Goal: Communication & Community: Answer question/provide support

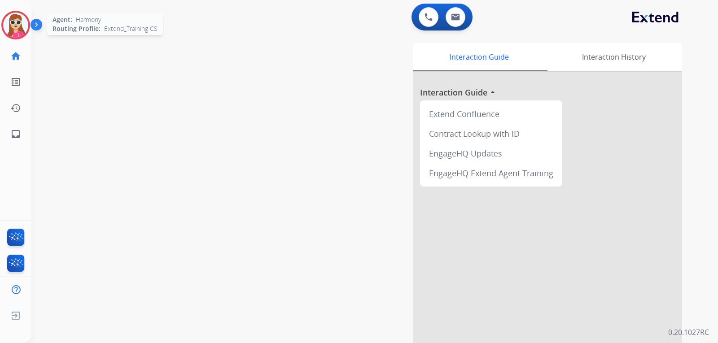
click at [17, 26] on img at bounding box center [15, 25] width 25 height 25
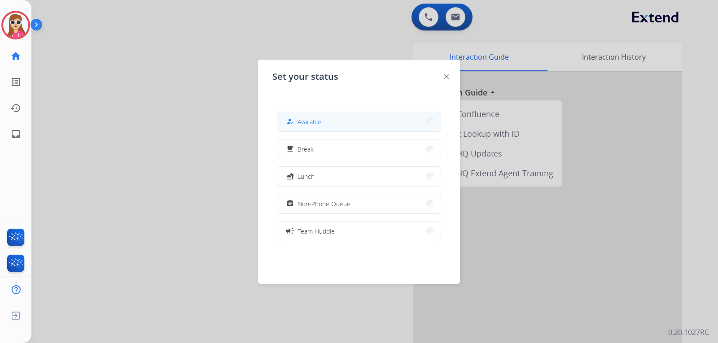
click at [310, 118] on span "Available" at bounding box center [310, 121] width 24 height 9
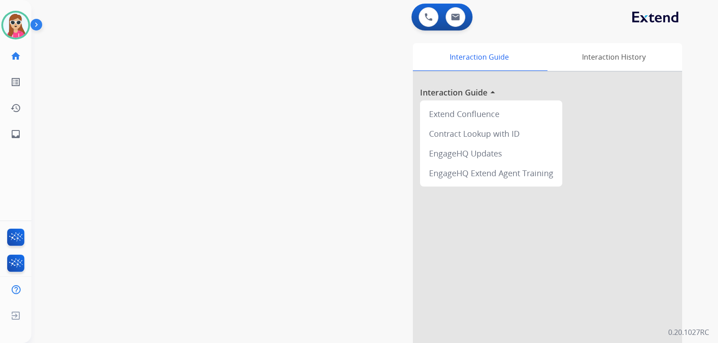
click at [21, 40] on div "Harmony Available Edit Avatar Agent: Harmony Routing Profile: Extend_Training C…" at bounding box center [15, 73] width 31 height 147
click at [18, 32] on img at bounding box center [15, 25] width 25 height 25
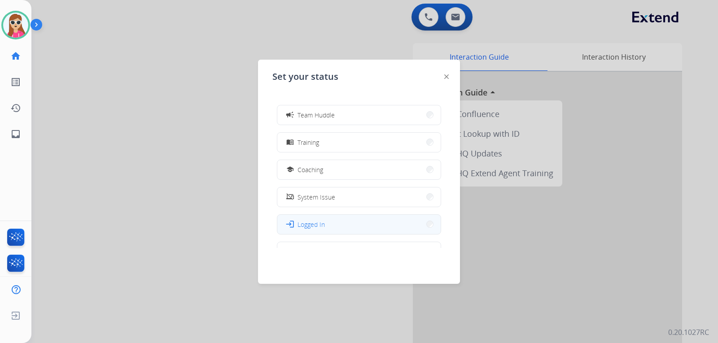
scroll to position [142, 0]
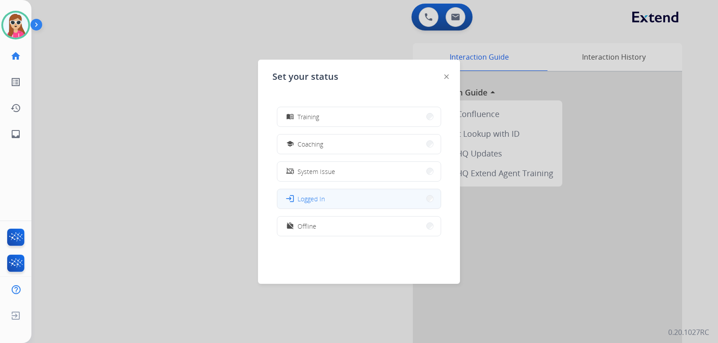
click at [328, 206] on button "login Logged In" at bounding box center [358, 198] width 163 height 19
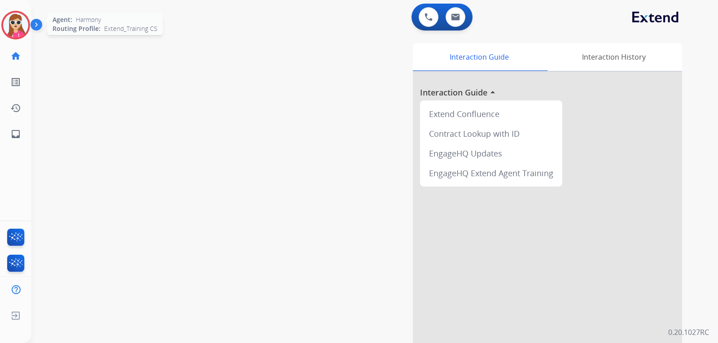
click at [8, 26] on img at bounding box center [15, 25] width 25 height 25
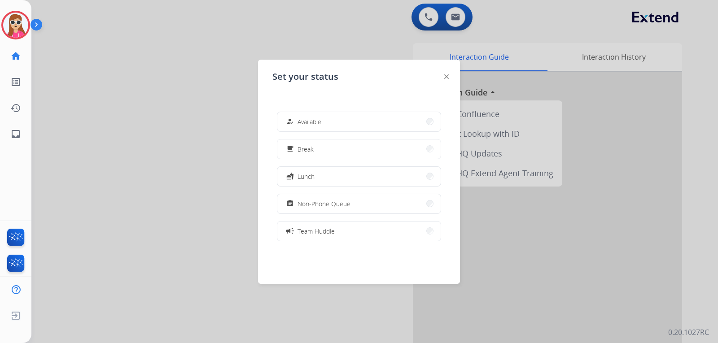
click at [371, 119] on button "how_to_reg Available" at bounding box center [358, 121] width 163 height 19
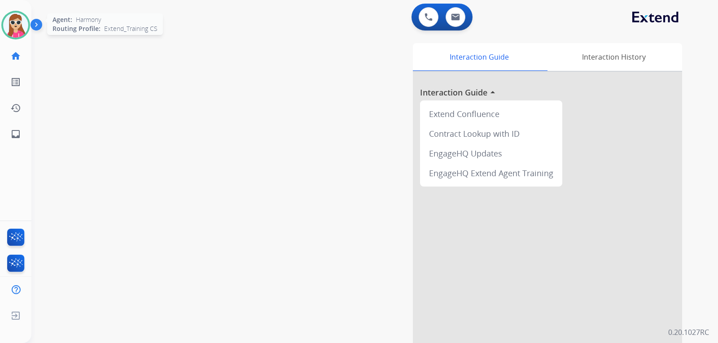
click at [12, 23] on img at bounding box center [15, 25] width 25 height 25
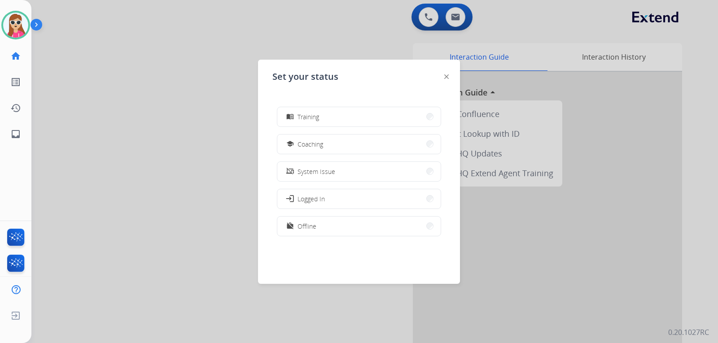
click at [67, 152] on div at bounding box center [359, 171] width 718 height 343
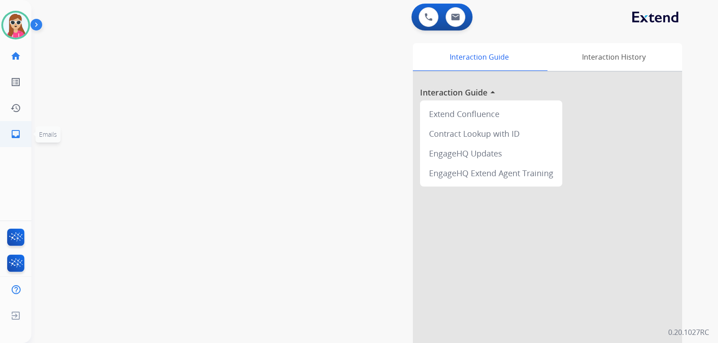
click at [20, 146] on link "inbox Emails" at bounding box center [15, 134] width 25 height 25
select select "**********"
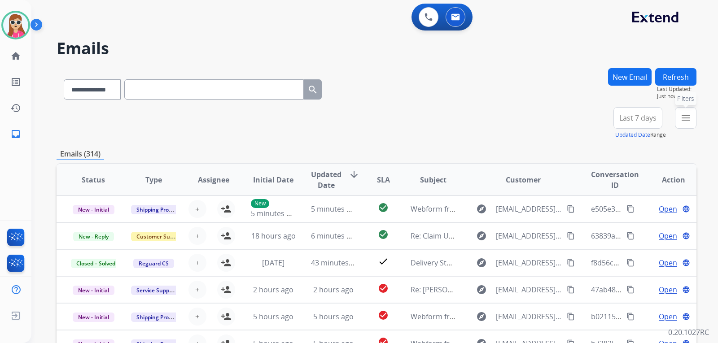
click at [680, 116] on mat-icon "menu" at bounding box center [685, 118] width 11 height 11
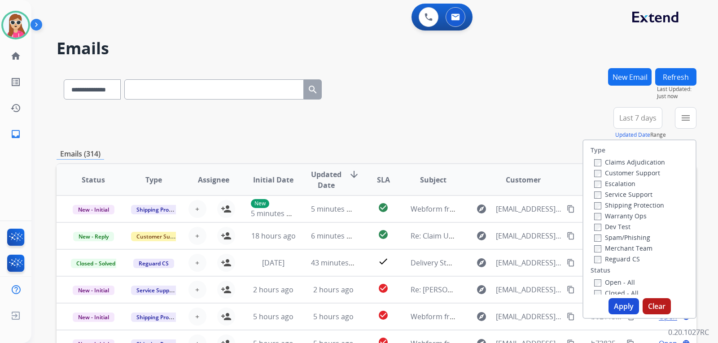
click at [631, 169] on label "Customer Support" at bounding box center [627, 173] width 66 height 9
click at [628, 205] on label "Shipping Protection" at bounding box center [629, 205] width 70 height 9
click at [622, 258] on label "Reguard CS" at bounding box center [617, 259] width 46 height 9
click at [618, 280] on label "Open - All" at bounding box center [614, 282] width 41 height 9
click at [617, 305] on button "Apply" at bounding box center [624, 306] width 31 height 16
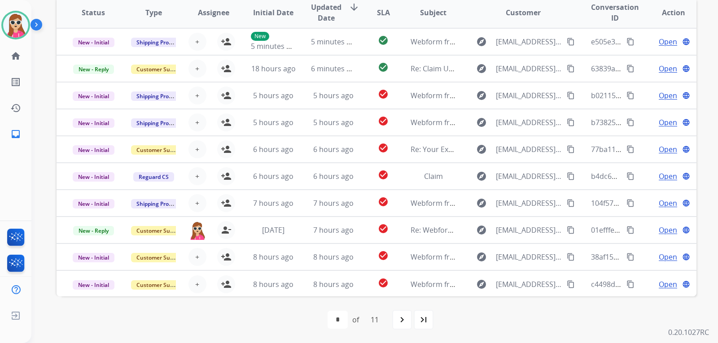
click at [408, 327] on div "navigate_next" at bounding box center [402, 320] width 20 height 20
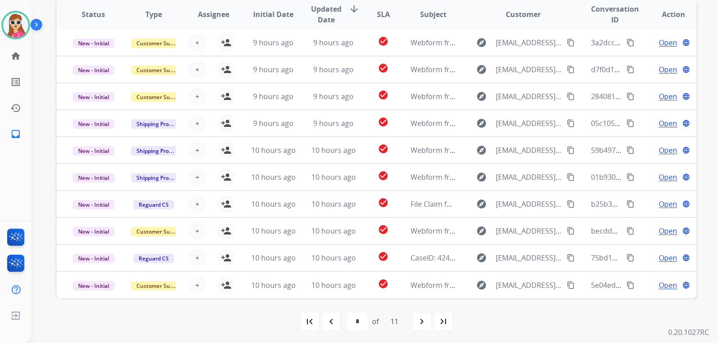
scroll to position [232, 0]
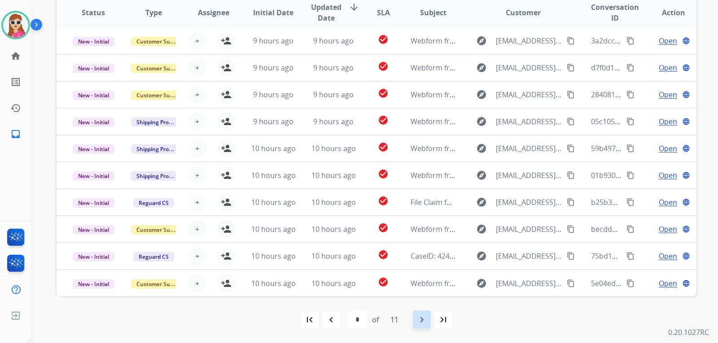
click at [417, 321] on div "navigate_next" at bounding box center [422, 320] width 20 height 20
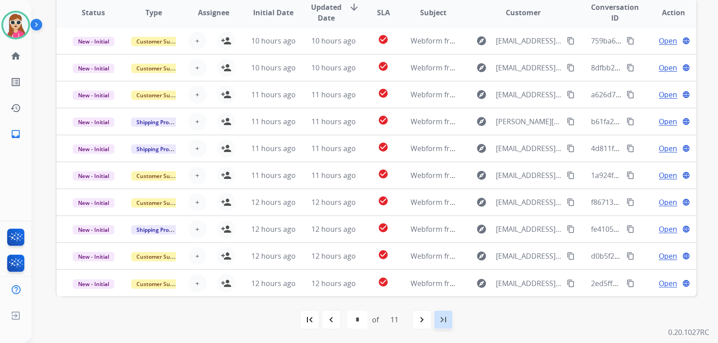
click at [447, 320] on mat-icon "last_page" at bounding box center [443, 320] width 11 height 11
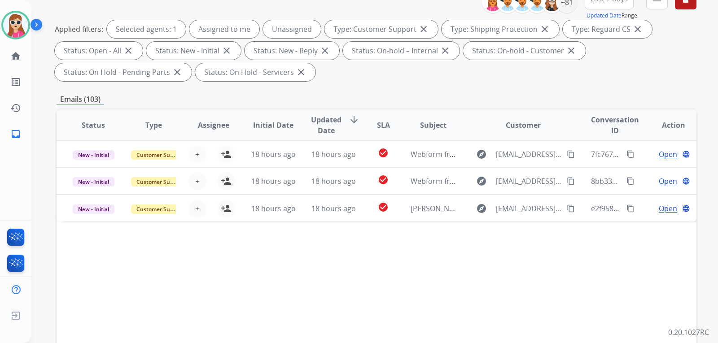
scroll to position [224, 0]
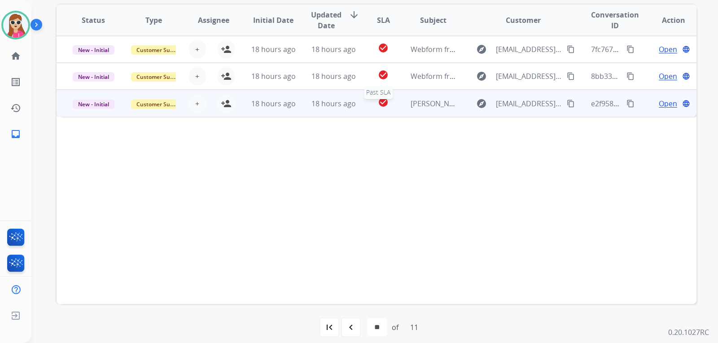
click at [371, 107] on div "check_circle" at bounding box center [383, 103] width 25 height 13
click at [356, 110] on td "check_circle" at bounding box center [376, 103] width 40 height 27
click at [357, 114] on td "check_circle" at bounding box center [376, 103] width 40 height 27
click at [364, 107] on td "check_circle" at bounding box center [376, 103] width 40 height 27
click at [365, 113] on td "check_circle" at bounding box center [376, 103] width 40 height 27
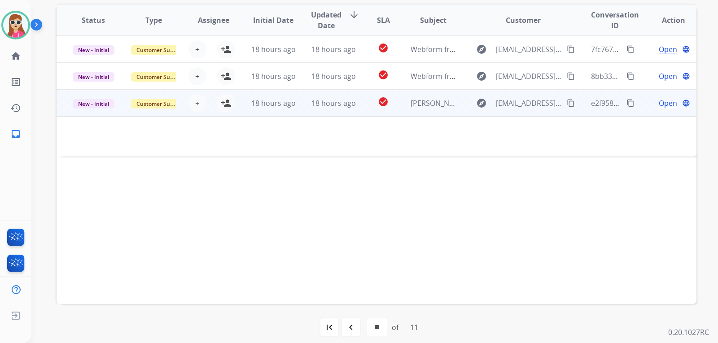
click at [361, 112] on td "check_circle" at bounding box center [376, 103] width 40 height 27
click at [360, 115] on td "check_circle" at bounding box center [376, 103] width 40 height 27
click at [365, 110] on td "check_circle" at bounding box center [376, 103] width 40 height 27
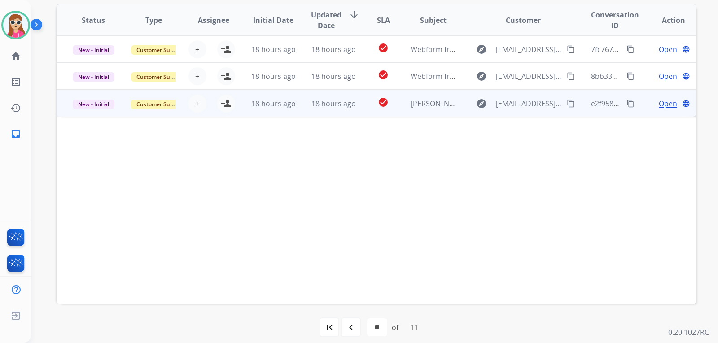
click at [365, 110] on td "check_circle" at bounding box center [376, 103] width 40 height 27
click at [662, 105] on span "Open" at bounding box center [668, 103] width 18 height 11
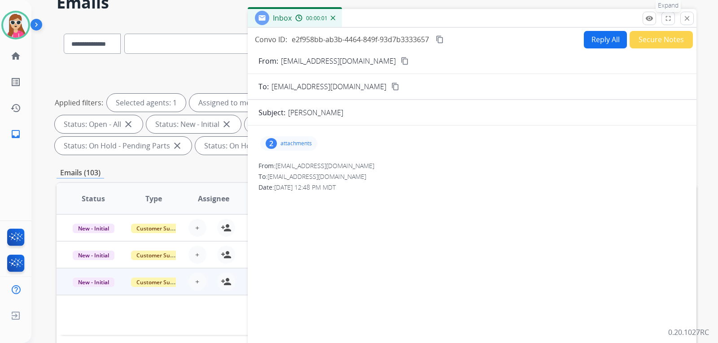
scroll to position [0, 0]
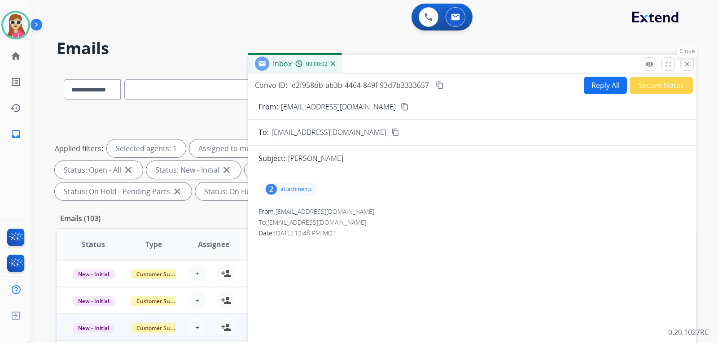
click at [685, 64] on mat-icon "close" at bounding box center [687, 64] width 8 height 8
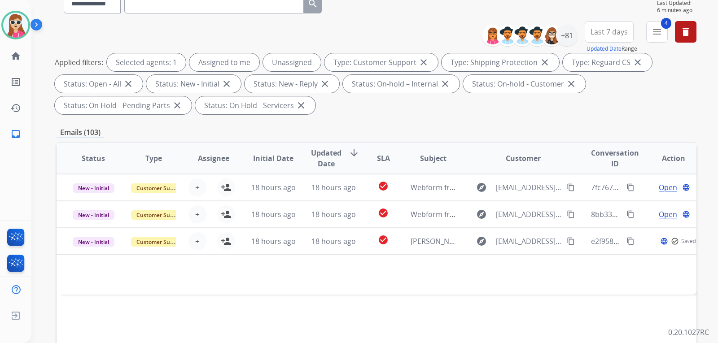
scroll to position [135, 0]
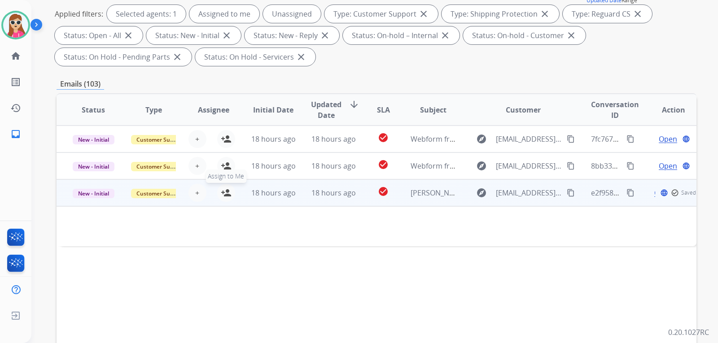
click at [219, 191] on button "person_add Assign to Me" at bounding box center [226, 193] width 18 height 18
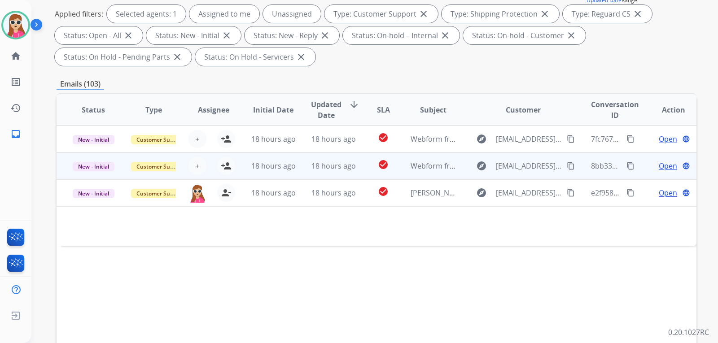
click at [371, 169] on div "check_circle" at bounding box center [383, 165] width 25 height 13
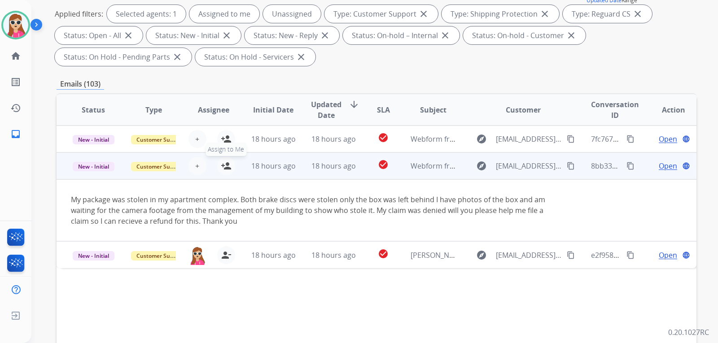
click at [225, 166] on mat-icon "person_add" at bounding box center [226, 166] width 11 height 11
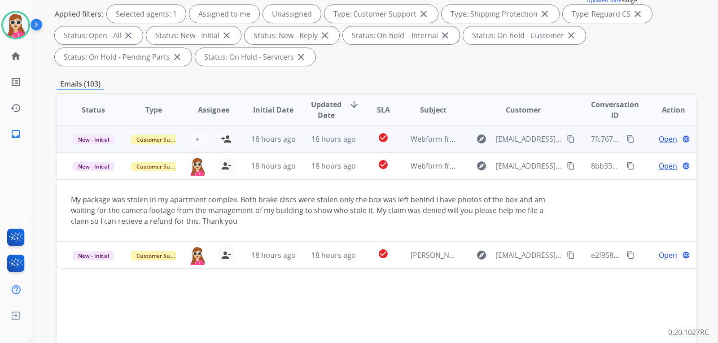
click at [362, 145] on td "check_circle" at bounding box center [376, 139] width 40 height 27
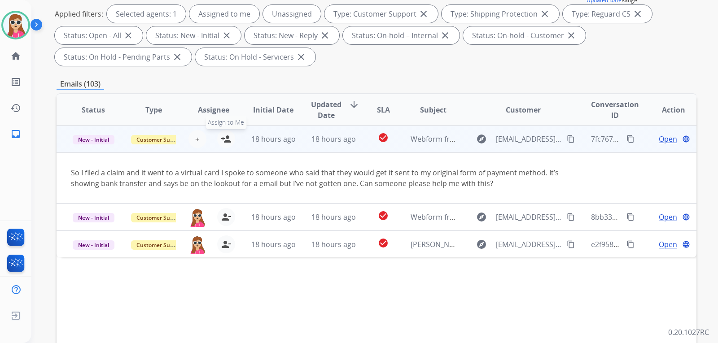
click at [221, 146] on button "person_add Assign to Me" at bounding box center [226, 139] width 18 height 18
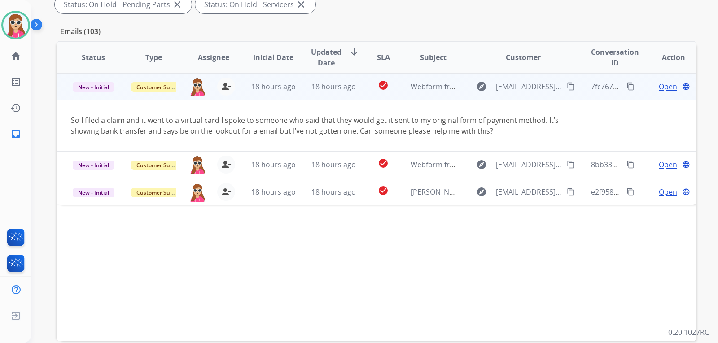
scroll to position [232, 0]
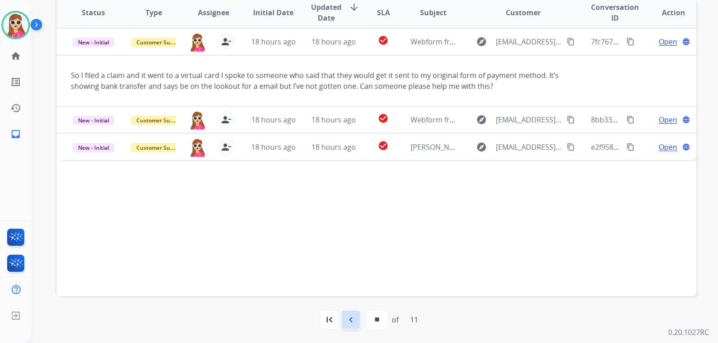
click at [347, 312] on div "navigate_before" at bounding box center [351, 320] width 20 height 20
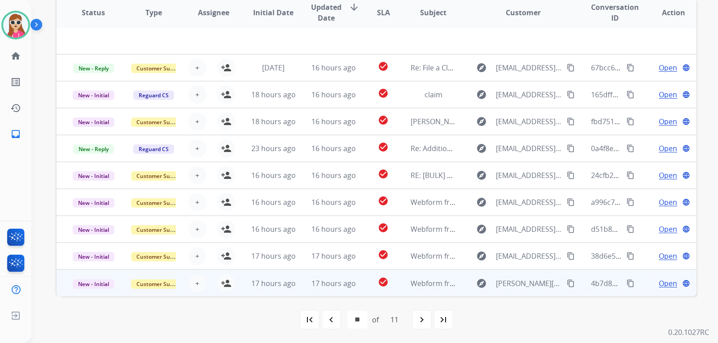
click at [398, 287] on td "Webform from [PERSON_NAME][EMAIL_ADDRESS][DOMAIN_NAME] on [DATE]" at bounding box center [426, 283] width 60 height 27
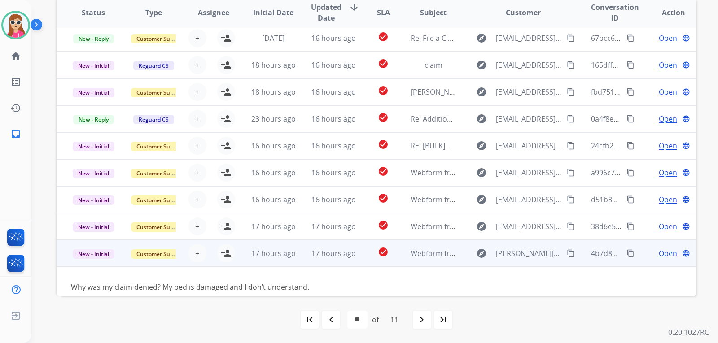
scroll to position [41, 0]
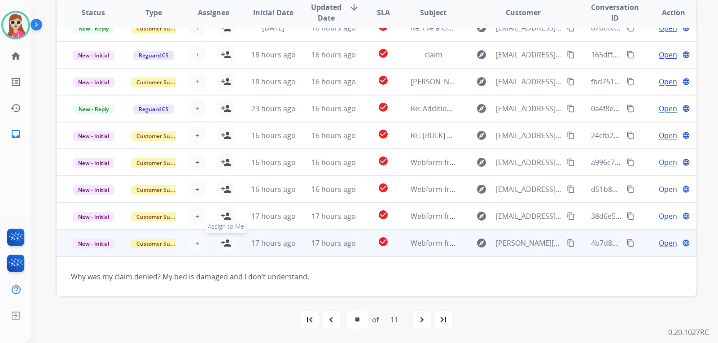
click at [229, 242] on mat-icon "person_add" at bounding box center [226, 243] width 11 height 11
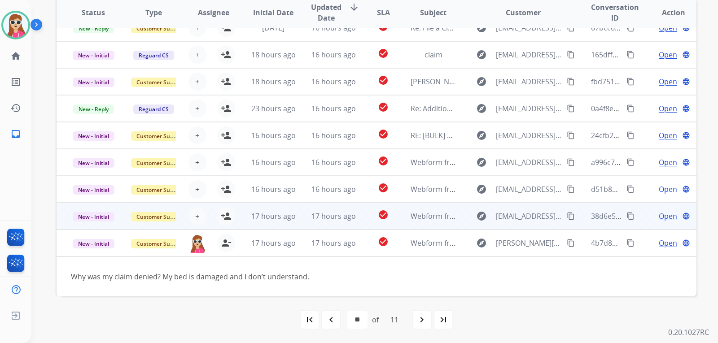
click at [236, 225] on td "17 hours ago" at bounding box center [266, 216] width 60 height 27
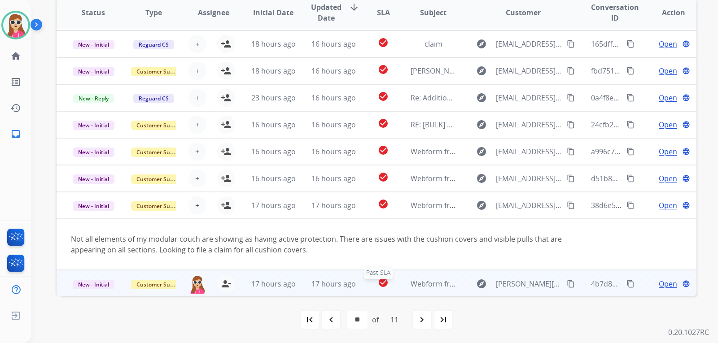
scroll to position [52, 0]
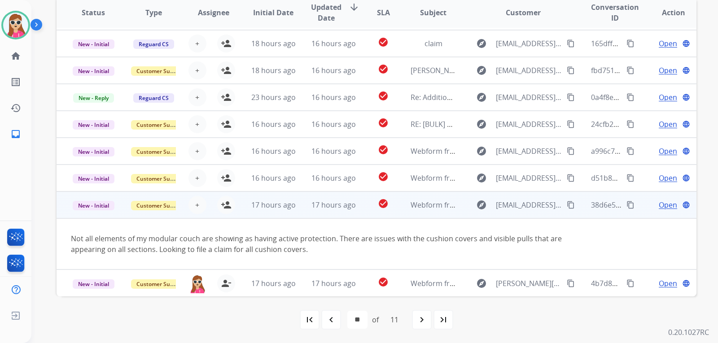
click at [371, 212] on td "check_circle" at bounding box center [376, 205] width 40 height 27
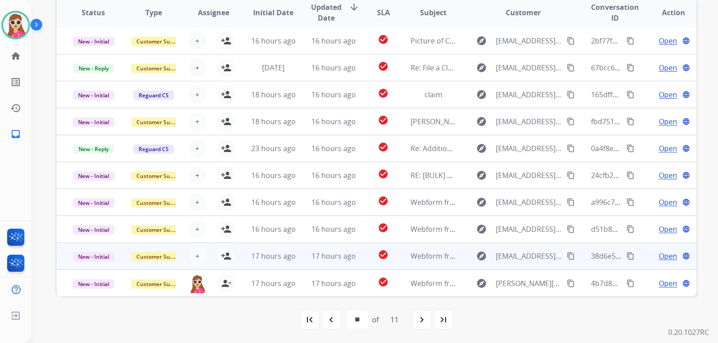
scroll to position [1, 0]
click at [371, 261] on div "check_circle" at bounding box center [383, 256] width 25 height 13
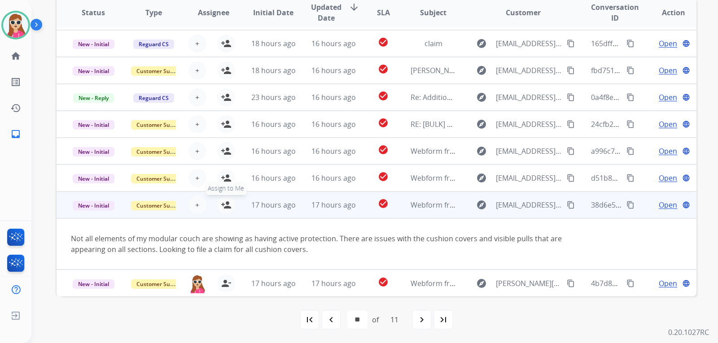
click at [228, 201] on mat-icon "person_add" at bounding box center [226, 205] width 11 height 11
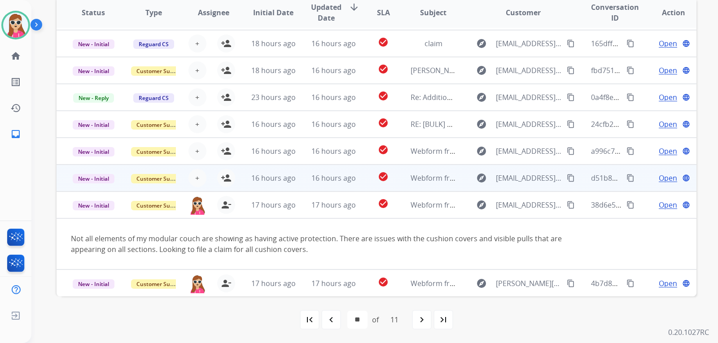
click at [368, 189] on td "check_circle" at bounding box center [376, 178] width 40 height 27
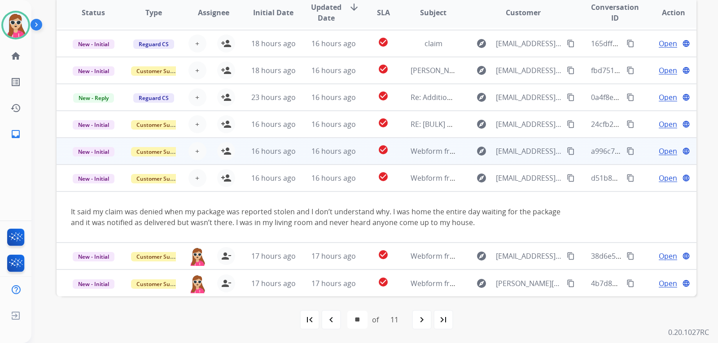
click at [358, 152] on td "check_circle" at bounding box center [376, 151] width 40 height 27
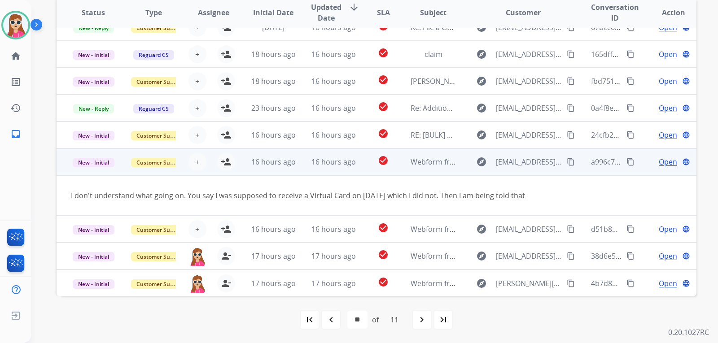
scroll to position [41, 0]
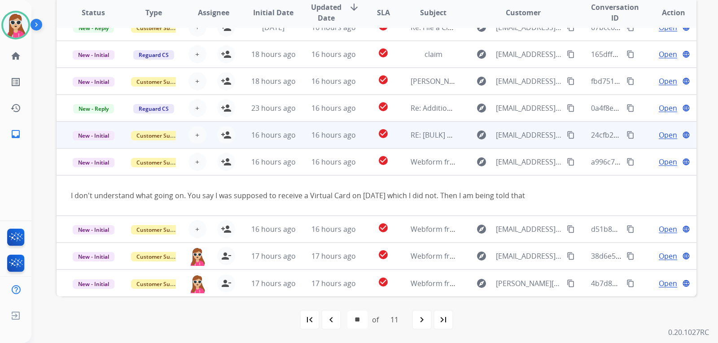
click at [361, 142] on td "check_circle" at bounding box center [376, 135] width 40 height 27
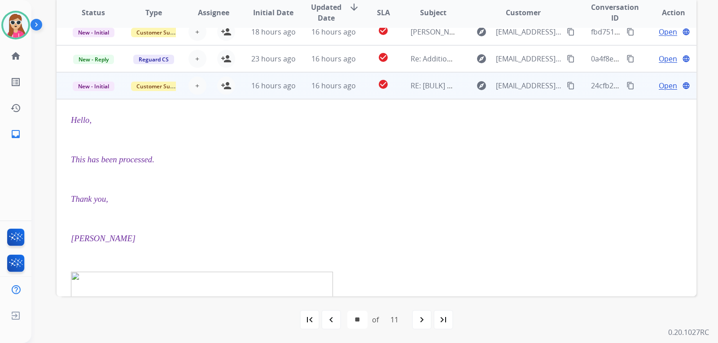
scroll to position [0, 0]
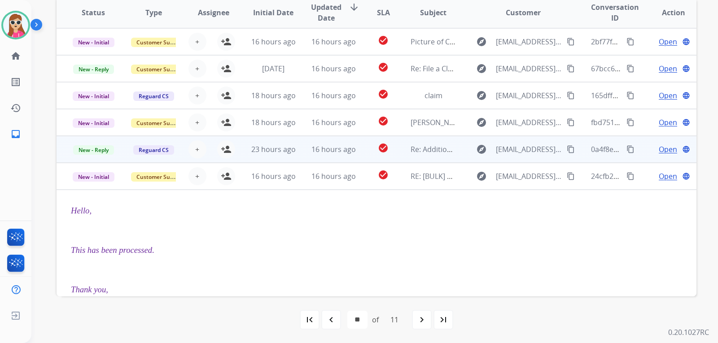
click at [359, 154] on td "check_circle" at bounding box center [376, 149] width 40 height 27
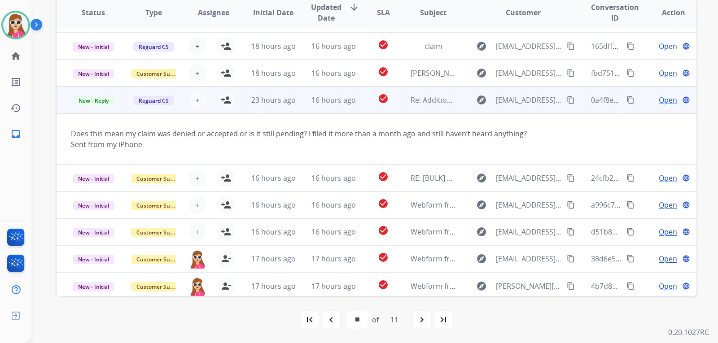
scroll to position [52, 0]
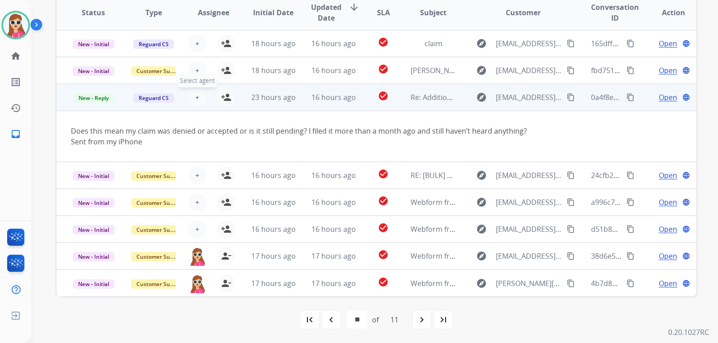
click at [200, 103] on button "+ Select agent" at bounding box center [197, 97] width 18 height 18
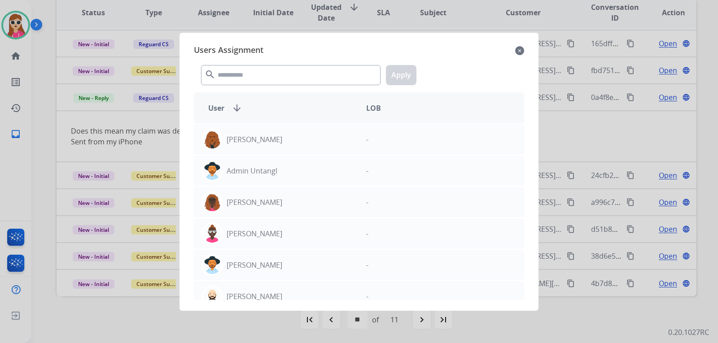
click at [517, 56] on div "Users Assignment close" at bounding box center [359, 51] width 330 height 14
click at [518, 54] on mat-icon "close" at bounding box center [519, 50] width 9 height 11
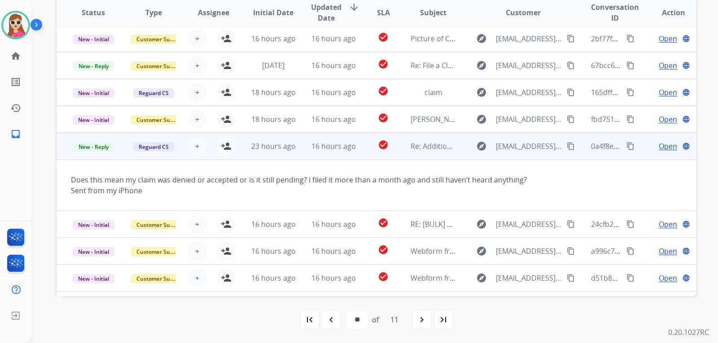
scroll to position [0, 0]
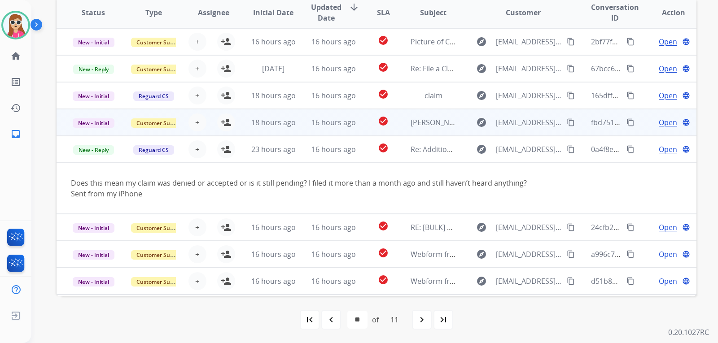
click at [459, 127] on td "explore volfanjulie@gmail.com content_copy" at bounding box center [516, 122] width 120 height 27
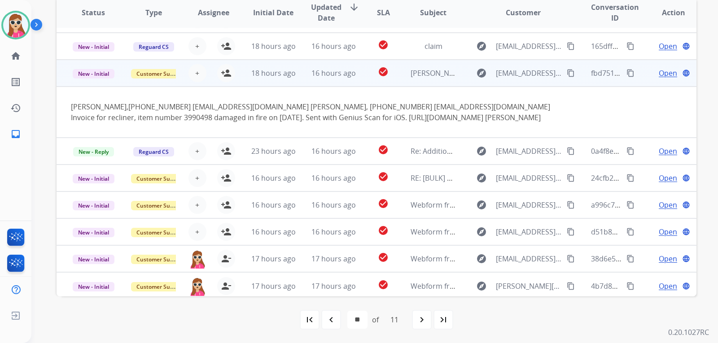
scroll to position [52, 0]
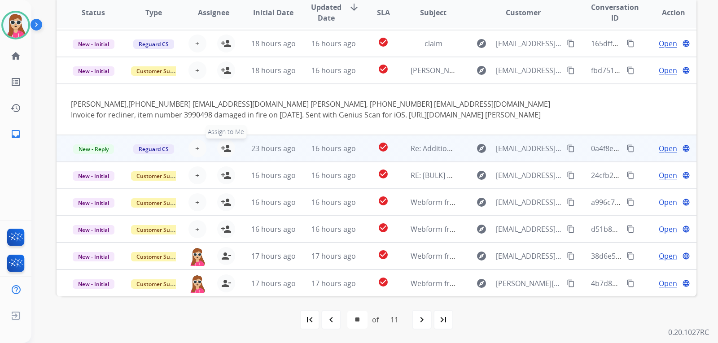
click at [222, 149] on mat-icon "person_add" at bounding box center [226, 148] width 11 height 11
click at [371, 154] on div "check_circle" at bounding box center [383, 148] width 25 height 13
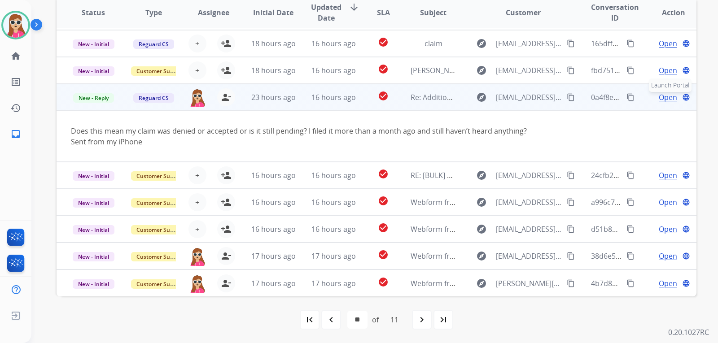
click at [672, 101] on div "Open language Launch Portal" at bounding box center [673, 97] width 45 height 11
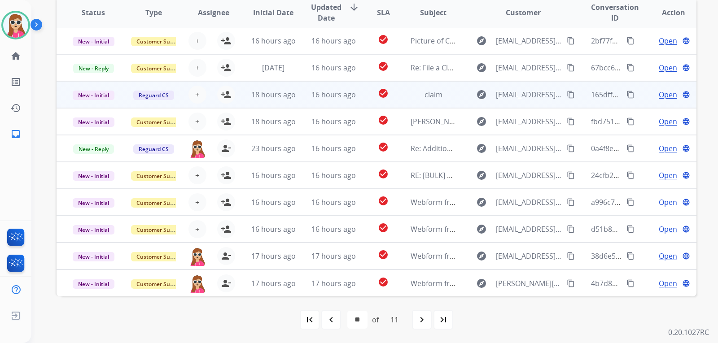
scroll to position [1, 0]
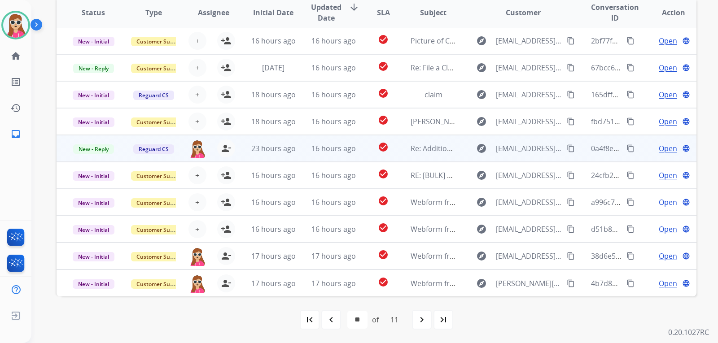
click at [659, 151] on span "Open" at bounding box center [668, 148] width 18 height 11
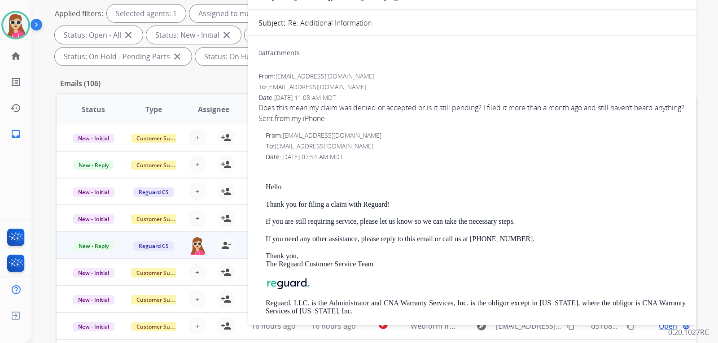
scroll to position [53, 0]
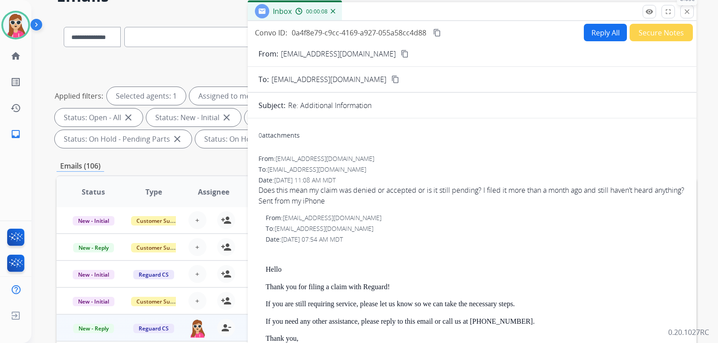
click at [687, 13] on mat-icon "close" at bounding box center [687, 12] width 8 height 8
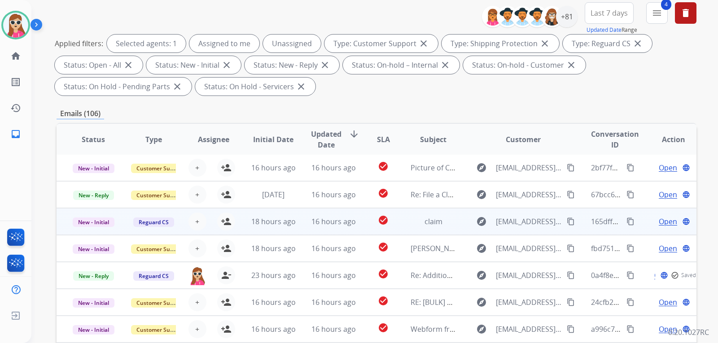
scroll to position [187, 0]
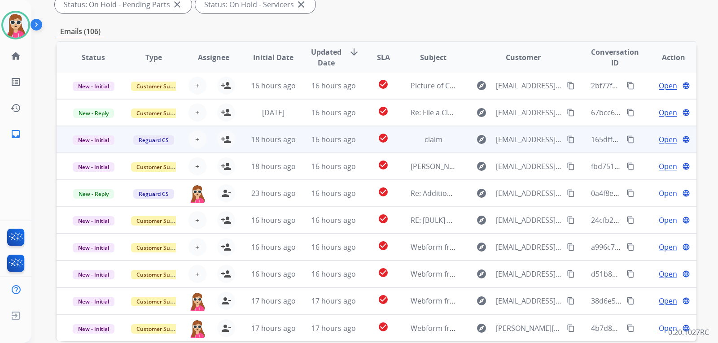
click at [240, 145] on td "18 hours ago" at bounding box center [266, 139] width 60 height 27
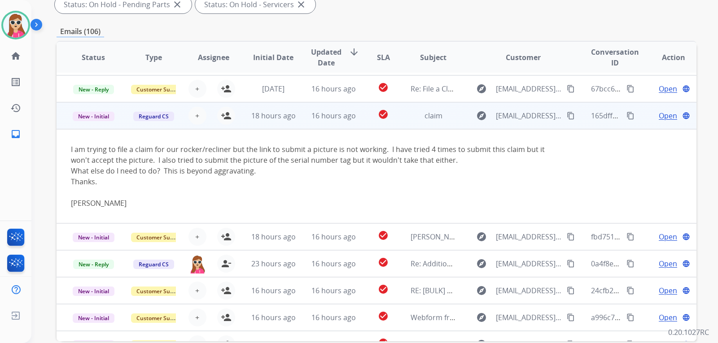
scroll to position [9, 0]
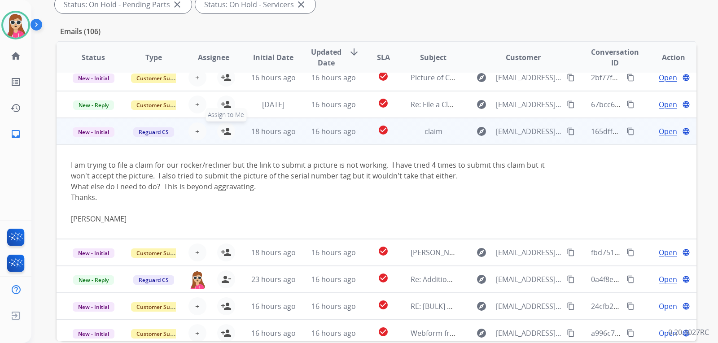
click at [228, 131] on mat-icon "person_add" at bounding box center [226, 131] width 11 height 11
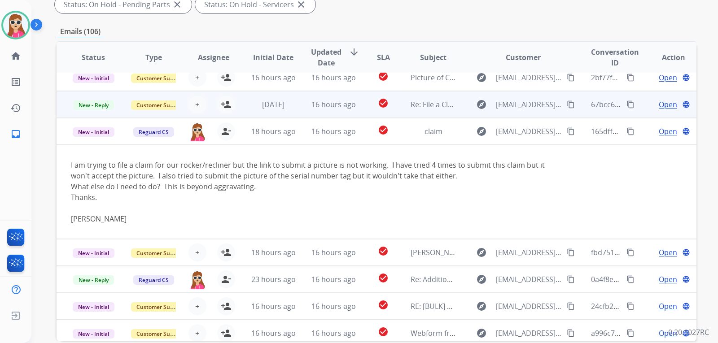
click at [249, 109] on td "[DATE]" at bounding box center [266, 104] width 60 height 27
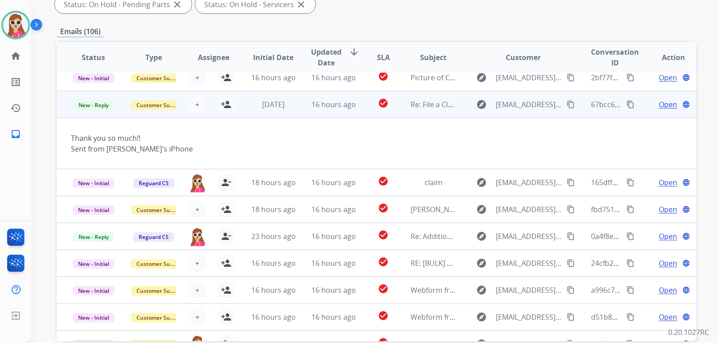
scroll to position [0, 0]
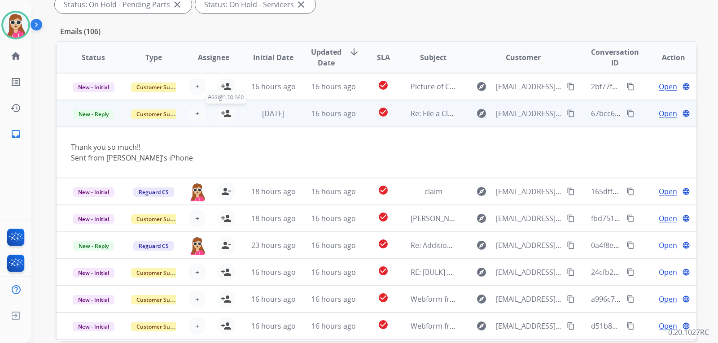
click at [221, 109] on button "person_add Assign to Me" at bounding box center [226, 114] width 18 height 18
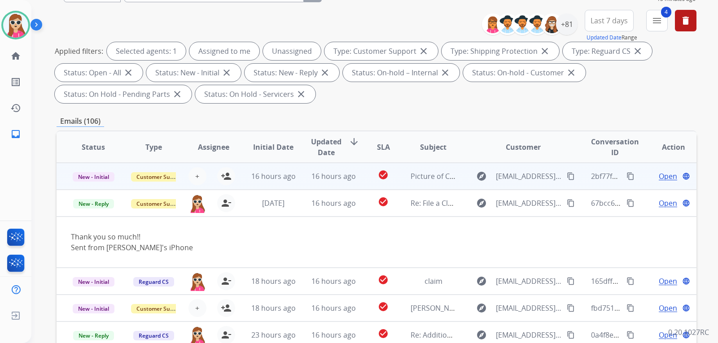
click at [241, 173] on td "16 hours ago" at bounding box center [266, 176] width 60 height 27
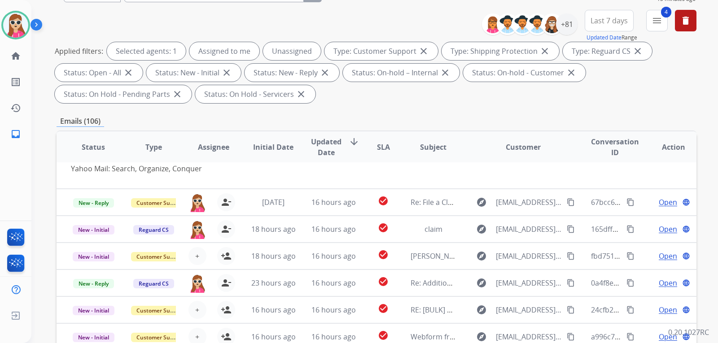
scroll to position [232, 0]
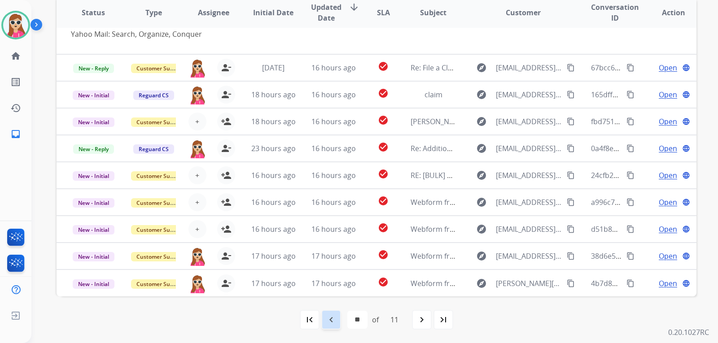
click at [328, 318] on mat-icon "navigate_before" at bounding box center [331, 320] width 11 height 11
select select "*"
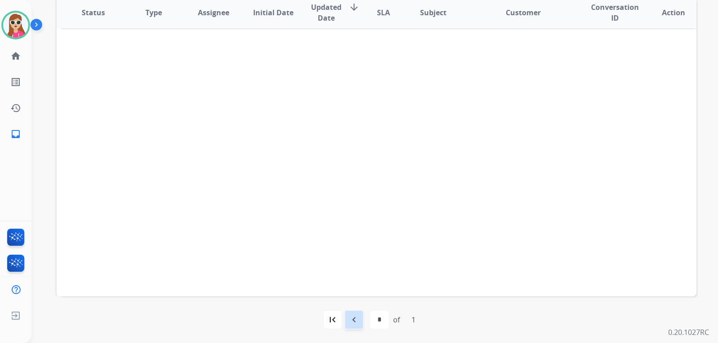
click at [351, 317] on mat-icon "navigate_before" at bounding box center [354, 320] width 11 height 11
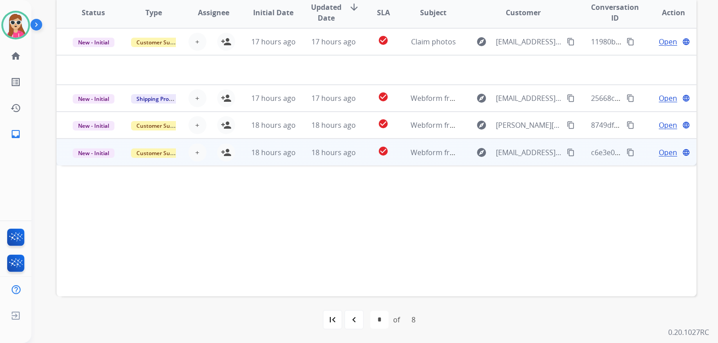
click at [396, 163] on td "Webform from kcoomer8@icloud.com on 09/12/2025" at bounding box center [426, 152] width 60 height 27
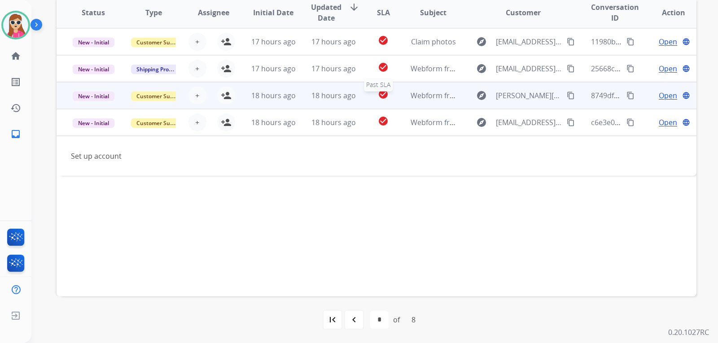
click at [390, 101] on div "check_circle" at bounding box center [383, 95] width 25 height 13
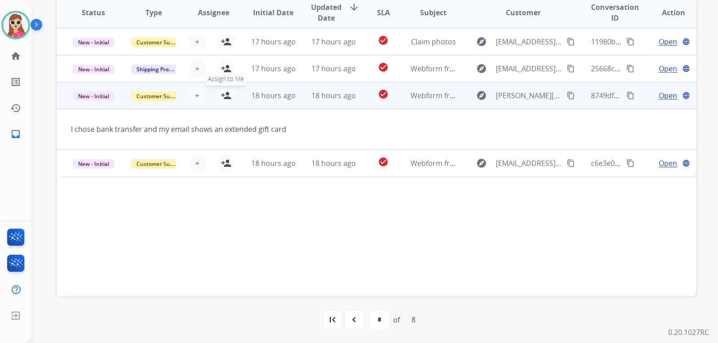
click at [232, 100] on button "person_add Assign to Me" at bounding box center [226, 96] width 18 height 18
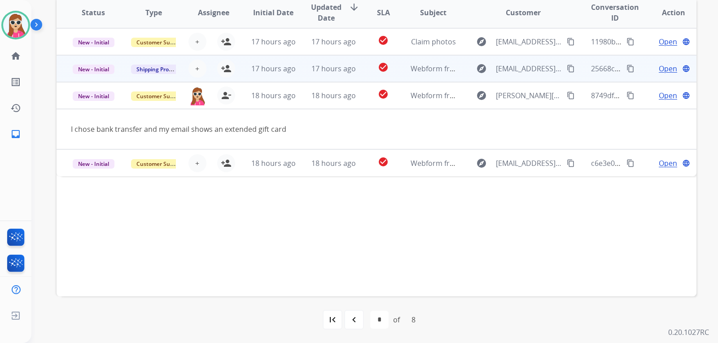
click at [370, 75] on td "check_circle" at bounding box center [376, 68] width 40 height 27
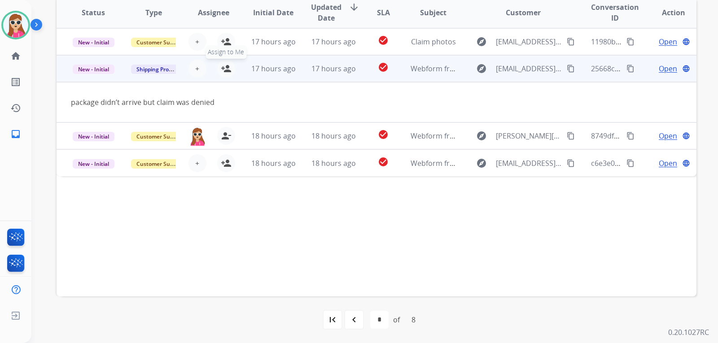
click at [231, 71] on button "person_add Assign to Me" at bounding box center [226, 69] width 18 height 18
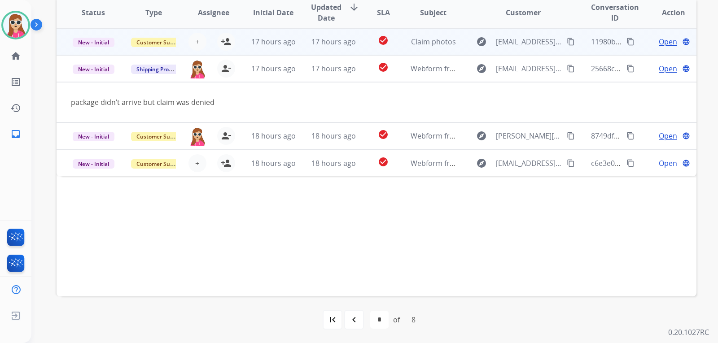
click at [358, 52] on td "check_circle" at bounding box center [376, 41] width 40 height 27
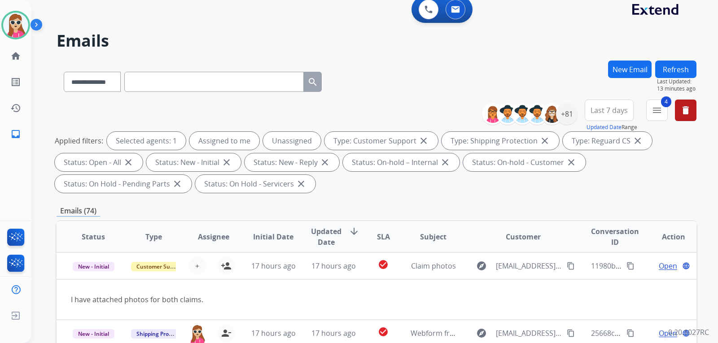
scroll to position [0, 0]
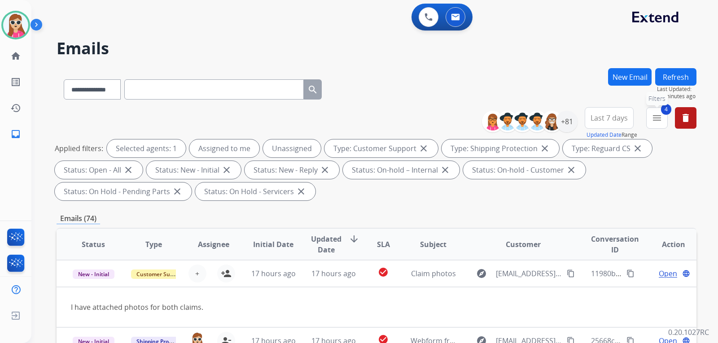
click at [657, 122] on mat-icon "menu" at bounding box center [657, 118] width 11 height 11
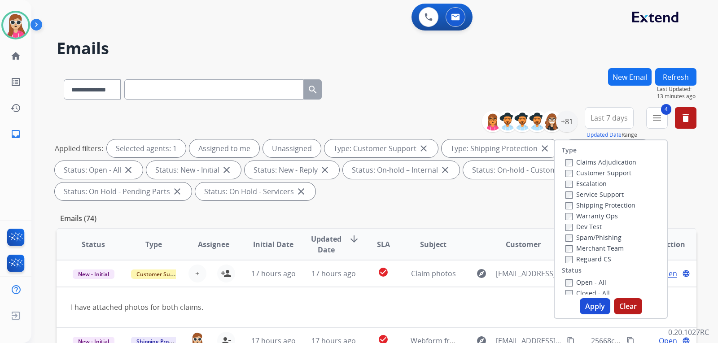
click at [647, 128] on div "4 menu Type Claims Adjudication Customer Support Escalation Service Support Shi…" at bounding box center [657, 123] width 22 height 32
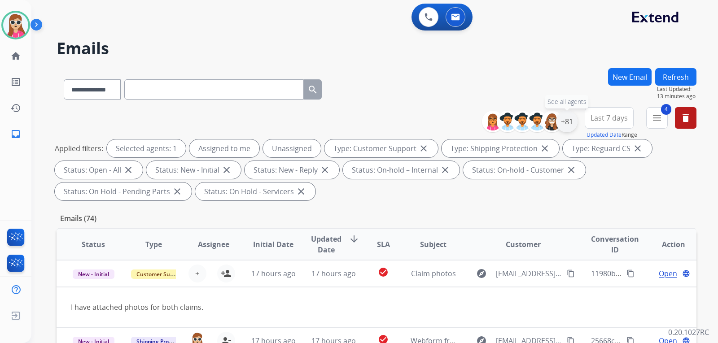
click at [567, 124] on div "+81" at bounding box center [567, 122] width 22 height 22
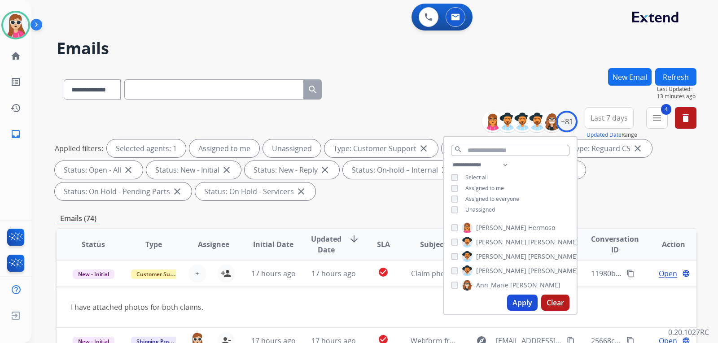
click at [477, 206] on span "Unassigned" at bounding box center [480, 210] width 30 height 8
click at [515, 300] on button "Apply" at bounding box center [522, 303] width 31 height 16
select select "*"
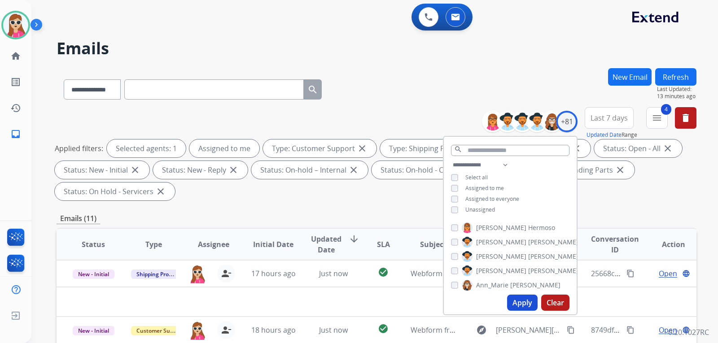
click at [396, 197] on div "Applied filters: Selected agents: 1 Assigned to me Type: Customer Support close…" at bounding box center [375, 170] width 640 height 61
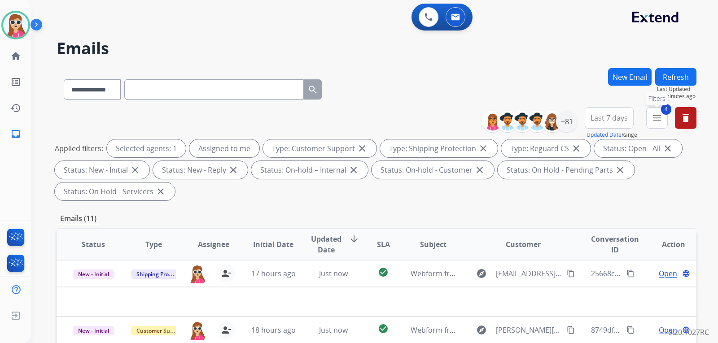
click at [654, 121] on mat-icon "menu" at bounding box center [657, 118] width 11 height 11
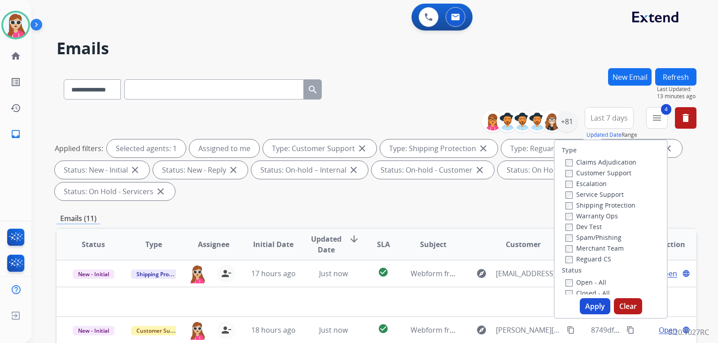
click at [479, 211] on div "**********" at bounding box center [377, 321] width 640 height 507
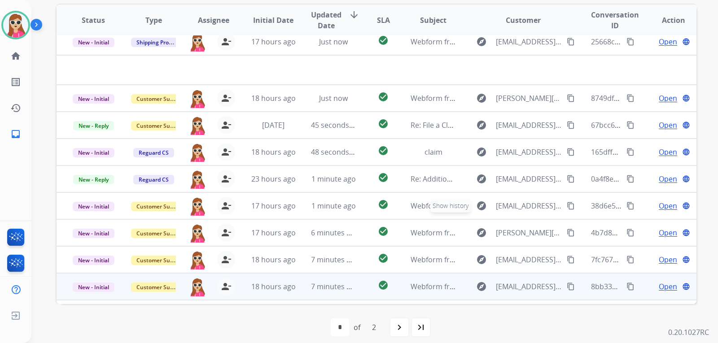
scroll to position [31, 0]
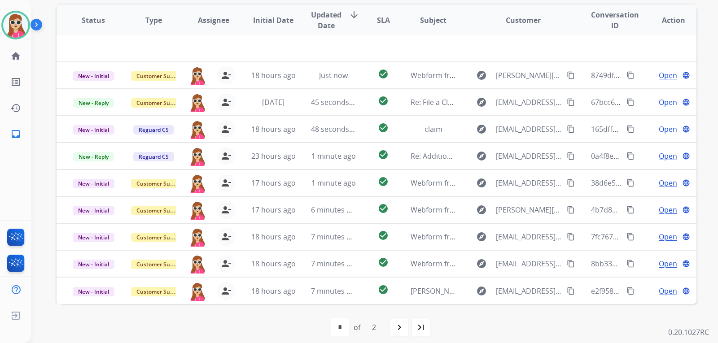
click at [397, 327] on mat-icon "navigate_next" at bounding box center [399, 327] width 11 height 11
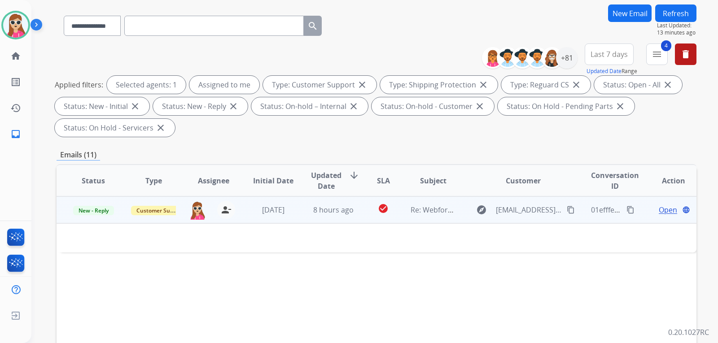
scroll to position [135, 0]
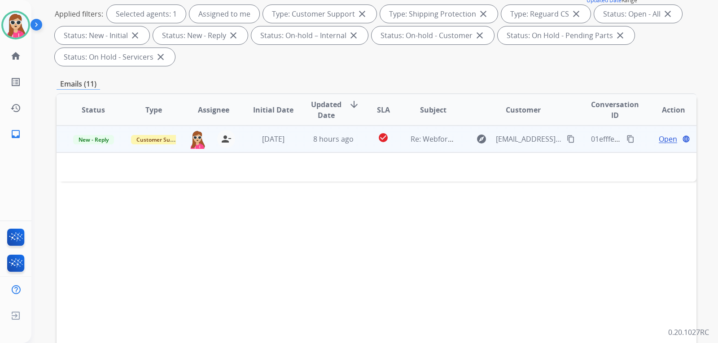
click at [396, 150] on td "Re: Webform from [EMAIL_ADDRESS][DOMAIN_NAME] on [DATE]" at bounding box center [426, 139] width 60 height 27
click at [385, 150] on td "check_circle" at bounding box center [376, 139] width 40 height 27
click at [651, 144] on div "Open language" at bounding box center [673, 139] width 45 height 11
click at [660, 140] on span "Open" at bounding box center [668, 139] width 18 height 11
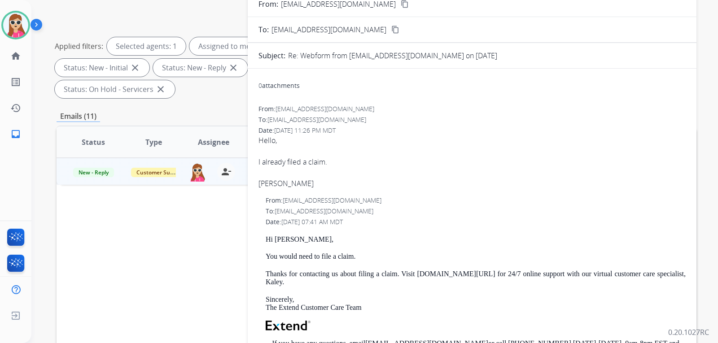
scroll to position [0, 0]
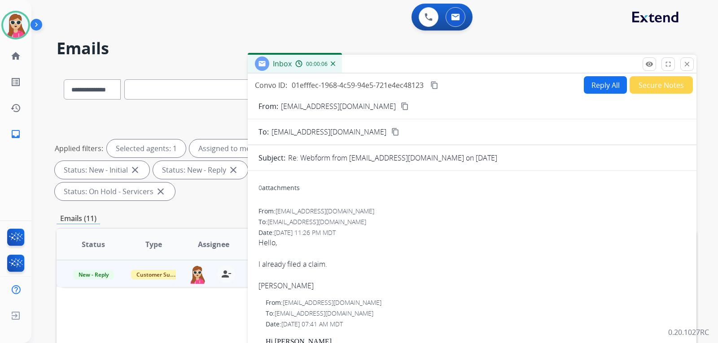
click at [401, 105] on mat-icon "content_copy" at bounding box center [405, 106] width 8 height 8
click at [594, 80] on button "Reply All" at bounding box center [605, 85] width 43 height 18
select select "**********"
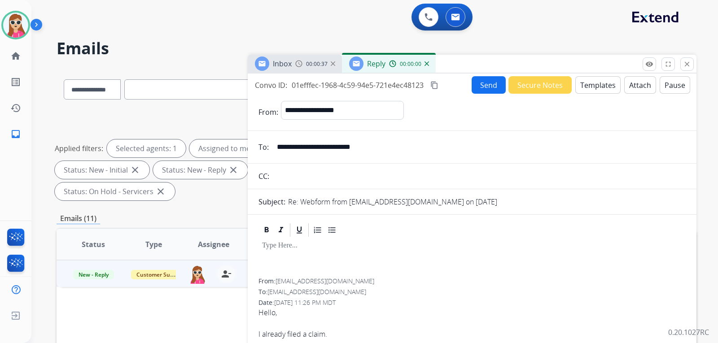
click at [592, 86] on button "Templates" at bounding box center [597, 85] width 45 height 18
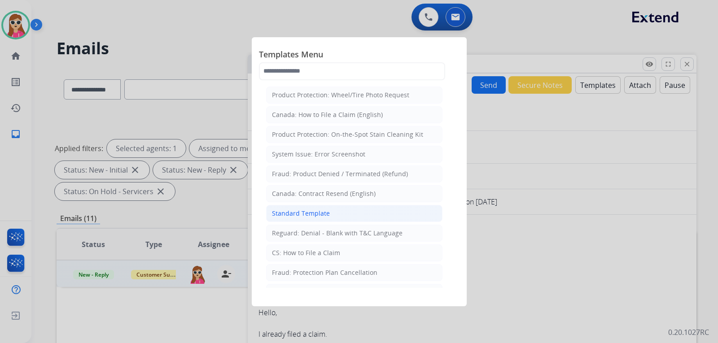
click at [332, 210] on li "Standard Template" at bounding box center [354, 213] width 176 height 17
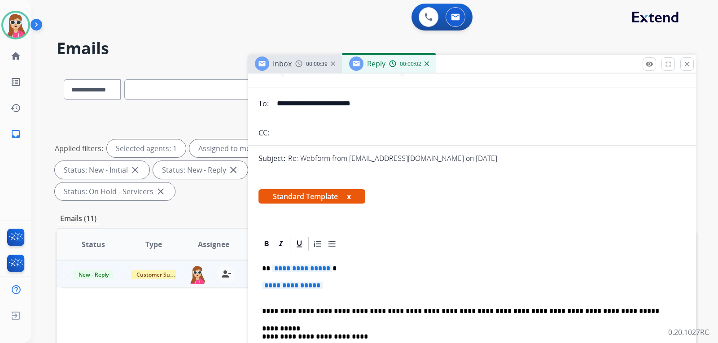
scroll to position [45, 0]
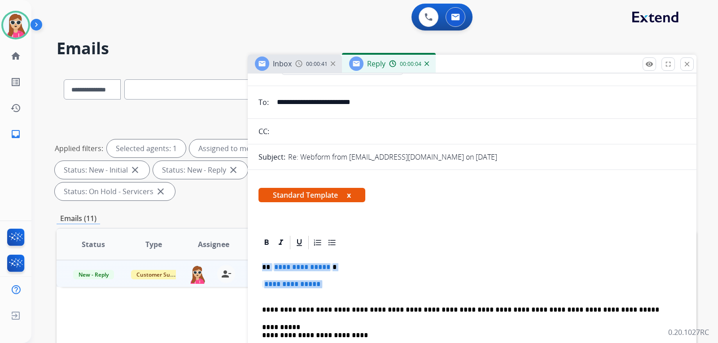
drag, startPoint x: 260, startPoint y: 263, endPoint x: 326, endPoint y: 228, distance: 75.3
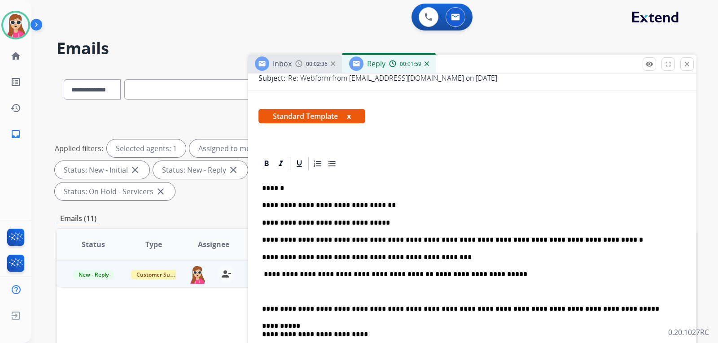
scroll to position [135, 0]
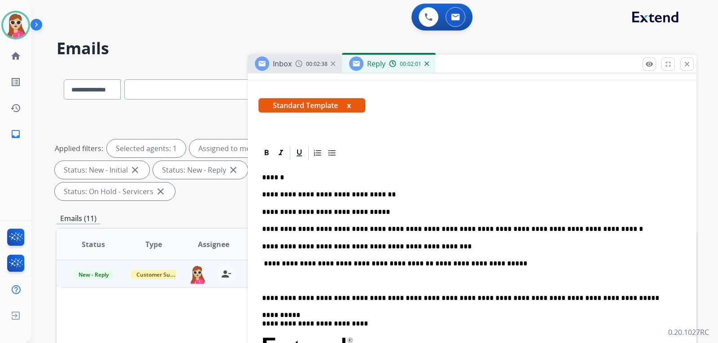
click at [372, 214] on p "**********" at bounding box center [468, 212] width 413 height 8
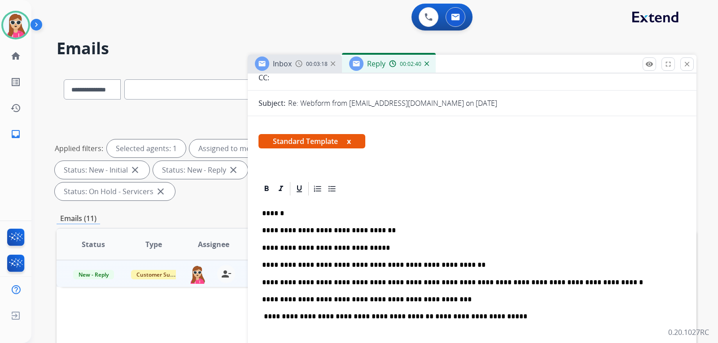
scroll to position [0, 0]
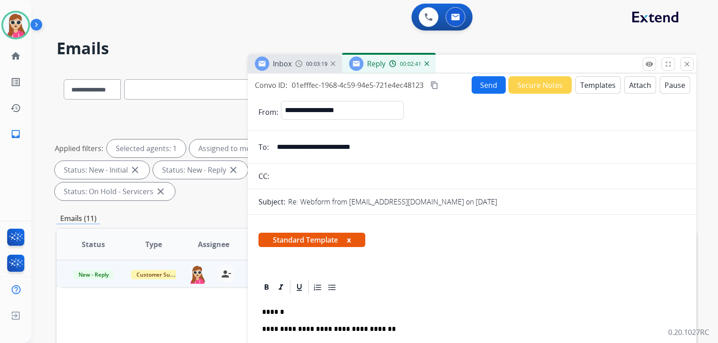
click at [483, 87] on button "Send" at bounding box center [489, 85] width 34 height 18
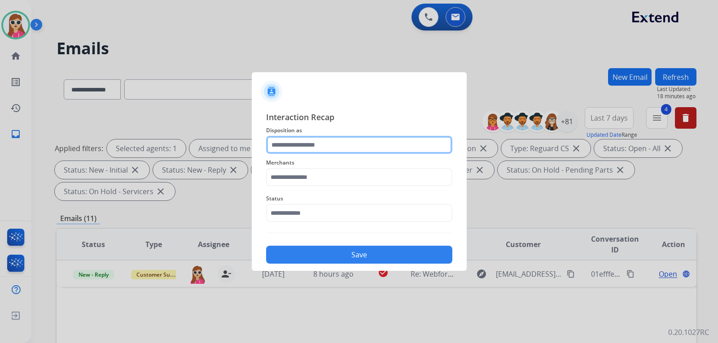
click at [351, 146] on input "text" at bounding box center [359, 145] width 186 height 18
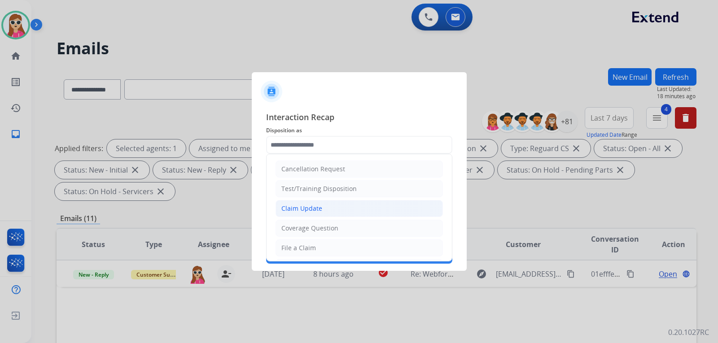
click at [303, 209] on div "Claim Update" at bounding box center [301, 208] width 41 height 9
type input "**********"
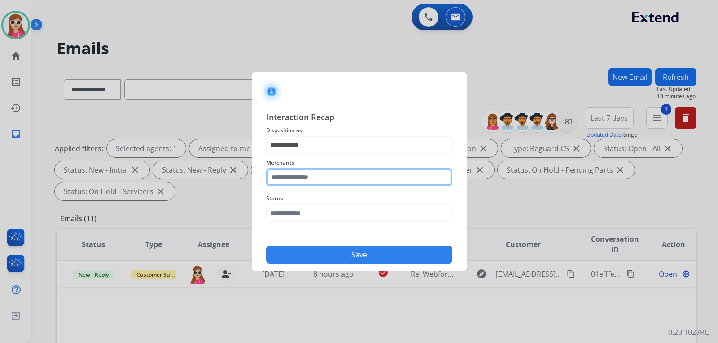
click at [311, 180] on input "text" at bounding box center [359, 177] width 186 height 18
click at [306, 177] on input "text" at bounding box center [359, 177] width 186 height 18
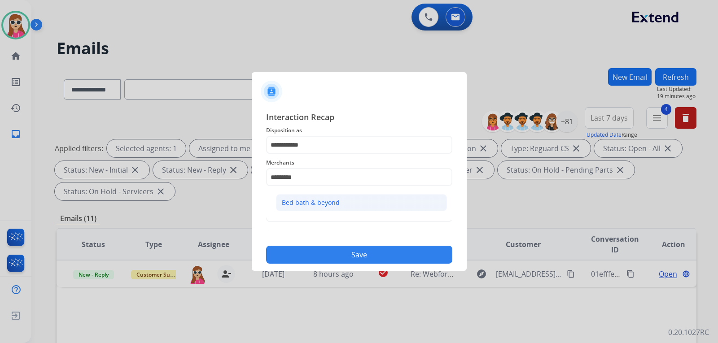
click at [312, 205] on div "Bed bath & beyond" at bounding box center [311, 202] width 58 height 9
type input "**********"
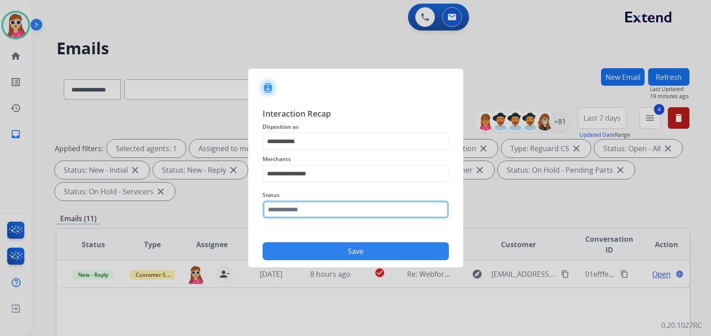
click at [312, 213] on input "text" at bounding box center [356, 210] width 186 height 18
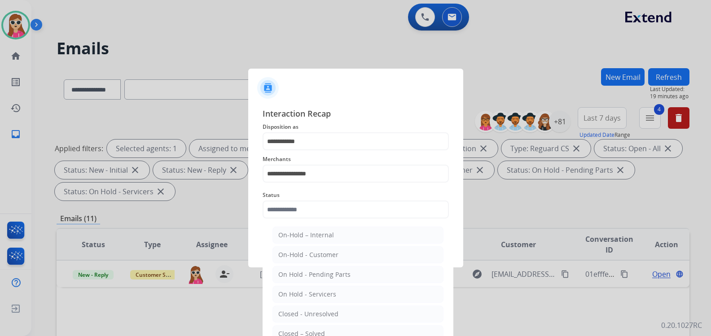
drag, startPoint x: 290, startPoint y: 330, endPoint x: 341, endPoint y: 286, distance: 66.8
click at [291, 328] on li "Closed – Solved" at bounding box center [357, 333] width 171 height 17
type input "**********"
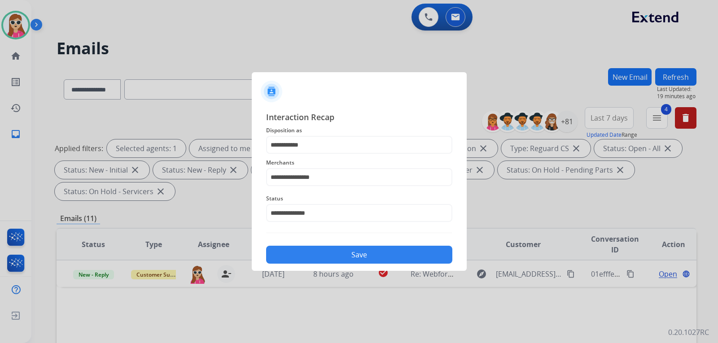
click at [374, 251] on button "Save" at bounding box center [359, 255] width 186 height 18
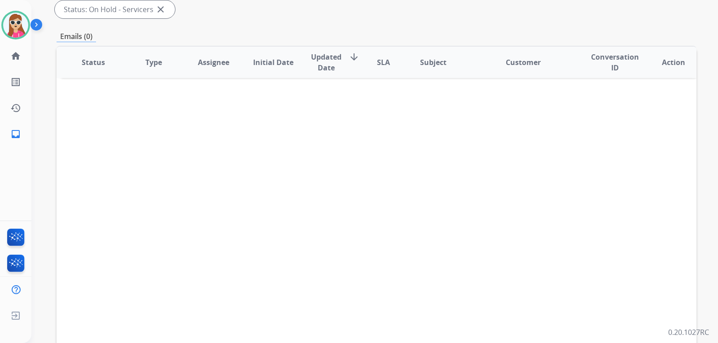
scroll to position [232, 0]
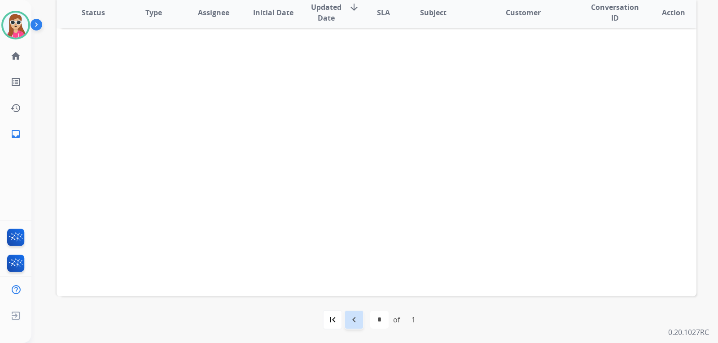
click at [350, 322] on mat-icon "navigate_before" at bounding box center [354, 320] width 11 height 11
select select "*"
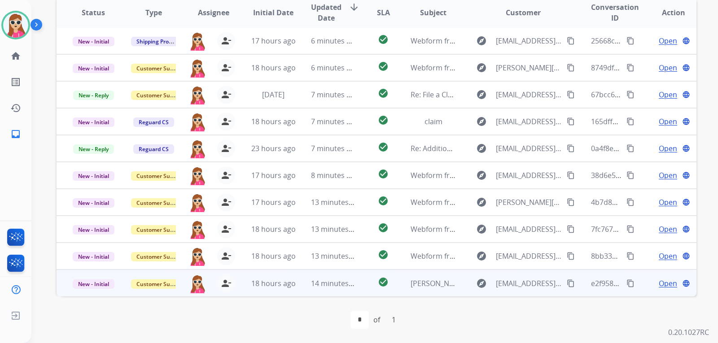
click at [402, 282] on td "[PERSON_NAME]" at bounding box center [426, 283] width 60 height 27
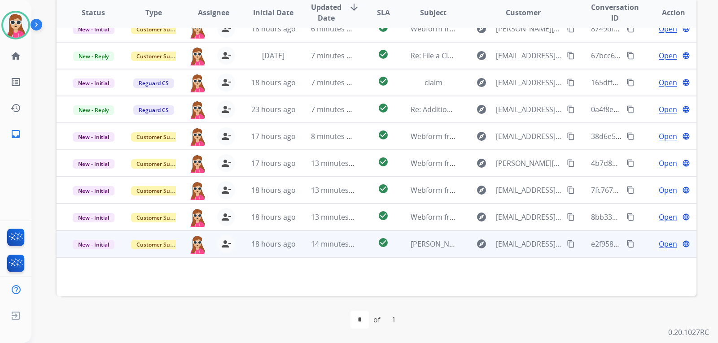
scroll to position [41, 0]
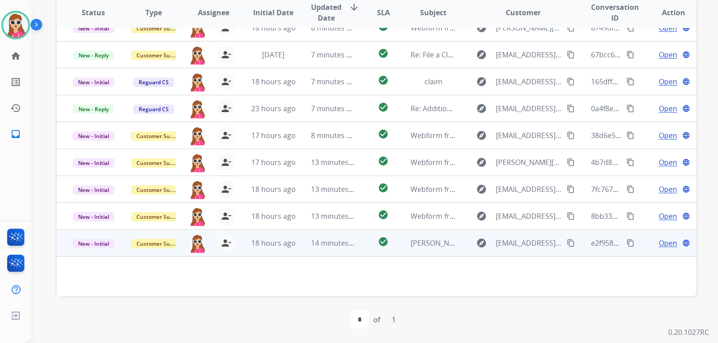
click at [567, 245] on mat-icon "content_copy" at bounding box center [571, 243] width 8 height 8
click at [659, 245] on span "Open" at bounding box center [668, 243] width 18 height 11
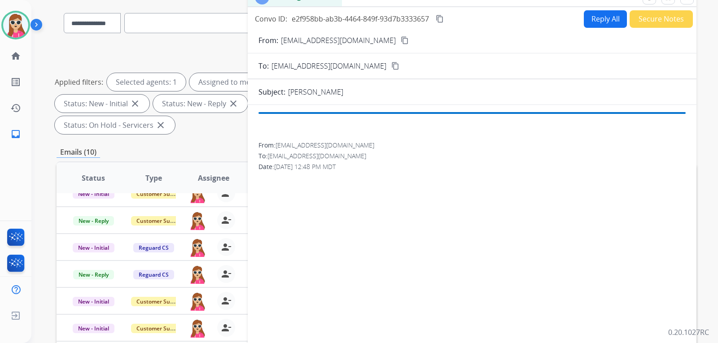
scroll to position [53, 0]
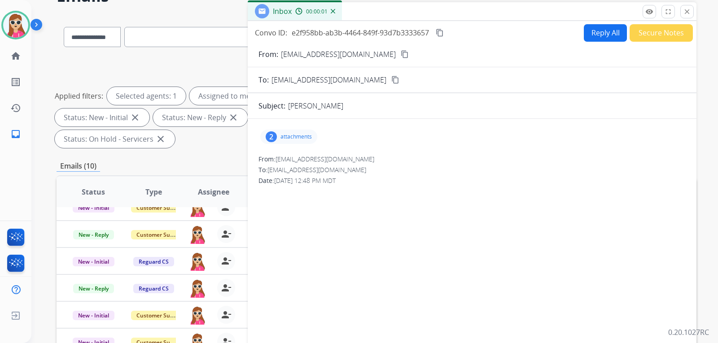
click at [284, 139] on p "attachments" at bounding box center [295, 136] width 31 height 7
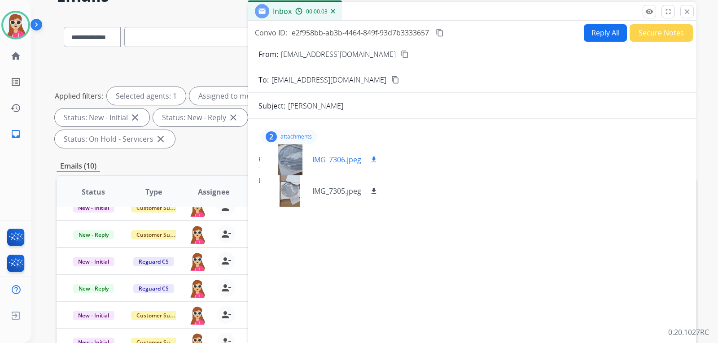
click at [380, 157] on div "IMG_7306.jpeg download" at bounding box center [323, 159] width 126 height 31
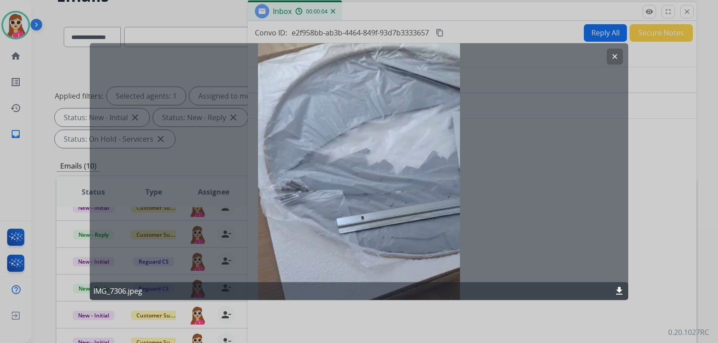
click at [619, 60] on button "clear" at bounding box center [615, 56] width 16 height 16
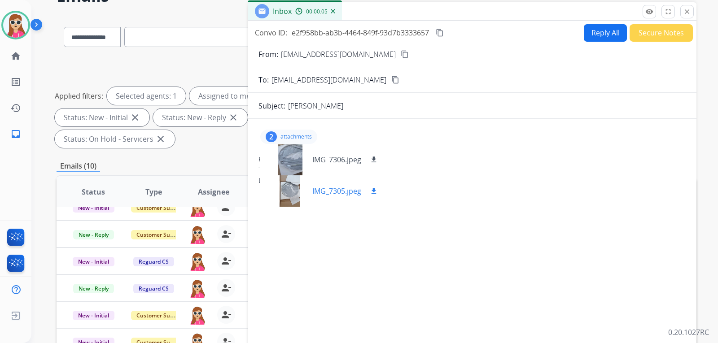
click at [374, 193] on mat-icon "download" at bounding box center [374, 191] width 8 height 8
click at [377, 161] on mat-icon "download" at bounding box center [374, 160] width 8 height 8
click at [378, 190] on mat-icon "download" at bounding box center [374, 191] width 8 height 8
click at [376, 158] on mat-icon "download" at bounding box center [374, 160] width 8 height 8
drag, startPoint x: 223, startPoint y: 0, endPoint x: 409, endPoint y: 279, distance: 335.1
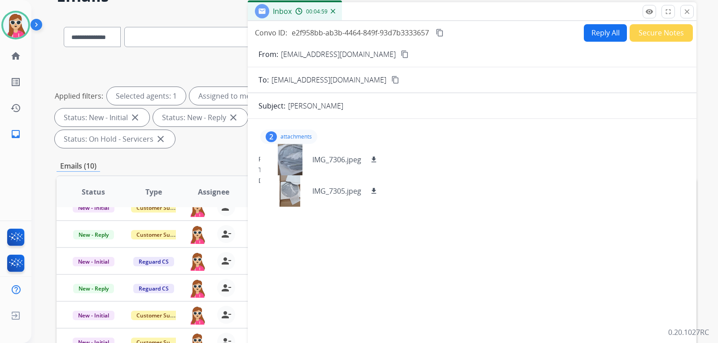
click at [409, 279] on div "2 attachments IMG_7306.jpeg download IMG_7305.jpeg download From: jduran2129@gm…" at bounding box center [472, 261] width 449 height 271
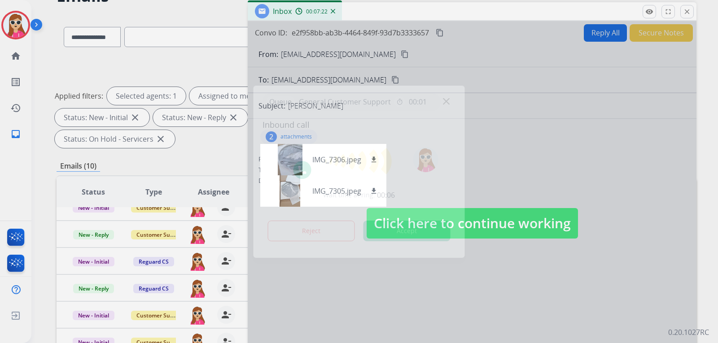
click at [416, 232] on button "Accept" at bounding box center [406, 231] width 87 height 21
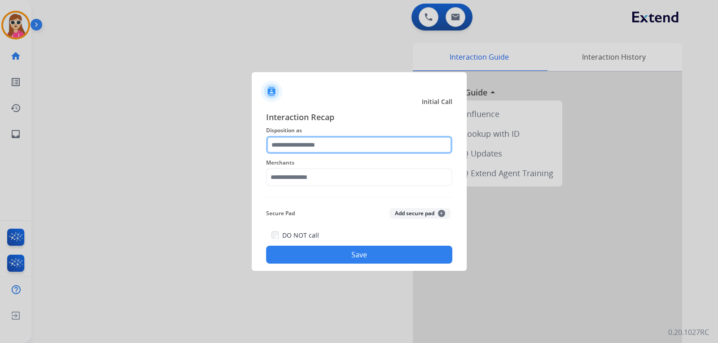
click at [303, 144] on input "text" at bounding box center [359, 145] width 186 height 18
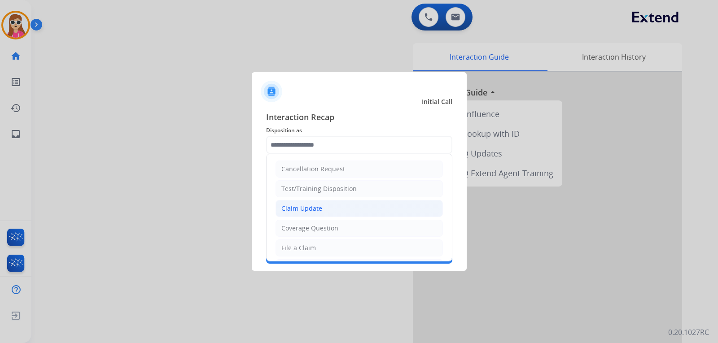
click at [314, 211] on div "Claim Update" at bounding box center [301, 208] width 41 height 9
type input "**********"
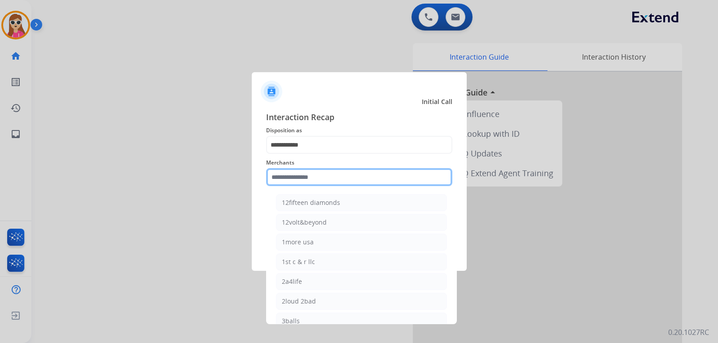
click at [346, 173] on input "text" at bounding box center [359, 177] width 186 height 18
type input "*"
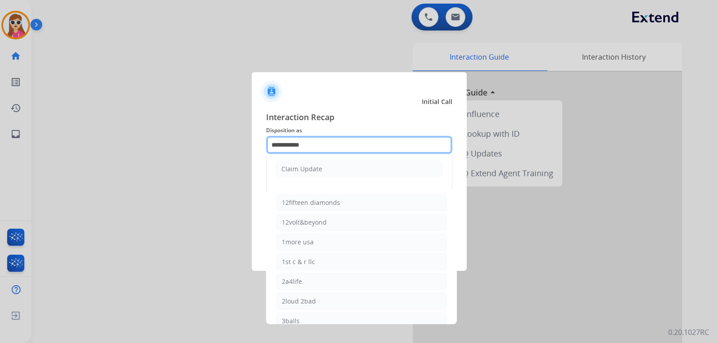
drag, startPoint x: 357, startPoint y: 143, endPoint x: 245, endPoint y: 153, distance: 112.7
click at [0, 153] on app-contact-recap-modal "**********" at bounding box center [0, 171] width 0 height 343
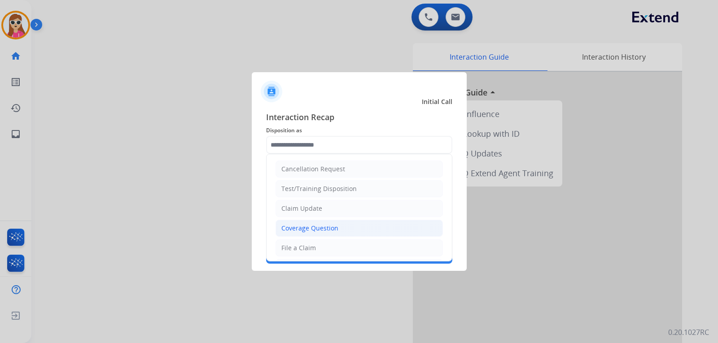
click at [311, 230] on div "Coverage Question" at bounding box center [309, 228] width 57 height 9
type input "**********"
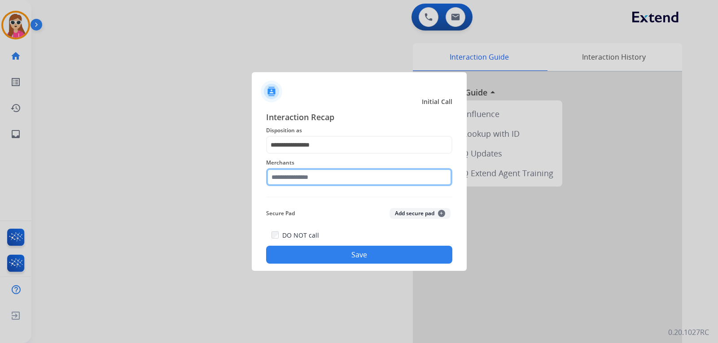
click at [311, 175] on input "text" at bounding box center [359, 177] width 186 height 18
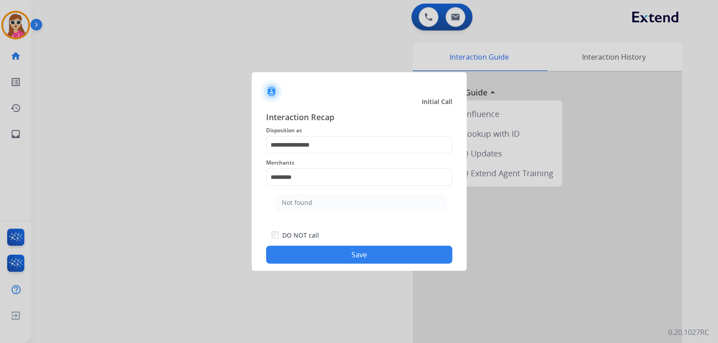
click at [345, 209] on li "Not found" at bounding box center [361, 202] width 171 height 17
type input "*********"
click at [360, 256] on button "Save" at bounding box center [359, 255] width 186 height 18
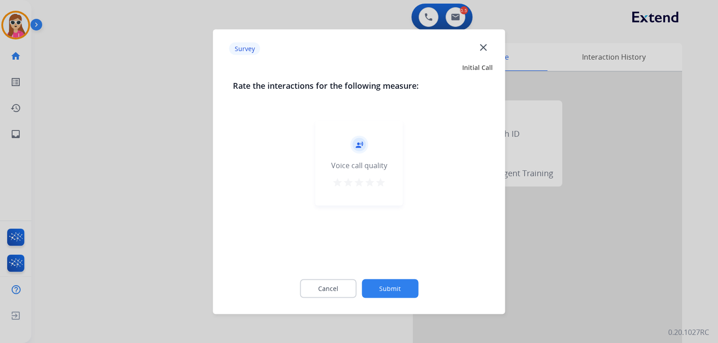
click at [382, 178] on mat-icon "star" at bounding box center [380, 182] width 11 height 11
click at [378, 291] on button "Submit" at bounding box center [390, 288] width 57 height 19
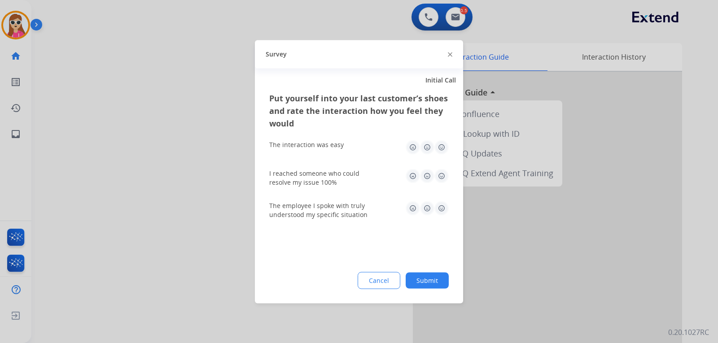
click at [442, 206] on img at bounding box center [441, 208] width 14 height 14
click at [442, 175] on img at bounding box center [441, 176] width 14 height 14
drag, startPoint x: 442, startPoint y: 140, endPoint x: 439, endPoint y: 151, distance: 12.0
click at [442, 141] on div "The interaction was easy" at bounding box center [359, 147] width 180 height 29
click at [442, 149] on img at bounding box center [441, 147] width 14 height 14
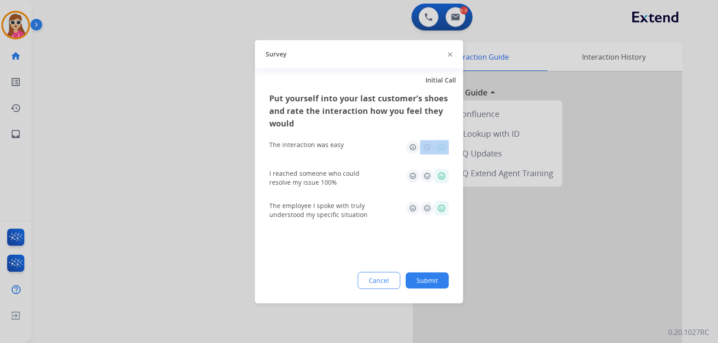
click at [445, 158] on div "The interaction was easy" at bounding box center [359, 147] width 180 height 29
click at [445, 156] on div "The interaction was easy" at bounding box center [359, 147] width 180 height 29
click at [440, 276] on button "Submit" at bounding box center [427, 280] width 43 height 16
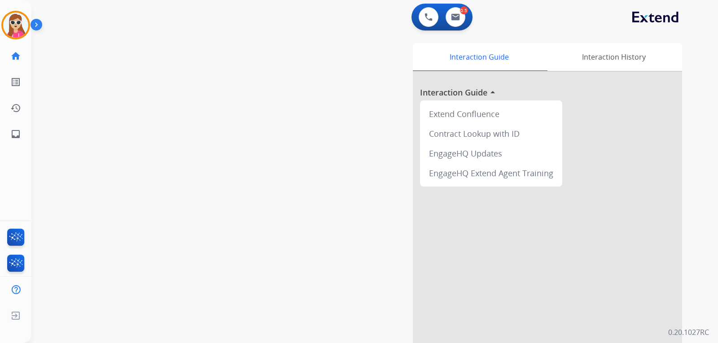
click at [508, 292] on div at bounding box center [547, 239] width 269 height 335
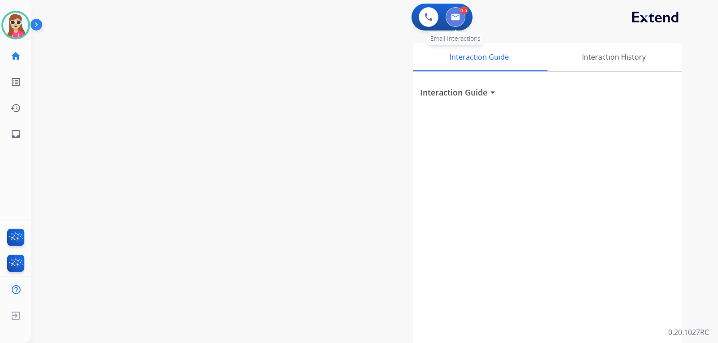
click at [462, 17] on button at bounding box center [456, 17] width 20 height 20
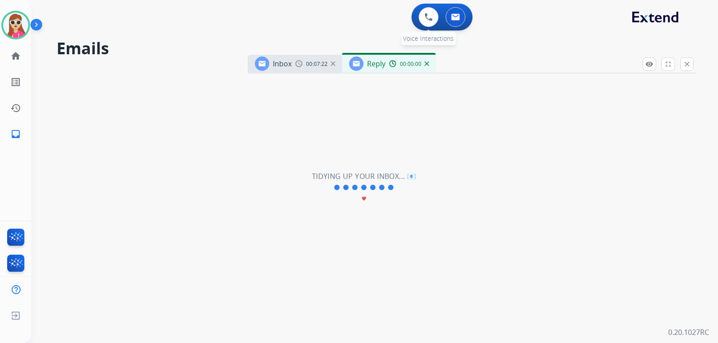
select select "**********"
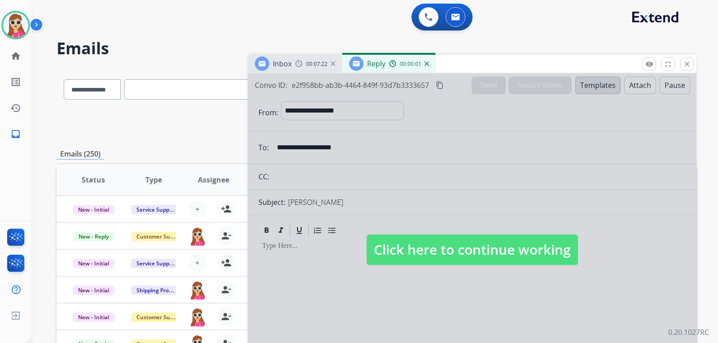
click at [395, 264] on span "Click here to continue working" at bounding box center [472, 250] width 211 height 31
select select
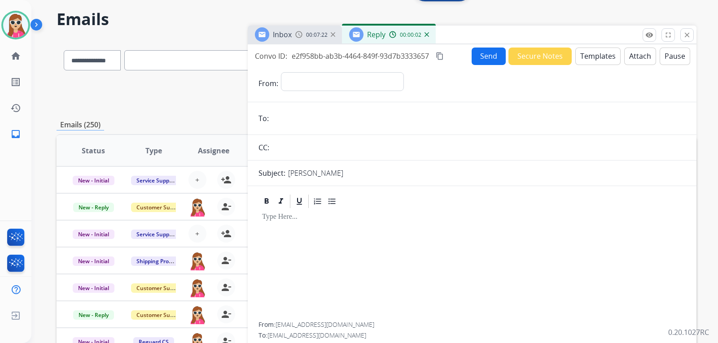
scroll to position [45, 0]
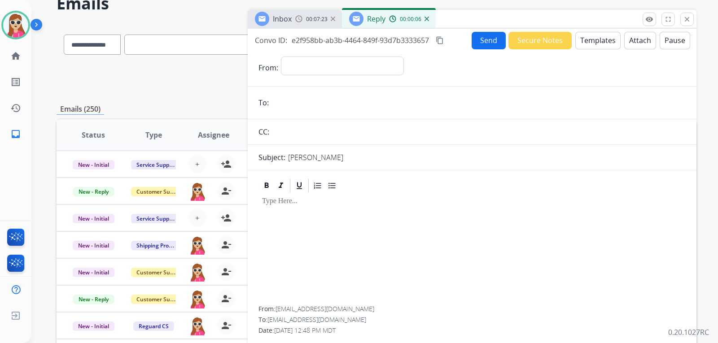
click at [691, 23] on button "close Close" at bounding box center [686, 19] width 13 height 13
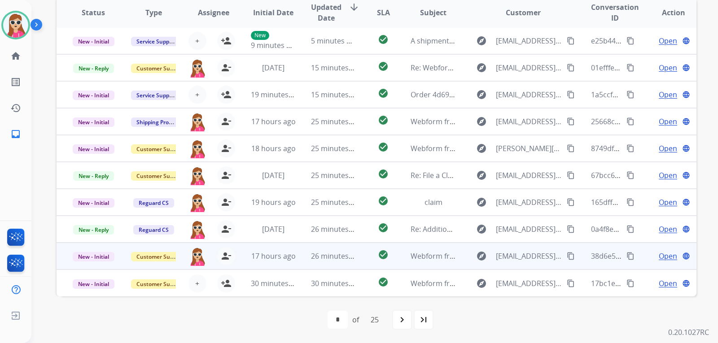
scroll to position [0, 0]
click at [461, 265] on td "explore Flatrod1122@gmail.com content_copy" at bounding box center [516, 257] width 120 height 27
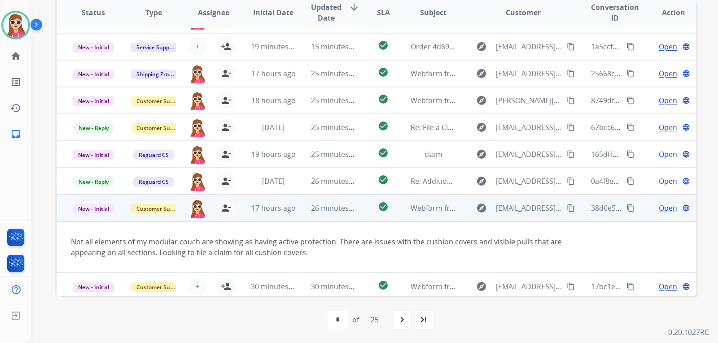
scroll to position [52, 0]
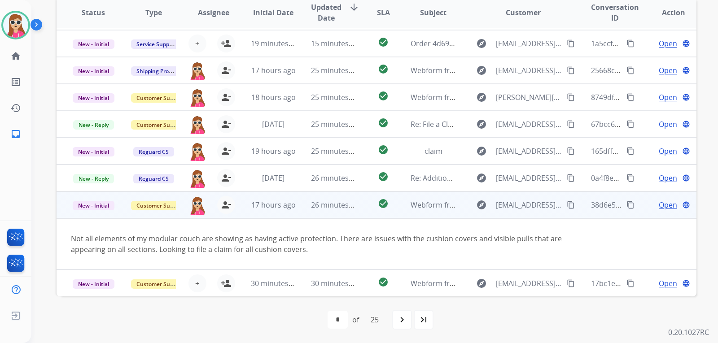
click at [662, 210] on span "Open" at bounding box center [668, 205] width 18 height 11
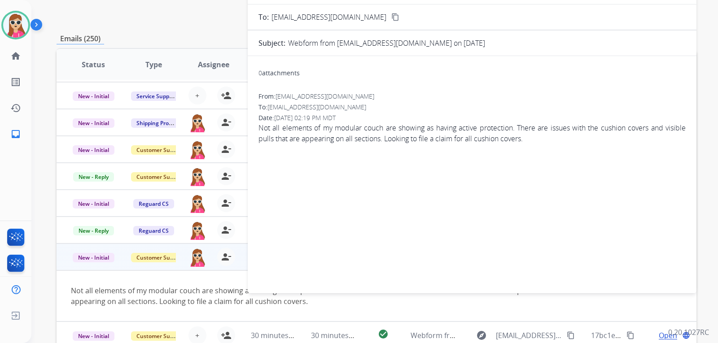
scroll to position [0, 0]
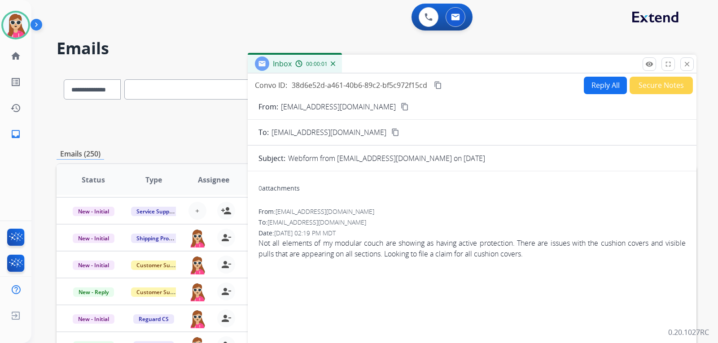
click at [597, 88] on button "Reply All" at bounding box center [605, 86] width 43 height 18
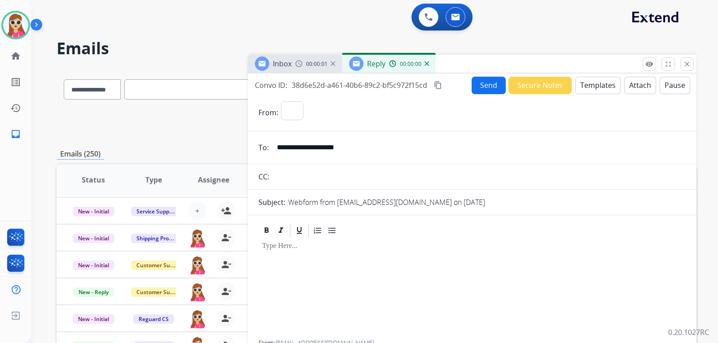
select select "**********"
click at [597, 92] on button "Templates" at bounding box center [597, 86] width 45 height 18
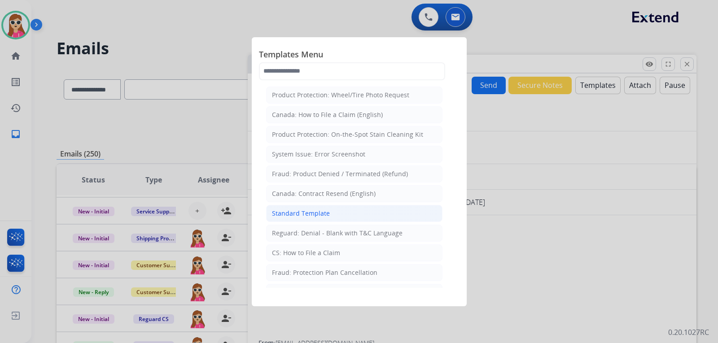
click at [334, 210] on li "Standard Template" at bounding box center [354, 213] width 176 height 17
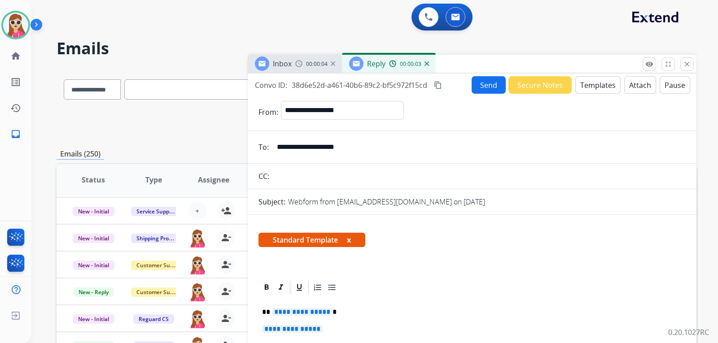
drag, startPoint x: 367, startPoint y: 154, endPoint x: 259, endPoint y: 162, distance: 108.0
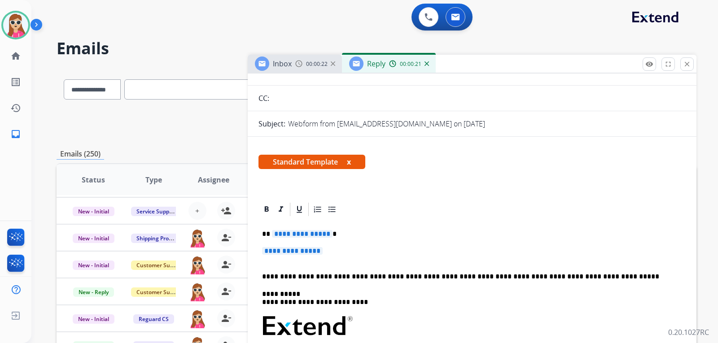
scroll to position [90, 0]
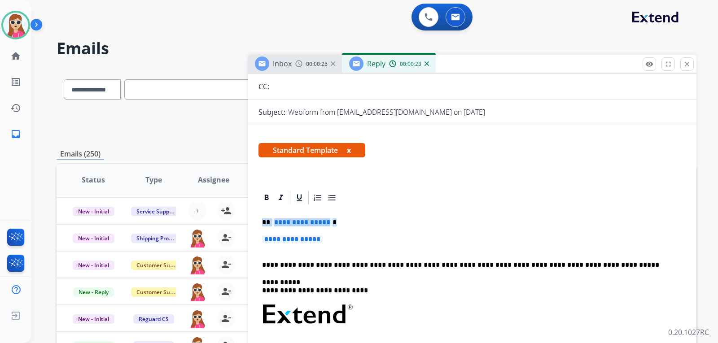
drag, startPoint x: 262, startPoint y: 222, endPoint x: 328, endPoint y: 242, distance: 69.3
click at [328, 242] on div "**********" at bounding box center [471, 336] width 427 height 260
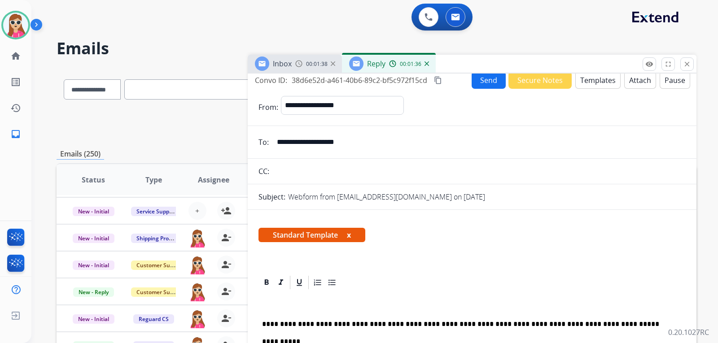
scroll to position [0, 0]
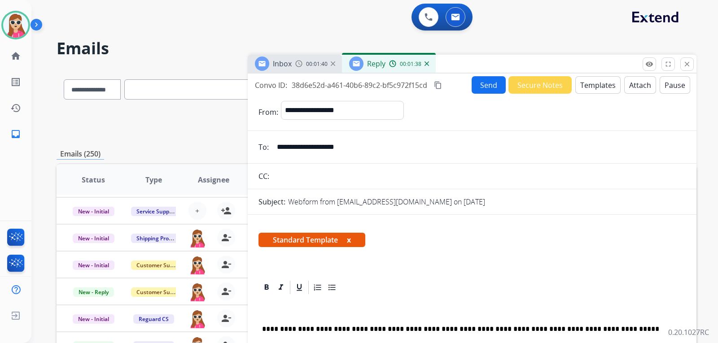
click at [294, 315] on p at bounding box center [468, 312] width 413 height 8
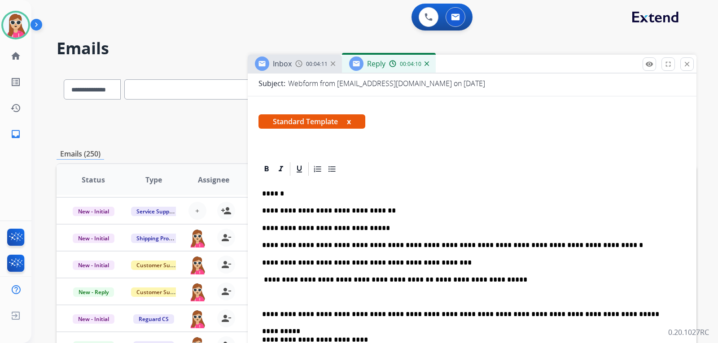
scroll to position [135, 0]
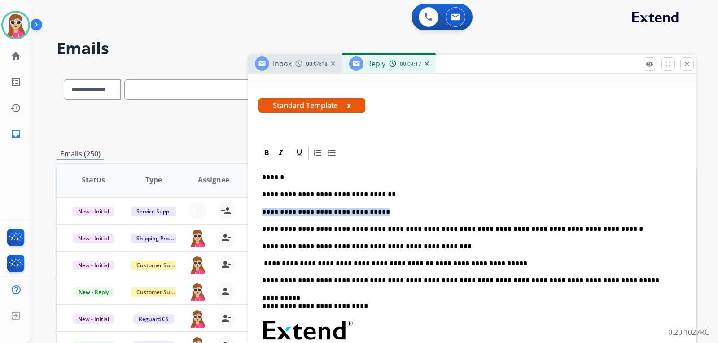
drag, startPoint x: 368, startPoint y: 214, endPoint x: 262, endPoint y: 210, distance: 106.4
click at [262, 210] on div "**********" at bounding box center [471, 321] width 427 height 320
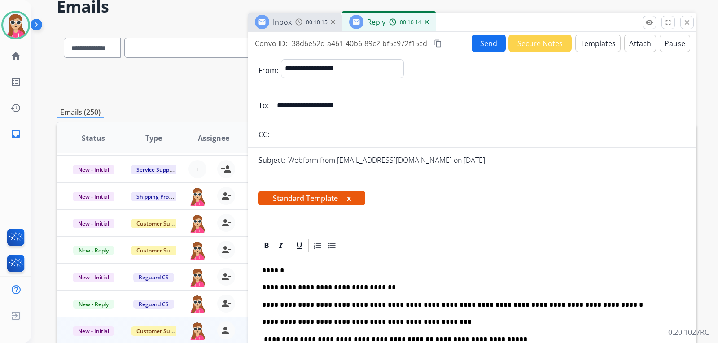
scroll to position [0, 0]
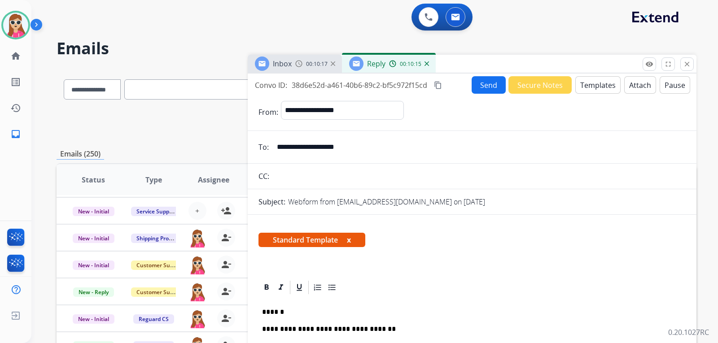
click at [489, 88] on button "Send" at bounding box center [489, 85] width 34 height 18
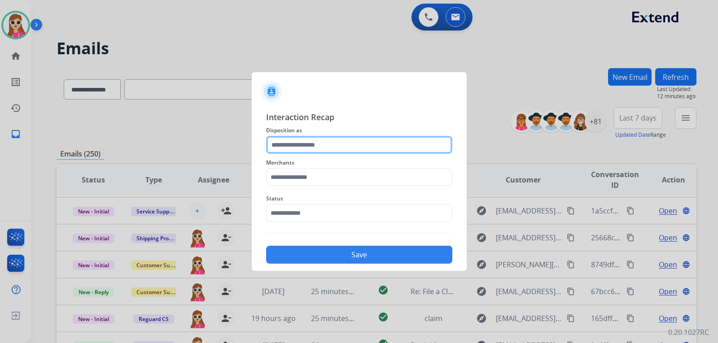
click at [311, 149] on input "text" at bounding box center [359, 145] width 186 height 18
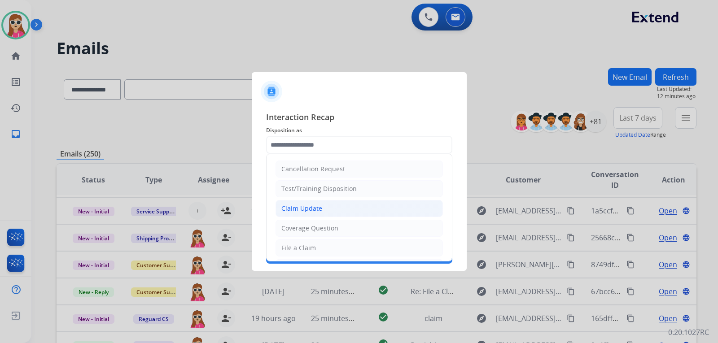
click at [319, 209] on div "Claim Update" at bounding box center [301, 208] width 41 height 9
type input "**********"
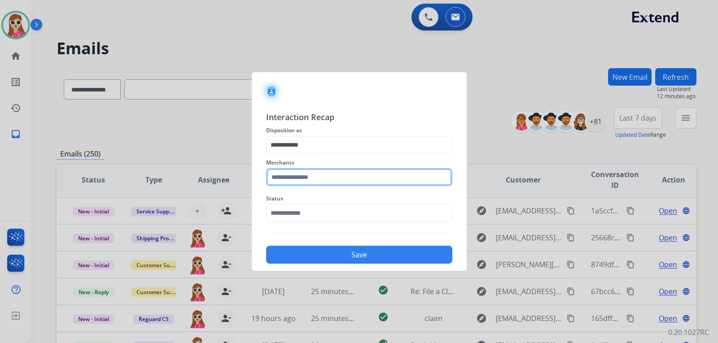
click at [316, 179] on input "text" at bounding box center [359, 177] width 186 height 18
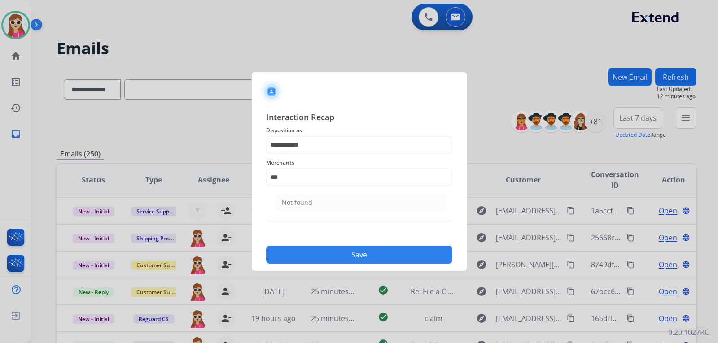
click at [333, 206] on li "Not found" at bounding box center [361, 202] width 171 height 17
type input "*********"
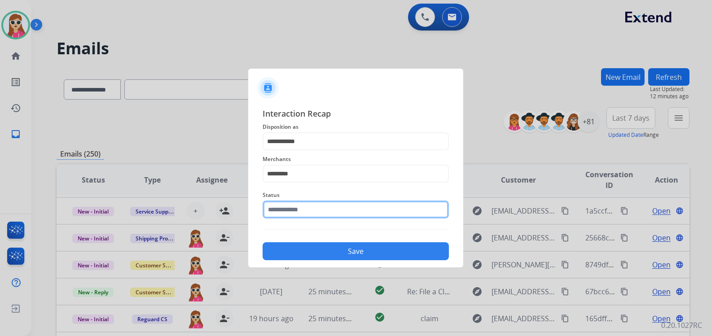
click at [334, 216] on input "text" at bounding box center [356, 210] width 186 height 18
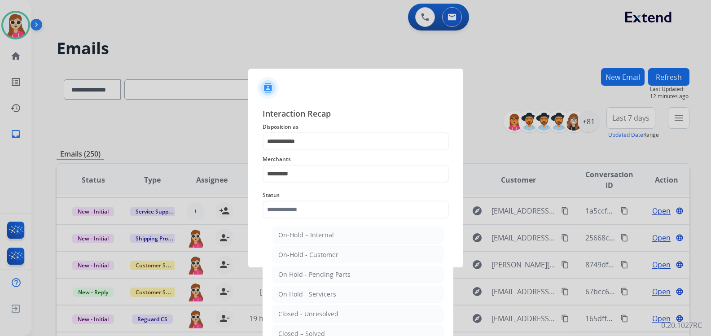
click at [319, 324] on ul "On-Hold – Internal On-Hold - Customer On Hold - Pending Parts On Hold - Service…" at bounding box center [358, 316] width 176 height 188
click at [319, 329] on li "Closed – Solved" at bounding box center [357, 333] width 171 height 17
type input "**********"
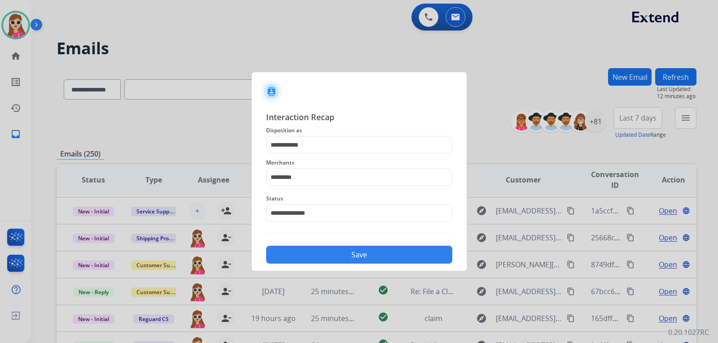
click at [353, 249] on button "Save" at bounding box center [359, 255] width 186 height 18
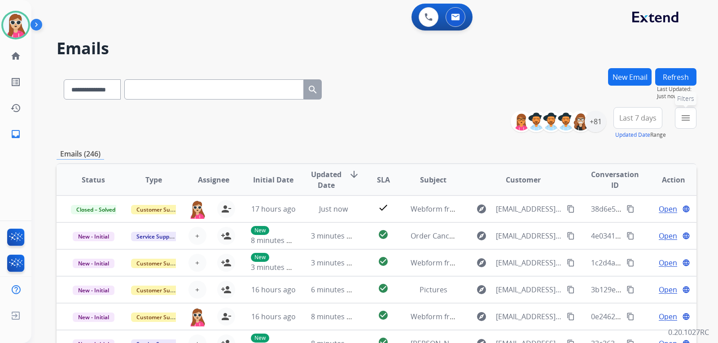
drag, startPoint x: 683, startPoint y: 119, endPoint x: 667, endPoint y: 129, distance: 19.3
click at [683, 119] on mat-icon "menu" at bounding box center [685, 118] width 11 height 11
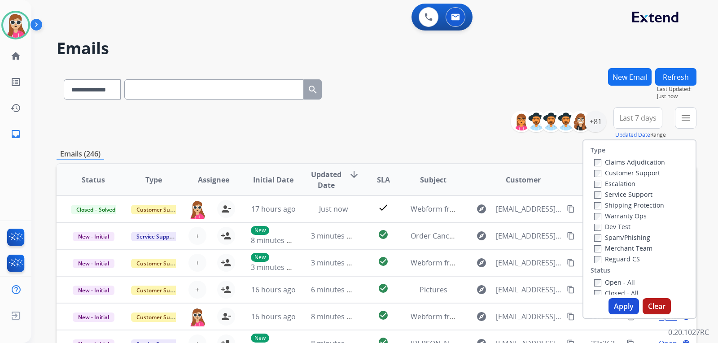
click at [632, 171] on label "Customer Support" at bounding box center [627, 173] width 66 height 9
click at [634, 208] on label "Shipping Protection" at bounding box center [629, 205] width 70 height 9
click at [619, 256] on label "Reguard CS" at bounding box center [617, 259] width 46 height 9
click at [610, 280] on div "Open - All" at bounding box center [641, 282] width 94 height 11
drag, startPoint x: 623, startPoint y: 286, endPoint x: 620, endPoint y: 296, distance: 10.8
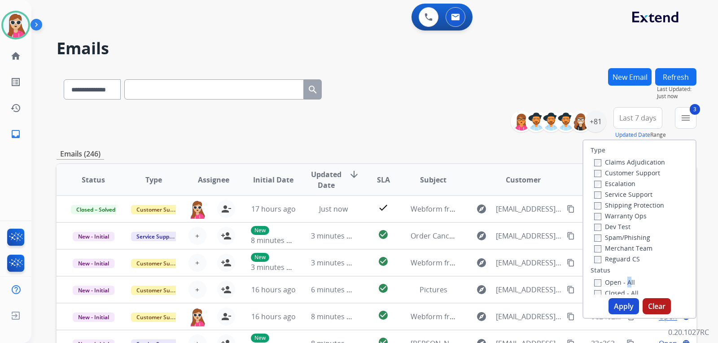
click at [623, 286] on label "Open - All" at bounding box center [614, 282] width 41 height 9
click at [606, 279] on label "Open - All" at bounding box center [614, 282] width 41 height 9
click at [617, 307] on button "Apply" at bounding box center [624, 306] width 31 height 16
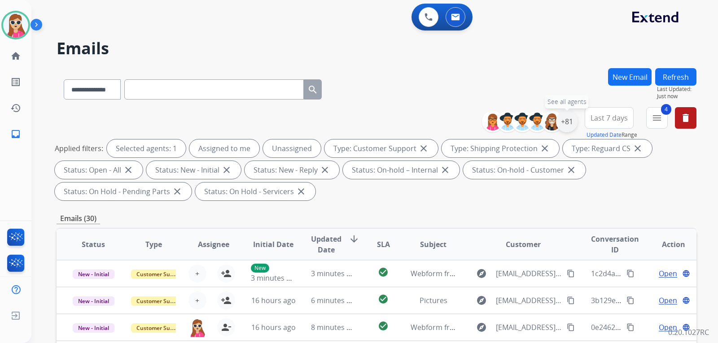
click at [566, 123] on div "+81" at bounding box center [567, 122] width 22 height 22
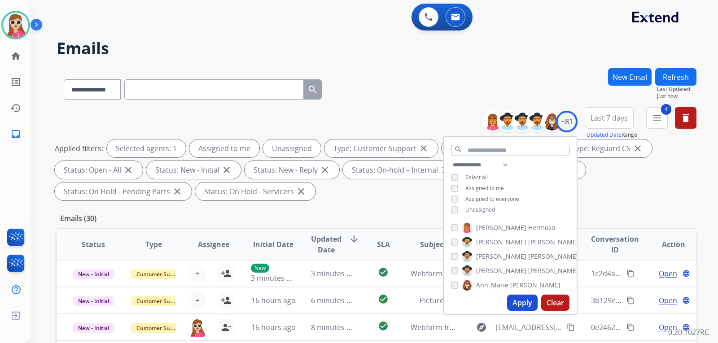
click at [498, 222] on div "Alexis Hermoso Alexis Martinez Alexis_ Martinez Amanda Baez Ann_Marie Lopez Art…" at bounding box center [510, 255] width 133 height 72
click at [477, 204] on div "**********" at bounding box center [510, 188] width 133 height 57
click at [479, 209] on span "Unassigned" at bounding box center [480, 210] width 30 height 8
click at [521, 302] on button "Apply" at bounding box center [522, 303] width 31 height 16
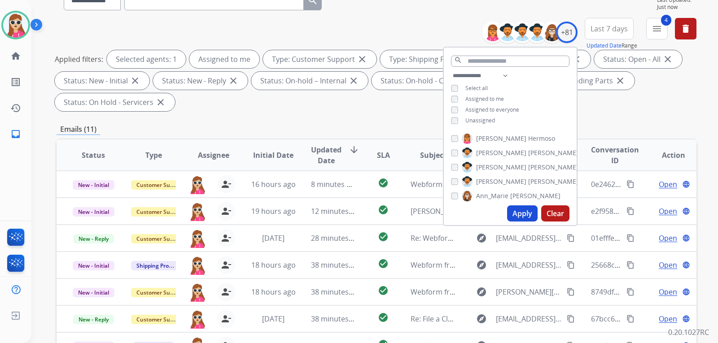
scroll to position [90, 0]
click at [639, 122] on div "**********" at bounding box center [377, 231] width 640 height 507
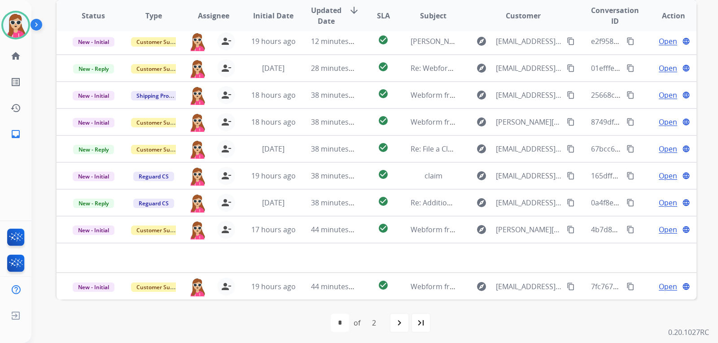
scroll to position [232, 0]
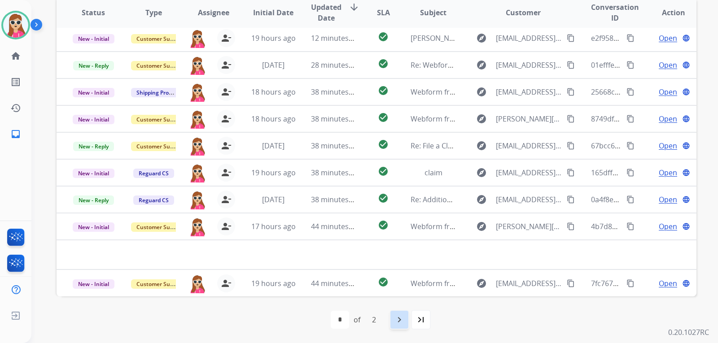
click at [406, 318] on div "navigate_next" at bounding box center [400, 320] width 20 height 20
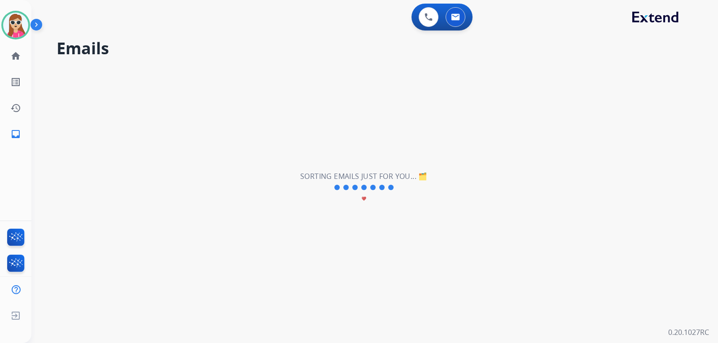
select select "*"
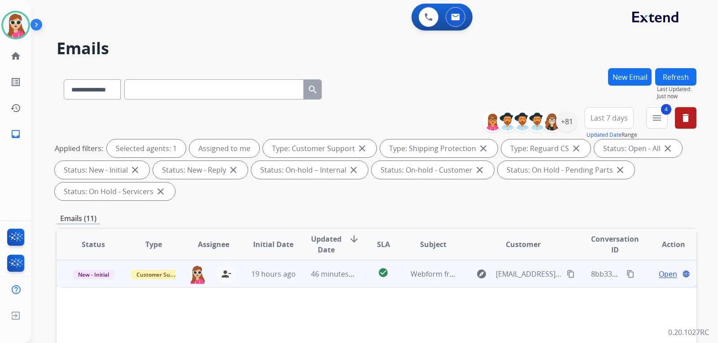
click at [659, 277] on span "Open" at bounding box center [668, 274] width 18 height 11
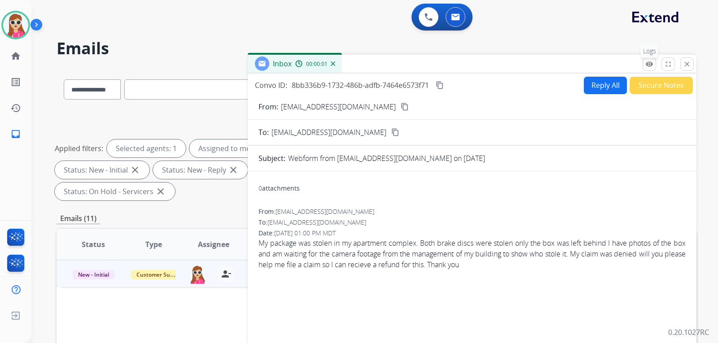
click at [646, 66] on mat-icon "remove_red_eye" at bounding box center [649, 64] width 8 height 8
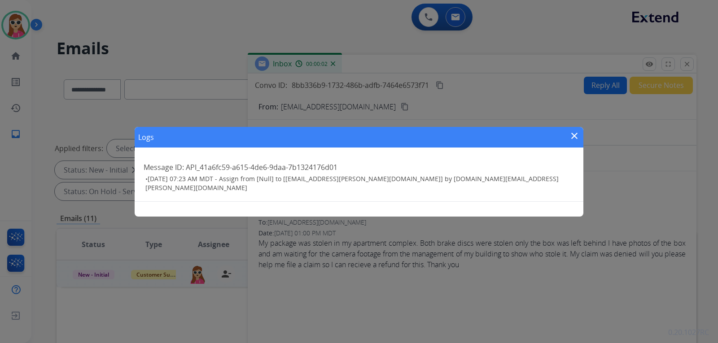
click at [573, 138] on mat-icon "close" at bounding box center [574, 136] width 11 height 11
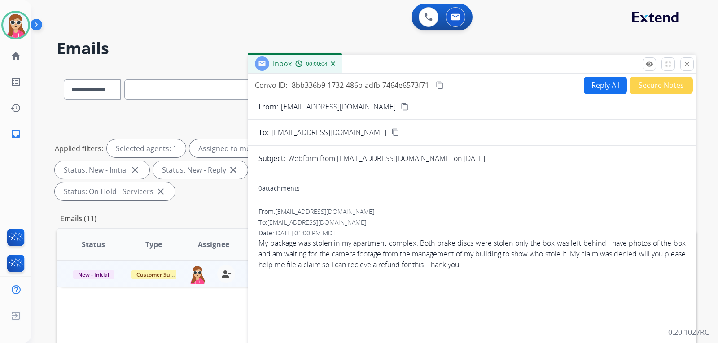
drag, startPoint x: 689, startPoint y: 68, endPoint x: 683, endPoint y: 72, distance: 7.5
click at [689, 68] on button "close Close" at bounding box center [686, 63] width 13 height 13
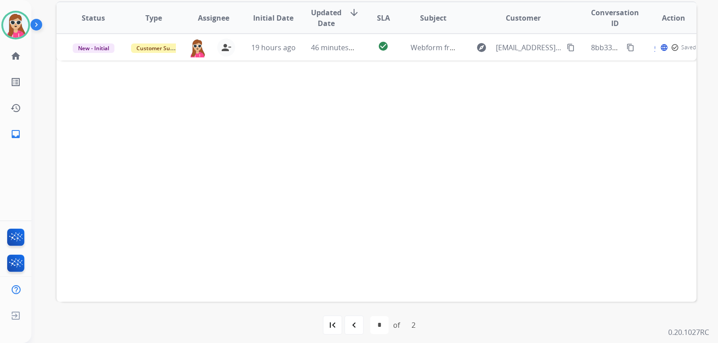
scroll to position [232, 0]
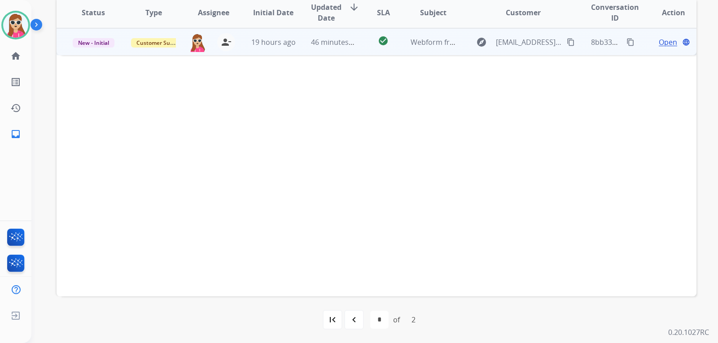
click at [659, 45] on span "Open" at bounding box center [668, 42] width 18 height 11
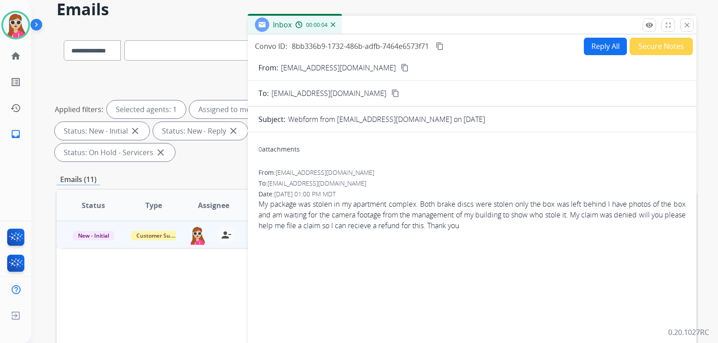
scroll to position [0, 0]
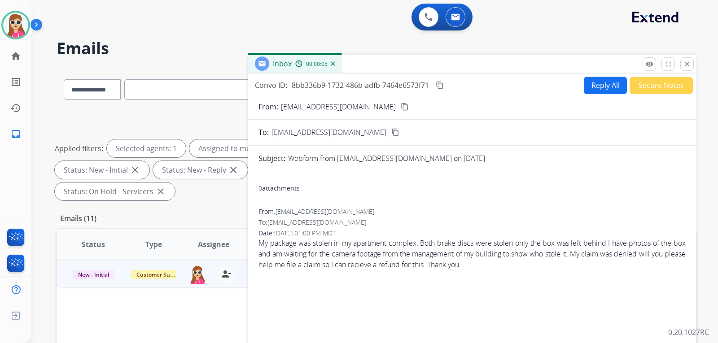
click at [401, 106] on mat-icon "content_copy" at bounding box center [405, 107] width 8 height 8
click at [594, 78] on button "Reply All" at bounding box center [605, 86] width 43 height 18
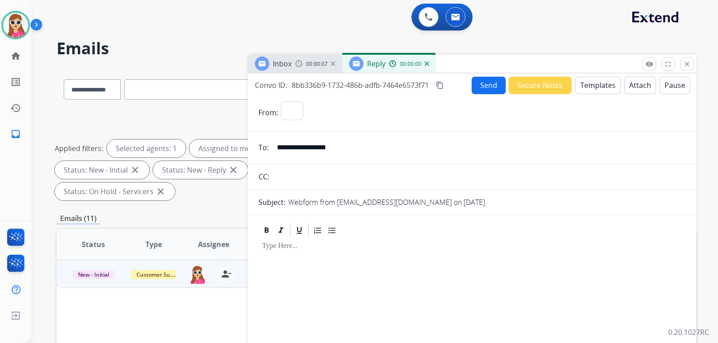
select select "**********"
click at [596, 80] on button "Templates" at bounding box center [597, 86] width 45 height 18
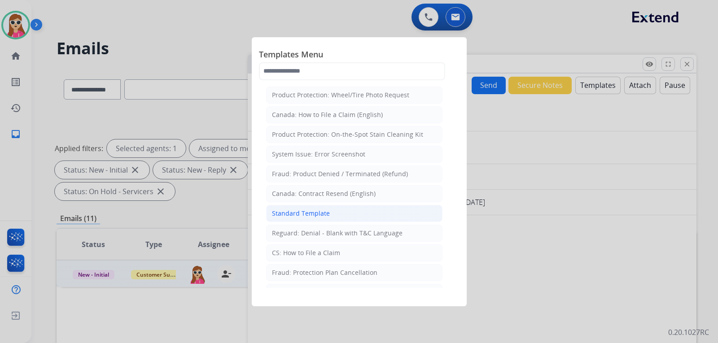
click at [314, 217] on div "Standard Template" at bounding box center [301, 213] width 58 height 9
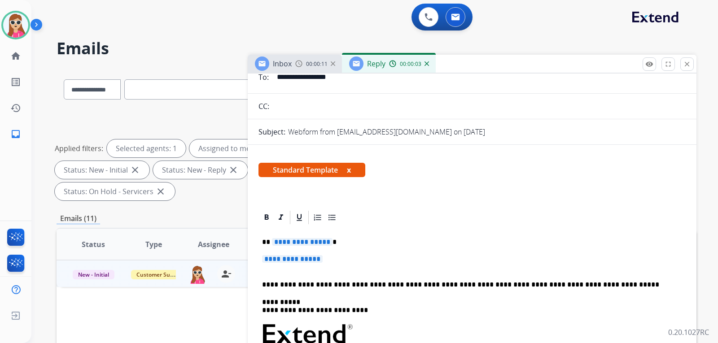
scroll to position [90, 0]
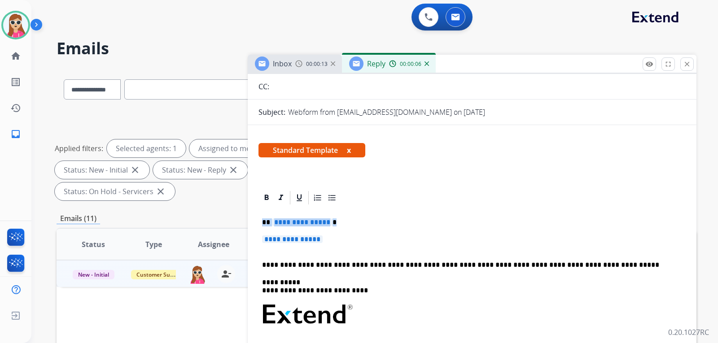
drag, startPoint x: 262, startPoint y: 223, endPoint x: 349, endPoint y: 242, distance: 88.8
click at [349, 242] on div "**********" at bounding box center [471, 336] width 427 height 260
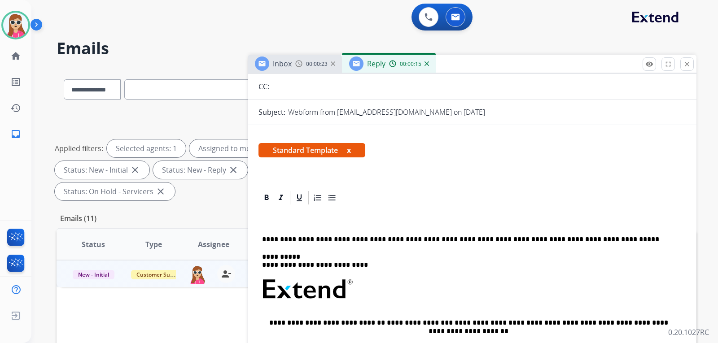
click at [329, 217] on div "**********" at bounding box center [471, 323] width 427 height 234
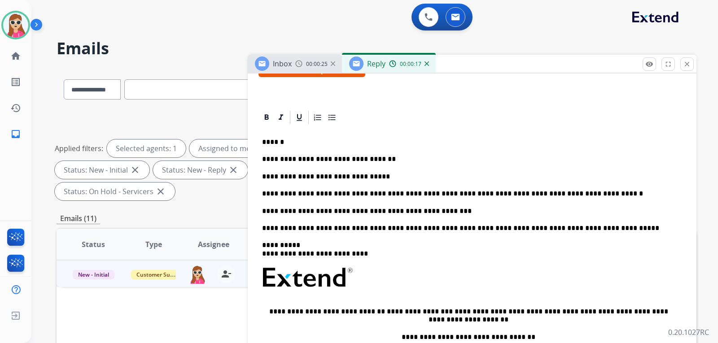
scroll to position [180, 0]
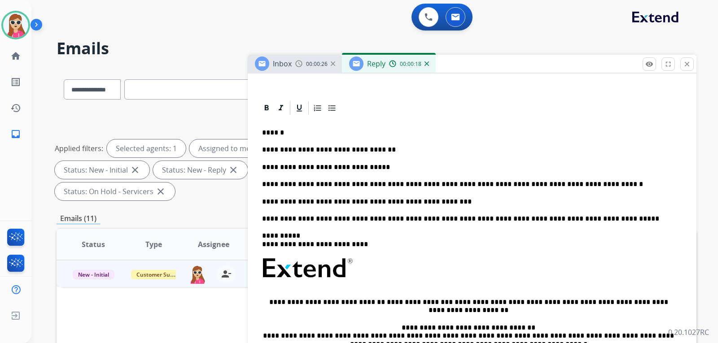
click at [381, 170] on p "**********" at bounding box center [468, 167] width 413 height 8
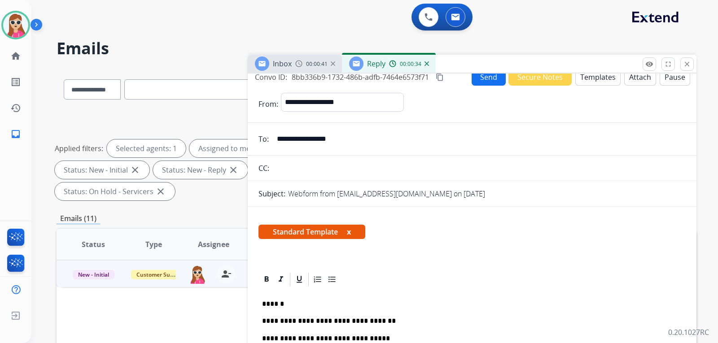
scroll to position [0, 0]
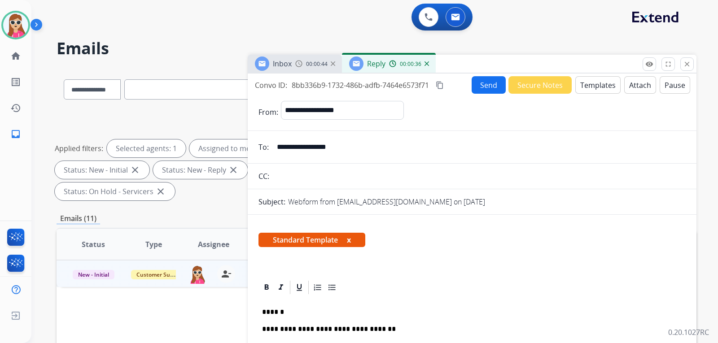
drag, startPoint x: 350, startPoint y: 149, endPoint x: 278, endPoint y: 141, distance: 73.1
click at [278, 141] on input "**********" at bounding box center [479, 147] width 414 height 18
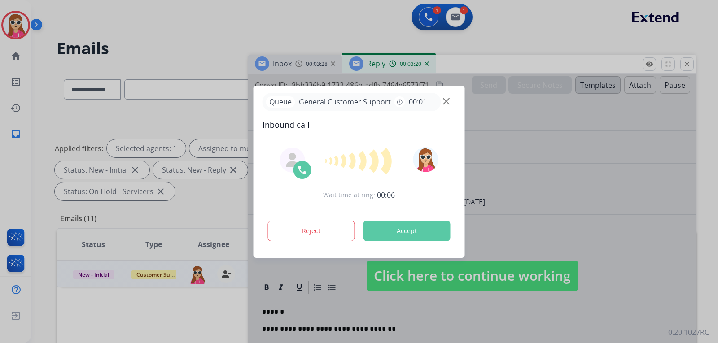
click at [405, 233] on button "Accept" at bounding box center [406, 231] width 87 height 21
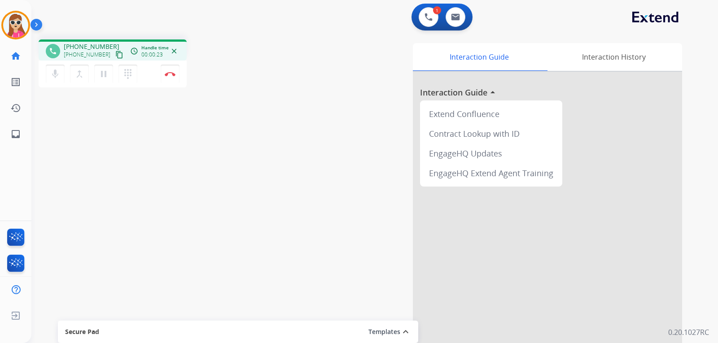
click at [115, 53] on mat-icon "content_copy" at bounding box center [119, 55] width 8 height 8
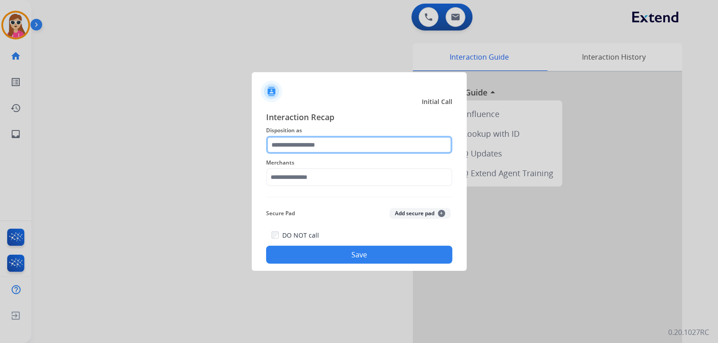
click at [330, 148] on input "text" at bounding box center [359, 145] width 186 height 18
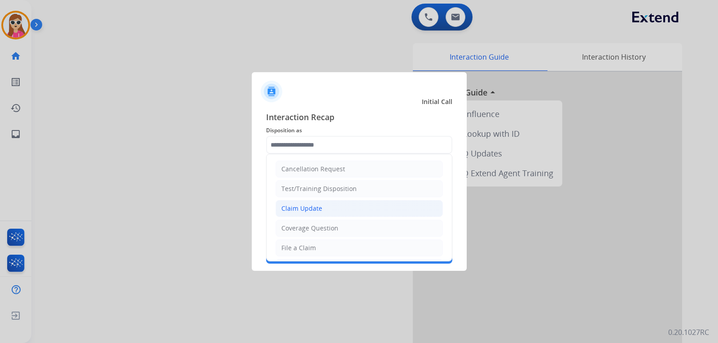
click at [323, 207] on li "Claim Update" at bounding box center [359, 208] width 167 height 17
type input "**********"
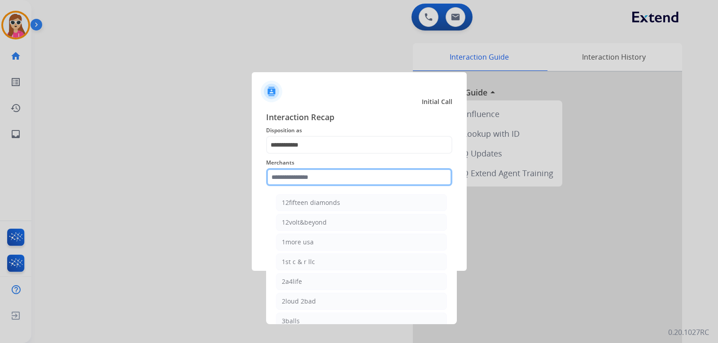
click at [328, 175] on input "text" at bounding box center [359, 177] width 186 height 18
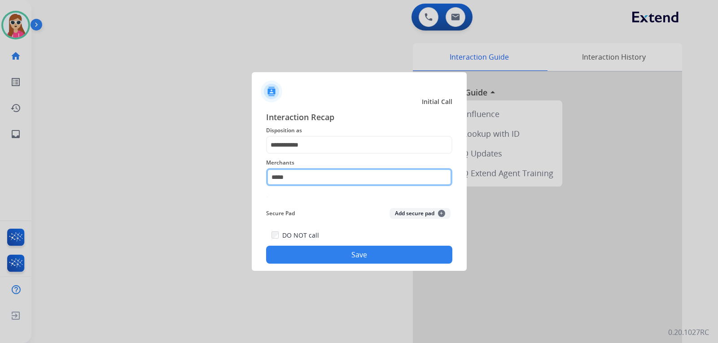
type input "*****"
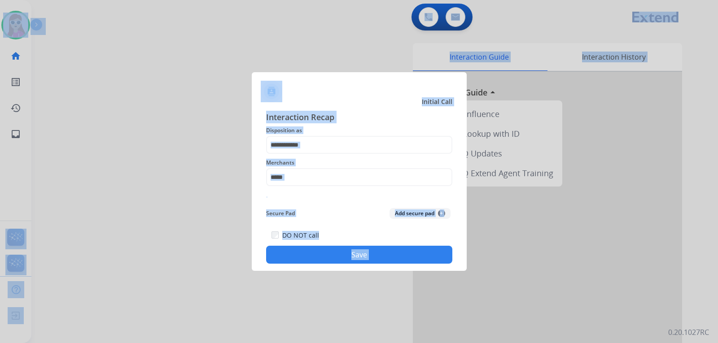
drag, startPoint x: 308, startPoint y: 364, endPoint x: 317, endPoint y: 363, distance: 9.0
click at [317, 343] on html "**********" at bounding box center [359, 171] width 718 height 343
click at [322, 179] on input "*****" at bounding box center [359, 177] width 186 height 18
click at [321, 179] on input "*****" at bounding box center [359, 177] width 186 height 18
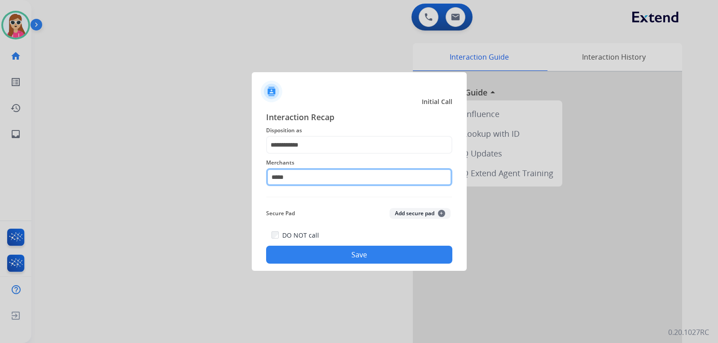
click at [320, 179] on input "*****" at bounding box center [359, 177] width 186 height 18
type input "*"
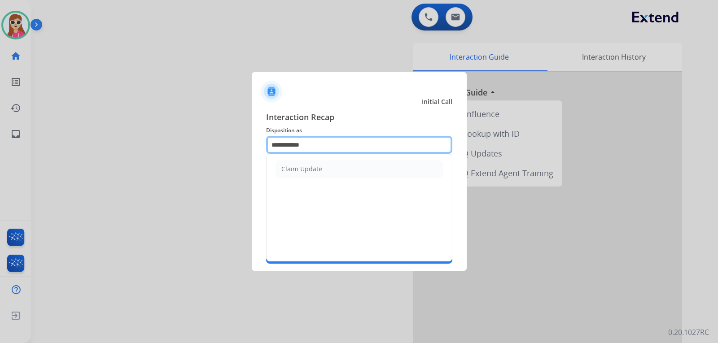
click at [321, 145] on input "**********" at bounding box center [359, 145] width 186 height 18
click at [343, 127] on span "Disposition as" at bounding box center [359, 130] width 186 height 11
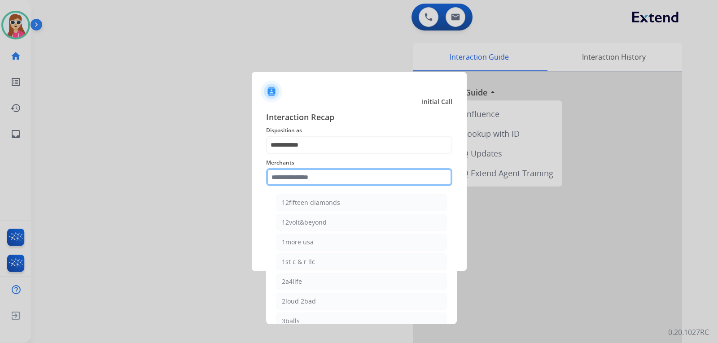
click at [342, 171] on input "text" at bounding box center [359, 177] width 186 height 18
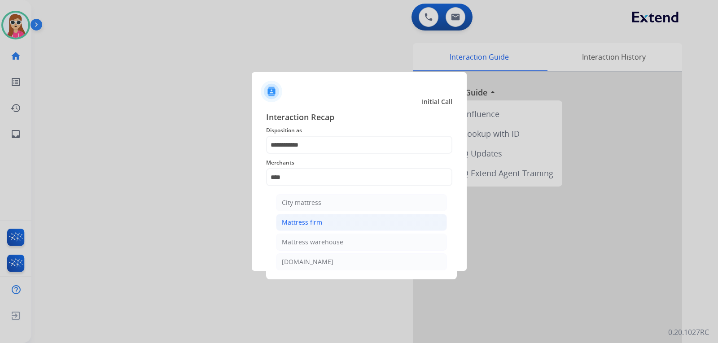
click at [349, 226] on li "Mattress firm" at bounding box center [361, 222] width 171 height 17
type input "**********"
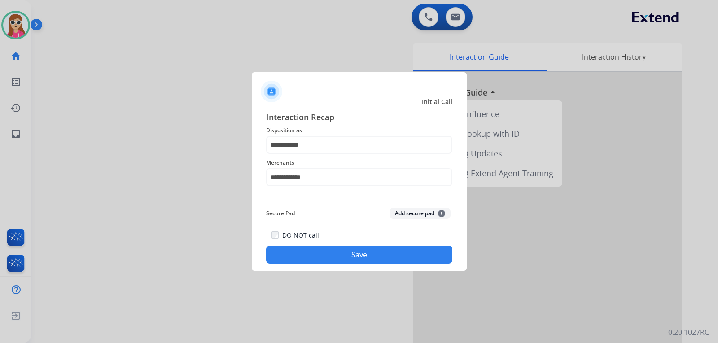
click at [367, 250] on button "Save" at bounding box center [359, 255] width 186 height 18
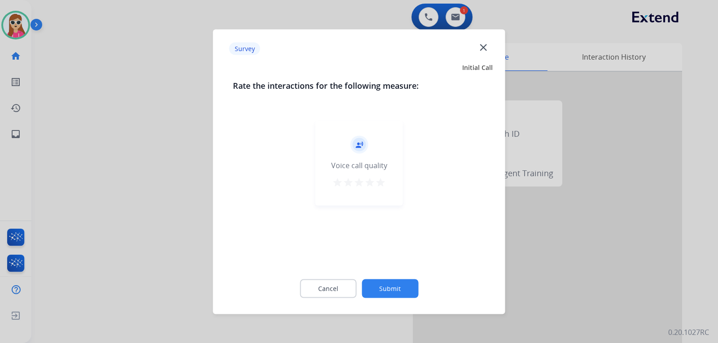
click at [380, 184] on mat-icon "star" at bounding box center [380, 182] width 11 height 11
click at [395, 285] on button "Submit" at bounding box center [390, 288] width 57 height 19
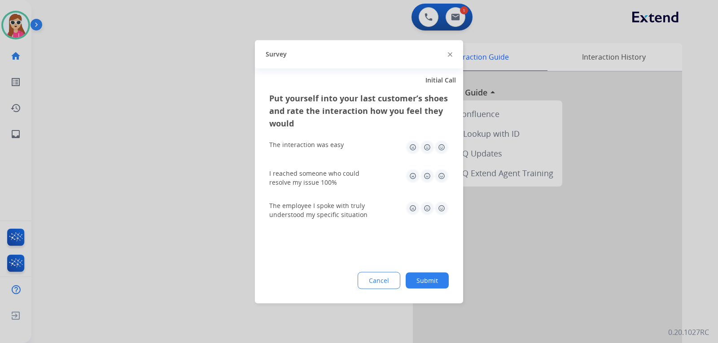
click at [442, 204] on img at bounding box center [441, 208] width 14 height 14
click at [440, 176] on img at bounding box center [441, 176] width 14 height 14
drag, startPoint x: 442, startPoint y: 145, endPoint x: 435, endPoint y: 215, distance: 70.3
click at [442, 146] on img at bounding box center [441, 147] width 14 height 14
click at [427, 280] on button "Submit" at bounding box center [427, 280] width 43 height 16
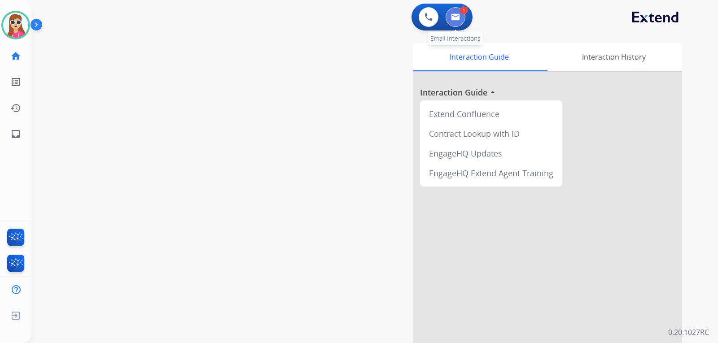
click at [457, 21] on button at bounding box center [456, 17] width 20 height 20
select select "**********"
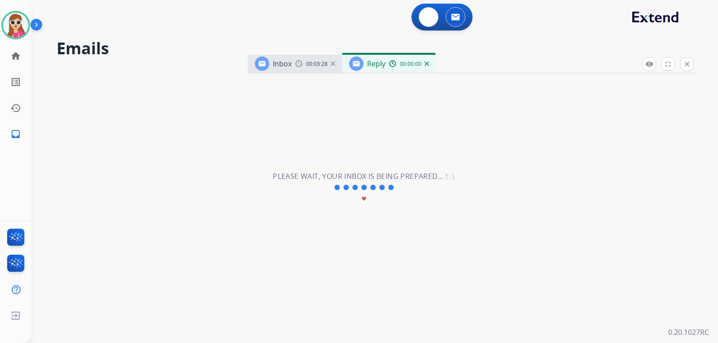
select select "**********"
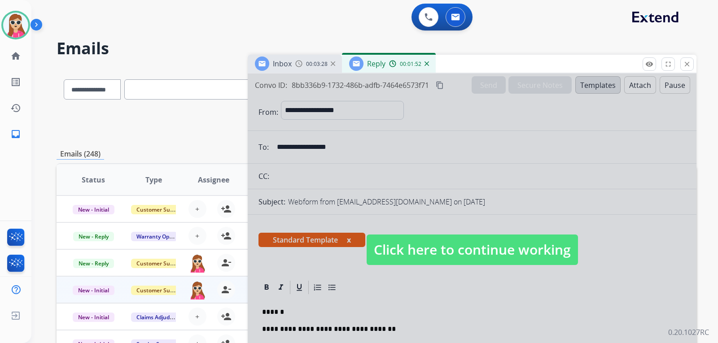
click at [551, 250] on span "Click here to continue working" at bounding box center [472, 250] width 211 height 31
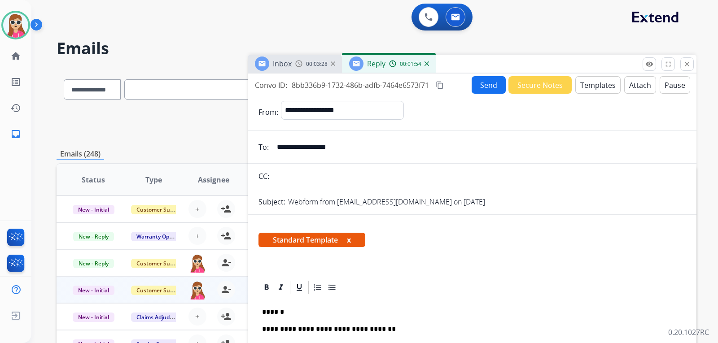
click at [589, 85] on button "Templates" at bounding box center [597, 85] width 45 height 18
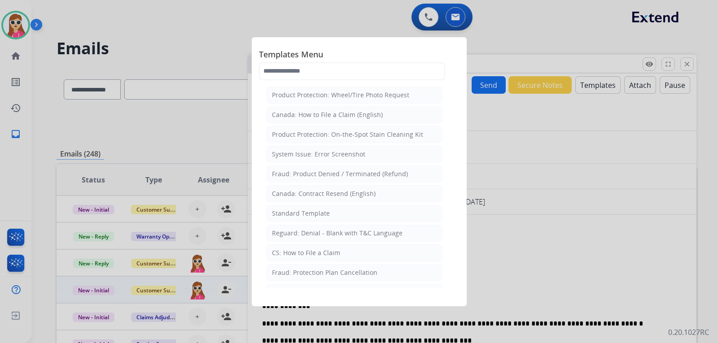
click at [558, 238] on div at bounding box center [359, 171] width 718 height 343
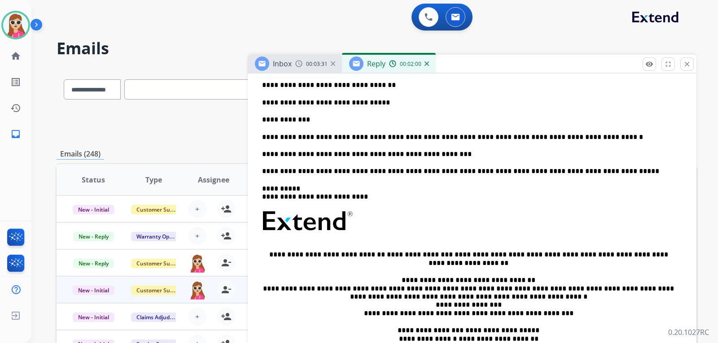
scroll to position [135, 0]
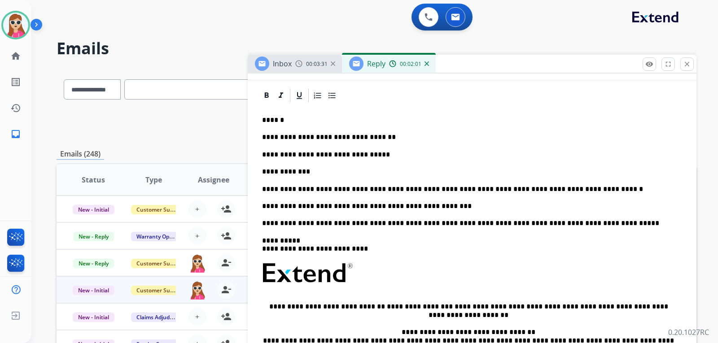
click at [318, 175] on p "**********" at bounding box center [468, 172] width 413 height 8
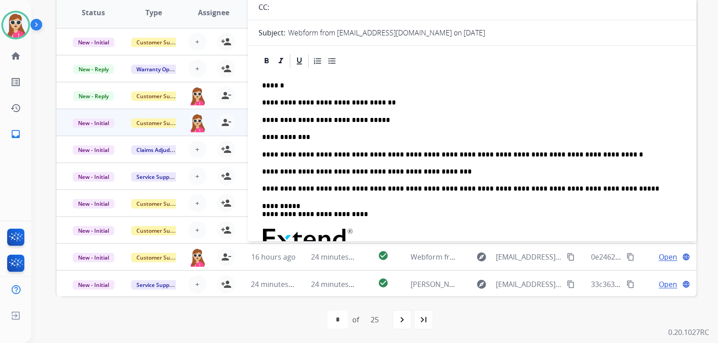
scroll to position [0, 0]
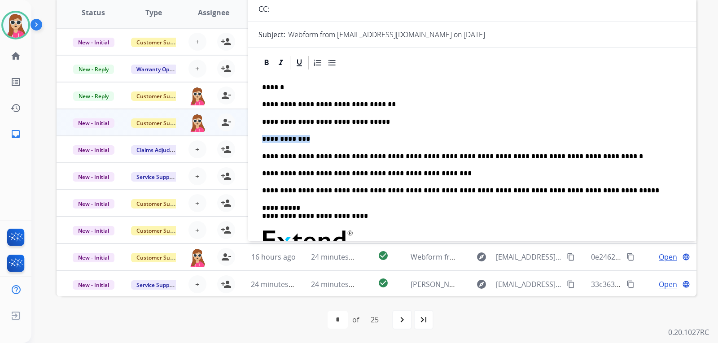
drag, startPoint x: 292, startPoint y: 136, endPoint x: 253, endPoint y: 132, distance: 39.3
click at [253, 132] on div "**********" at bounding box center [472, 257] width 449 height 405
click at [290, 140] on p "**********" at bounding box center [468, 139] width 413 height 8
click at [364, 143] on p "**********" at bounding box center [468, 139] width 413 height 8
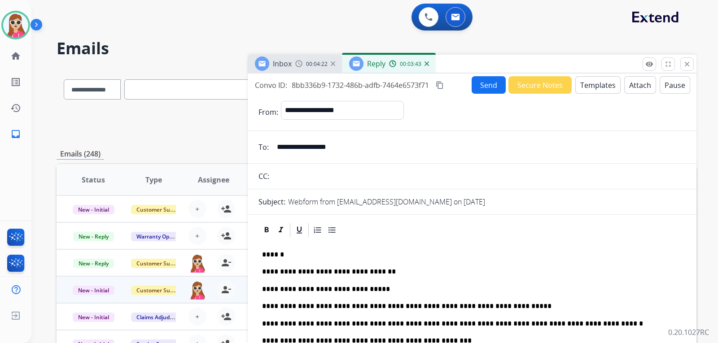
click at [489, 85] on button "Send" at bounding box center [489, 85] width 34 height 18
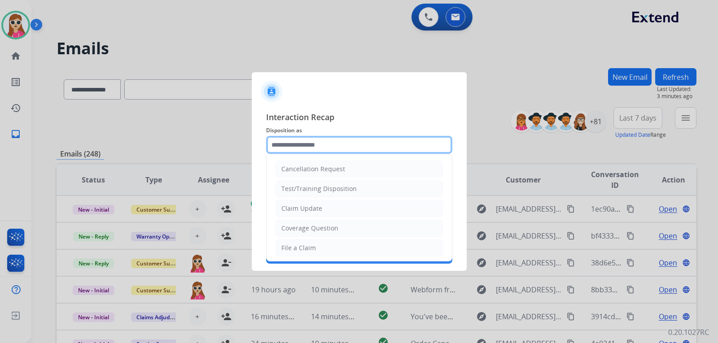
click at [318, 142] on input "text" at bounding box center [359, 145] width 186 height 18
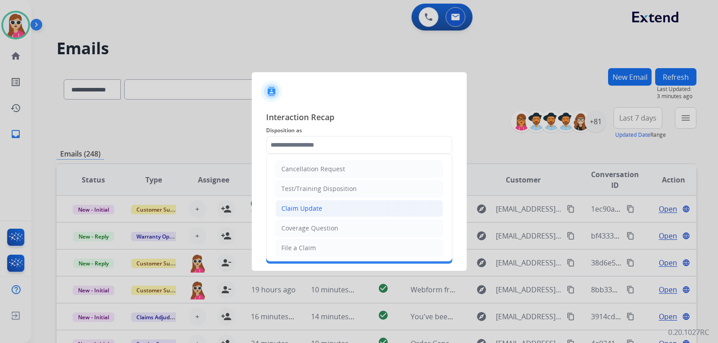
click at [308, 211] on div "Claim Update" at bounding box center [301, 208] width 41 height 9
type input "**********"
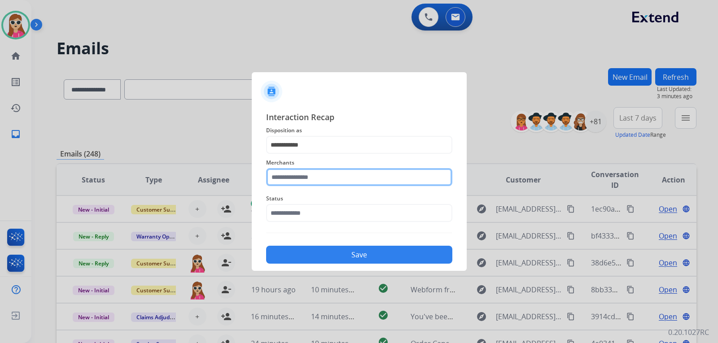
click at [314, 185] on input "text" at bounding box center [359, 177] width 186 height 18
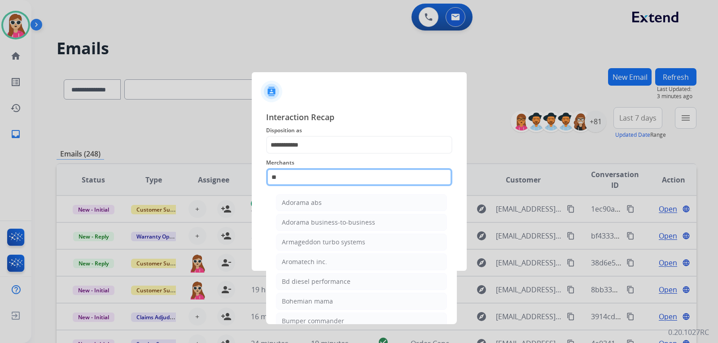
type input "**"
drag, startPoint x: 319, startPoint y: 177, endPoint x: 270, endPoint y: 192, distance: 51.2
click at [268, 188] on div "Merchants ** Adorama abs Adorama business-to-business Armageddon turbo systems …" at bounding box center [359, 172] width 186 height 36
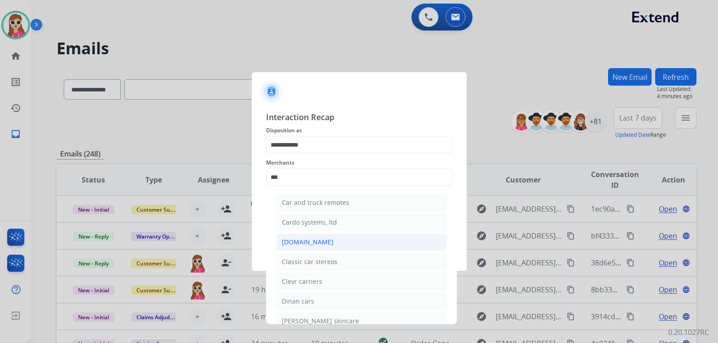
click at [311, 237] on li "[DOMAIN_NAME]" at bounding box center [361, 242] width 171 height 17
type input "**********"
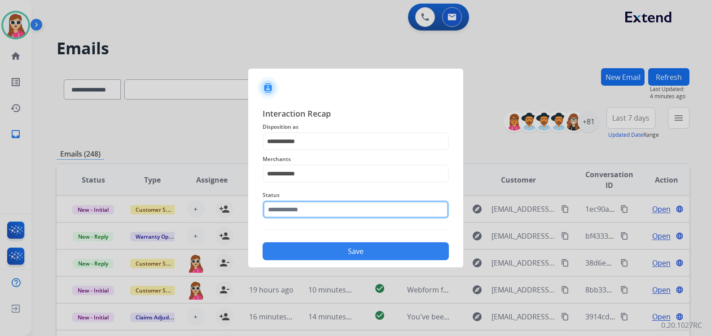
click at [318, 216] on input "text" at bounding box center [356, 210] width 186 height 18
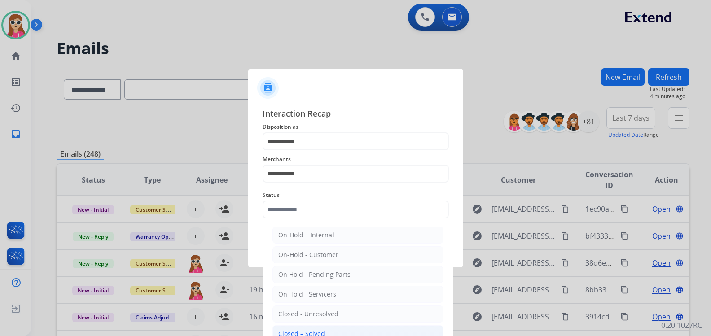
click at [350, 330] on li "Closed – Solved" at bounding box center [357, 333] width 171 height 17
type input "**********"
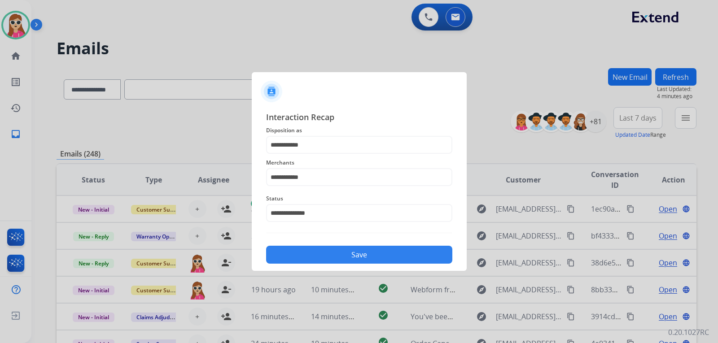
click at [294, 255] on button "Save" at bounding box center [359, 255] width 186 height 18
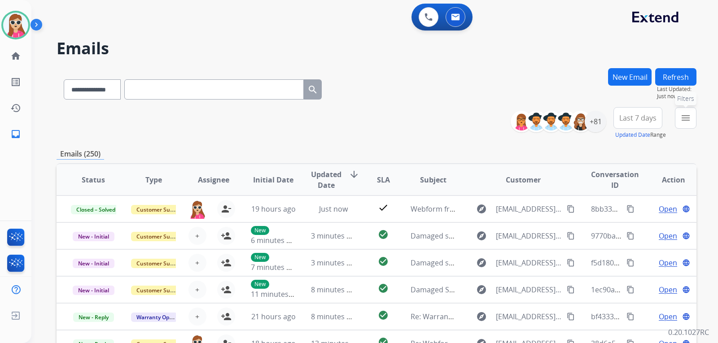
click at [682, 115] on mat-icon "menu" at bounding box center [685, 118] width 11 height 11
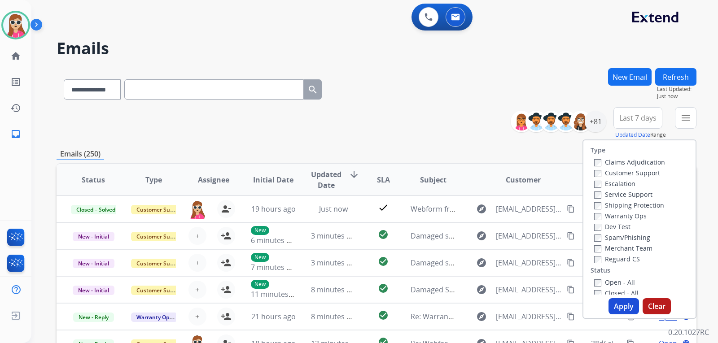
click at [615, 170] on label "Customer Support" at bounding box center [627, 173] width 66 height 9
drag, startPoint x: 633, startPoint y: 206, endPoint x: 636, endPoint y: 203, distance: 4.8
click at [635, 203] on label "Shipping Protection" at bounding box center [629, 205] width 70 height 9
click at [633, 201] on label "Shipping Protection" at bounding box center [629, 205] width 70 height 9
click at [627, 256] on label "Reguard CS" at bounding box center [617, 259] width 46 height 9
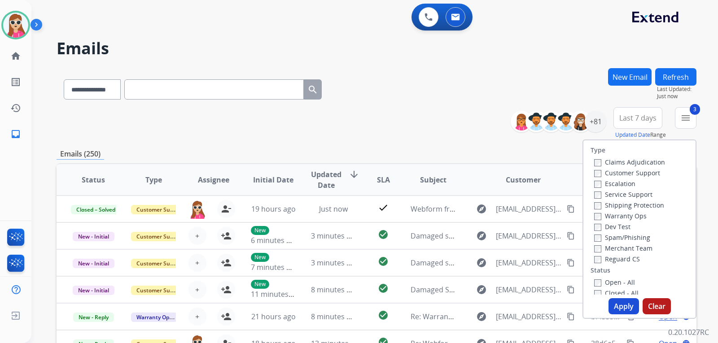
click at [615, 285] on label "Open - All" at bounding box center [614, 282] width 41 height 9
click at [615, 298] on button "Apply" at bounding box center [624, 306] width 31 height 16
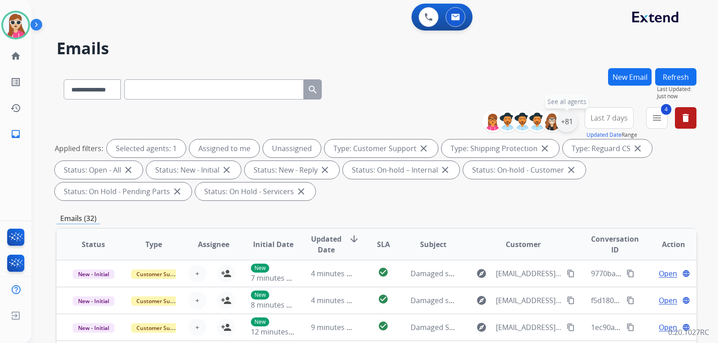
click at [567, 114] on div "+81" at bounding box center [567, 122] width 22 height 22
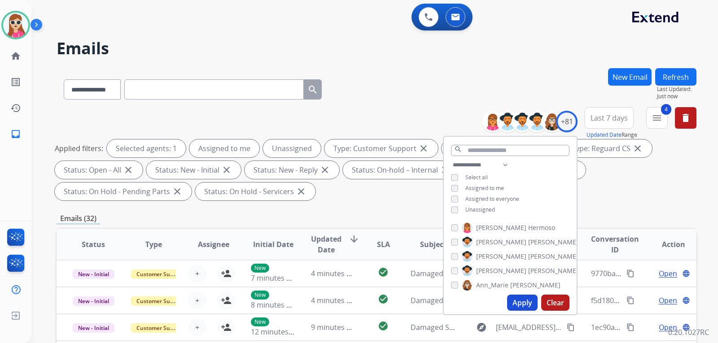
click at [486, 206] on span "Unassigned" at bounding box center [480, 210] width 30 height 8
click at [515, 304] on button "Apply" at bounding box center [522, 303] width 31 height 16
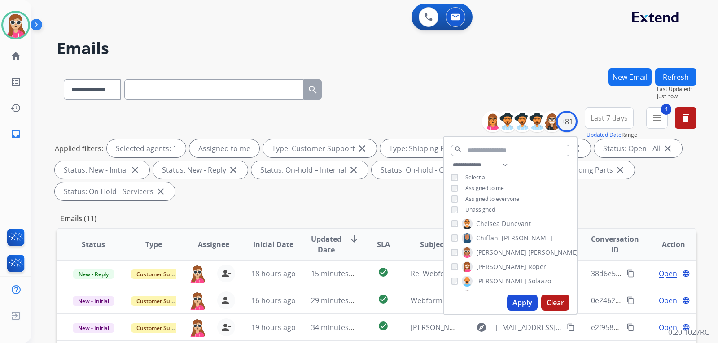
scroll to position [180, 0]
click at [379, 206] on div "**********" at bounding box center [377, 321] width 640 height 507
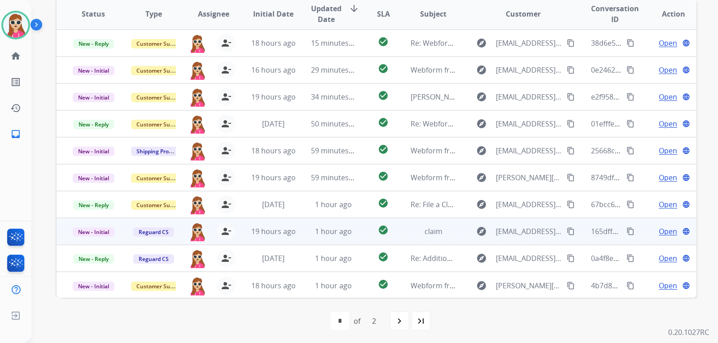
scroll to position [232, 0]
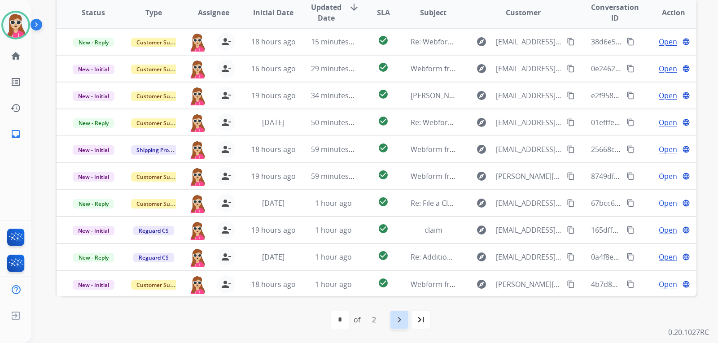
click at [394, 324] on div "navigate_next" at bounding box center [400, 320] width 20 height 20
select select "*"
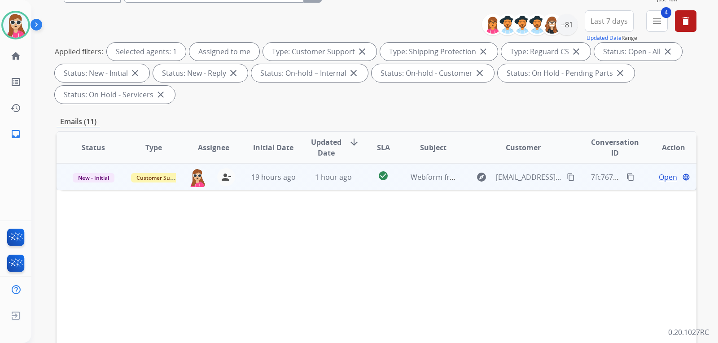
scroll to position [180, 0]
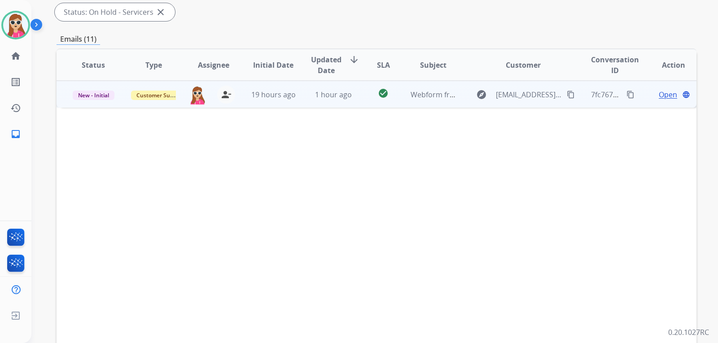
click at [356, 96] on td "check_circle" at bounding box center [376, 94] width 40 height 27
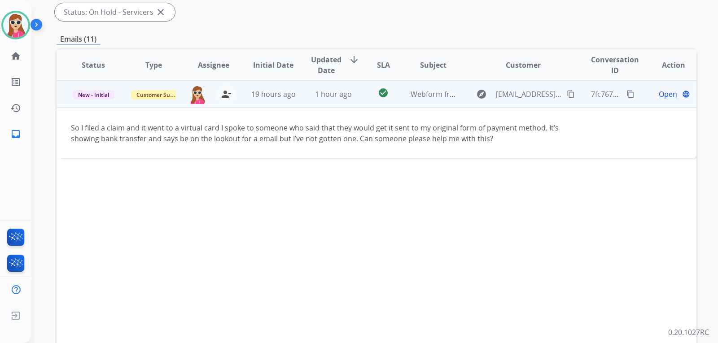
click at [660, 98] on span "Open" at bounding box center [668, 94] width 18 height 11
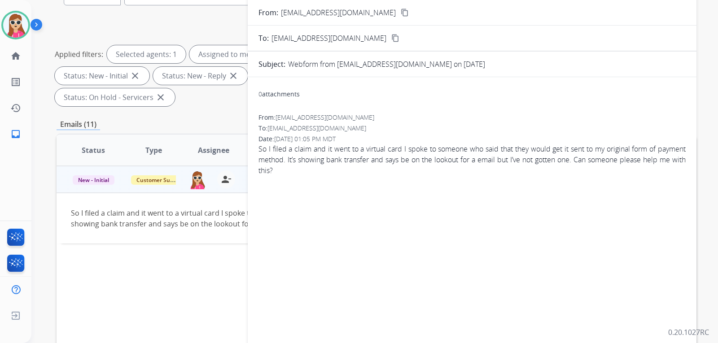
scroll to position [0, 0]
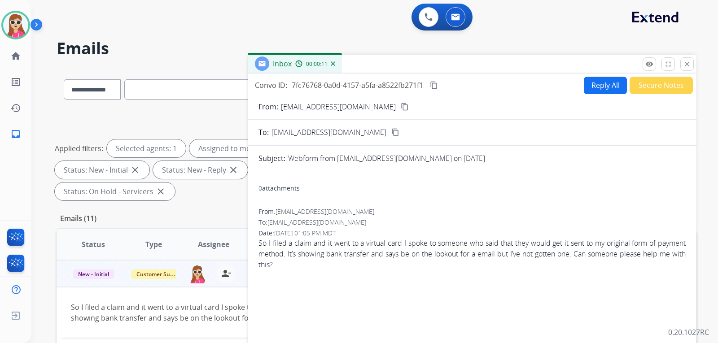
click at [401, 108] on mat-icon "content_copy" at bounding box center [405, 107] width 8 height 8
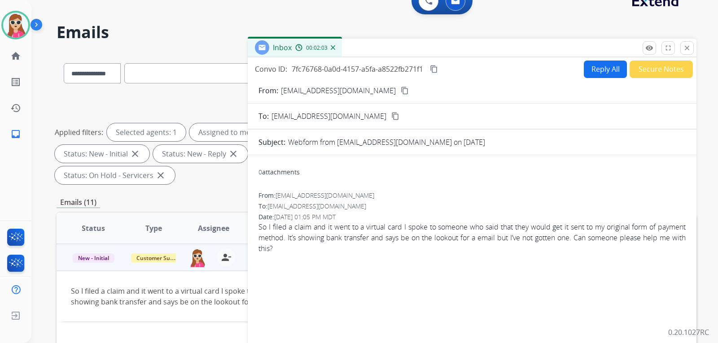
scroll to position [45, 0]
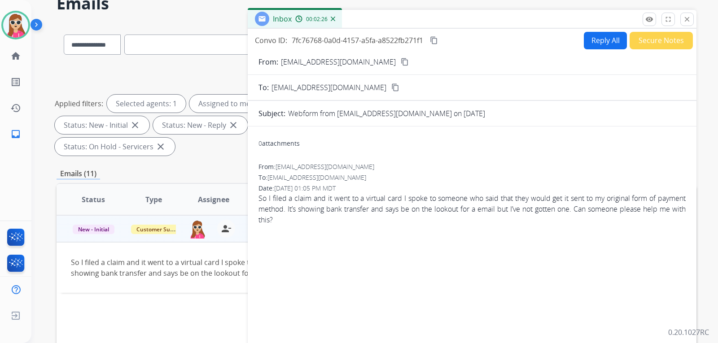
drag, startPoint x: 378, startPoint y: 60, endPoint x: 420, endPoint y: 61, distance: 41.3
click at [401, 61] on mat-icon "content_copy" at bounding box center [405, 62] width 8 height 8
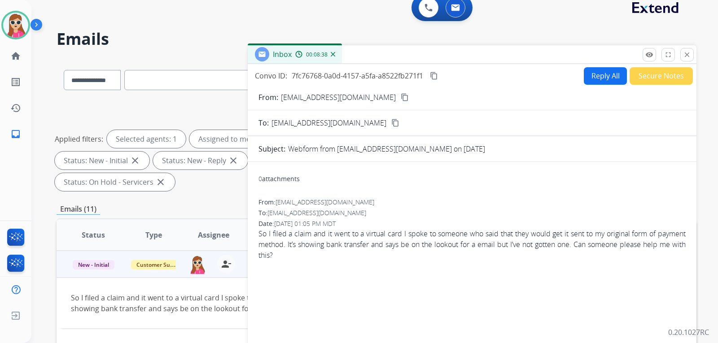
scroll to position [0, 0]
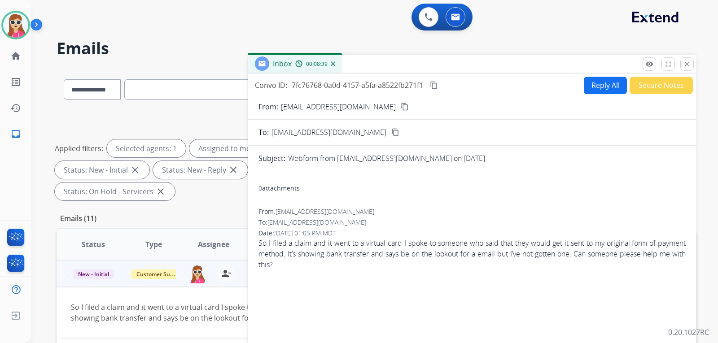
click at [605, 88] on button "Reply All" at bounding box center [605, 86] width 43 height 18
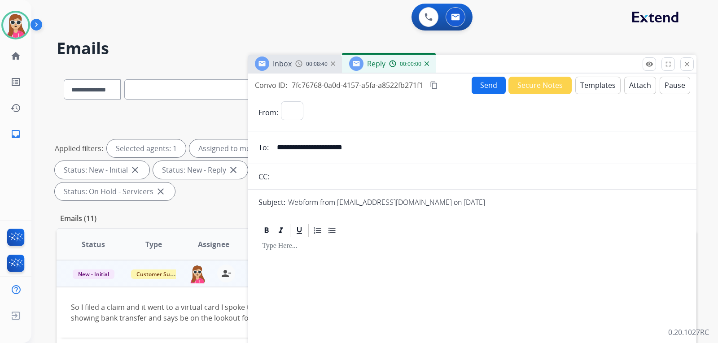
select select "**********"
click at [603, 88] on button "Templates" at bounding box center [597, 86] width 45 height 18
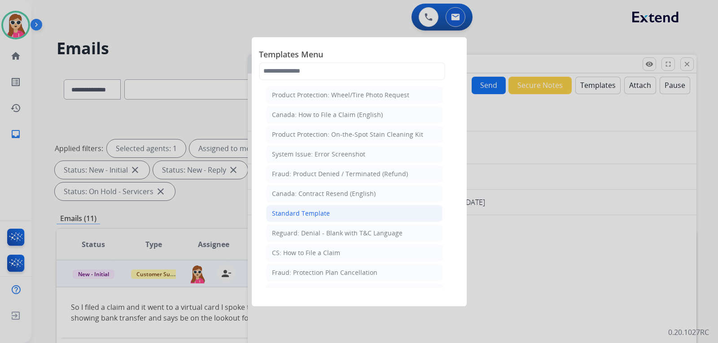
click at [329, 217] on li "Standard Template" at bounding box center [354, 213] width 176 height 17
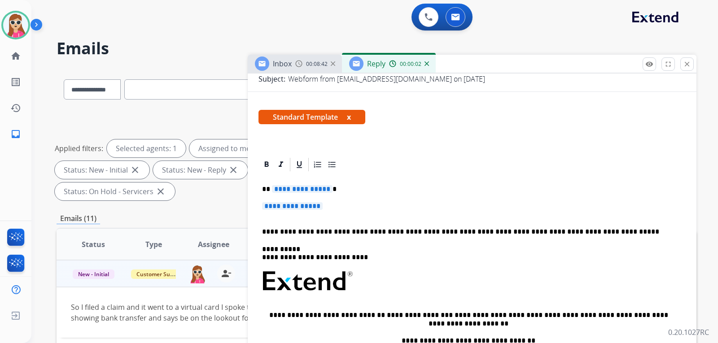
scroll to position [170, 0]
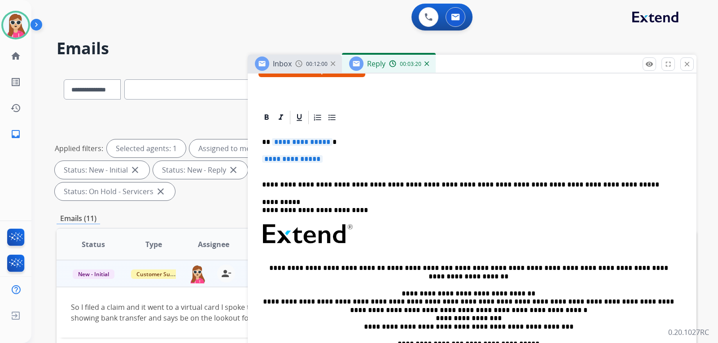
click at [307, 149] on div "**********" at bounding box center [471, 256] width 427 height 260
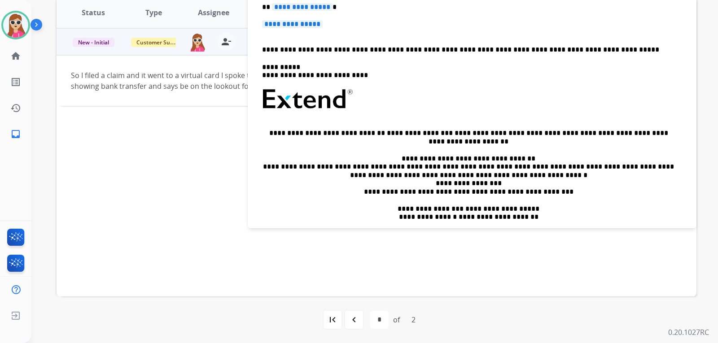
scroll to position [35, 0]
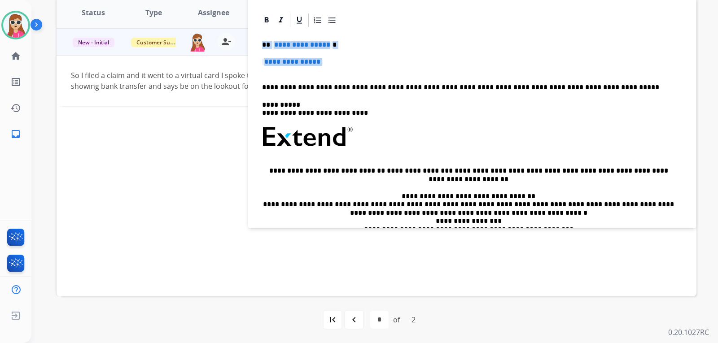
drag, startPoint x: 261, startPoint y: 44, endPoint x: 325, endPoint y: 70, distance: 68.8
click at [325, 70] on div "**********" at bounding box center [471, 158] width 427 height 260
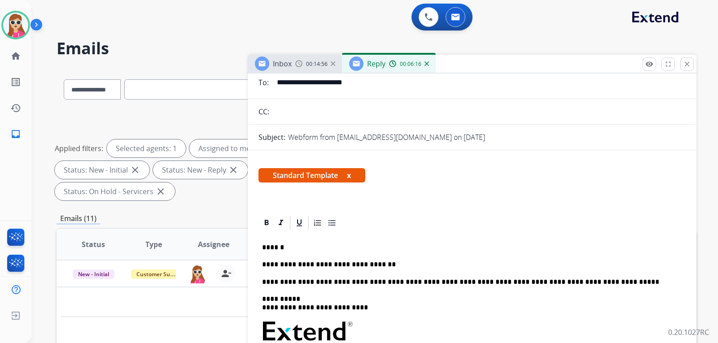
scroll to position [80, 0]
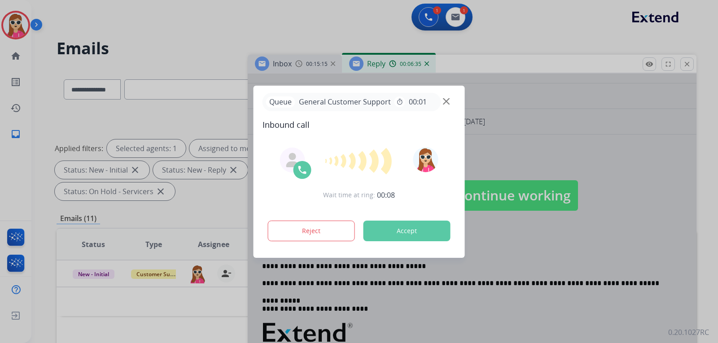
click at [416, 234] on button "Accept" at bounding box center [406, 231] width 87 height 21
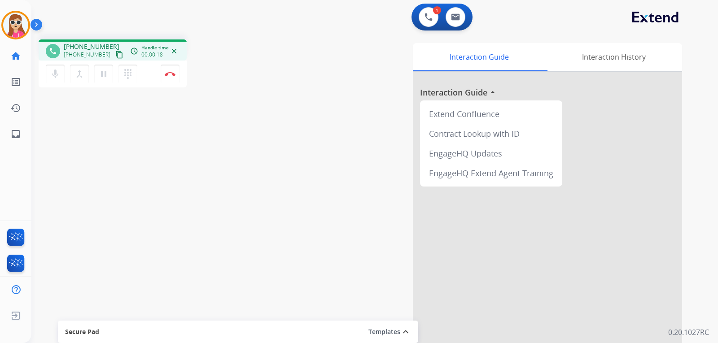
click at [115, 52] on mat-icon "content_copy" at bounding box center [119, 55] width 8 height 8
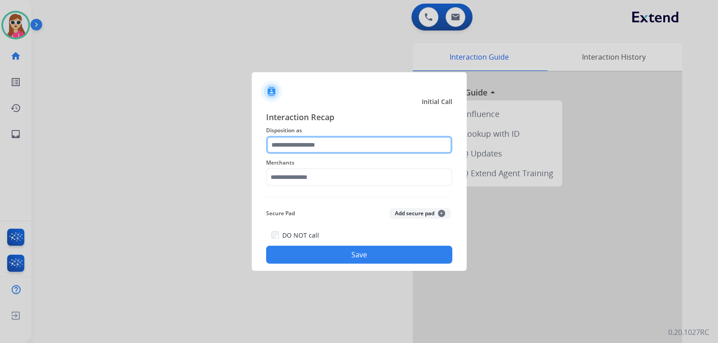
click at [371, 153] on input "text" at bounding box center [359, 145] width 186 height 18
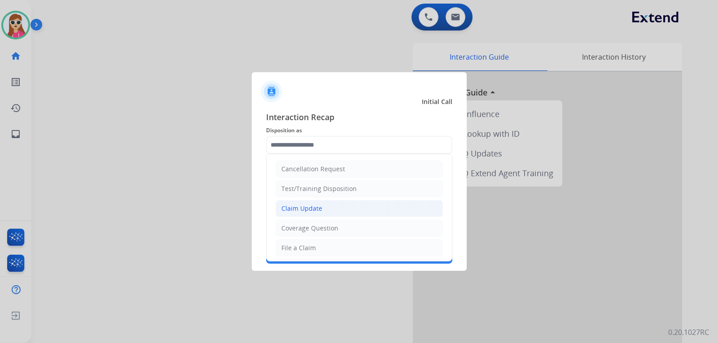
click at [349, 206] on li "Claim Update" at bounding box center [359, 208] width 167 height 17
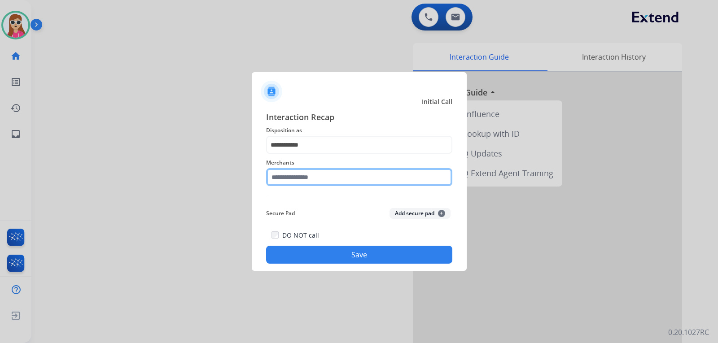
click at [353, 179] on input "text" at bounding box center [359, 177] width 186 height 18
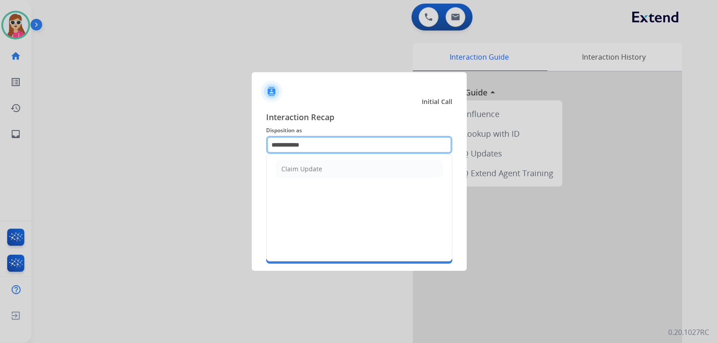
drag, startPoint x: 319, startPoint y: 146, endPoint x: 276, endPoint y: 145, distance: 42.7
click at [276, 145] on input "**********" at bounding box center [359, 145] width 186 height 18
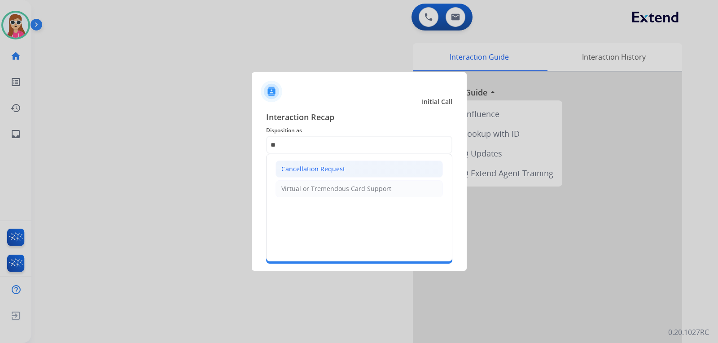
click at [361, 176] on li "Cancellation Request" at bounding box center [359, 169] width 167 height 17
type input "**********"
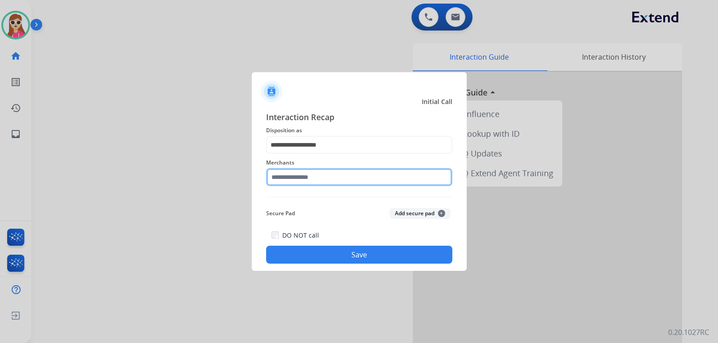
click at [335, 180] on input "text" at bounding box center [359, 177] width 186 height 18
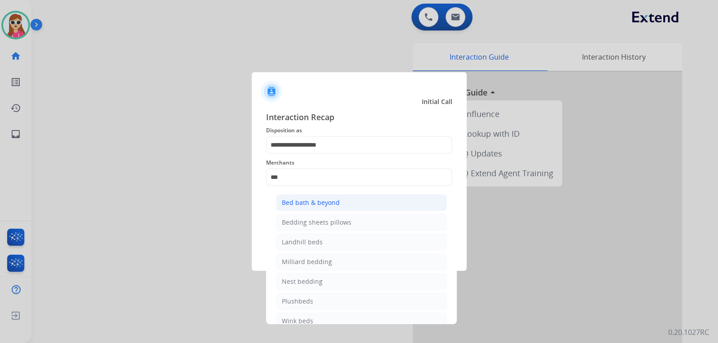
click at [327, 206] on div "Bed bath & beyond" at bounding box center [311, 202] width 58 height 9
type input "**********"
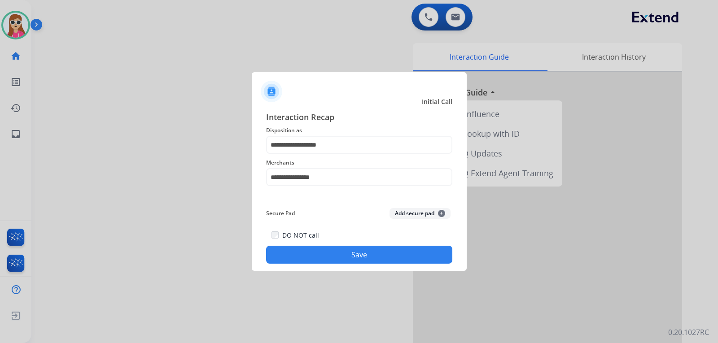
click at [356, 253] on button "Save" at bounding box center [359, 255] width 186 height 18
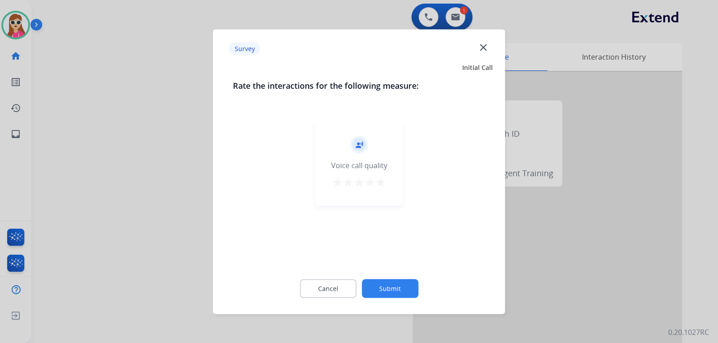
drag, startPoint x: 374, startPoint y: 180, endPoint x: 379, endPoint y: 188, distance: 8.9
click at [374, 180] on mat-icon "star" at bounding box center [369, 182] width 11 height 11
click at [381, 181] on mat-icon "star" at bounding box center [380, 182] width 11 height 11
click at [392, 289] on button "Submit" at bounding box center [390, 288] width 57 height 19
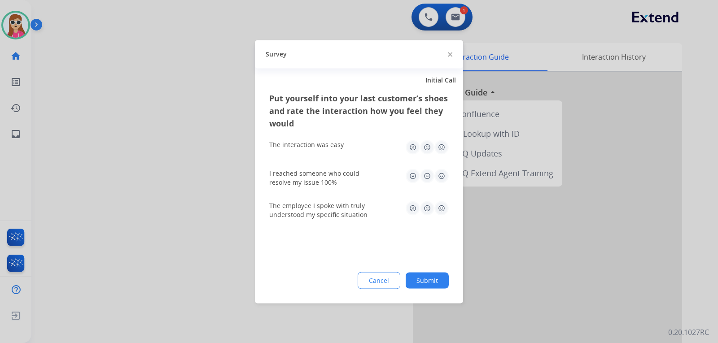
click at [446, 176] on img at bounding box center [441, 176] width 14 height 14
click at [443, 148] on img at bounding box center [441, 147] width 14 height 14
click at [441, 206] on img at bounding box center [441, 208] width 14 height 14
click at [423, 273] on button "Submit" at bounding box center [427, 280] width 43 height 16
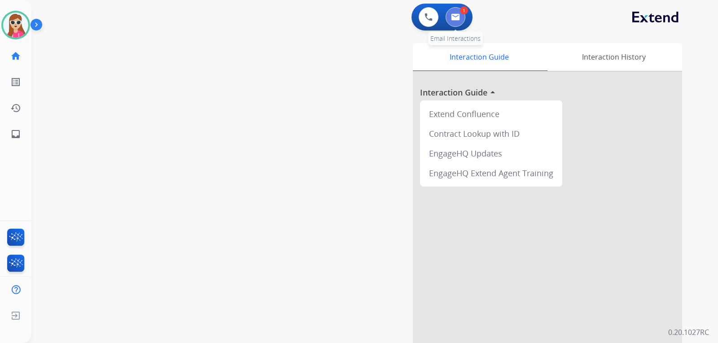
click at [459, 17] on img at bounding box center [455, 16] width 9 height 7
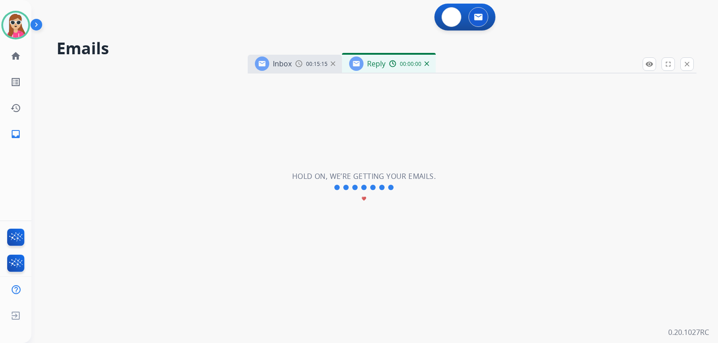
select select "**********"
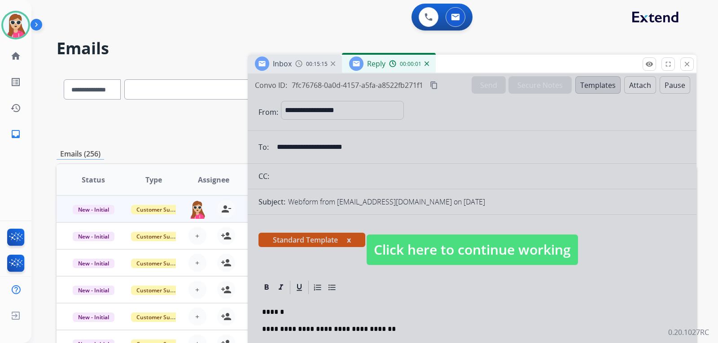
click at [433, 240] on span "Click here to continue working" at bounding box center [472, 250] width 211 height 31
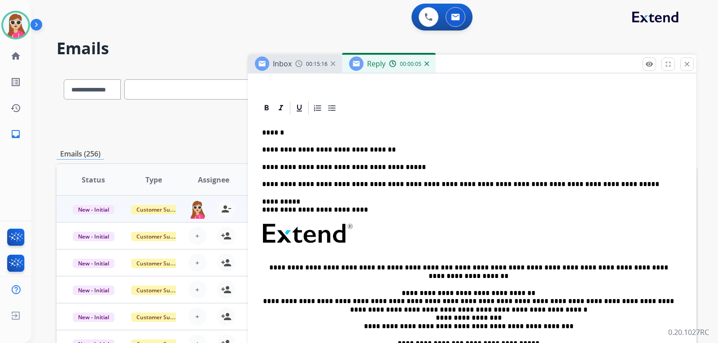
scroll to position [135, 0]
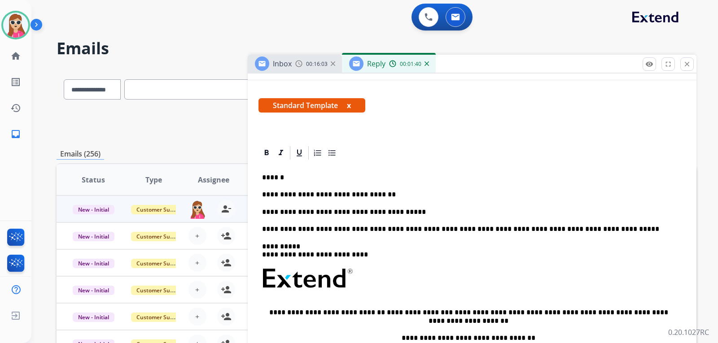
click at [399, 220] on div "**********" at bounding box center [471, 295] width 427 height 269
click at [400, 212] on p "**********" at bounding box center [468, 212] width 413 height 8
drag, startPoint x: 441, startPoint y: 310, endPoint x: 482, endPoint y: 314, distance: 41.9
click at [483, 315] on p "**********" at bounding box center [468, 317] width 413 height 17
copy p "**********"
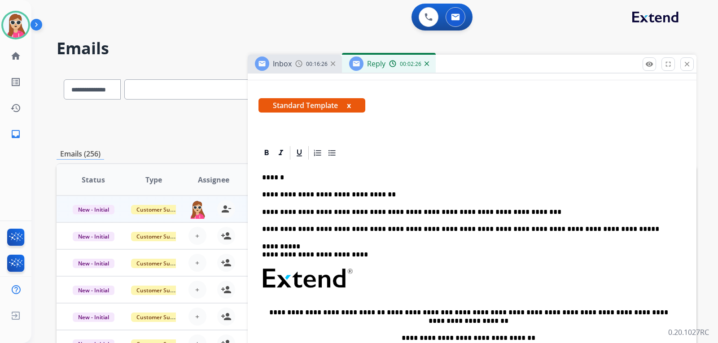
click at [501, 212] on p "**********" at bounding box center [468, 212] width 413 height 8
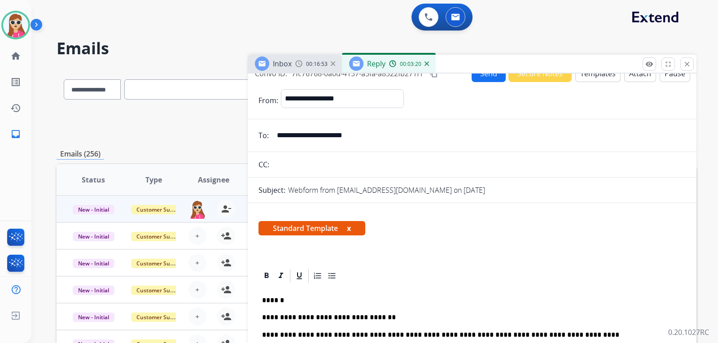
scroll to position [0, 0]
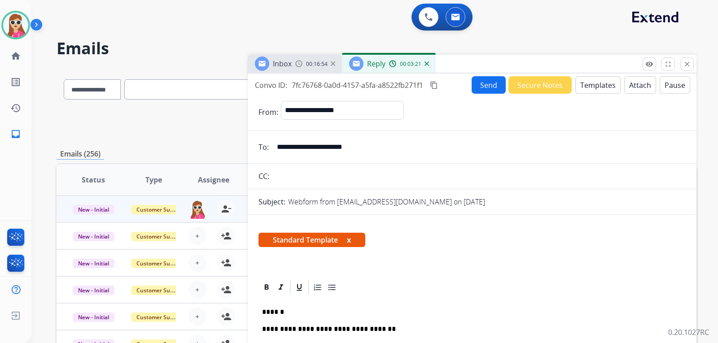
click at [486, 90] on button "Send" at bounding box center [489, 85] width 34 height 18
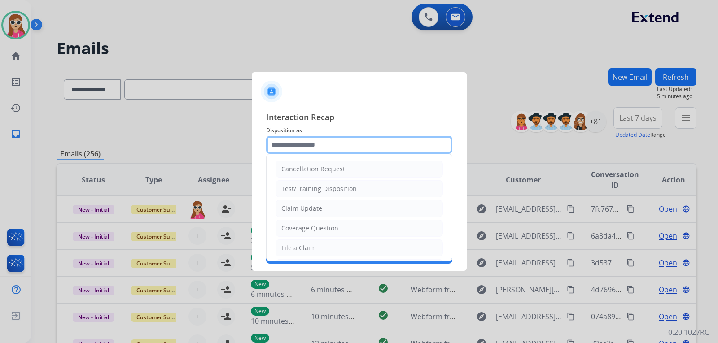
click at [346, 143] on input "text" at bounding box center [359, 145] width 186 height 18
click at [334, 206] on li "Claim Update" at bounding box center [359, 208] width 167 height 17
type input "**********"
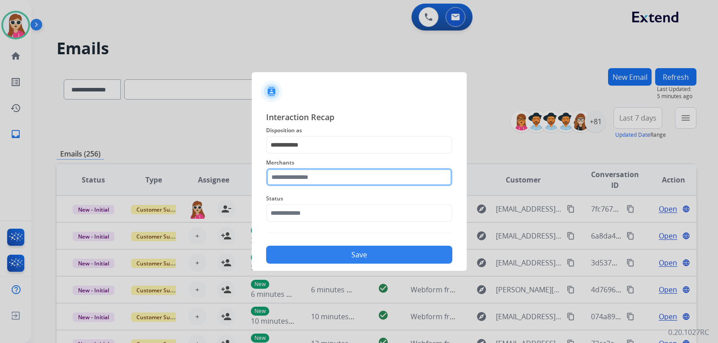
click at [343, 178] on input "text" at bounding box center [359, 177] width 186 height 18
type input "*"
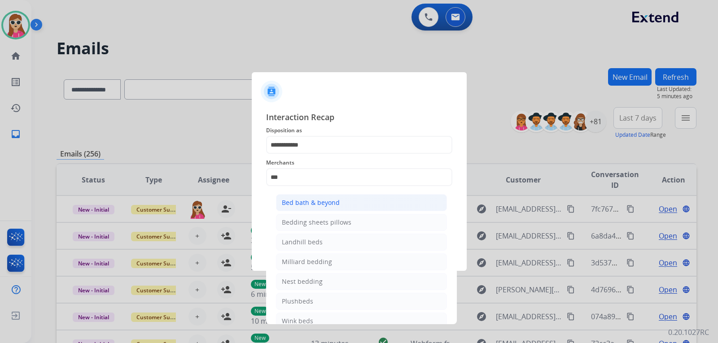
click at [326, 206] on div "Bed bath & beyond" at bounding box center [311, 202] width 58 height 9
type input "**********"
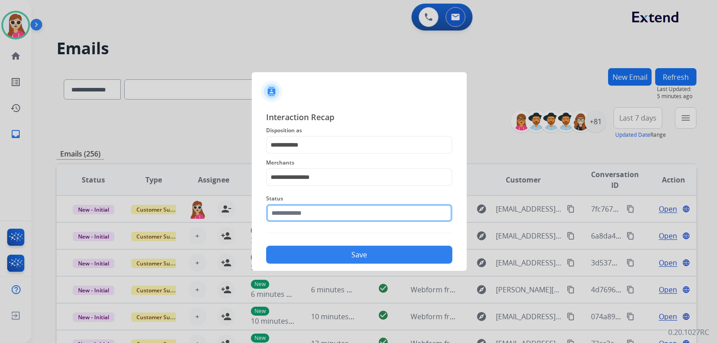
click at [342, 209] on input "text" at bounding box center [359, 213] width 186 height 18
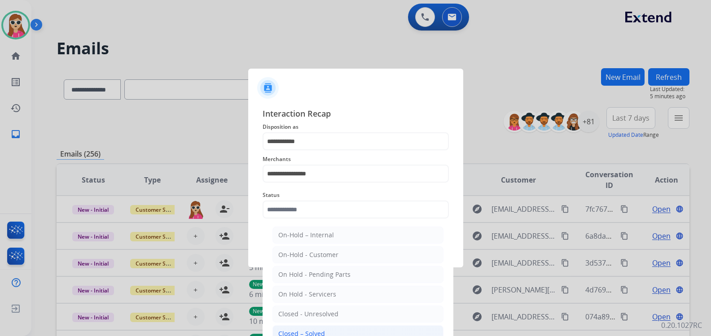
click at [299, 332] on div "Closed – Solved" at bounding box center [301, 333] width 47 height 9
type input "**********"
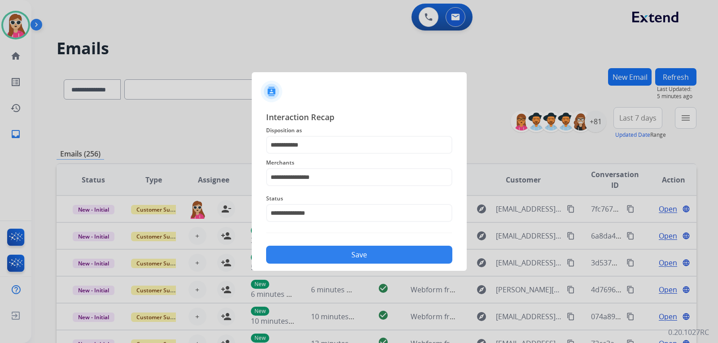
click at [343, 250] on button "Save" at bounding box center [359, 255] width 186 height 18
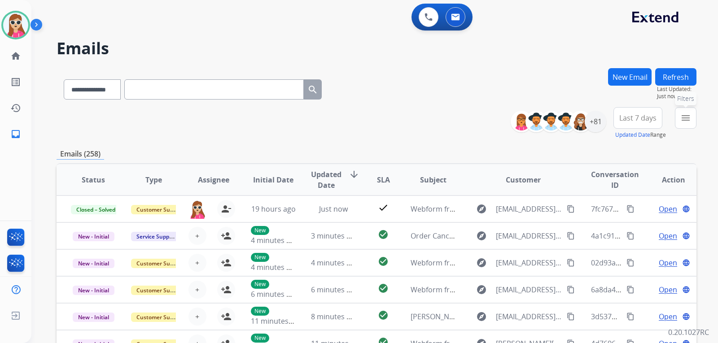
drag, startPoint x: 686, startPoint y: 118, endPoint x: 679, endPoint y: 134, distance: 17.5
click at [687, 118] on mat-icon "menu" at bounding box center [685, 118] width 11 height 11
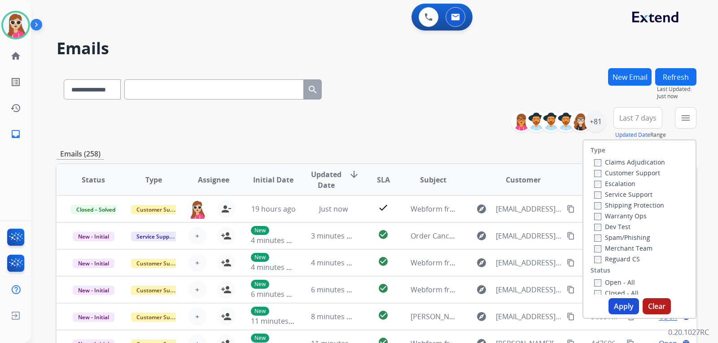
click at [629, 171] on label "Customer Support" at bounding box center [627, 173] width 66 height 9
drag, startPoint x: 645, startPoint y: 203, endPoint x: 641, endPoint y: 214, distance: 11.1
click at [645, 203] on label "Shipping Protection" at bounding box center [629, 205] width 70 height 9
click at [621, 258] on label "Reguard CS" at bounding box center [617, 259] width 46 height 9
click at [615, 203] on label "Shipping Protection" at bounding box center [629, 205] width 70 height 9
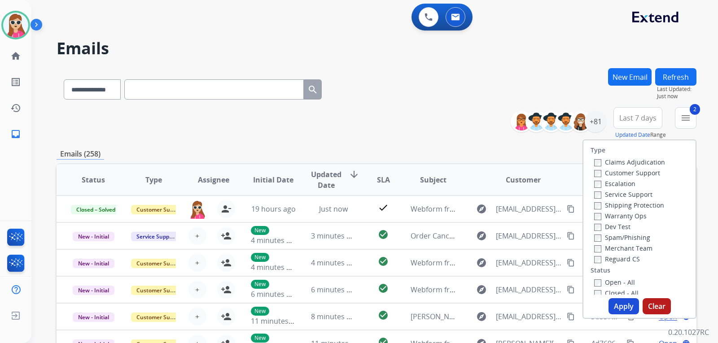
click at [610, 258] on label "Reguard CS" at bounding box center [617, 259] width 46 height 9
click at [609, 282] on label "Open - All" at bounding box center [614, 282] width 41 height 9
drag, startPoint x: 615, startPoint y: 303, endPoint x: 625, endPoint y: 303, distance: 9.9
click at [624, 303] on button "Apply" at bounding box center [624, 306] width 31 height 16
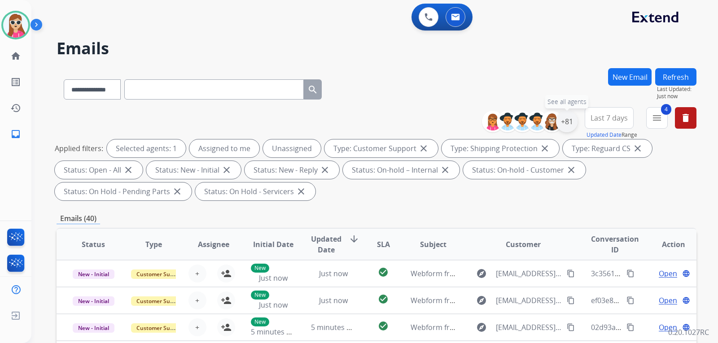
click at [565, 122] on div "+81" at bounding box center [567, 122] width 22 height 22
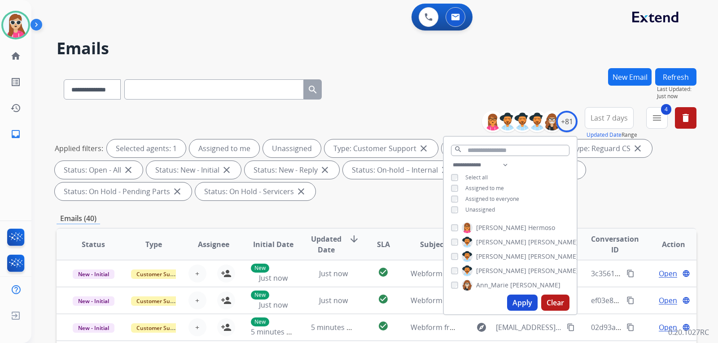
click at [471, 206] on span "Unassigned" at bounding box center [480, 210] width 30 height 8
click at [529, 308] on button "Apply" at bounding box center [522, 303] width 31 height 16
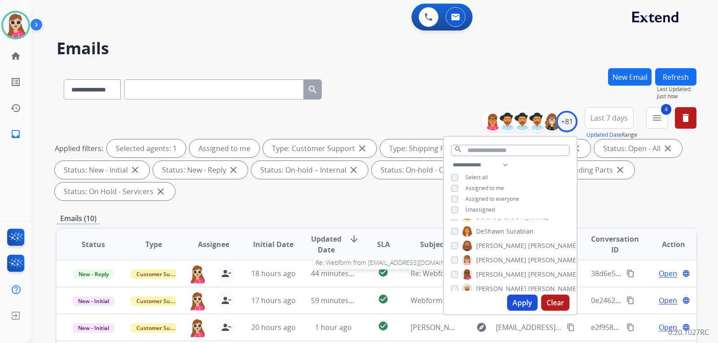
scroll to position [1, 0]
click at [341, 208] on div "**********" at bounding box center [377, 321] width 640 height 507
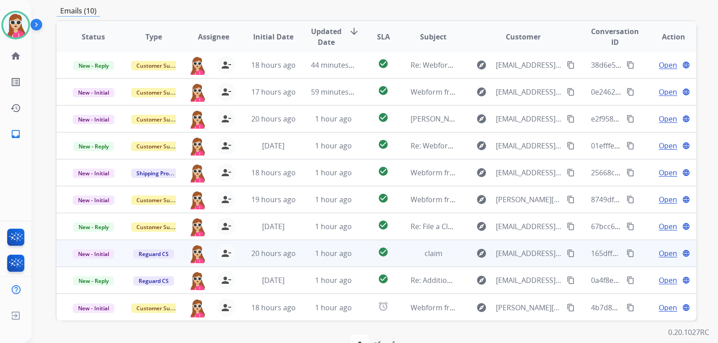
scroll to position [232, 0]
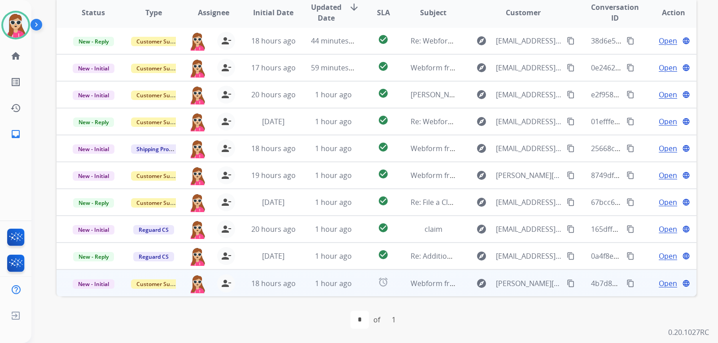
click at [659, 285] on span "Open" at bounding box center [668, 283] width 18 height 11
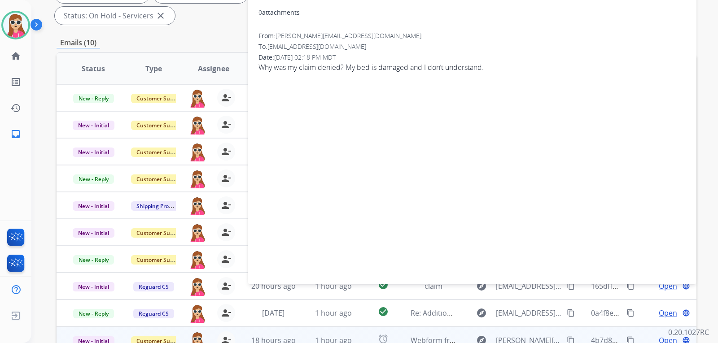
scroll to position [97, 0]
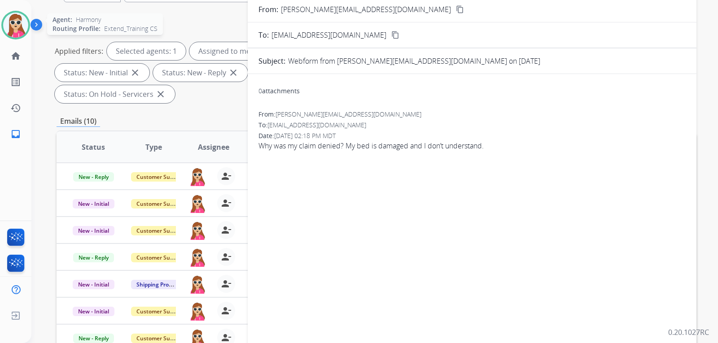
click at [9, 35] on img at bounding box center [15, 25] width 25 height 25
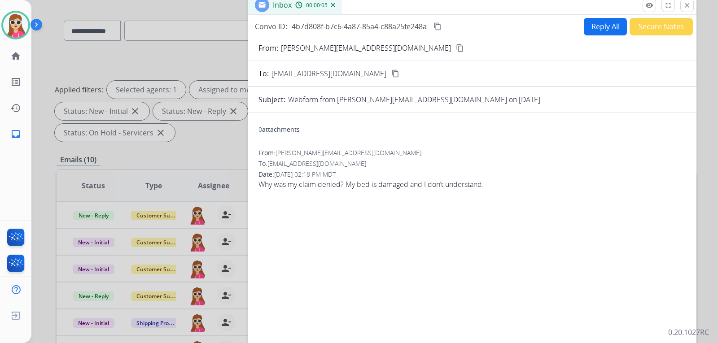
scroll to position [8, 0]
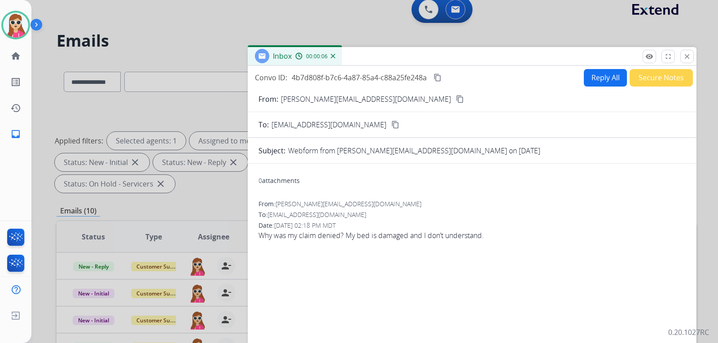
click at [685, 62] on button "close Close" at bounding box center [686, 56] width 13 height 13
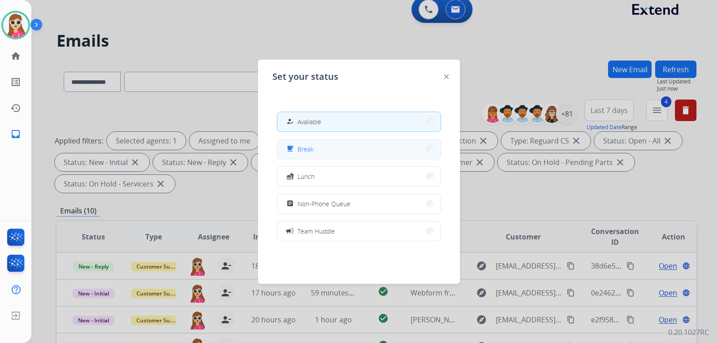
click at [327, 145] on button "free_breakfast Break" at bounding box center [358, 149] width 163 height 19
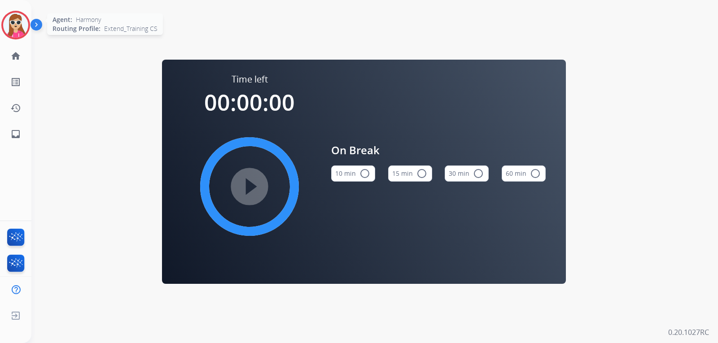
click at [23, 23] on img at bounding box center [15, 25] width 25 height 25
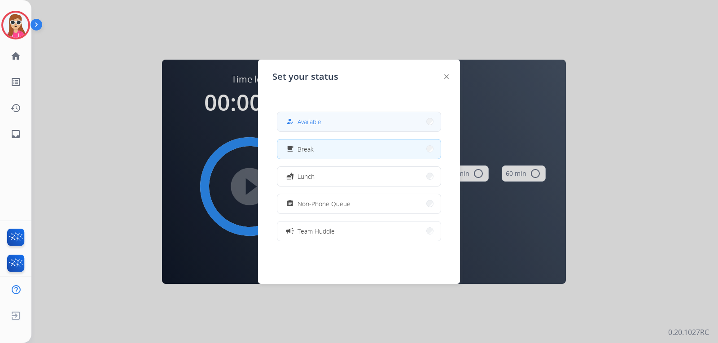
click at [350, 125] on button "how_to_reg Available" at bounding box center [358, 121] width 163 height 19
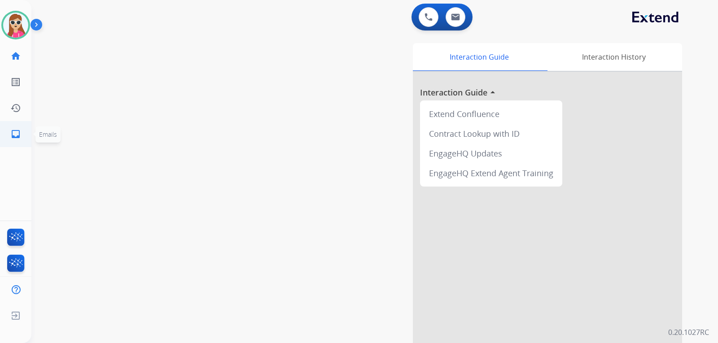
click at [22, 134] on link "inbox Emails" at bounding box center [15, 134] width 25 height 25
select select "**********"
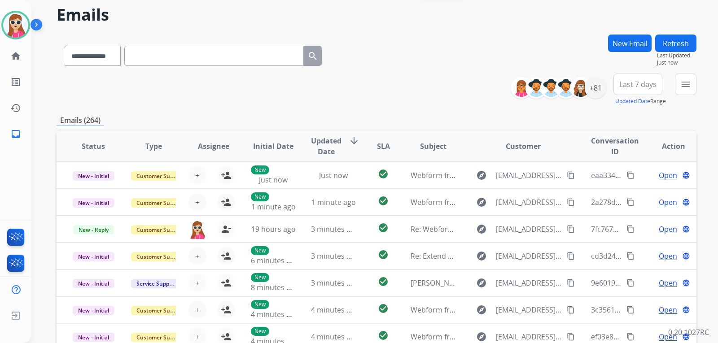
scroll to position [33, 0]
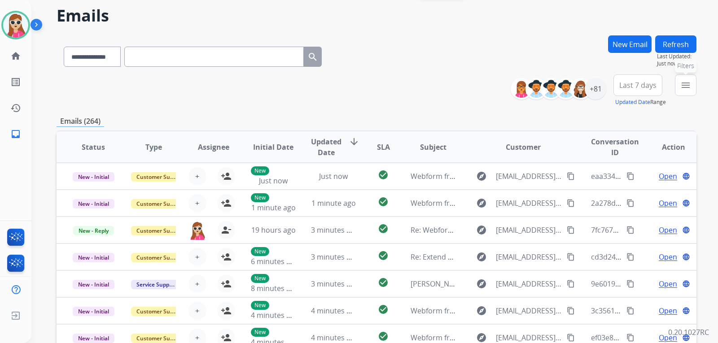
click at [689, 87] on mat-icon "menu" at bounding box center [685, 85] width 11 height 11
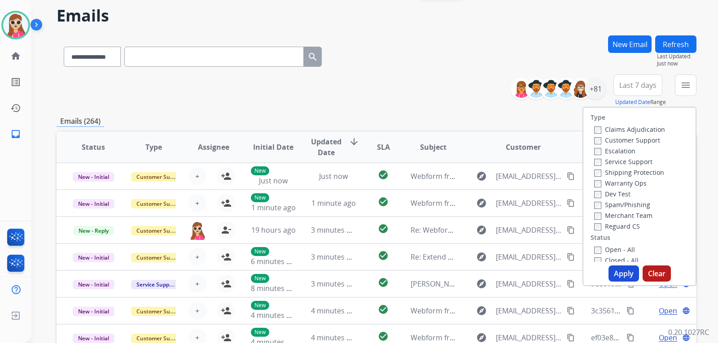
click at [635, 143] on label "Customer Support" at bounding box center [627, 140] width 66 height 9
click at [631, 171] on label "Shipping Protection" at bounding box center [629, 172] width 70 height 9
click at [623, 228] on label "Reguard CS" at bounding box center [617, 226] width 46 height 9
click at [623, 253] on label "Open - All" at bounding box center [614, 249] width 41 height 9
click at [619, 268] on button "Apply" at bounding box center [624, 274] width 31 height 16
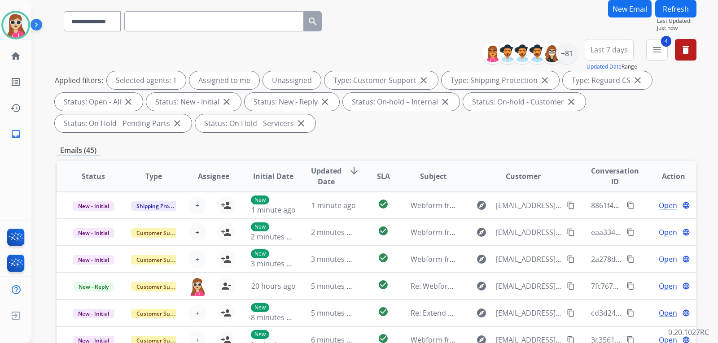
scroll to position [53, 0]
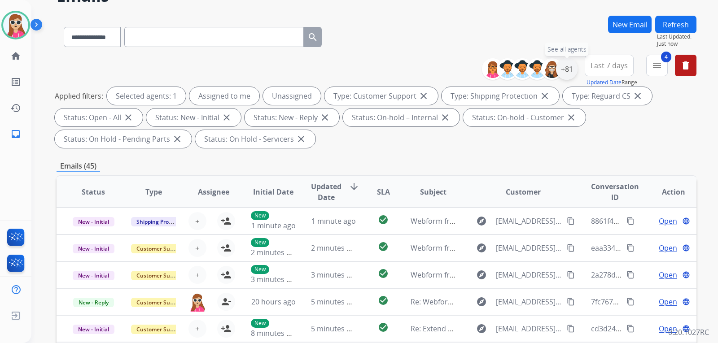
click at [561, 67] on div "+81" at bounding box center [567, 69] width 22 height 22
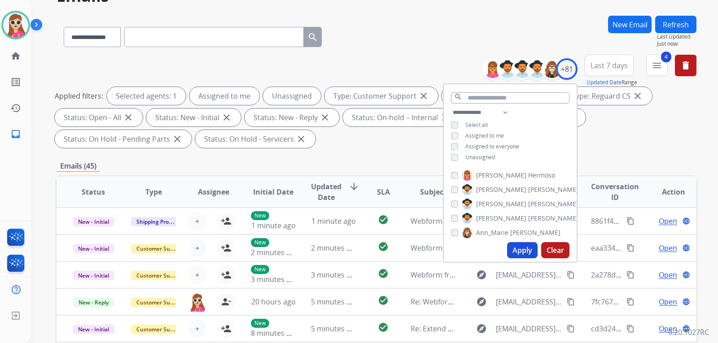
click at [487, 153] on span "Unassigned" at bounding box center [480, 157] width 30 height 8
click at [515, 250] on button "Apply" at bounding box center [522, 250] width 31 height 16
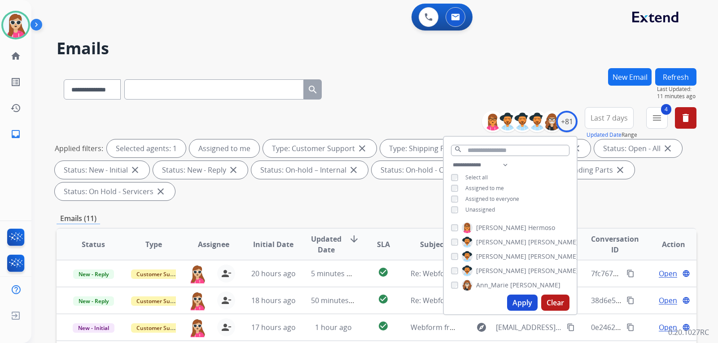
click at [522, 302] on button "Apply" at bounding box center [522, 303] width 31 height 16
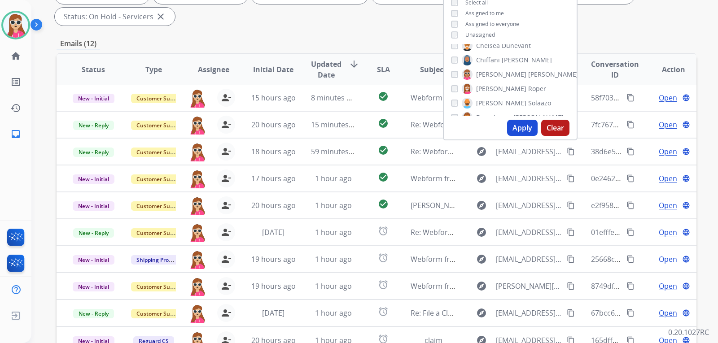
scroll to position [142, 0]
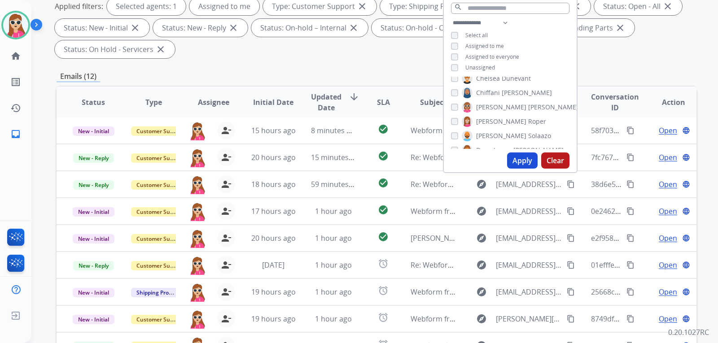
click at [663, 21] on div "Applied filters: Selected agents: 1 Assigned to me Type: Customer Support close…" at bounding box center [375, 27] width 640 height 61
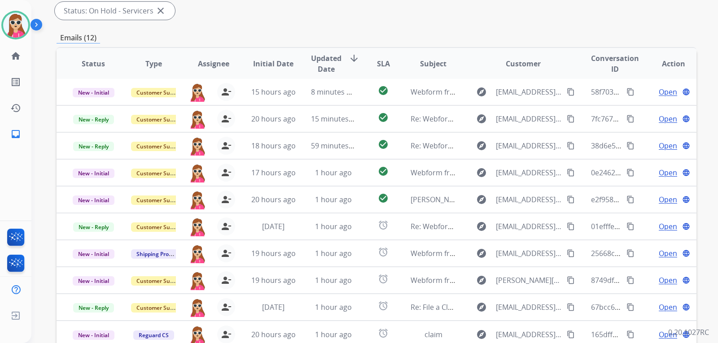
scroll to position [232, 0]
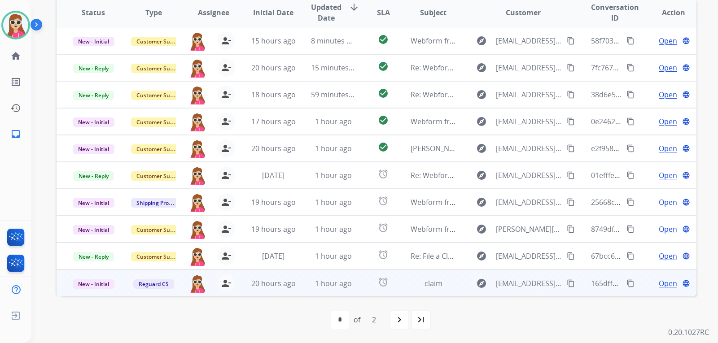
click at [659, 288] on span "Open" at bounding box center [668, 283] width 18 height 11
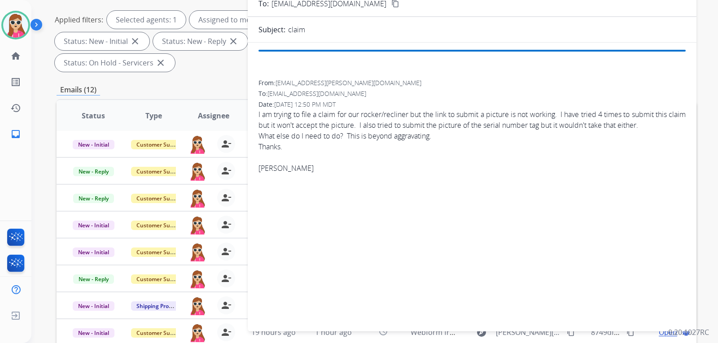
scroll to position [97, 0]
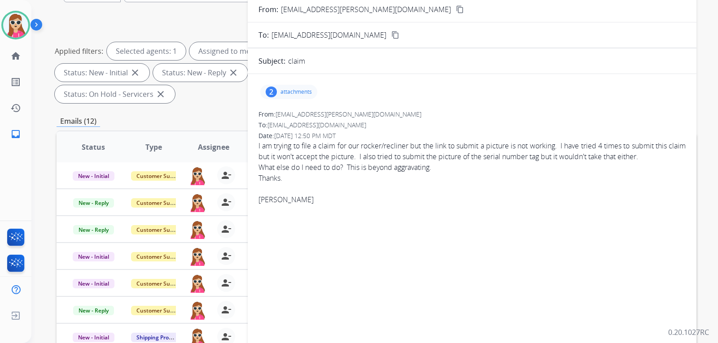
click at [291, 90] on p "attachments" at bounding box center [295, 91] width 31 height 7
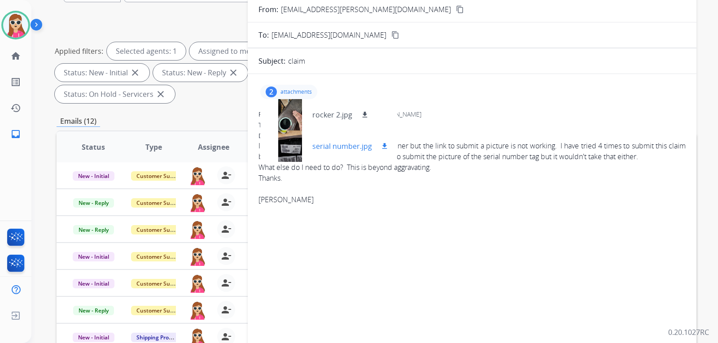
click at [389, 146] on button "download" at bounding box center [384, 146] width 11 height 11
click at [367, 114] on mat-icon "download" at bounding box center [365, 115] width 8 height 8
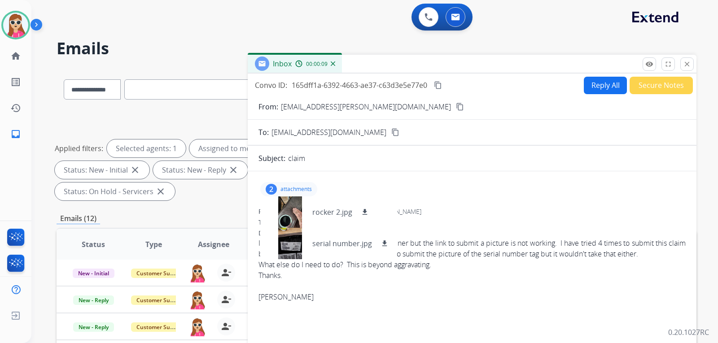
drag, startPoint x: 576, startPoint y: 213, endPoint x: 575, endPoint y: 202, distance: 10.8
click at [576, 209] on div "From: sgrace4@cox.net" at bounding box center [471, 211] width 427 height 9
click at [324, 101] on form "From: sgrace4@cox.net content_copy To: customerservice@reguardprotection.com co…" at bounding box center [472, 275] width 449 height 363
click at [455, 104] on button "content_copy" at bounding box center [460, 106] width 11 height 11
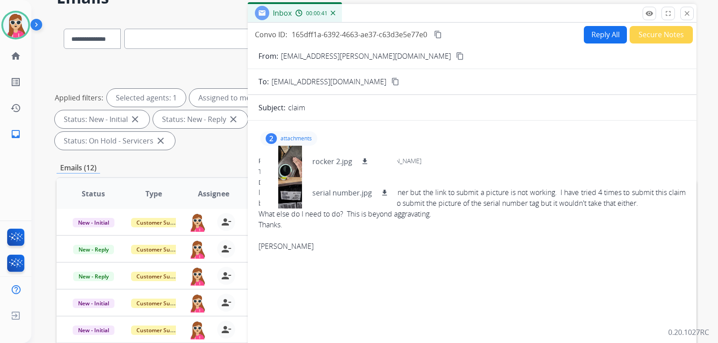
scroll to position [224, 0]
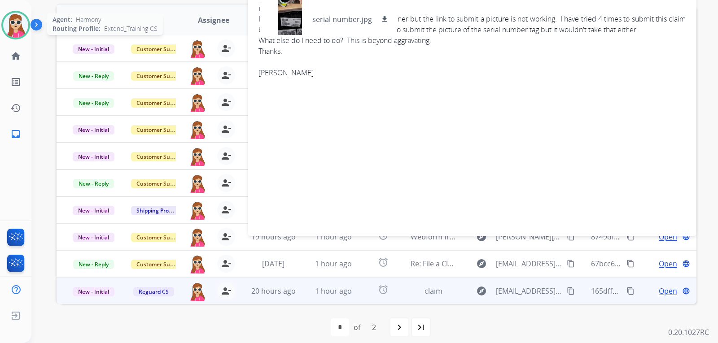
click at [18, 36] on img at bounding box center [15, 25] width 25 height 25
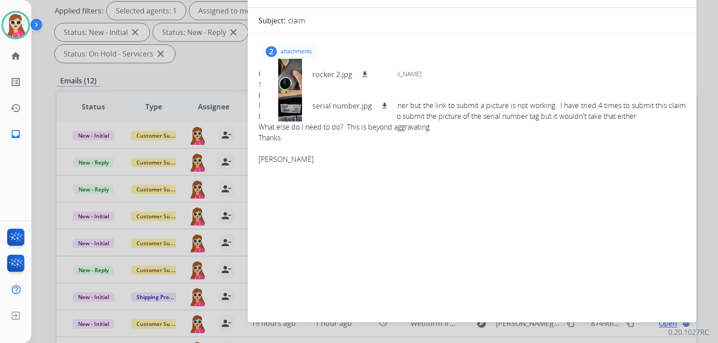
scroll to position [45, 0]
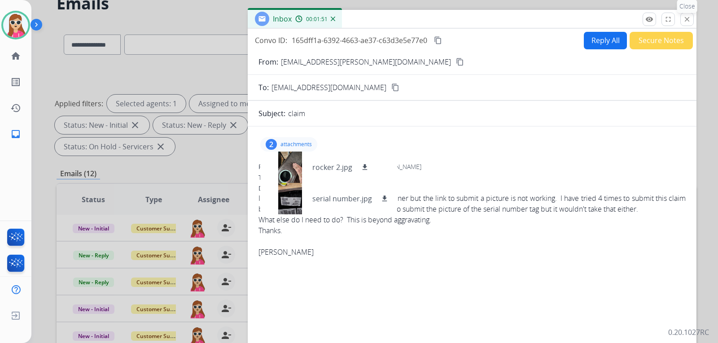
click at [688, 21] on mat-icon "close" at bounding box center [687, 19] width 8 height 8
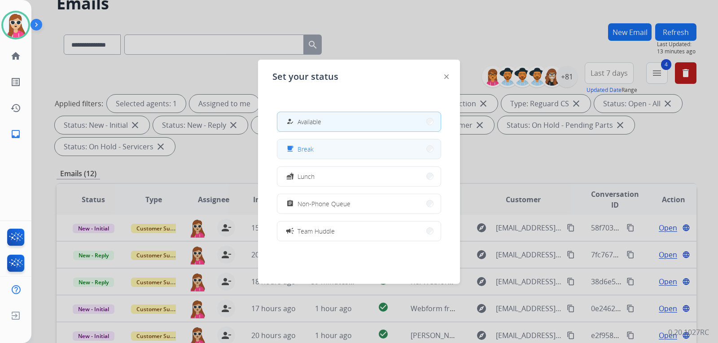
click at [328, 148] on button "free_breakfast Break" at bounding box center [358, 149] width 163 height 19
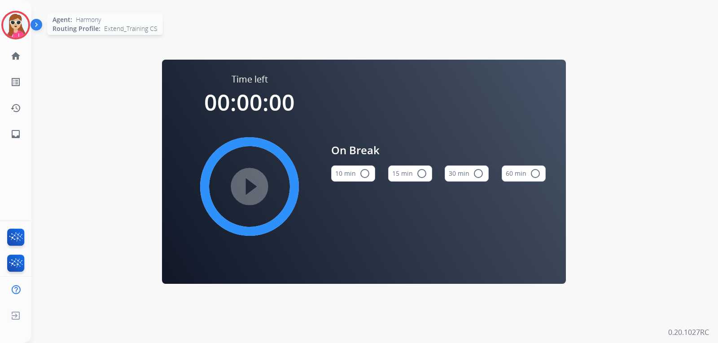
drag, startPoint x: 6, startPoint y: 28, endPoint x: 18, endPoint y: 26, distance: 12.3
click at [6, 28] on img at bounding box center [15, 25] width 25 height 25
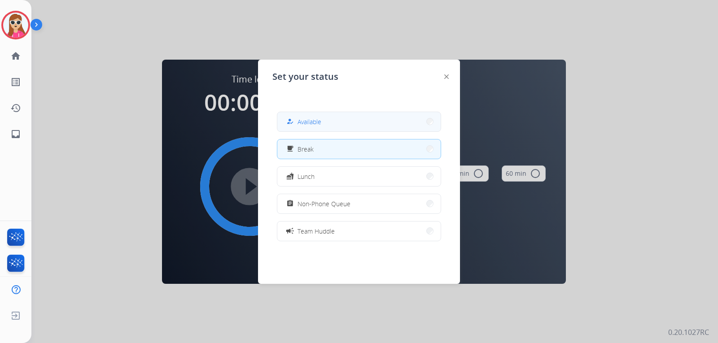
click at [349, 123] on button "how_to_reg Available" at bounding box center [358, 121] width 163 height 19
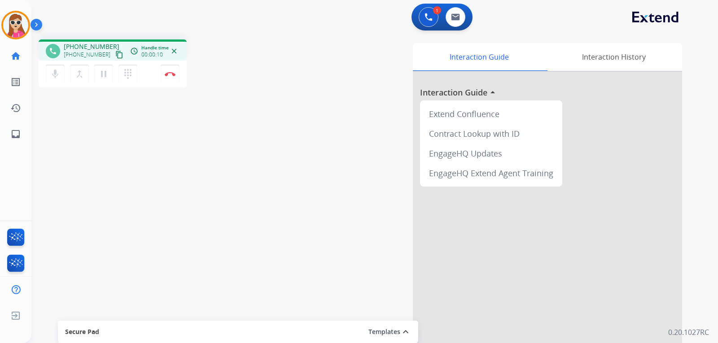
click at [114, 55] on button "content_copy" at bounding box center [119, 54] width 11 height 11
click at [6, 136] on link "inbox Emails" at bounding box center [15, 134] width 25 height 25
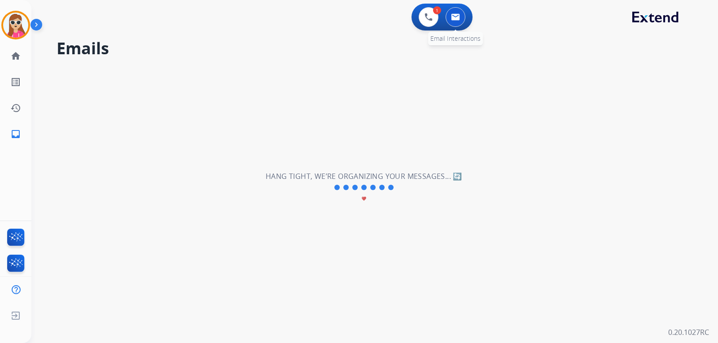
click at [458, 22] on button at bounding box center [456, 17] width 20 height 20
click at [20, 56] on mat-icon "home" at bounding box center [15, 56] width 11 height 11
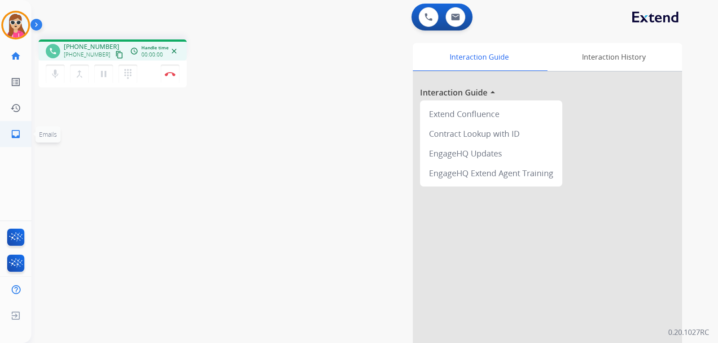
click at [13, 129] on mat-icon "inbox" at bounding box center [15, 134] width 11 height 11
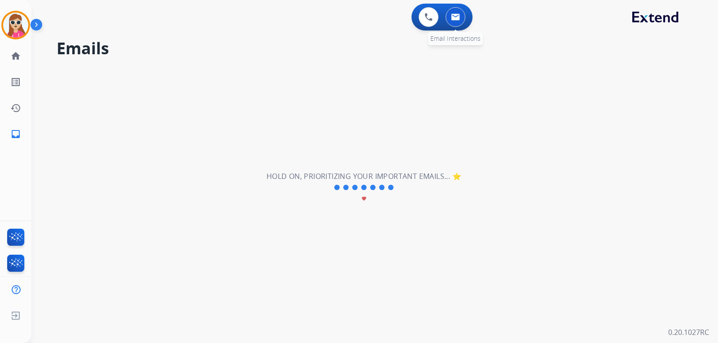
click at [460, 23] on button at bounding box center [456, 17] width 20 height 20
click at [14, 88] on link "list_alt Outbound Leads" at bounding box center [15, 82] width 25 height 25
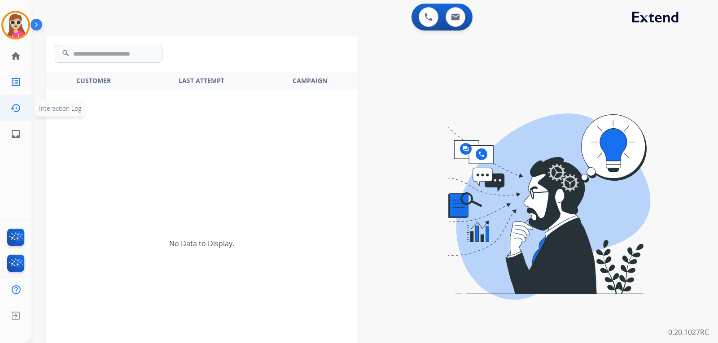
click at [16, 106] on mat-icon "history" at bounding box center [15, 108] width 11 height 11
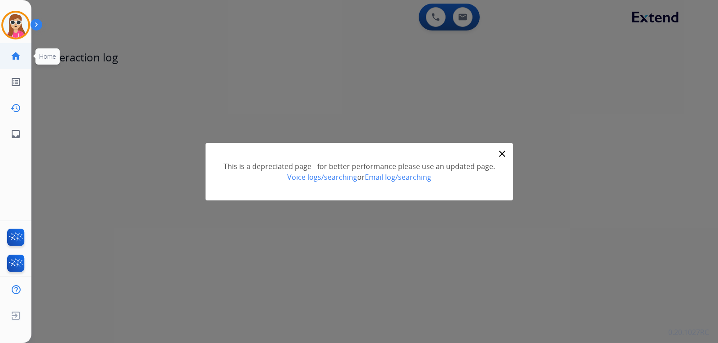
click at [20, 57] on mat-icon "home" at bounding box center [15, 56] width 11 height 11
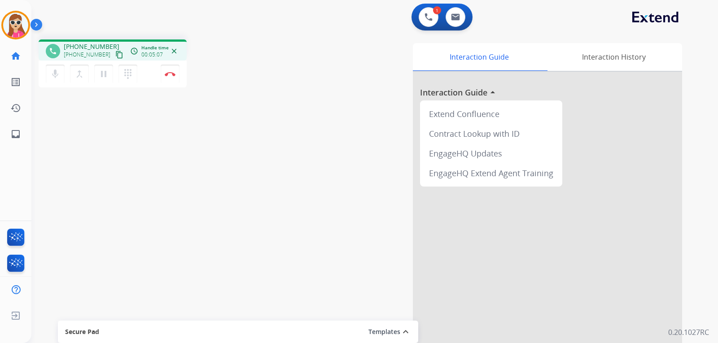
click at [81, 134] on div "phone +13123399179 +13123399179 content_copy access_time Call metrics Queue 05:…" at bounding box center [363, 219] width 665 height 374
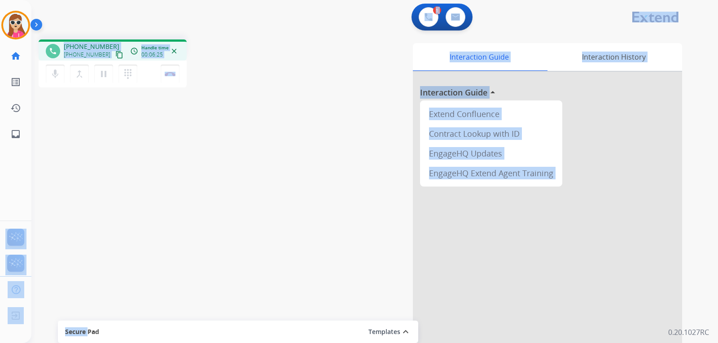
drag, startPoint x: 77, startPoint y: 307, endPoint x: 96, endPoint y: 312, distance: 20.0
click at [91, 329] on div "Outbound call Quit Outbound call Quit Schedule interaction + Add to my list Cus…" at bounding box center [359, 171] width 718 height 343
drag, startPoint x: 163, startPoint y: 139, endPoint x: 171, endPoint y: 142, distance: 8.4
click at [164, 139] on div "phone +13123399179 +13123399179 content_copy access_time Call metrics Queue 05:…" at bounding box center [363, 219] width 665 height 374
click at [114, 134] on div "phone +13123399179 +13123399179 content_copy access_time Call metrics Queue 05:…" at bounding box center [363, 219] width 665 height 374
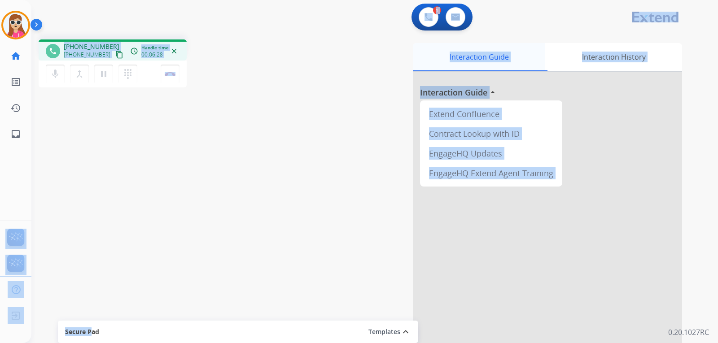
click at [527, 57] on div "Interaction Guide" at bounding box center [479, 57] width 132 height 28
click at [533, 42] on div "Interaction Guide Interaction History Interaction Guide arrow_drop_up Extend Co…" at bounding box center [488, 222] width 417 height 367
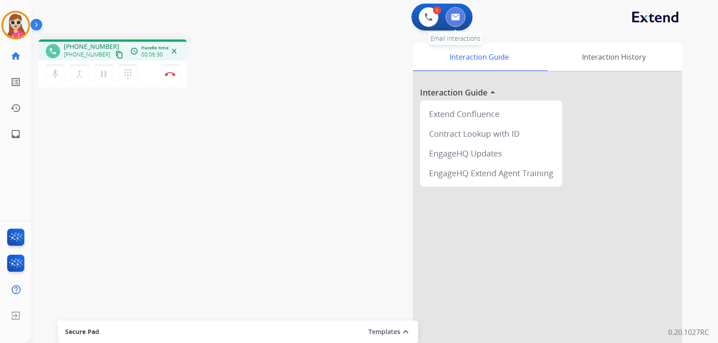
click at [465, 16] on button at bounding box center [456, 17] width 20 height 20
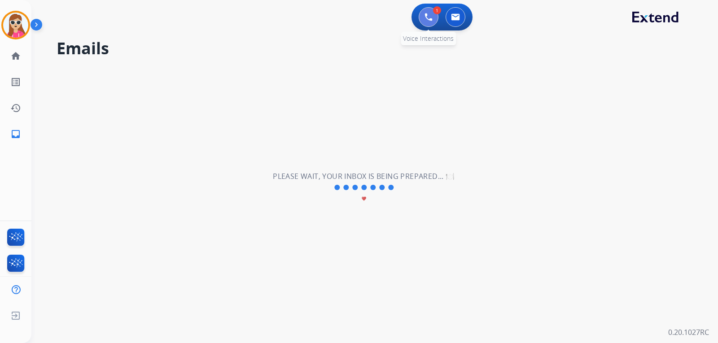
click at [433, 13] on button at bounding box center [429, 17] width 20 height 20
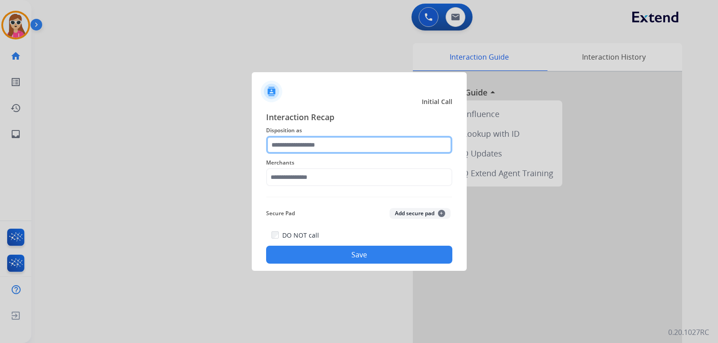
click at [381, 138] on input "text" at bounding box center [359, 145] width 186 height 18
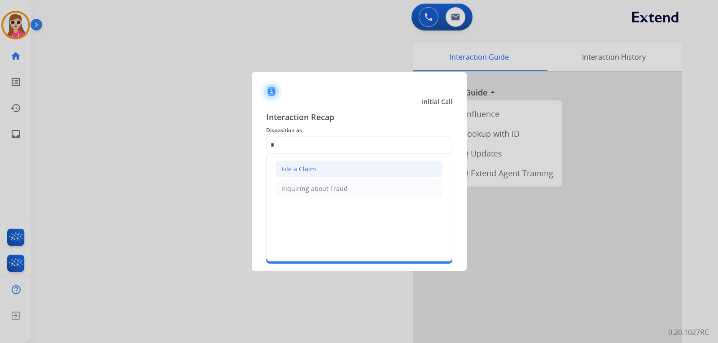
click at [311, 173] on div "File a Claim" at bounding box center [298, 169] width 35 height 9
type input "**********"
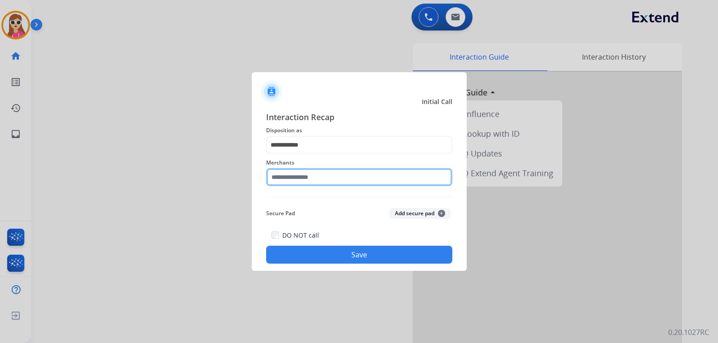
click at [328, 175] on input "text" at bounding box center [359, 177] width 186 height 18
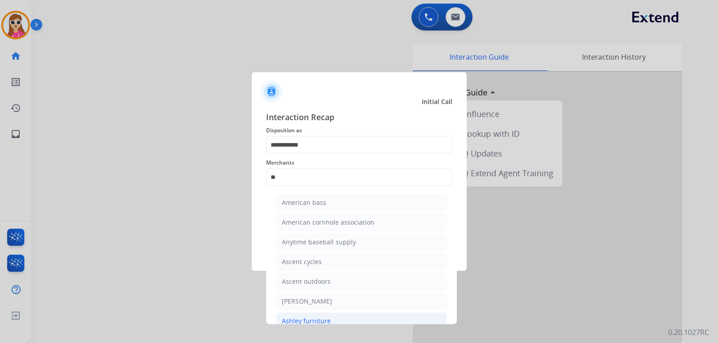
click at [299, 315] on li "Ashley furniture" at bounding box center [361, 321] width 171 height 17
type input "**********"
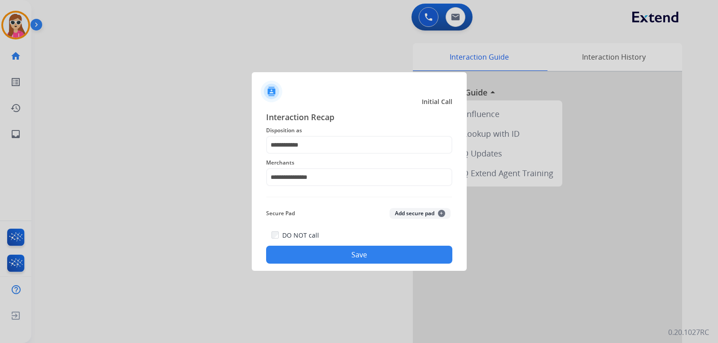
click at [363, 261] on button "Save" at bounding box center [359, 255] width 186 height 18
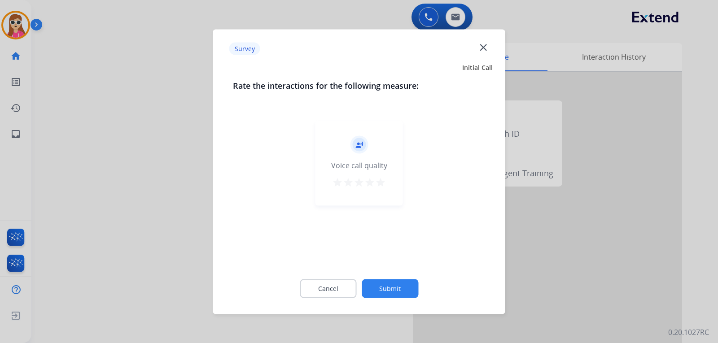
click at [372, 183] on mat-icon "star" at bounding box center [369, 182] width 11 height 11
click at [385, 183] on mat-icon "star" at bounding box center [380, 182] width 11 height 11
click at [382, 297] on button "Submit" at bounding box center [390, 288] width 57 height 19
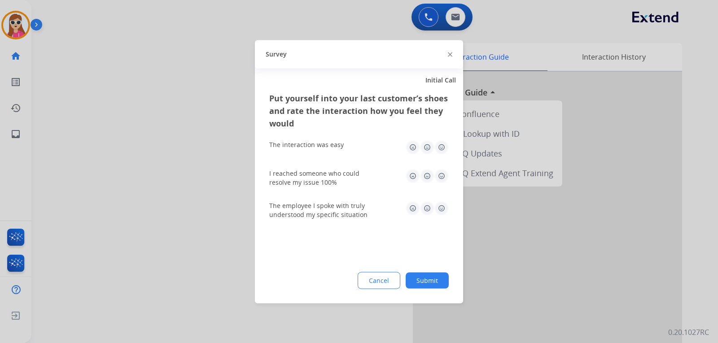
click at [441, 150] on img at bounding box center [441, 147] width 14 height 14
click at [439, 179] on img at bounding box center [441, 176] width 14 height 14
click at [442, 209] on img at bounding box center [441, 208] width 14 height 14
click at [423, 292] on div "Put yourself into your last customer’s shoes and rate the interaction how you f…" at bounding box center [359, 198] width 208 height 212
click at [425, 276] on button "Submit" at bounding box center [427, 280] width 43 height 16
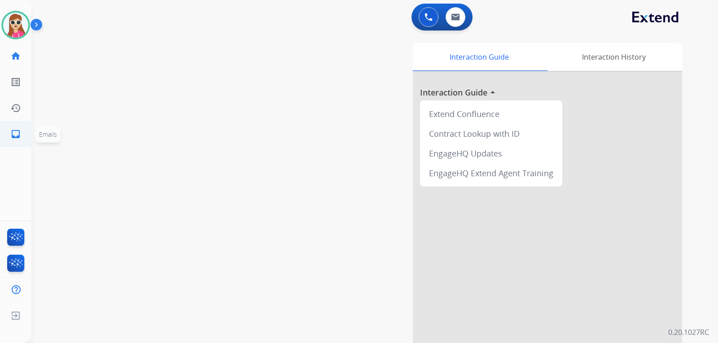
click at [23, 131] on link "inbox Emails" at bounding box center [15, 134] width 25 height 25
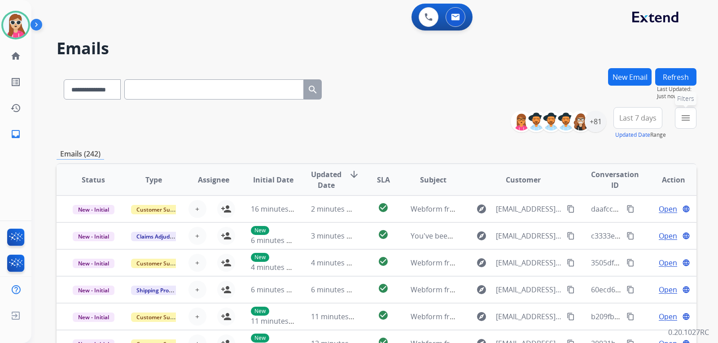
click at [679, 121] on button "menu Filters" at bounding box center [686, 118] width 22 height 22
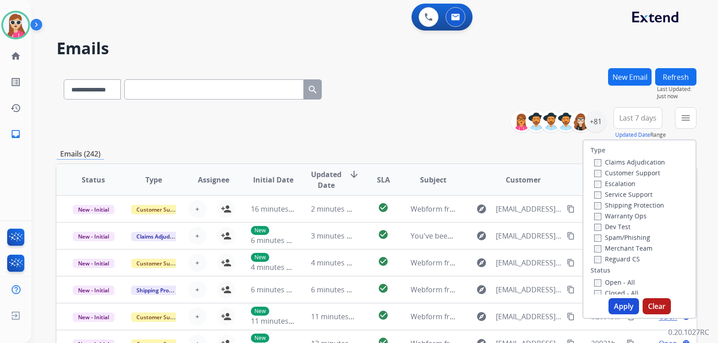
click at [644, 170] on label "Customer Support" at bounding box center [627, 173] width 66 height 9
click at [644, 201] on label "Shipping Protection" at bounding box center [629, 205] width 70 height 9
click at [620, 255] on div "Reguard CS" at bounding box center [629, 259] width 71 height 11
click at [621, 258] on label "Reguard CS" at bounding box center [617, 259] width 46 height 9
click at [605, 257] on label "Reguard CS" at bounding box center [617, 259] width 46 height 9
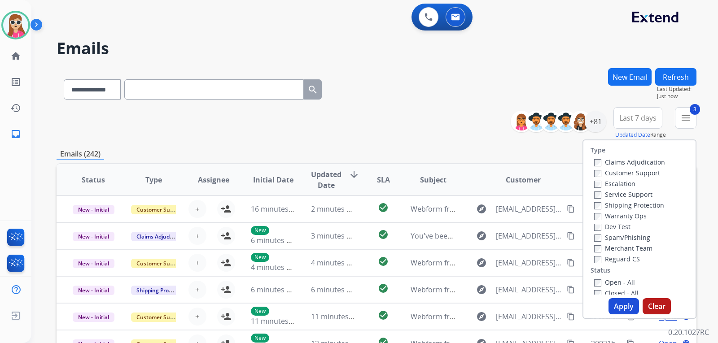
click at [613, 285] on label "Open - All" at bounding box center [614, 282] width 41 height 9
click at [619, 307] on button "Apply" at bounding box center [624, 306] width 31 height 16
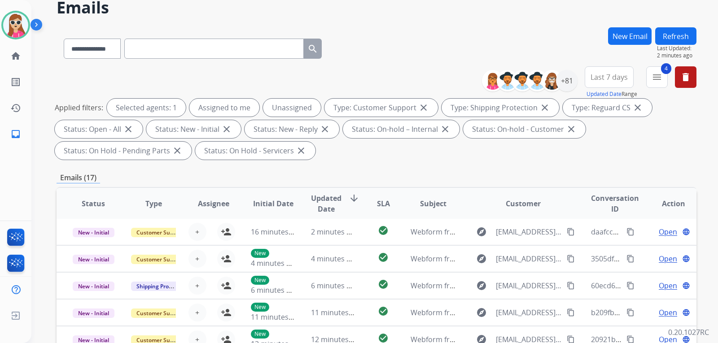
scroll to position [45, 0]
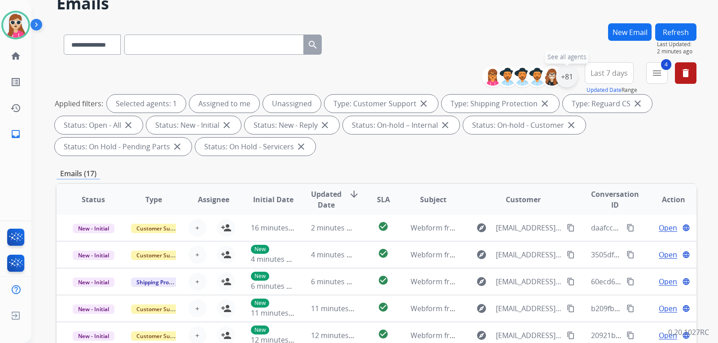
click at [574, 78] on div "+81" at bounding box center [567, 77] width 22 height 22
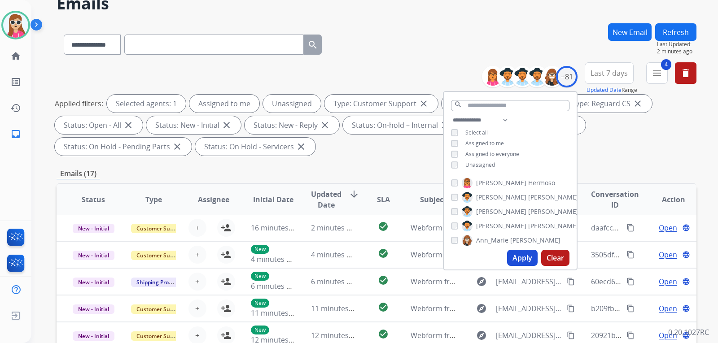
click at [482, 162] on span "Unassigned" at bounding box center [480, 165] width 30 height 8
click at [512, 252] on button "Apply" at bounding box center [522, 258] width 31 height 16
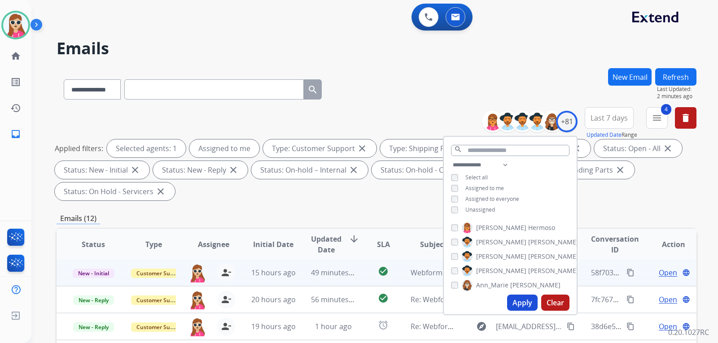
scroll to position [224, 0]
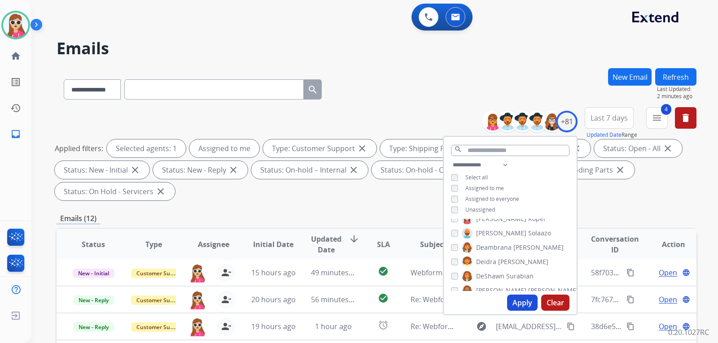
click at [294, 220] on div "Emails (12)" at bounding box center [377, 218] width 640 height 11
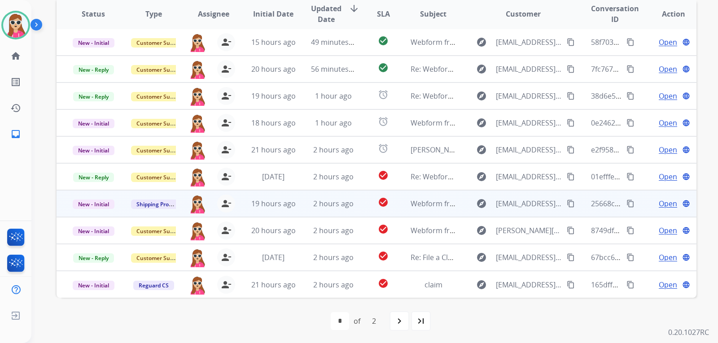
scroll to position [232, 0]
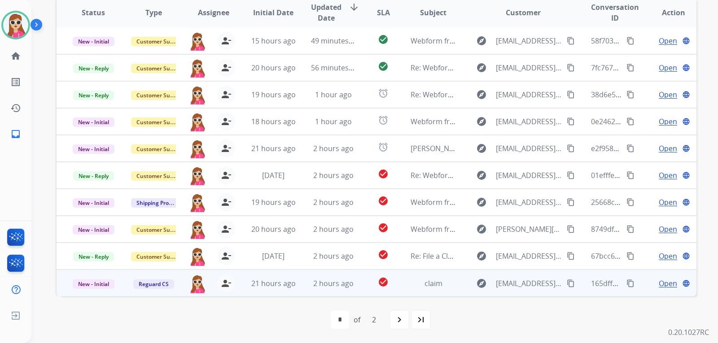
click at [661, 280] on span "Open" at bounding box center [668, 283] width 18 height 11
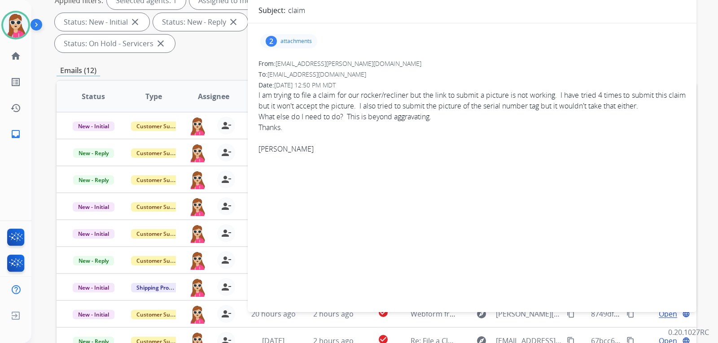
scroll to position [142, 0]
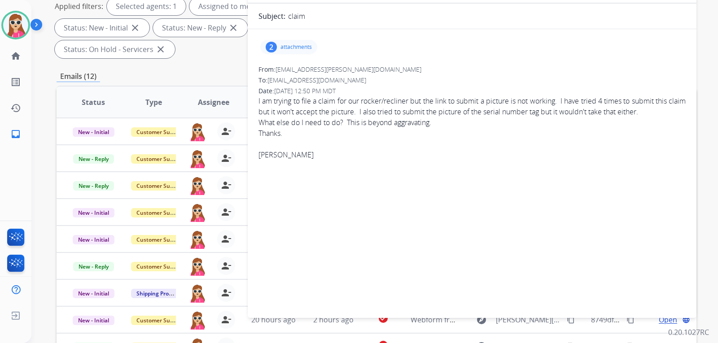
drag, startPoint x: 208, startPoint y: 68, endPoint x: 208, endPoint y: 73, distance: 4.5
click at [208, 73] on div "**********" at bounding box center [377, 179] width 640 height 507
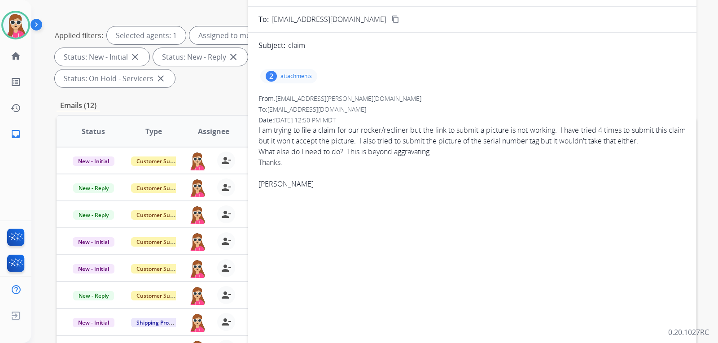
scroll to position [53, 0]
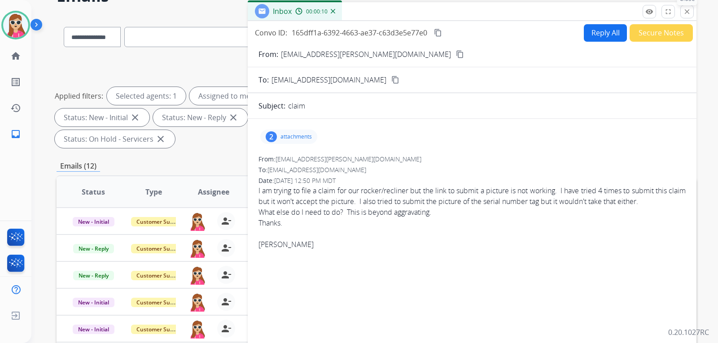
click at [689, 8] on mat-icon "close" at bounding box center [687, 12] width 8 height 8
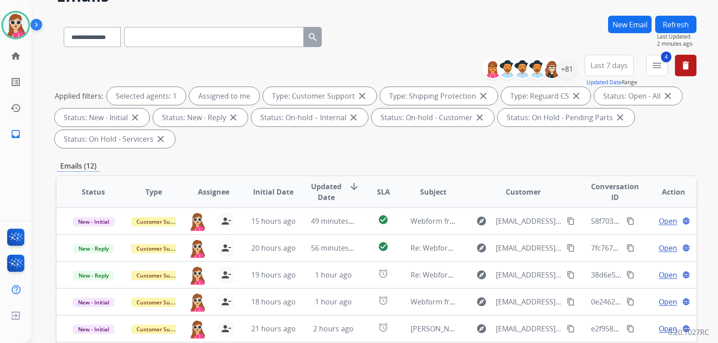
click at [632, 26] on button "New Email" at bounding box center [630, 25] width 44 height 18
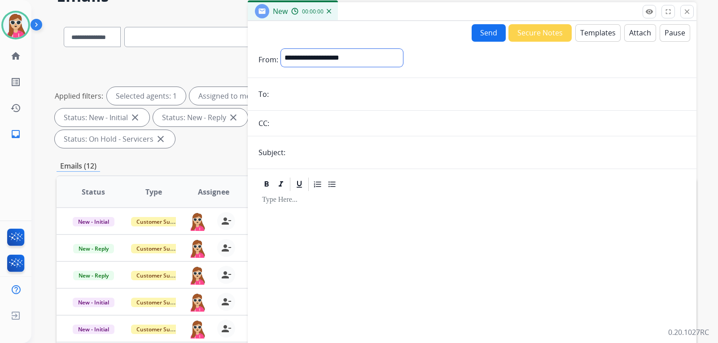
click at [329, 58] on select "**********" at bounding box center [342, 58] width 122 height 18
select select "**********"
click at [281, 49] on select "**********" at bounding box center [342, 58] width 122 height 18
click at [324, 98] on input "email" at bounding box center [479, 95] width 414 height 18
paste input "**********"
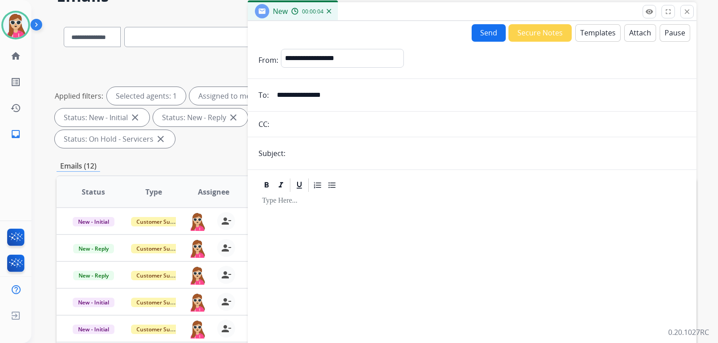
type input "**********"
click at [293, 152] on input "text" at bounding box center [487, 154] width 398 height 18
type input "**********"
click at [588, 28] on button "Templates" at bounding box center [597, 33] width 45 height 18
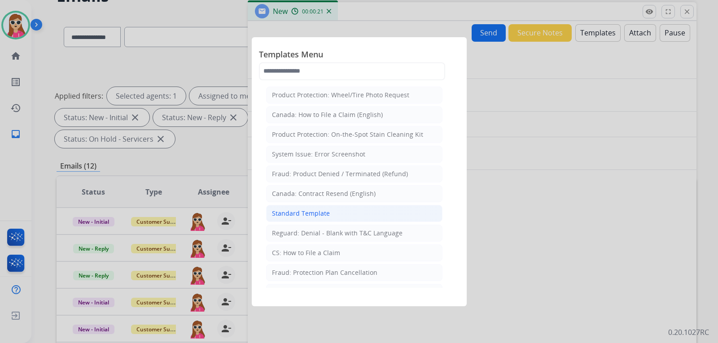
click at [324, 215] on div "Standard Template" at bounding box center [301, 213] width 58 height 9
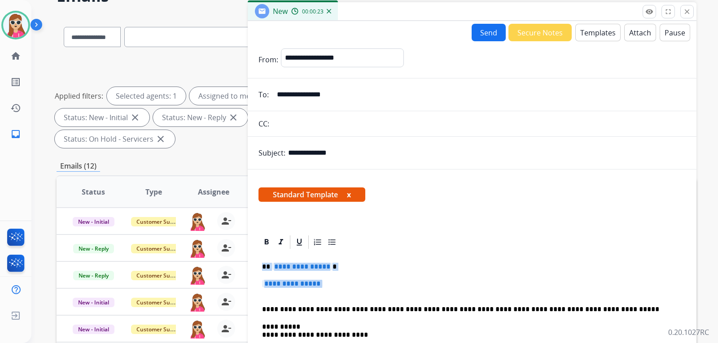
drag, startPoint x: 263, startPoint y: 265, endPoint x: 335, endPoint y: 289, distance: 75.6
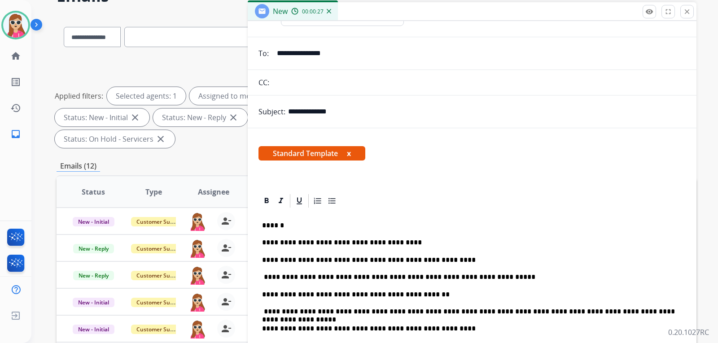
scroll to position [180, 0]
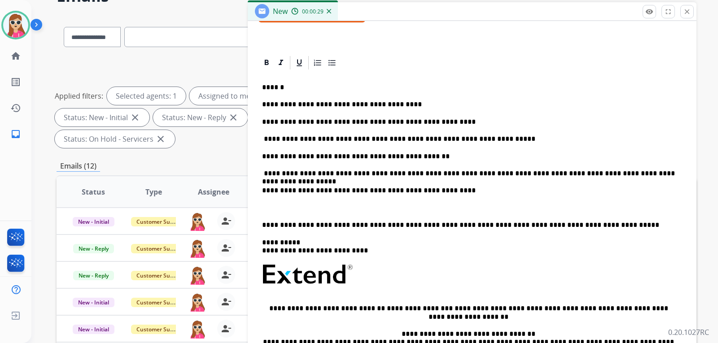
click at [657, 176] on p "**********" at bounding box center [468, 174] width 413 height 8
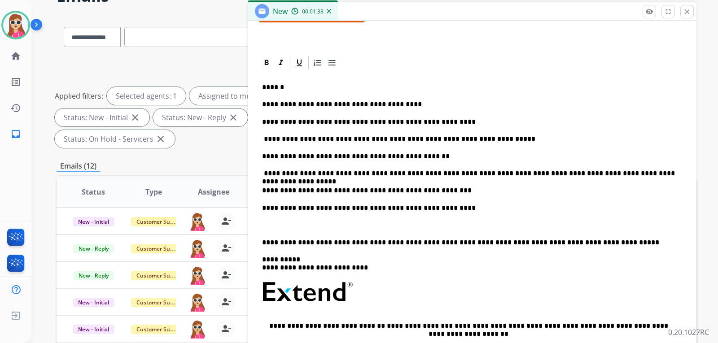
click at [445, 189] on p "**********" at bounding box center [468, 191] width 413 height 8
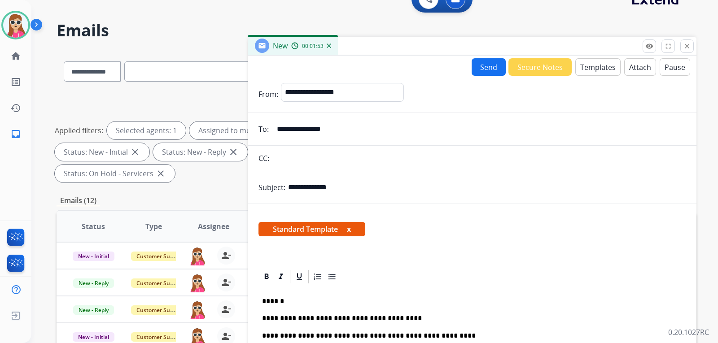
scroll to position [0, 0]
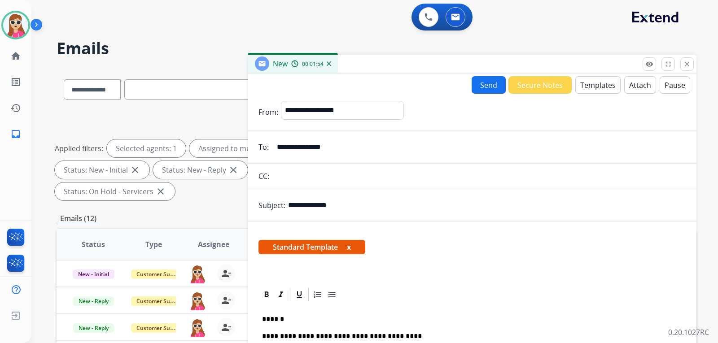
click at [480, 85] on button "Send" at bounding box center [489, 85] width 34 height 18
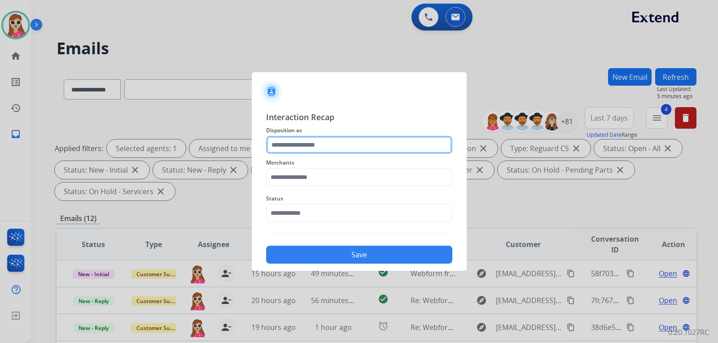
click at [355, 148] on input "text" at bounding box center [359, 145] width 186 height 18
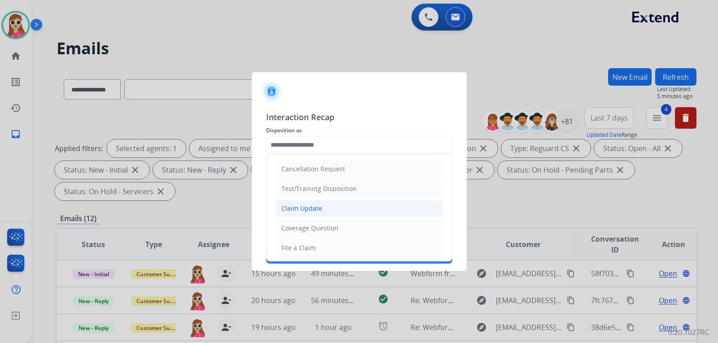
click at [337, 207] on li "Claim Update" at bounding box center [359, 208] width 167 height 17
type input "**********"
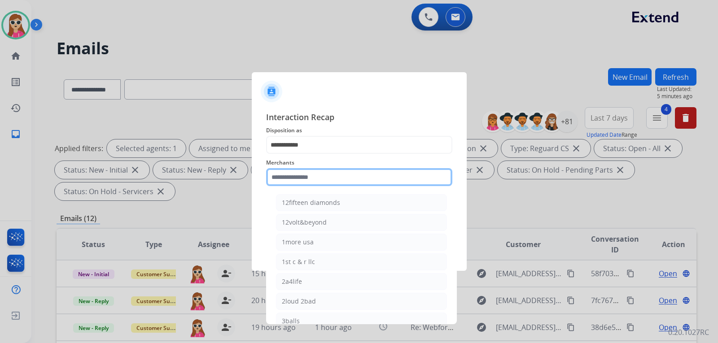
click at [339, 179] on input "text" at bounding box center [359, 177] width 186 height 18
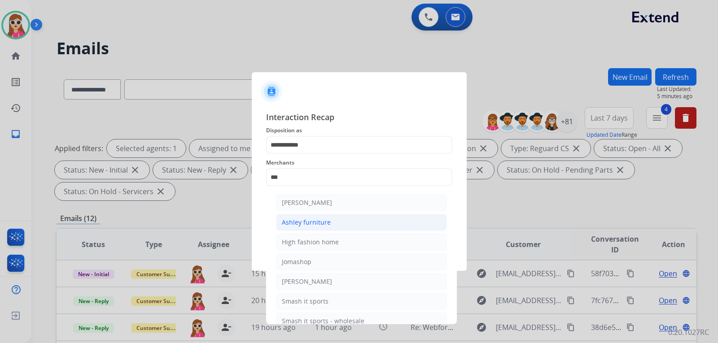
click at [357, 225] on li "Ashley furniture" at bounding box center [361, 222] width 171 height 17
type input "**********"
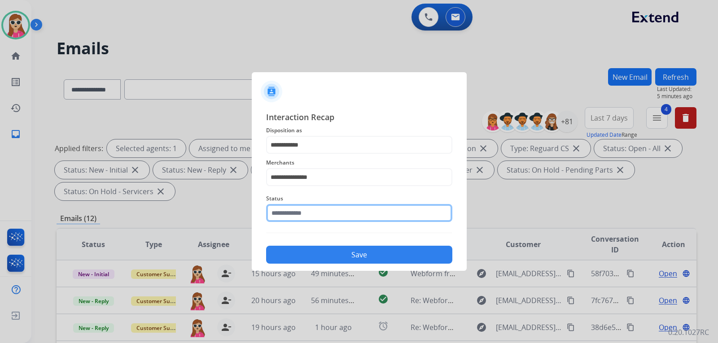
click at [328, 211] on input "text" at bounding box center [359, 213] width 186 height 18
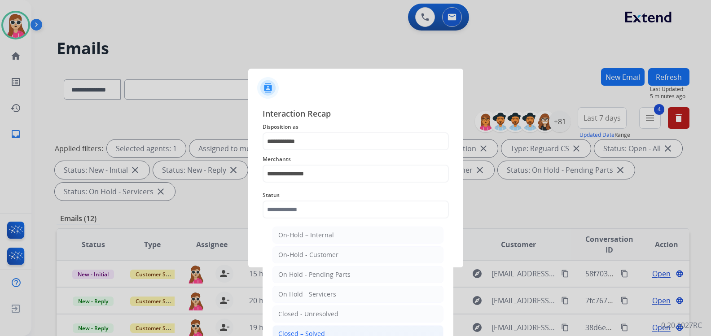
click at [319, 334] on div "Closed – Solved" at bounding box center [301, 333] width 47 height 9
type input "**********"
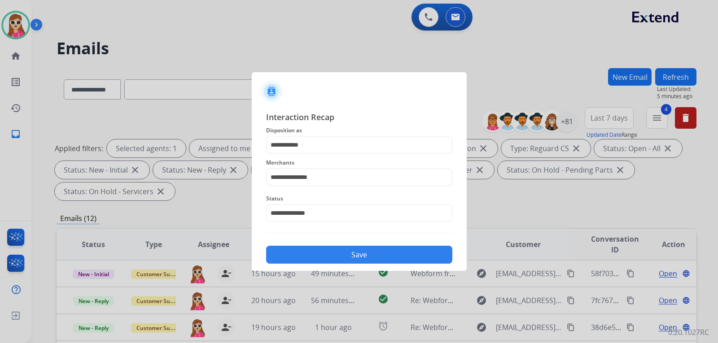
click at [326, 261] on button "Save" at bounding box center [359, 255] width 186 height 18
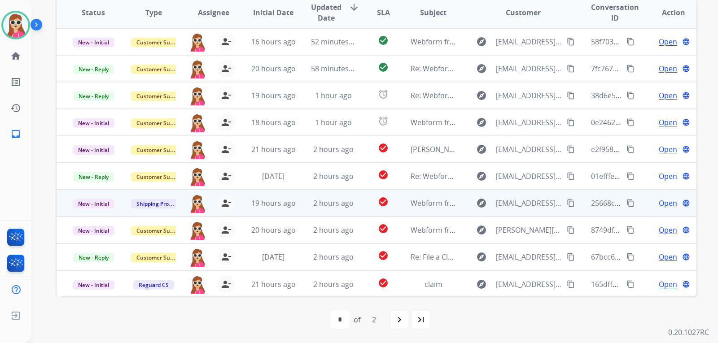
scroll to position [1, 0]
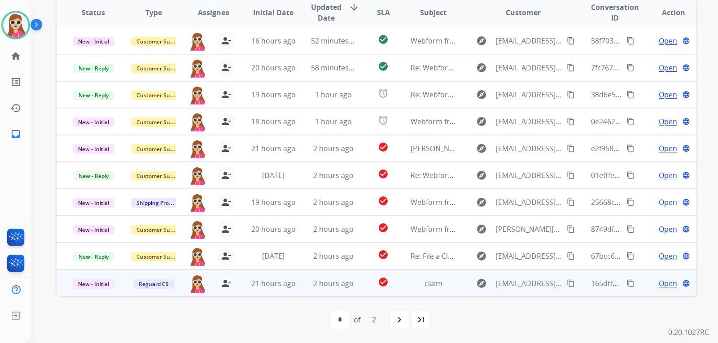
click at [667, 286] on span "Open" at bounding box center [668, 283] width 18 height 11
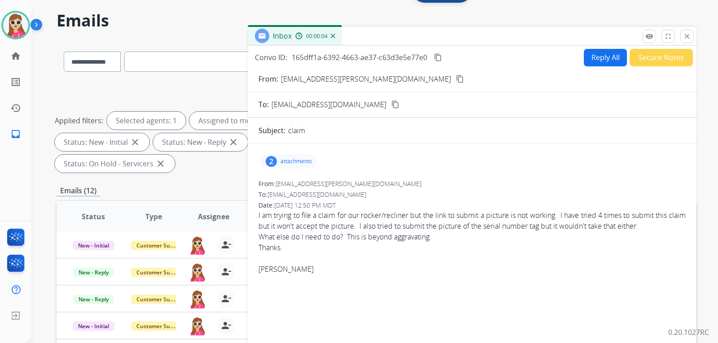
scroll to position [8, 0]
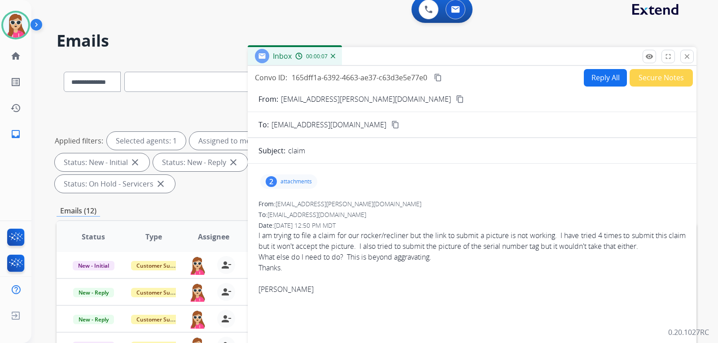
click at [291, 185] on p "attachments" at bounding box center [295, 181] width 31 height 7
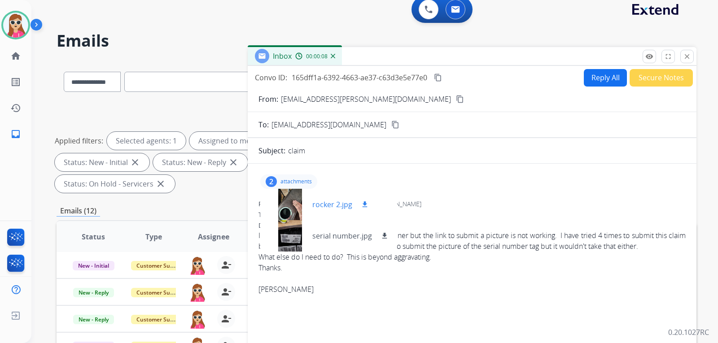
click at [368, 208] on mat-icon "download" at bounding box center [365, 205] width 8 height 8
click at [387, 237] on mat-icon "download" at bounding box center [385, 236] width 8 height 8
click at [441, 275] on div at bounding box center [471, 278] width 427 height 11
click at [456, 100] on mat-icon "content_copy" at bounding box center [460, 99] width 8 height 8
click at [597, 75] on button "Reply All" at bounding box center [605, 78] width 43 height 18
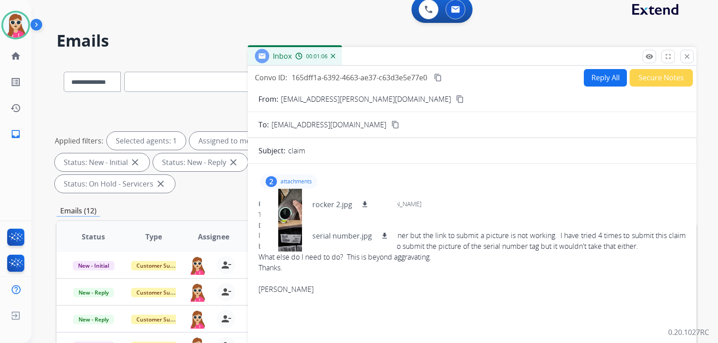
select select "**********"
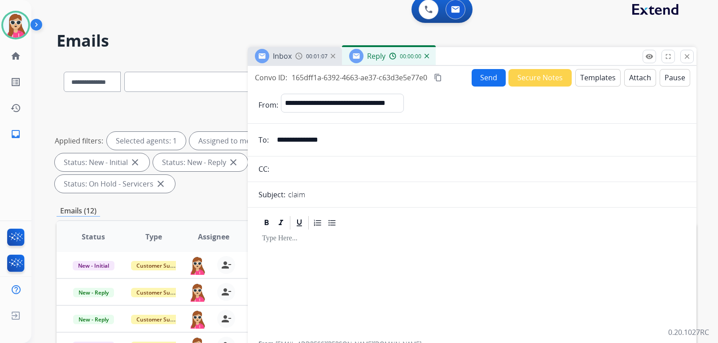
click at [595, 70] on button "Templates" at bounding box center [597, 78] width 45 height 18
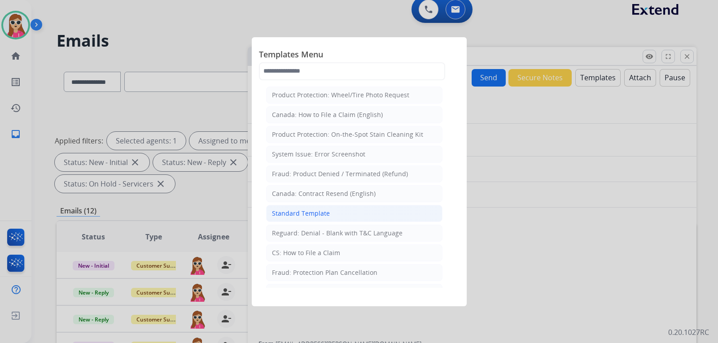
click at [315, 210] on div "Standard Template" at bounding box center [301, 213] width 58 height 9
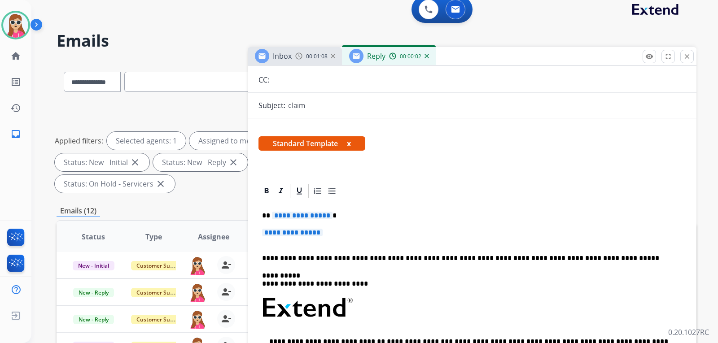
scroll to position [90, 0]
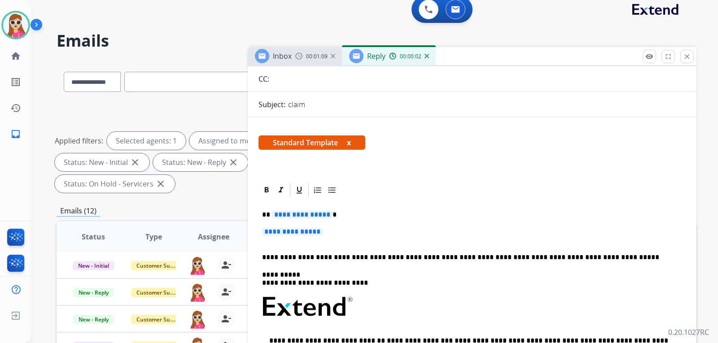
click at [320, 214] on span "**********" at bounding box center [302, 215] width 61 height 8
click at [296, 242] on p "**********" at bounding box center [472, 236] width 420 height 17
click at [301, 235] on span "**********" at bounding box center [292, 232] width 61 height 8
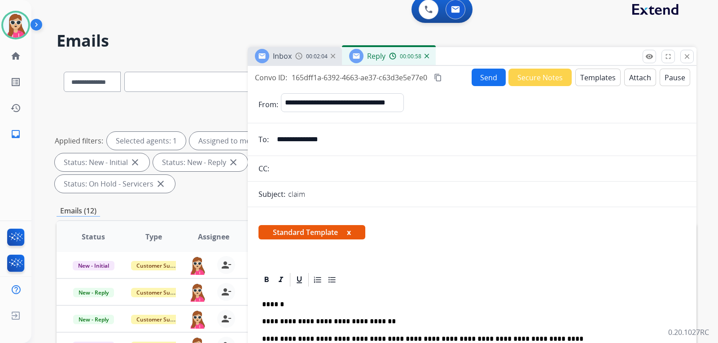
scroll to position [0, 0]
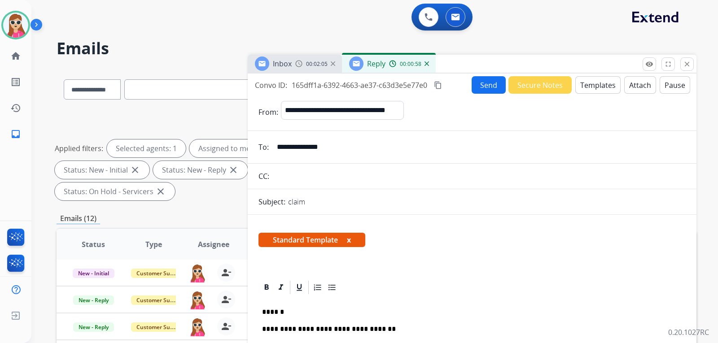
click at [472, 88] on button "Send" at bounding box center [489, 85] width 34 height 18
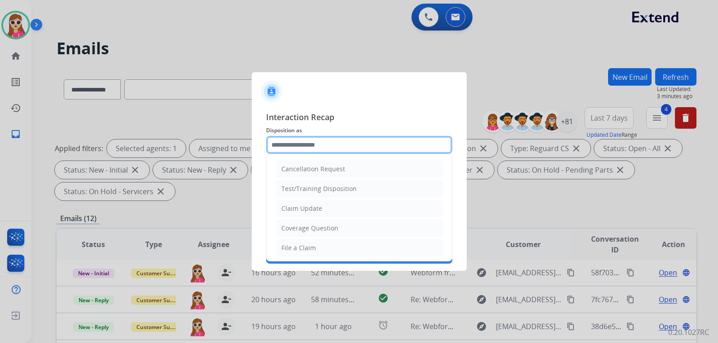
drag, startPoint x: 333, startPoint y: 149, endPoint x: 324, endPoint y: 143, distance: 11.2
click at [333, 149] on input "text" at bounding box center [359, 145] width 186 height 18
click at [328, 208] on li "Claim Update" at bounding box center [359, 208] width 167 height 17
type input "**********"
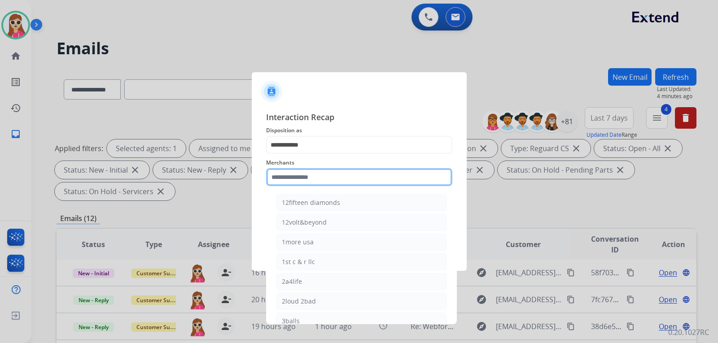
click at [328, 185] on input "text" at bounding box center [359, 177] width 186 height 18
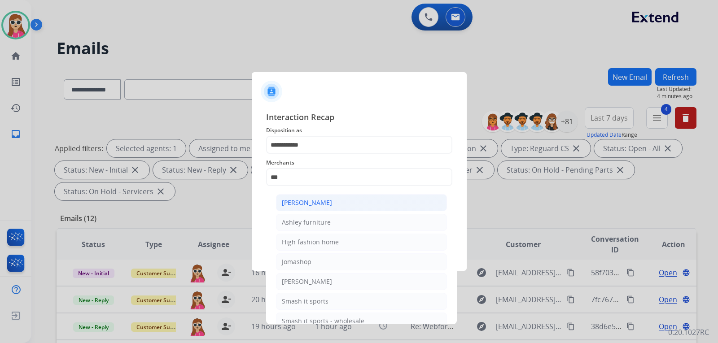
click at [315, 205] on div "[PERSON_NAME]" at bounding box center [307, 202] width 50 height 9
type input "**********"
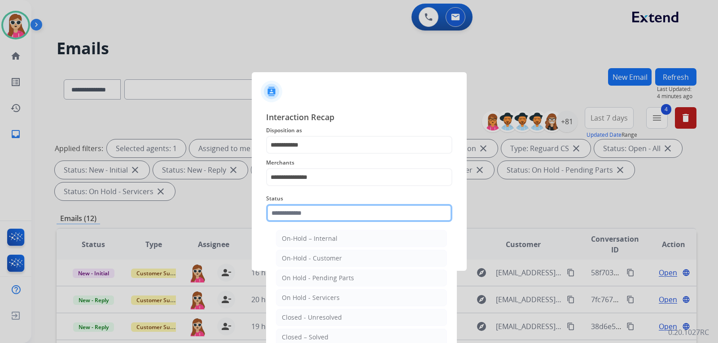
click at [315, 217] on input "text" at bounding box center [359, 213] width 186 height 18
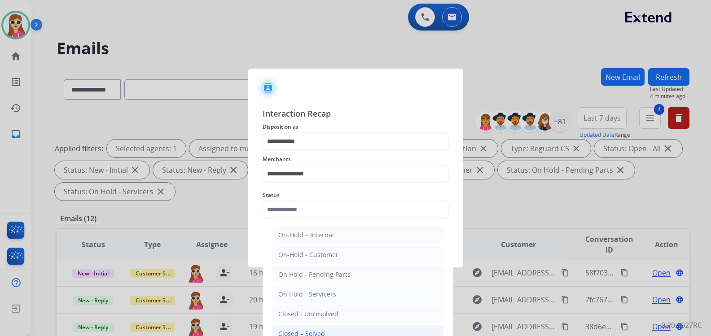
click at [320, 335] on div "Closed – Solved" at bounding box center [301, 333] width 47 height 9
type input "**********"
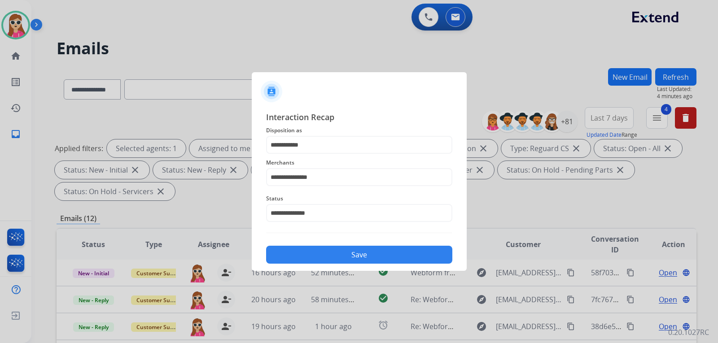
click at [363, 256] on button "Save" at bounding box center [359, 255] width 186 height 18
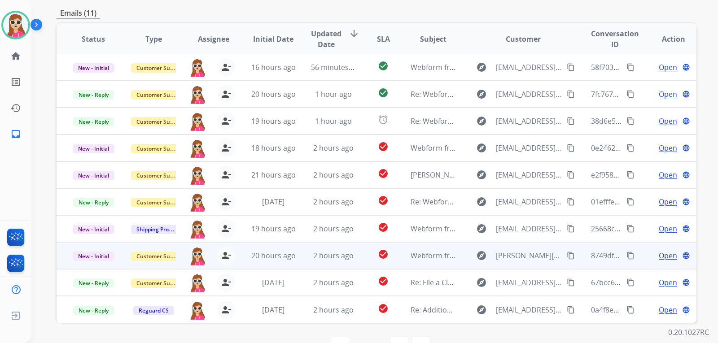
scroll to position [232, 0]
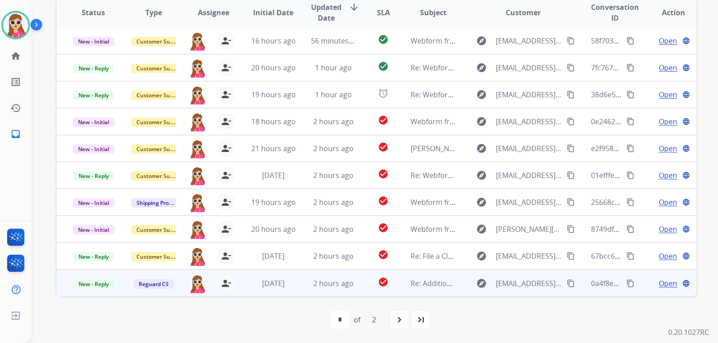
click at [396, 285] on td "Re: Additional Information" at bounding box center [426, 283] width 60 height 27
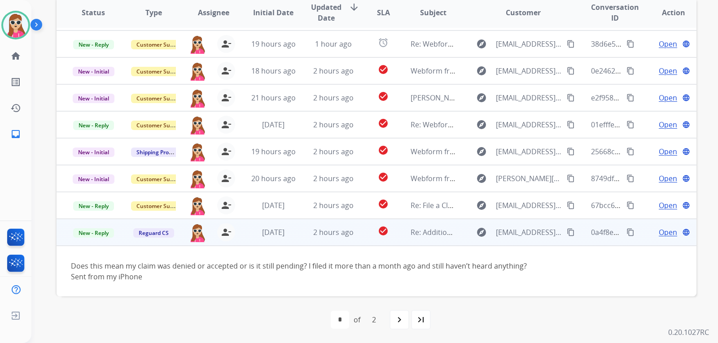
click at [568, 233] on mat-icon "content_copy" at bounding box center [571, 232] width 8 height 8
click at [567, 229] on div "**********" at bounding box center [359, 171] width 718 height 343
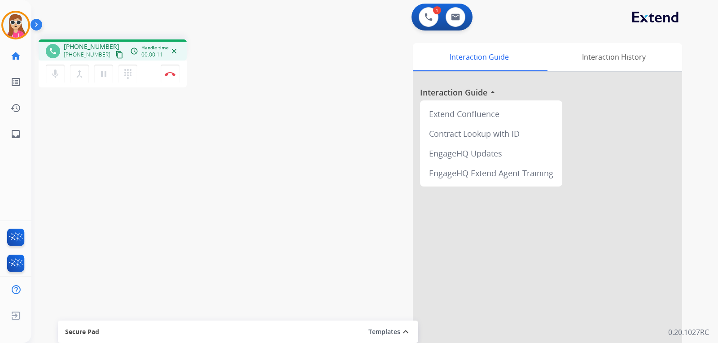
click at [115, 52] on mat-icon "content_copy" at bounding box center [119, 55] width 8 height 8
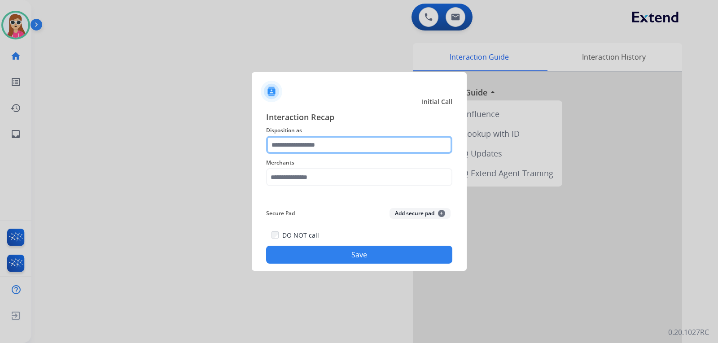
click at [305, 148] on input "text" at bounding box center [359, 145] width 186 height 18
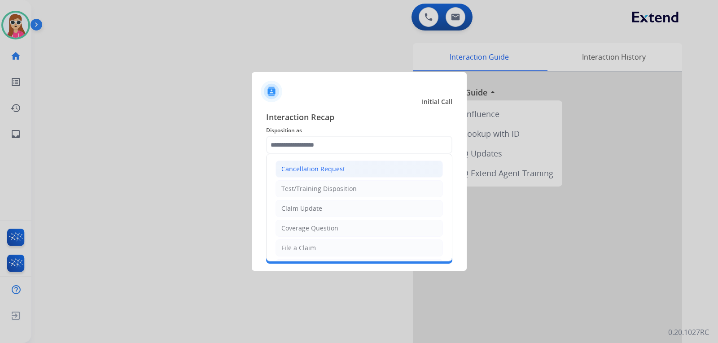
click at [298, 173] on div "Cancellation Request" at bounding box center [313, 169] width 64 height 9
type input "**********"
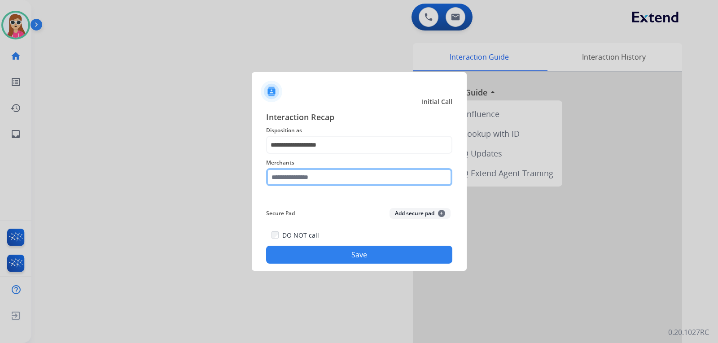
click at [301, 184] on input "text" at bounding box center [359, 177] width 186 height 18
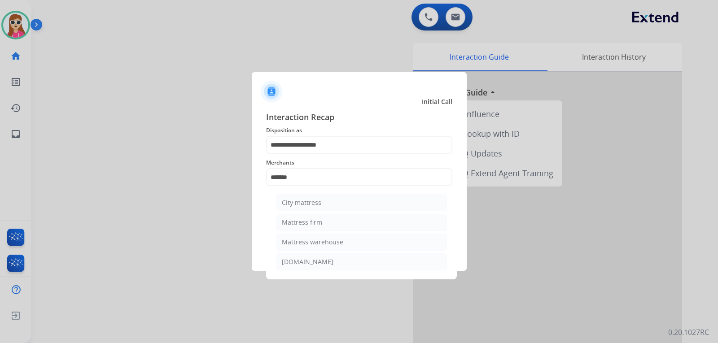
click at [284, 219] on div "Mattress firm" at bounding box center [302, 222] width 40 height 9
type input "**********"
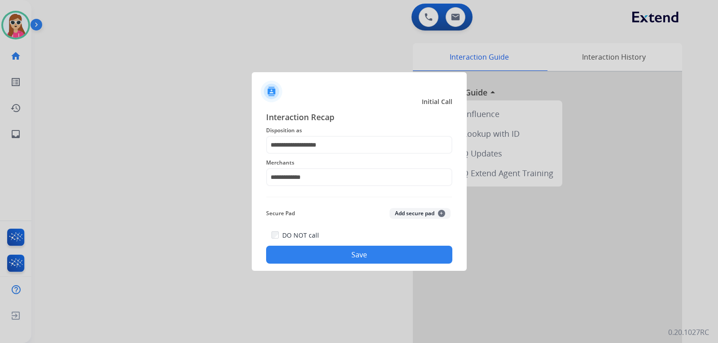
drag, startPoint x: 358, startPoint y: 250, endPoint x: 362, endPoint y: 259, distance: 10.4
click at [362, 259] on button "Save" at bounding box center [359, 255] width 186 height 18
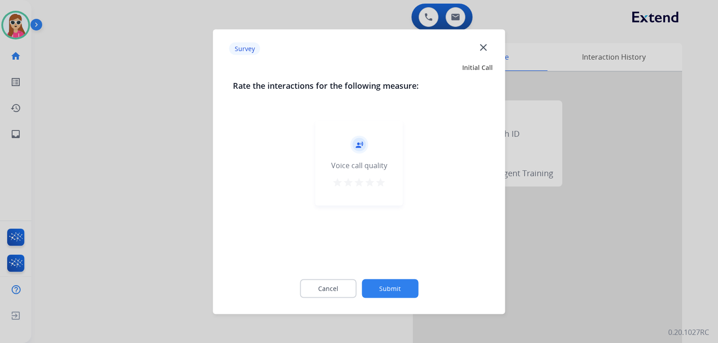
click at [382, 194] on div "record_voice_over Voice call quality star star star star star" at bounding box center [359, 162] width 88 height 85
click at [377, 188] on button "star" at bounding box center [380, 183] width 11 height 13
click at [399, 289] on button "Submit" at bounding box center [390, 288] width 57 height 19
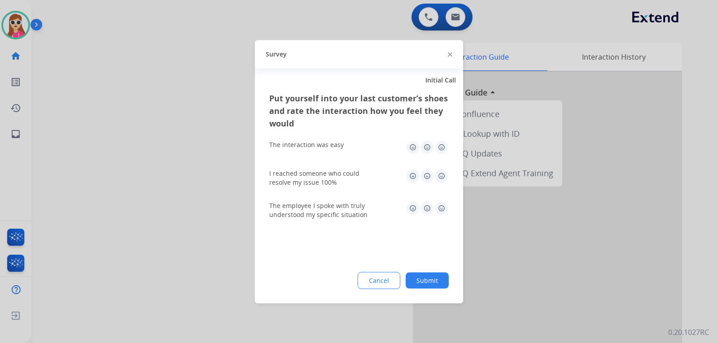
click at [444, 147] on img at bounding box center [441, 147] width 14 height 14
click at [440, 177] on img at bounding box center [441, 176] width 14 height 14
click at [442, 210] on img at bounding box center [441, 208] width 14 height 14
click at [444, 281] on button "Submit" at bounding box center [427, 280] width 43 height 16
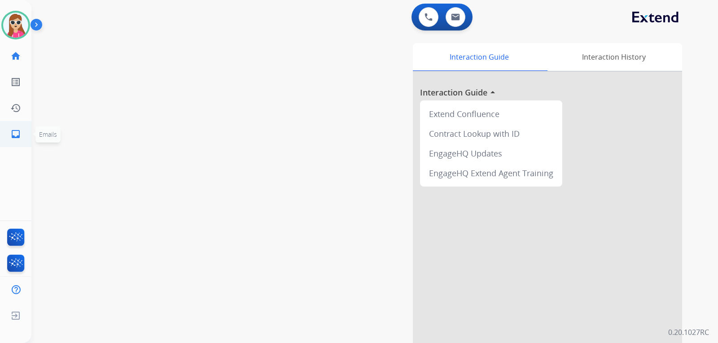
click at [11, 134] on mat-icon "inbox" at bounding box center [15, 134] width 11 height 11
select select "**********"
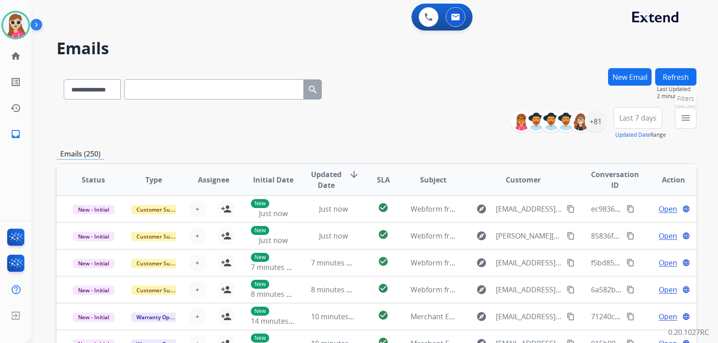
click at [688, 118] on mat-icon "menu" at bounding box center [685, 118] width 11 height 11
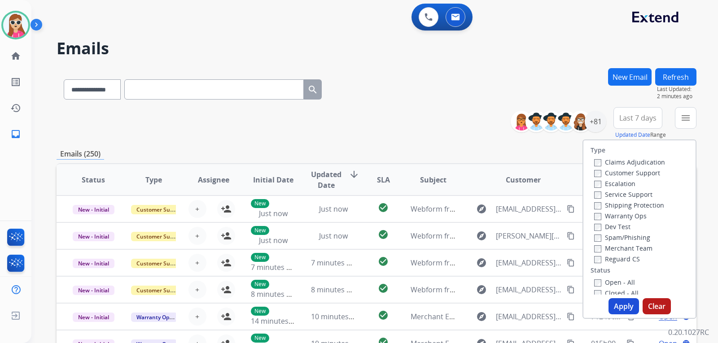
click at [650, 175] on label "Customer Support" at bounding box center [627, 173] width 66 height 9
click at [650, 207] on label "Shipping Protection" at bounding box center [629, 205] width 70 height 9
click at [613, 251] on label "Merchant Team" at bounding box center [623, 248] width 58 height 9
click at [614, 255] on label "Reguard CS" at bounding box center [617, 259] width 46 height 9
click at [617, 246] on label "Merchant Team" at bounding box center [623, 248] width 58 height 9
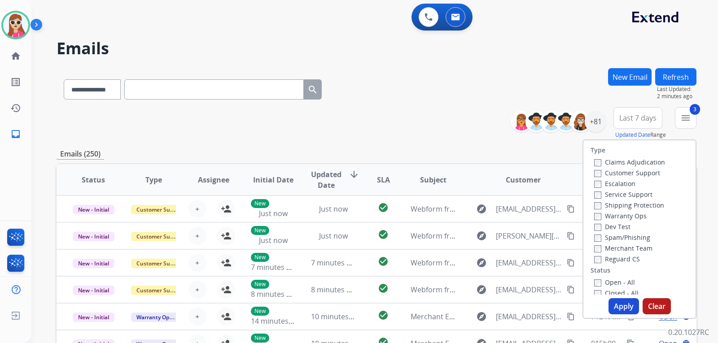
drag, startPoint x: 621, startPoint y: 278, endPoint x: 618, endPoint y: 286, distance: 8.3
click at [621, 278] on label "Open - All" at bounding box center [614, 282] width 41 height 9
click at [625, 307] on button "Apply" at bounding box center [624, 306] width 31 height 16
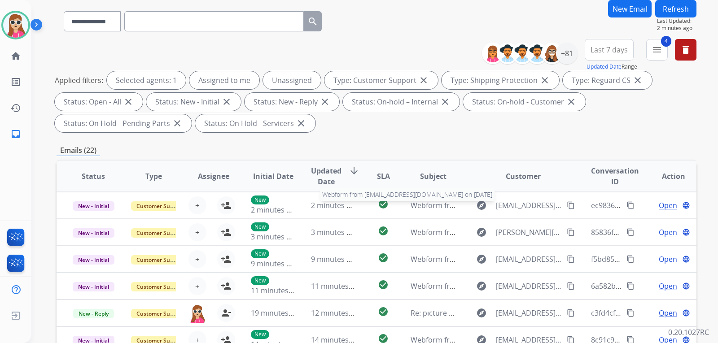
scroll to position [45, 0]
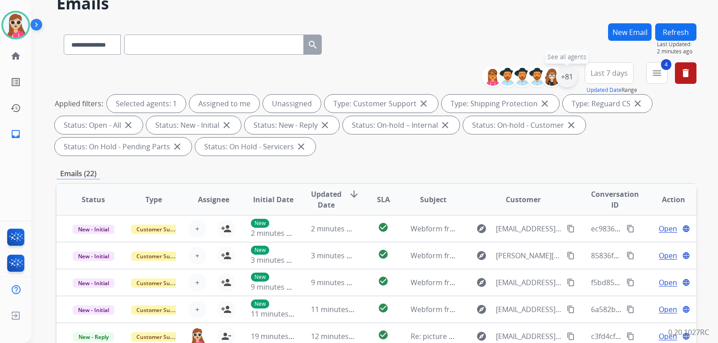
click at [574, 78] on div "+81" at bounding box center [567, 77] width 22 height 22
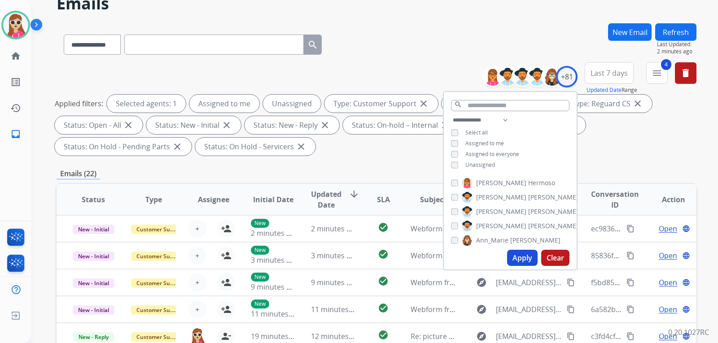
click at [473, 162] on span "Unassigned" at bounding box center [480, 165] width 30 height 8
click at [515, 252] on button "Apply" at bounding box center [522, 258] width 31 height 16
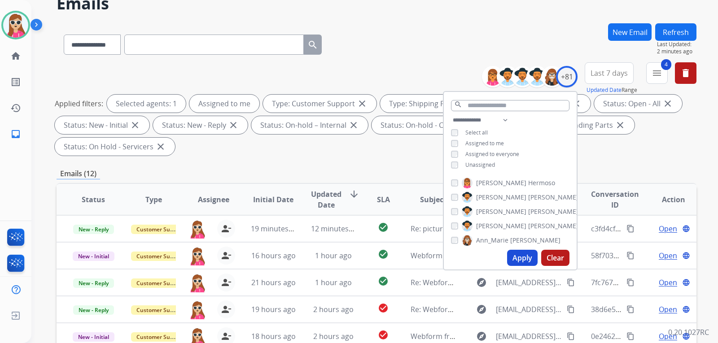
click at [255, 154] on div "Applied filters: Selected agents: 1 Assigned to me Type: Customer Support close…" at bounding box center [375, 125] width 640 height 61
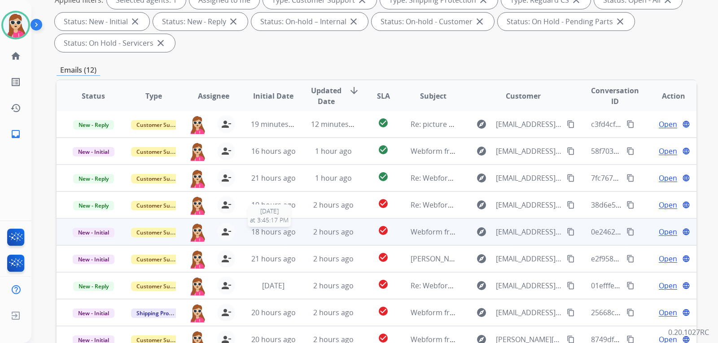
scroll to position [232, 0]
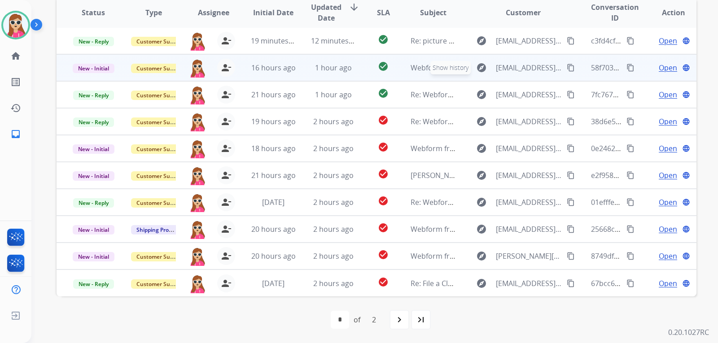
click at [481, 68] on mat-icon "explore" at bounding box center [481, 67] width 11 height 11
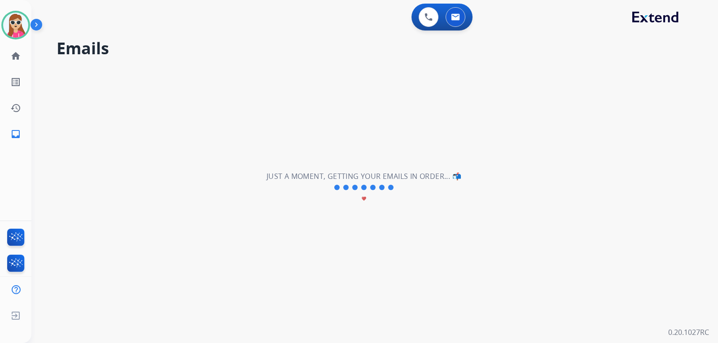
type input "**********"
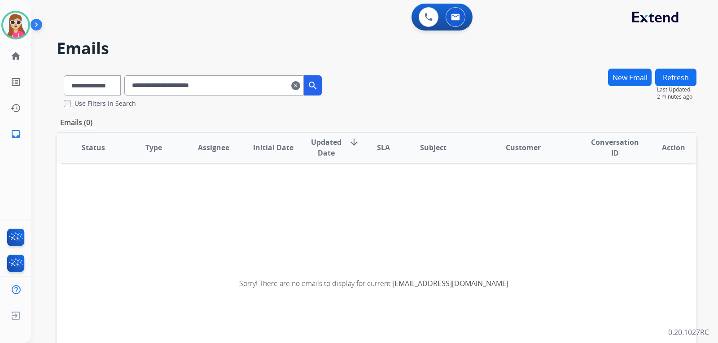
click at [288, 79] on input "**********" at bounding box center [214, 85] width 180 height 20
click at [300, 86] on mat-icon "clear" at bounding box center [295, 85] width 9 height 11
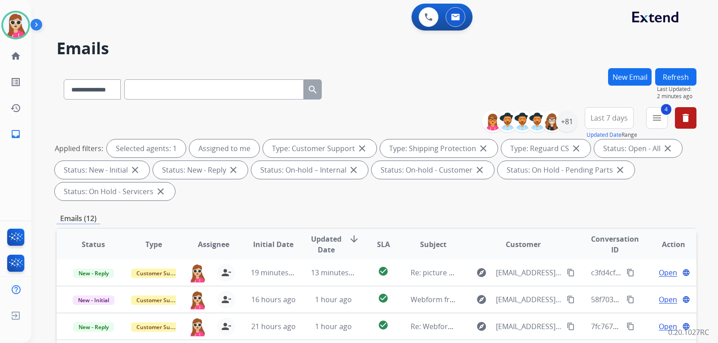
drag, startPoint x: 341, startPoint y: 322, endPoint x: 249, endPoint y: 198, distance: 154.3
click at [248, 198] on div "Applied filters: Selected agents: 1 Assigned to me Type: Customer Support close…" at bounding box center [375, 170] width 640 height 61
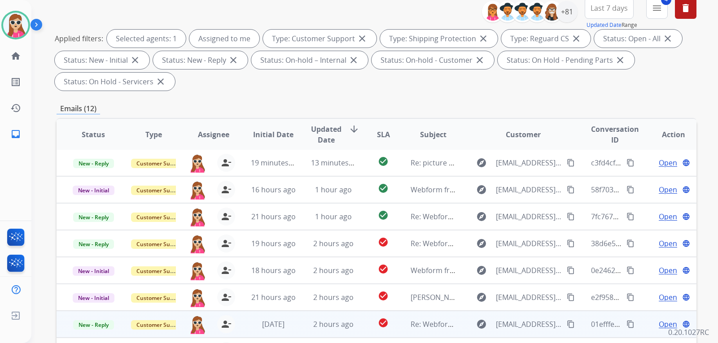
scroll to position [232, 0]
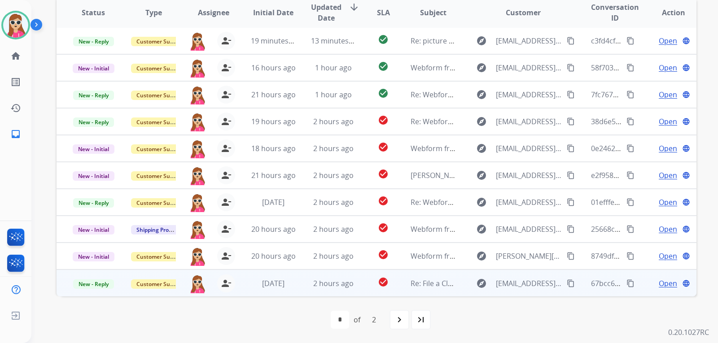
click at [664, 287] on span "Open" at bounding box center [668, 283] width 18 height 11
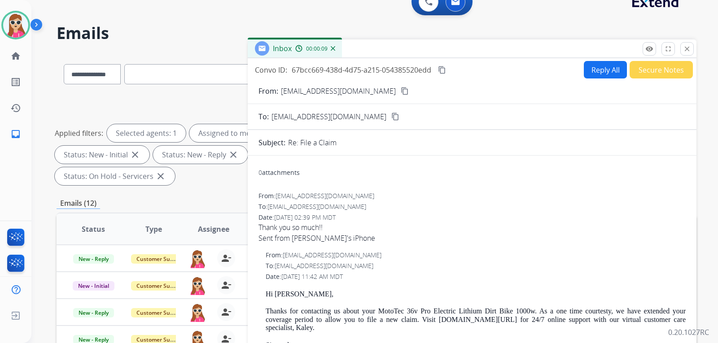
scroll to position [0, 0]
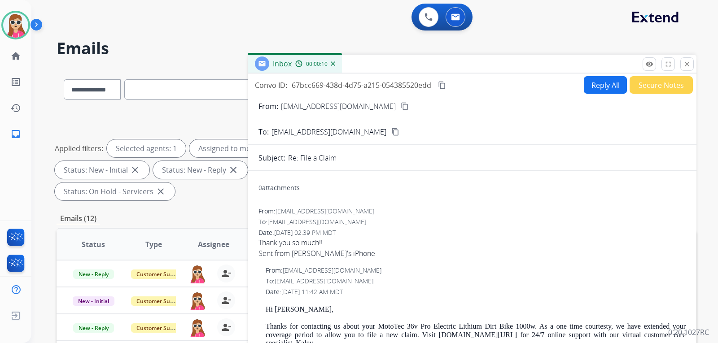
click at [604, 92] on button "Reply All" at bounding box center [605, 85] width 43 height 18
select select "**********"
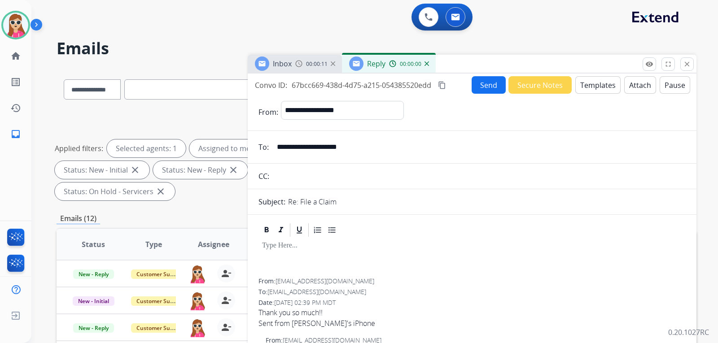
click at [603, 86] on button "Templates" at bounding box center [597, 85] width 45 height 18
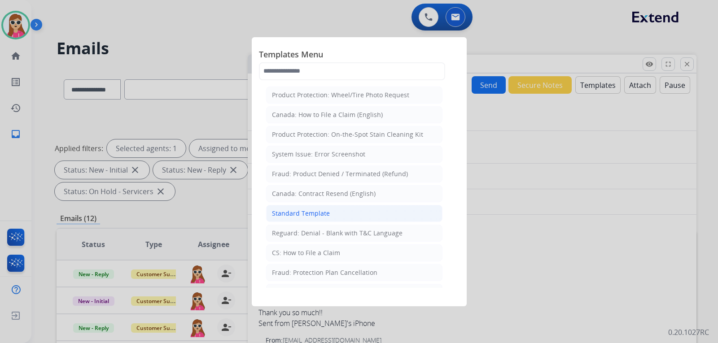
click at [350, 209] on li "Standard Template" at bounding box center [354, 213] width 176 height 17
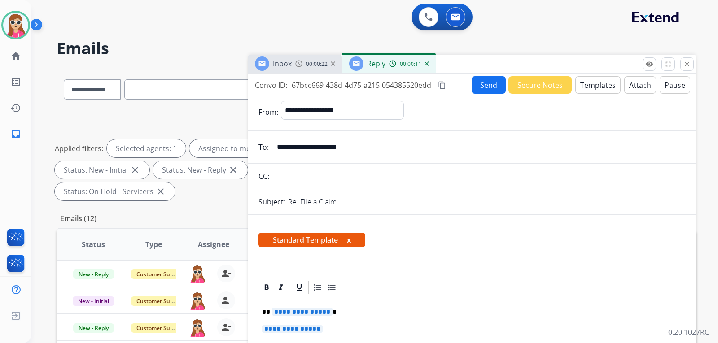
click at [291, 315] on span "**********" at bounding box center [302, 312] width 61 height 8
drag, startPoint x: 314, startPoint y: 326, endPoint x: 314, endPoint y: 333, distance: 7.6
click at [314, 333] on p "**********" at bounding box center [472, 333] width 420 height 17
click at [478, 81] on button "Send" at bounding box center [489, 85] width 34 height 18
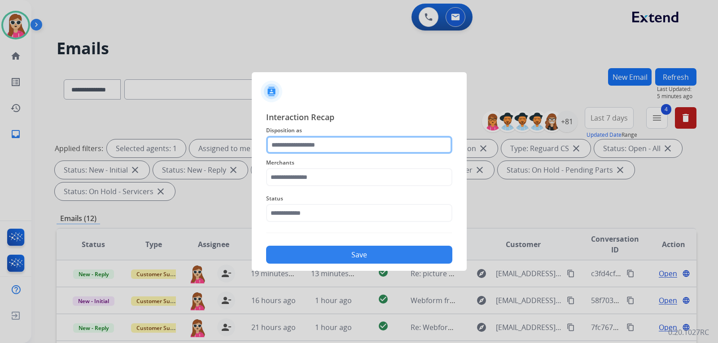
click at [335, 141] on input "text" at bounding box center [359, 145] width 186 height 18
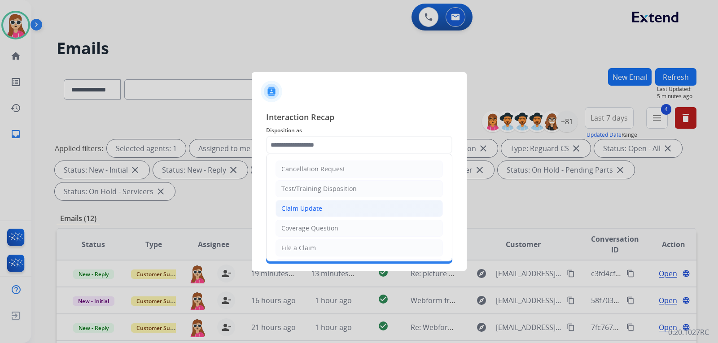
click at [346, 204] on li "Claim Update" at bounding box center [359, 208] width 167 height 17
type input "**********"
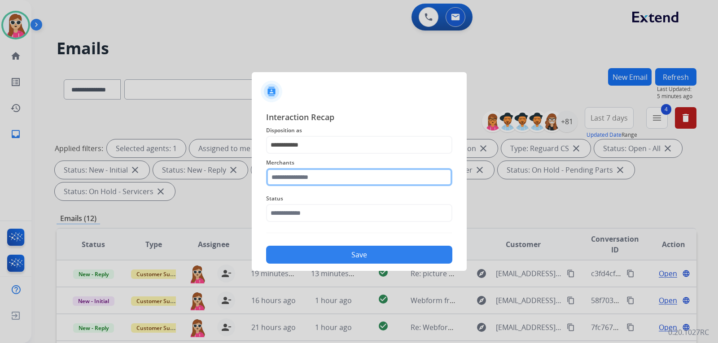
click at [342, 176] on input "text" at bounding box center [359, 177] width 186 height 18
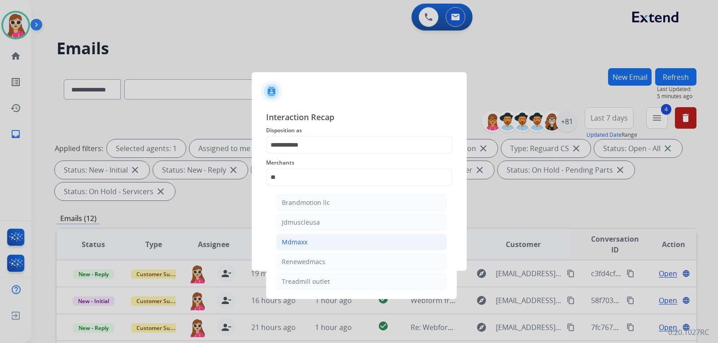
click at [329, 247] on li "Mdmaxx" at bounding box center [361, 242] width 171 height 17
type input "******"
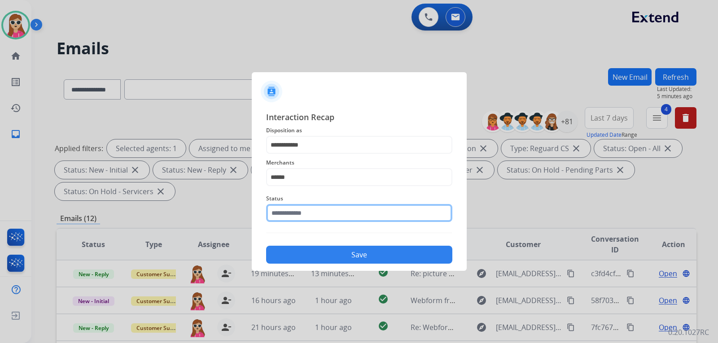
click at [331, 207] on input "text" at bounding box center [359, 213] width 186 height 18
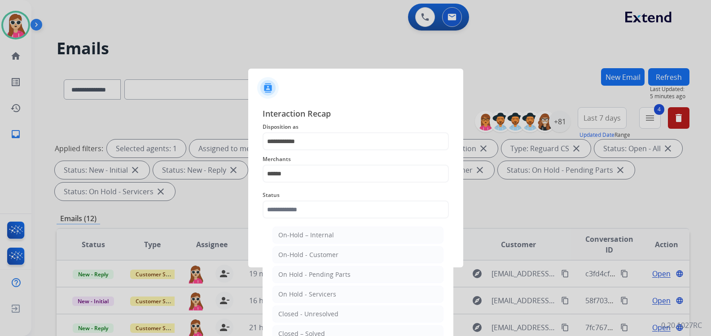
click at [320, 329] on li "Closed – Solved" at bounding box center [357, 333] width 171 height 17
type input "**********"
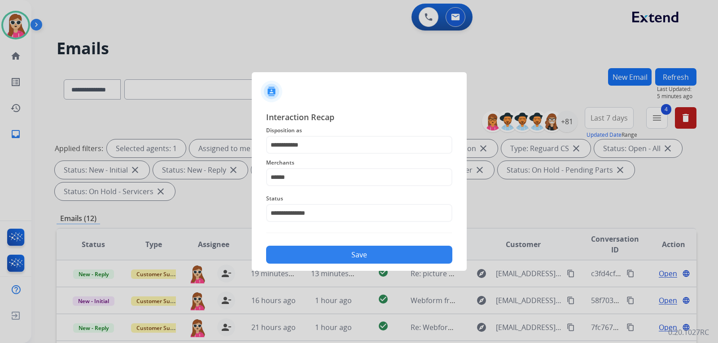
click at [336, 241] on div "Save" at bounding box center [359, 252] width 186 height 23
click at [339, 259] on button "Save" at bounding box center [359, 255] width 186 height 18
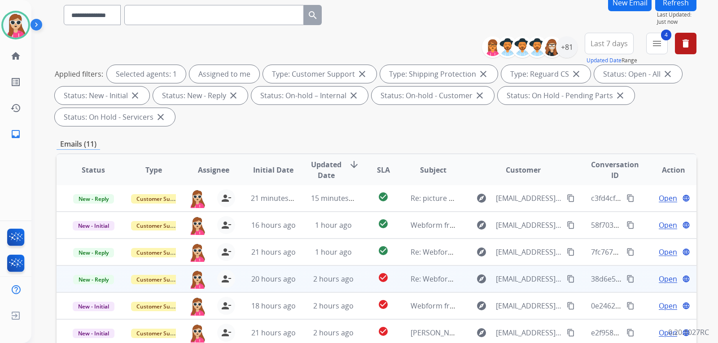
scroll to position [232, 0]
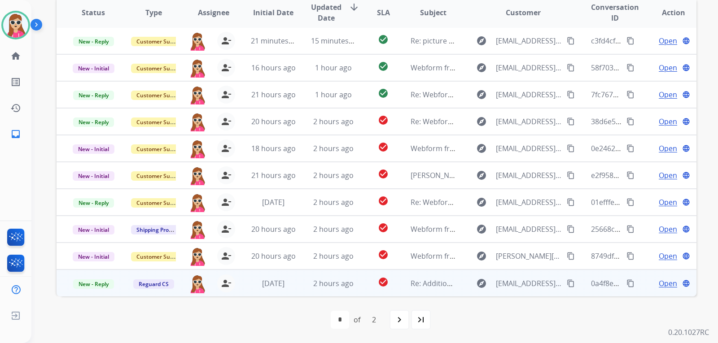
click at [362, 286] on td "check_circle" at bounding box center [376, 283] width 40 height 27
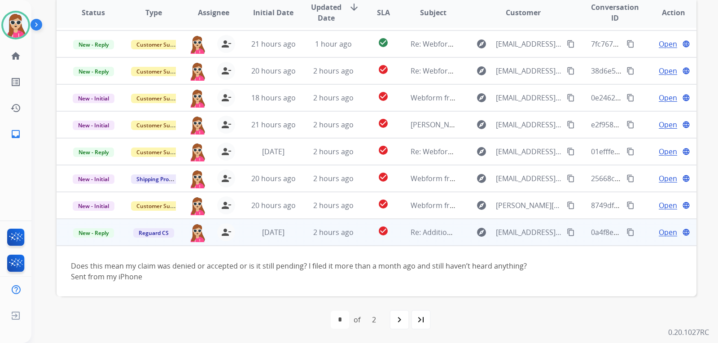
click at [567, 236] on mat-icon "content_copy" at bounding box center [571, 232] width 8 height 8
click at [659, 229] on span "Open" at bounding box center [668, 232] width 18 height 11
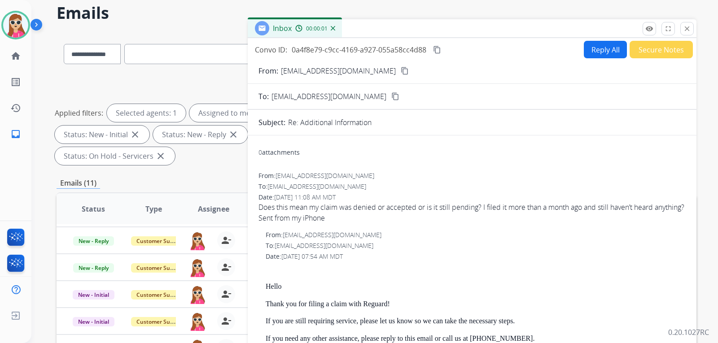
scroll to position [0, 0]
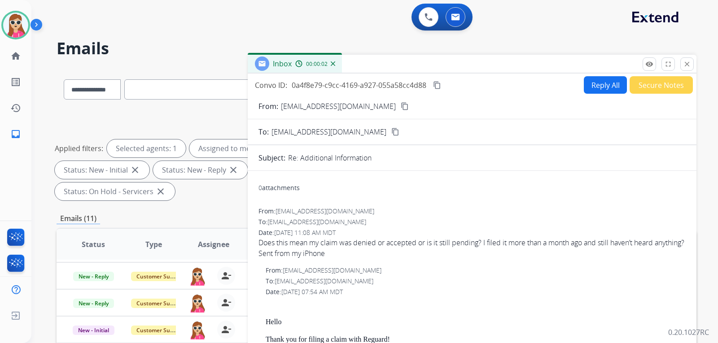
click at [581, 76] on div "Reply All Secure Notes" at bounding box center [637, 85] width 112 height 18
click at [597, 86] on button "Reply All" at bounding box center [605, 85] width 43 height 18
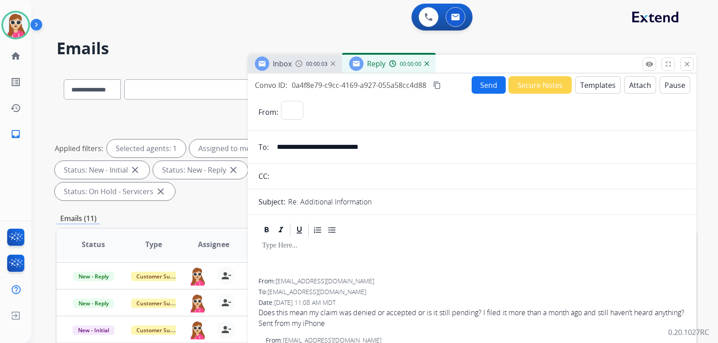
select select "**********"
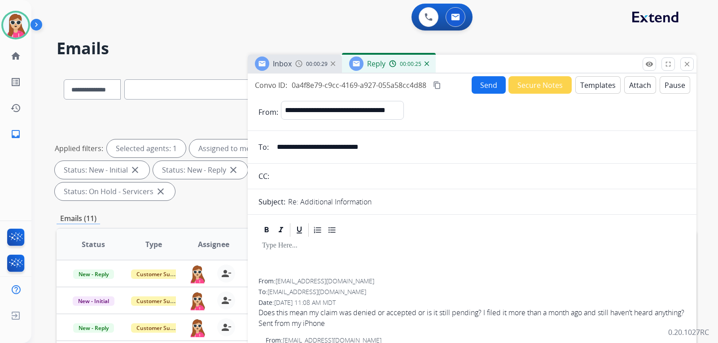
select select "**********"
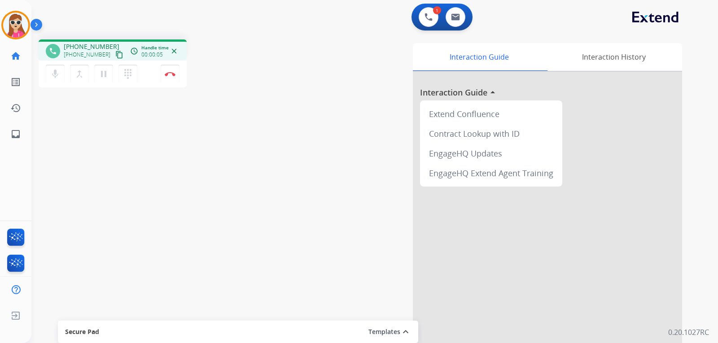
click at [115, 54] on mat-icon "content_copy" at bounding box center [119, 55] width 8 height 8
click at [460, 22] on button at bounding box center [456, 17] width 20 height 20
select select "**********"
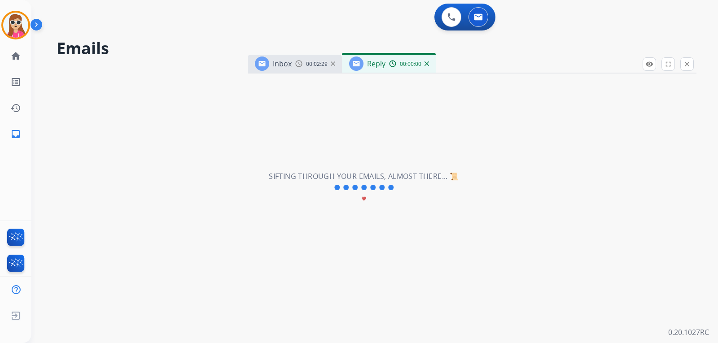
select select "**********"
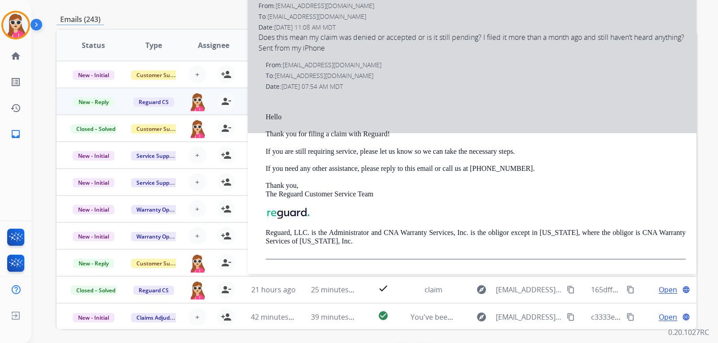
scroll to position [152, 0]
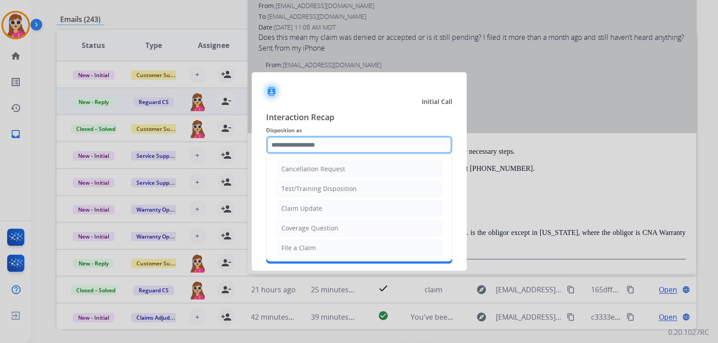
click at [400, 147] on input "text" at bounding box center [359, 145] width 186 height 18
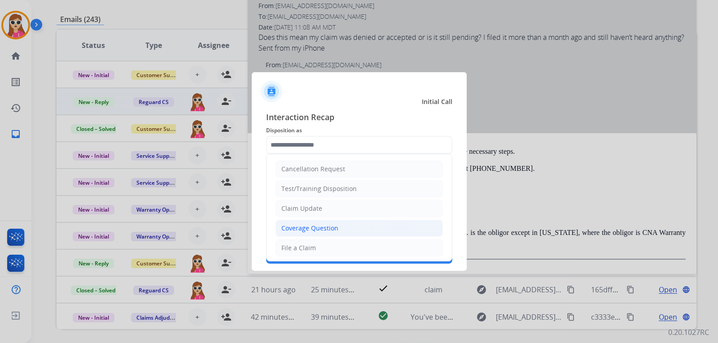
click at [346, 228] on li "Coverage Question" at bounding box center [359, 228] width 167 height 17
type input "**********"
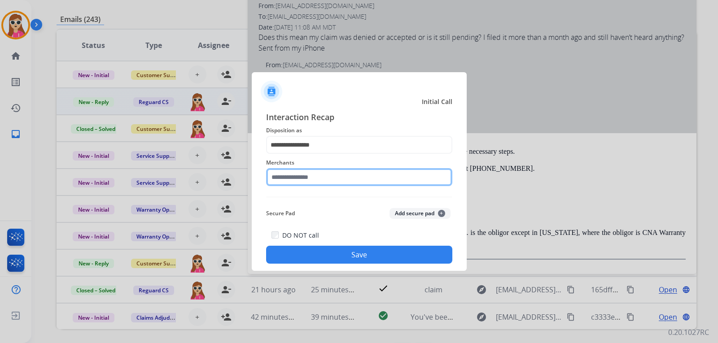
click at [349, 175] on input "text" at bounding box center [359, 177] width 186 height 18
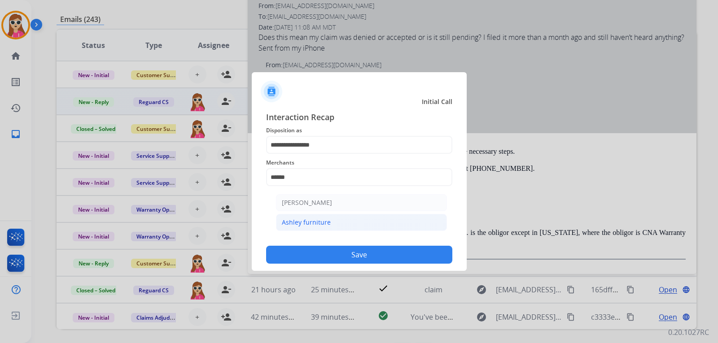
click at [343, 228] on li "Ashley furniture" at bounding box center [361, 222] width 171 height 17
type input "**********"
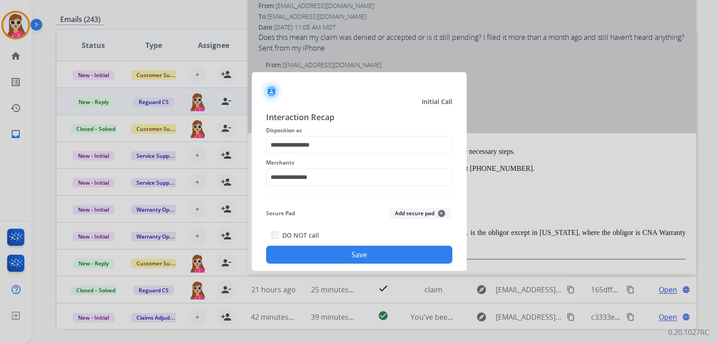
click at [356, 256] on button "Save" at bounding box center [359, 255] width 186 height 18
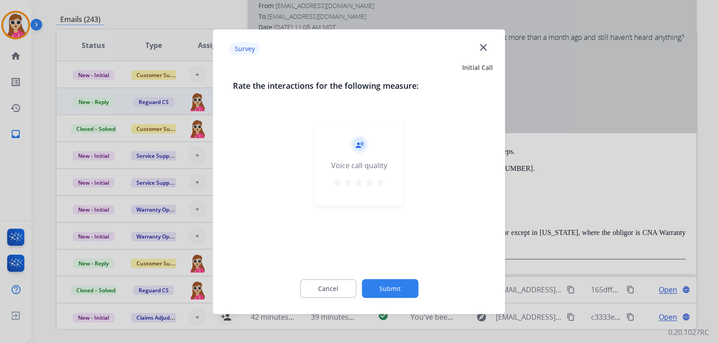
click at [377, 186] on mat-icon "star" at bounding box center [380, 182] width 11 height 11
click at [398, 320] on div at bounding box center [359, 171] width 718 height 343
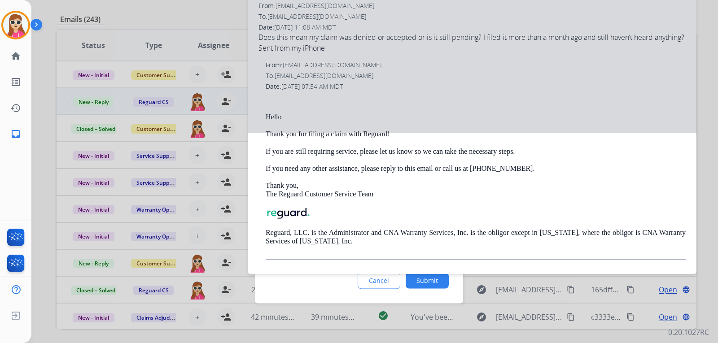
click at [398, 298] on div "Put yourself into your last customer’s shoes and rate the interaction how you f…" at bounding box center [359, 198] width 208 height 212
click at [431, 289] on div "Put yourself into your last customer’s shoes and rate the interaction how you f…" at bounding box center [359, 198] width 208 height 212
click at [433, 278] on button "Submit" at bounding box center [427, 280] width 43 height 16
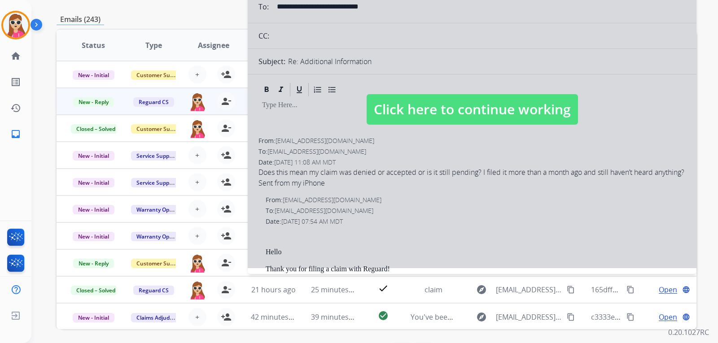
scroll to position [0, 0]
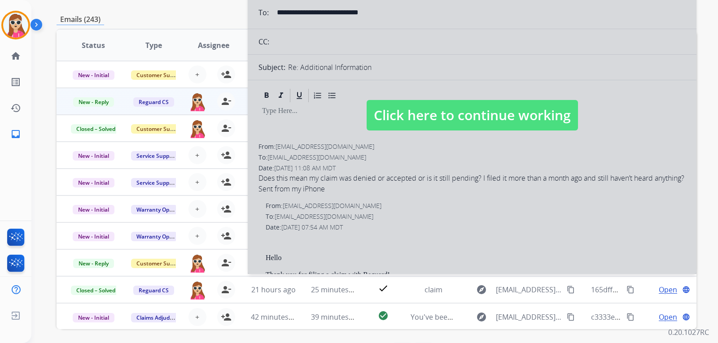
click at [495, 123] on span "Click here to continue working" at bounding box center [472, 115] width 211 height 31
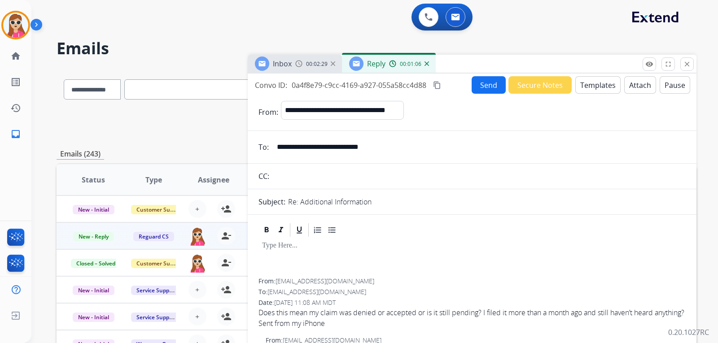
click at [589, 79] on button "Templates" at bounding box center [597, 85] width 45 height 18
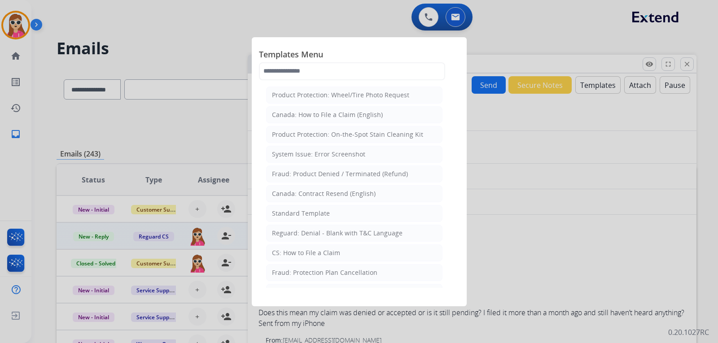
click at [308, 212] on div "Standard Template" at bounding box center [301, 213] width 58 height 9
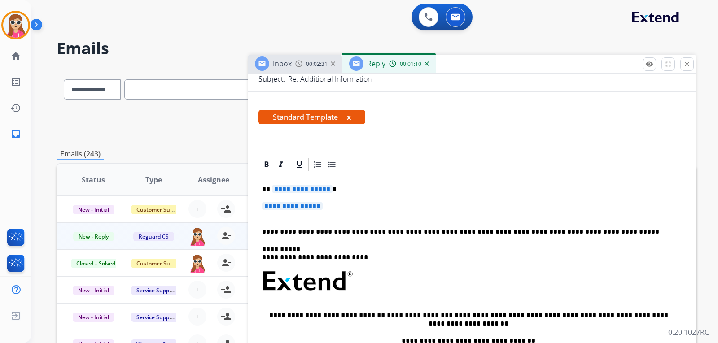
scroll to position [135, 0]
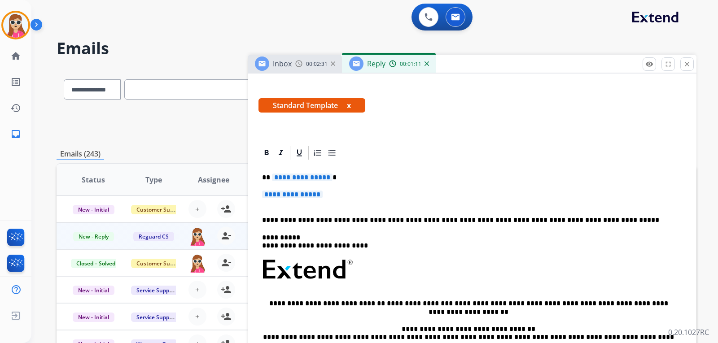
click at [318, 179] on span "**********" at bounding box center [302, 178] width 61 height 8
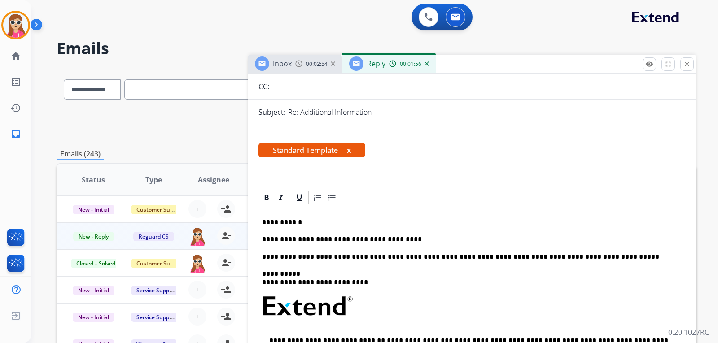
scroll to position [0, 0]
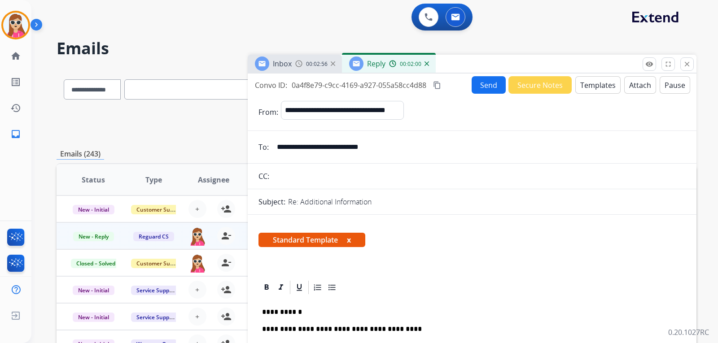
drag, startPoint x: 401, startPoint y: 149, endPoint x: 276, endPoint y: 151, distance: 125.7
click at [276, 151] on input "**********" at bounding box center [479, 147] width 414 height 18
click at [405, 328] on p "**********" at bounding box center [468, 329] width 413 height 8
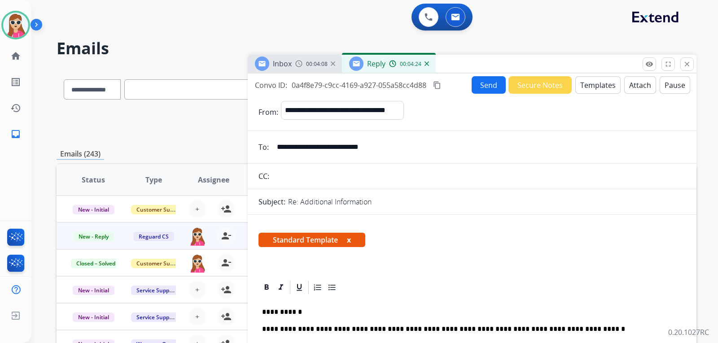
click at [496, 85] on button "Send" at bounding box center [489, 85] width 34 height 18
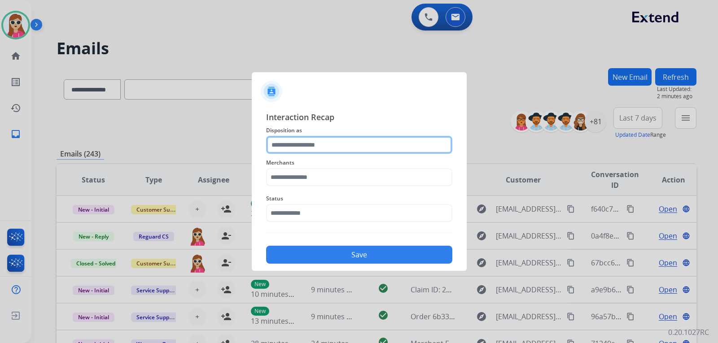
drag, startPoint x: 368, startPoint y: 138, endPoint x: 365, endPoint y: 146, distance: 8.4
click at [366, 143] on input "text" at bounding box center [359, 145] width 186 height 18
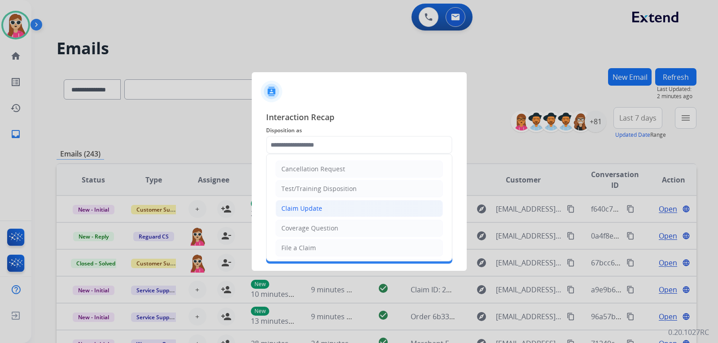
click at [355, 210] on li "Claim Update" at bounding box center [359, 208] width 167 height 17
type input "**********"
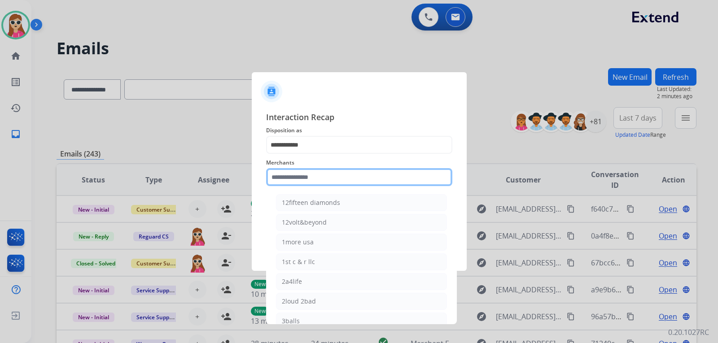
click at [363, 184] on input "text" at bounding box center [359, 177] width 186 height 18
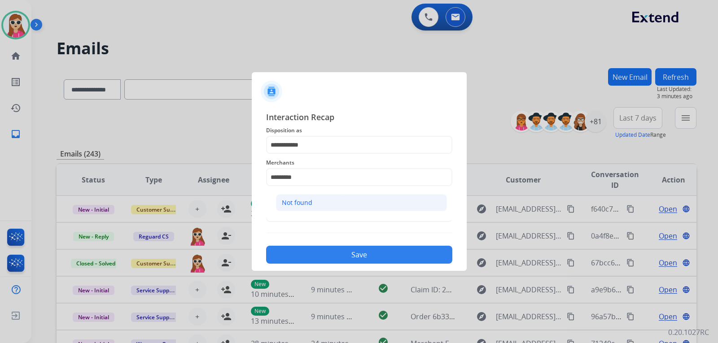
drag, startPoint x: 434, startPoint y: 209, endPoint x: 416, endPoint y: 210, distance: 17.1
click at [431, 210] on li "Not found" at bounding box center [361, 202] width 171 height 17
type input "*********"
click at [274, 202] on span "Status" at bounding box center [359, 198] width 186 height 11
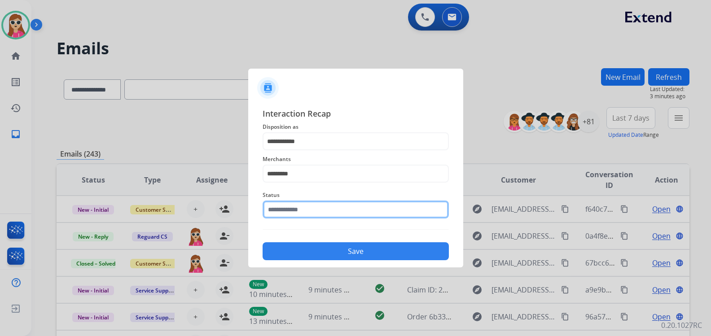
click at [271, 212] on input "text" at bounding box center [356, 210] width 186 height 18
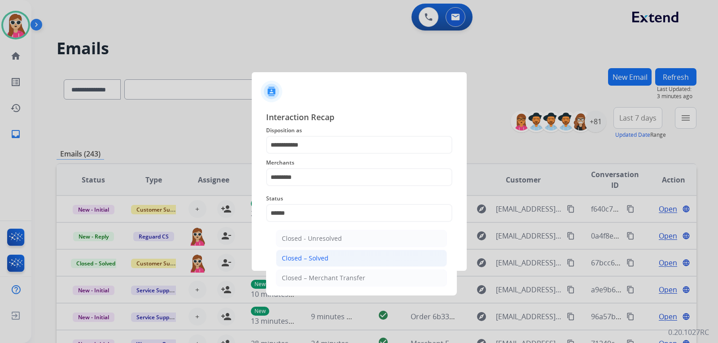
click at [324, 262] on div "Closed – Solved" at bounding box center [305, 258] width 47 height 9
type input "**********"
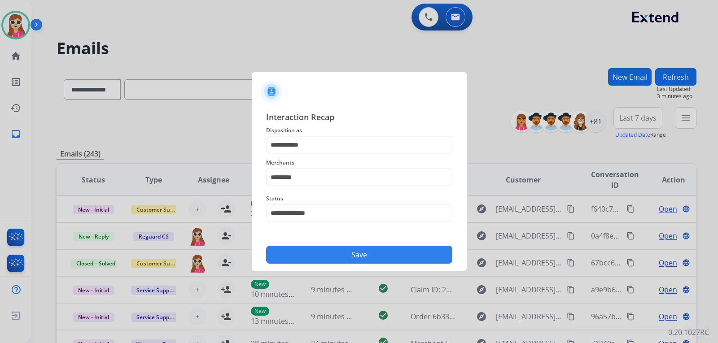
drag, startPoint x: 334, startPoint y: 249, endPoint x: 331, endPoint y: 256, distance: 8.3
click at [334, 249] on div "Save" at bounding box center [359, 252] width 186 height 23
click at [331, 257] on button "Save" at bounding box center [359, 255] width 186 height 18
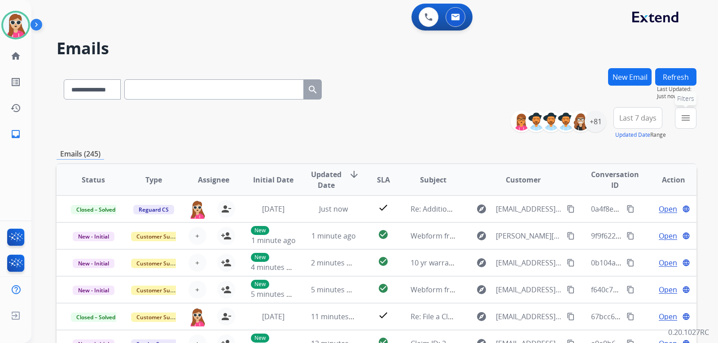
drag, startPoint x: 680, startPoint y: 117, endPoint x: 662, endPoint y: 140, distance: 29.7
click at [679, 117] on button "menu Filters" at bounding box center [686, 118] width 22 height 22
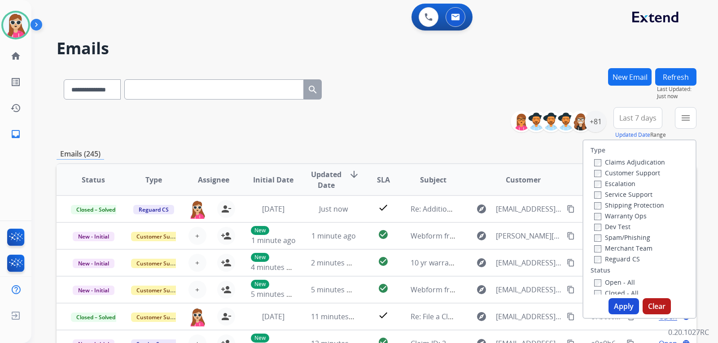
click at [633, 176] on label "Customer Support" at bounding box center [627, 173] width 66 height 9
click at [626, 209] on label "Shipping Protection" at bounding box center [629, 205] width 70 height 9
click at [622, 256] on label "Reguard CS" at bounding box center [617, 259] width 46 height 9
click at [604, 283] on label "Open - All" at bounding box center [614, 282] width 41 height 9
click at [618, 299] on div "Type Claims Adjudication Customer Support Escalation Service Support Shipping P…" at bounding box center [639, 230] width 114 height 180
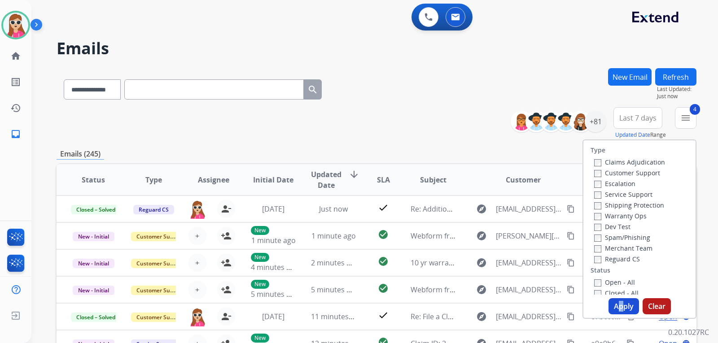
click at [618, 299] on button "Apply" at bounding box center [624, 306] width 31 height 16
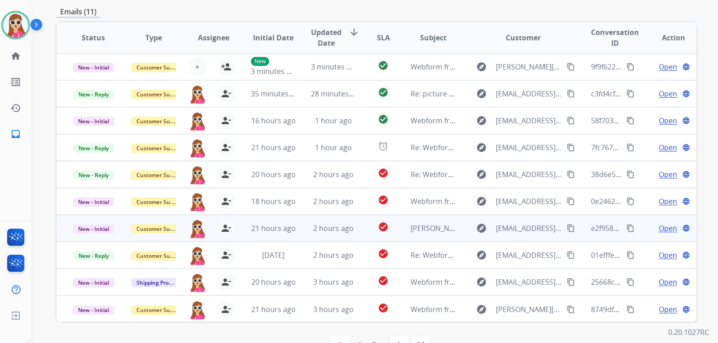
scroll to position [232, 0]
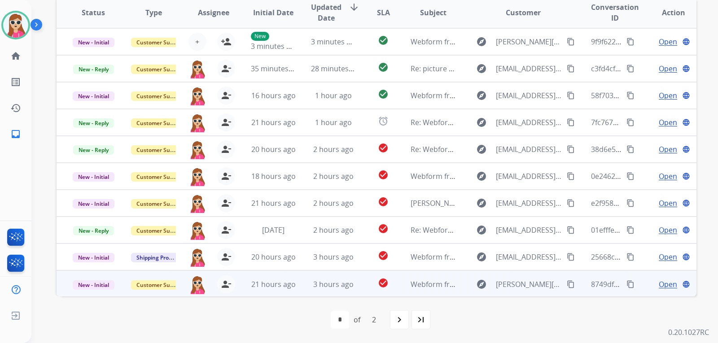
click at [667, 286] on span "Open" at bounding box center [668, 284] width 18 height 11
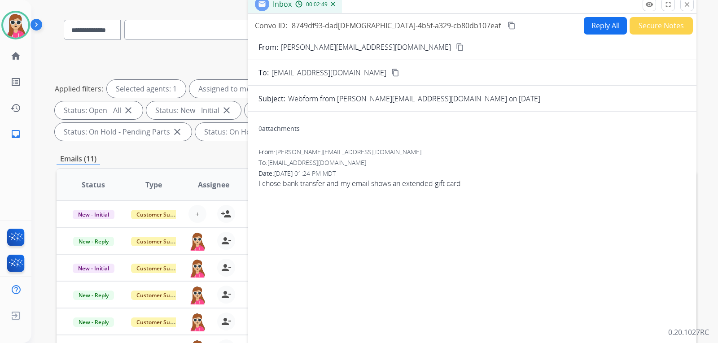
scroll to position [53, 0]
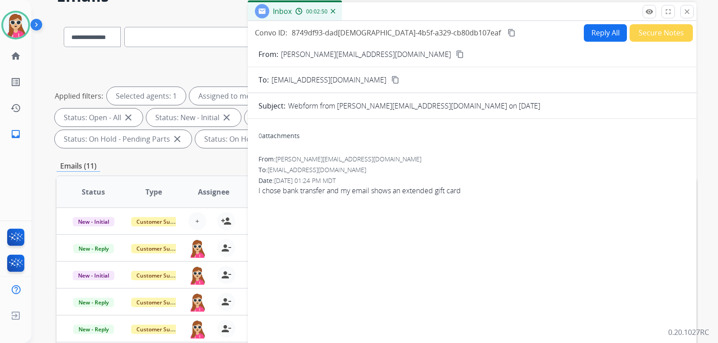
click at [614, 30] on button "Reply All" at bounding box center [605, 33] width 43 height 18
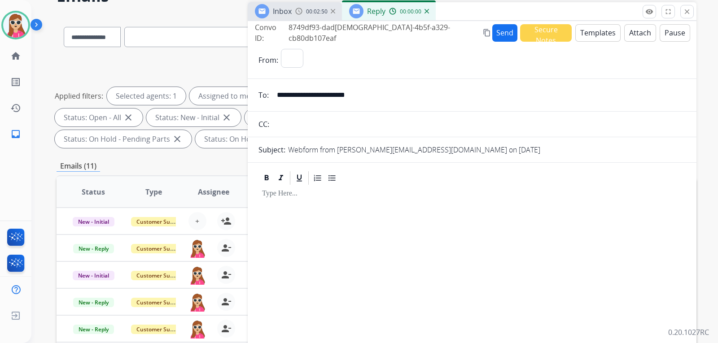
select select "**********"
click at [614, 32] on div "Send Secure Notes Templates Attach Pause" at bounding box center [591, 33] width 198 height 18
click at [604, 39] on button "Templates" at bounding box center [597, 33] width 45 height 18
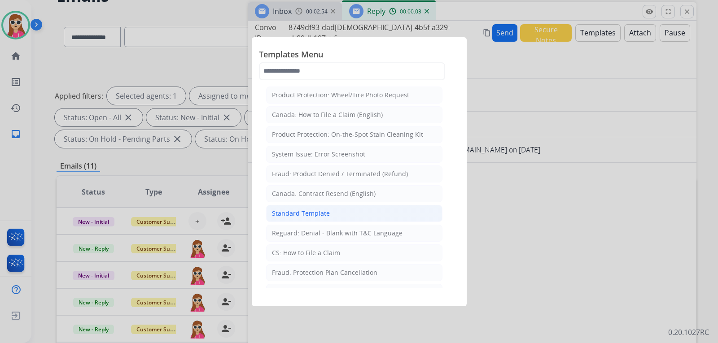
click at [320, 213] on div "Standard Template" at bounding box center [301, 213] width 58 height 9
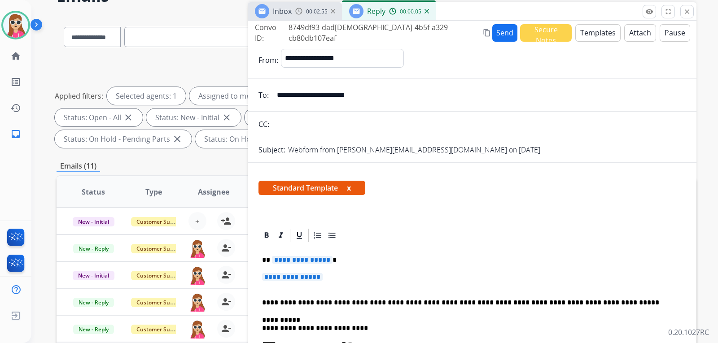
drag, startPoint x: 377, startPoint y: 94, endPoint x: 260, endPoint y: 89, distance: 117.2
click at [260, 89] on div "**********" at bounding box center [472, 95] width 449 height 18
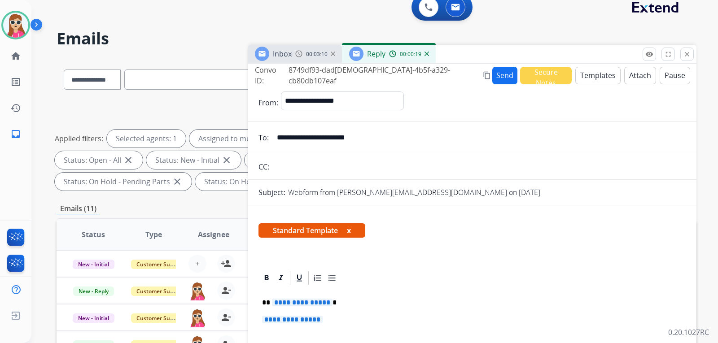
scroll to position [8, 0]
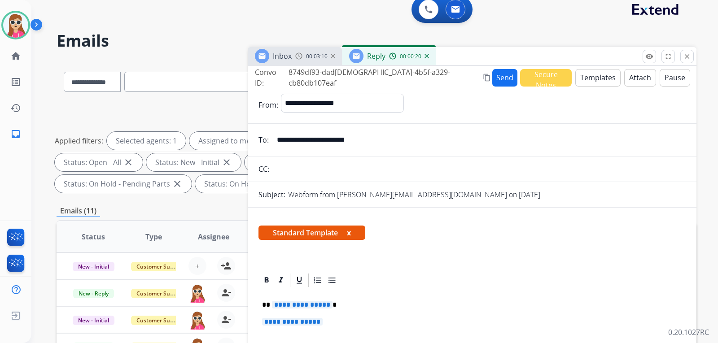
click at [593, 78] on button "Templates" at bounding box center [597, 78] width 45 height 18
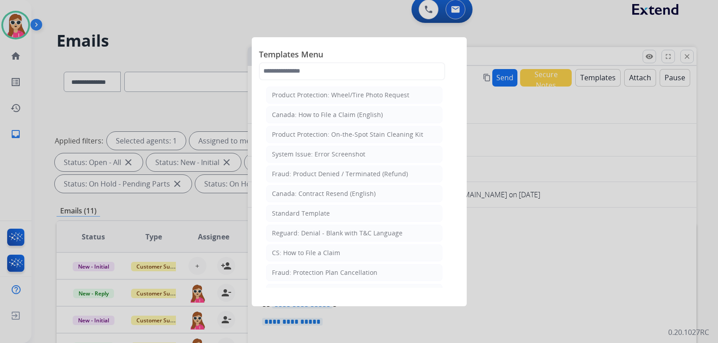
click at [299, 207] on li "Standard Template" at bounding box center [354, 213] width 176 height 17
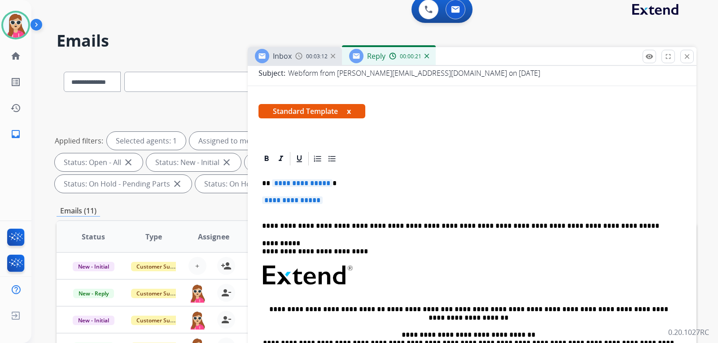
scroll to position [135, 0]
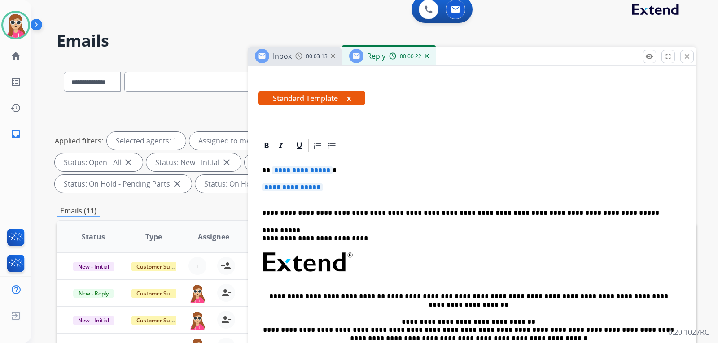
click at [312, 171] on span "**********" at bounding box center [302, 170] width 61 height 8
click at [307, 188] on span "**********" at bounding box center [292, 188] width 61 height 8
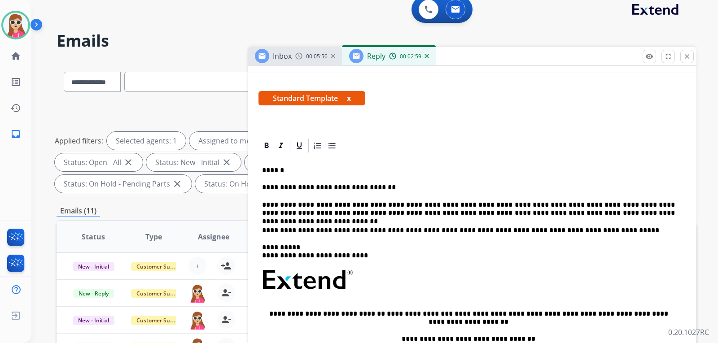
drag, startPoint x: 555, startPoint y: 205, endPoint x: 540, endPoint y: 206, distance: 14.4
click at [540, 206] on p "**********" at bounding box center [468, 209] width 413 height 17
click at [555, 205] on p "**********" at bounding box center [468, 209] width 413 height 17
drag, startPoint x: 557, startPoint y: 206, endPoint x: 552, endPoint y: 205, distance: 4.7
click at [552, 205] on p "**********" at bounding box center [468, 209] width 413 height 17
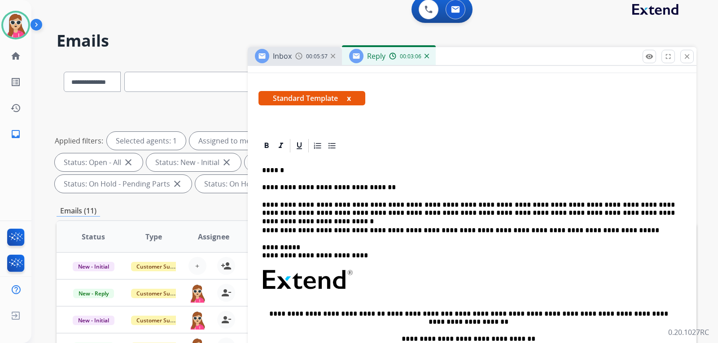
click at [560, 215] on p "**********" at bounding box center [468, 209] width 413 height 17
click at [561, 215] on p "**********" at bounding box center [468, 209] width 413 height 17
click at [596, 215] on p "**********" at bounding box center [468, 209] width 413 height 17
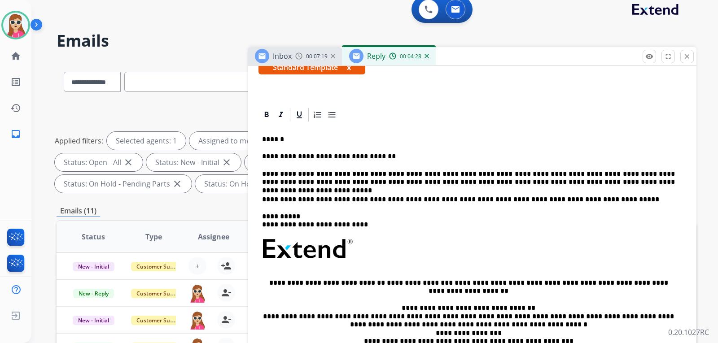
scroll to position [0, 0]
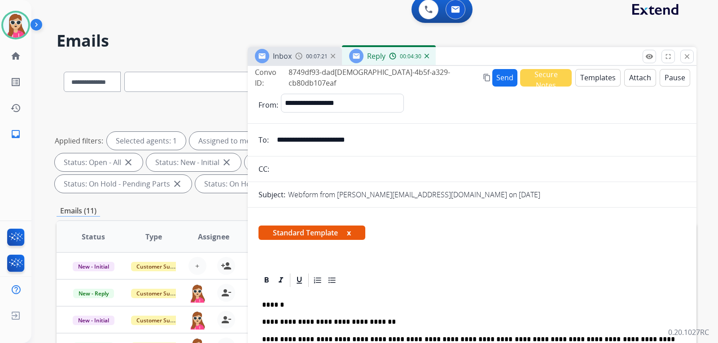
click at [493, 81] on button "Send" at bounding box center [504, 78] width 25 height 18
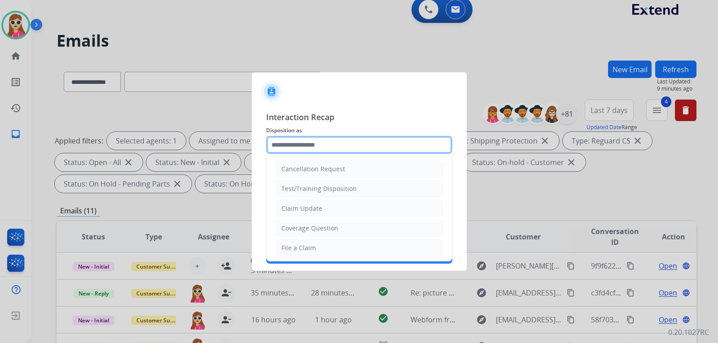
click at [378, 149] on input "text" at bounding box center [359, 145] width 186 height 18
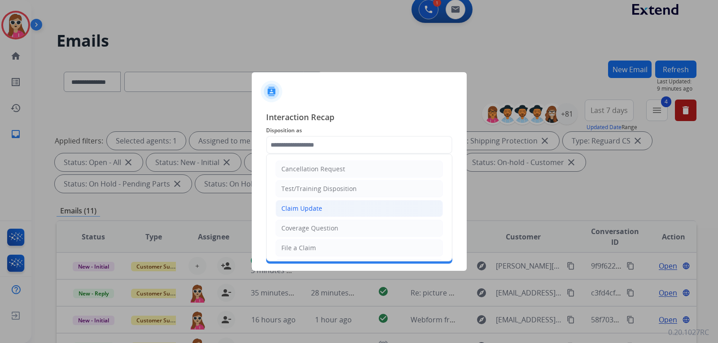
click at [322, 213] on li "Claim Update" at bounding box center [359, 208] width 167 height 17
type input "**********"
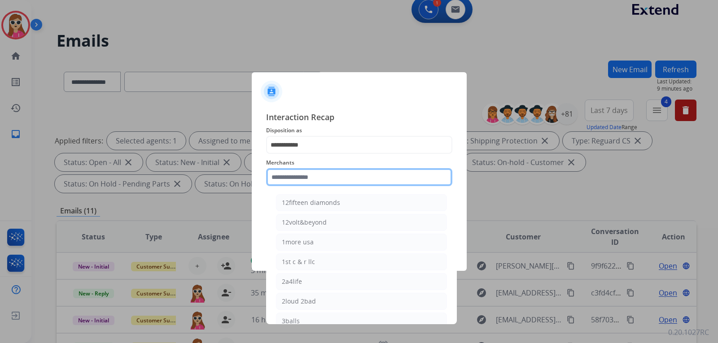
click at [308, 175] on input "text" at bounding box center [359, 177] width 186 height 18
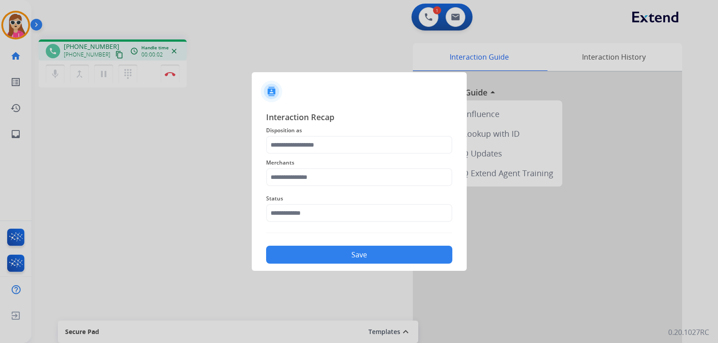
click at [349, 155] on div "Merchants" at bounding box center [359, 172] width 186 height 36
click at [350, 145] on div "Interaction Recap Disposition as Merchants Status Save" at bounding box center [359, 187] width 186 height 153
click at [350, 145] on input "text" at bounding box center [359, 145] width 186 height 18
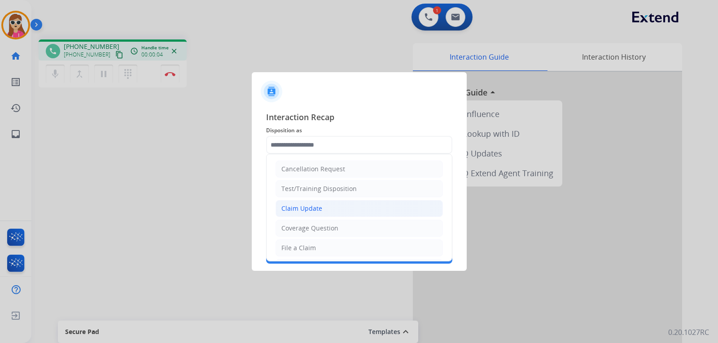
click at [337, 208] on li "Claim Update" at bounding box center [359, 208] width 167 height 17
type input "**********"
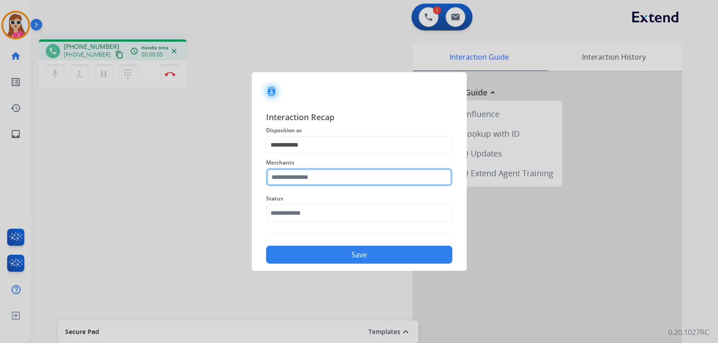
click at [342, 176] on input "text" at bounding box center [359, 177] width 186 height 18
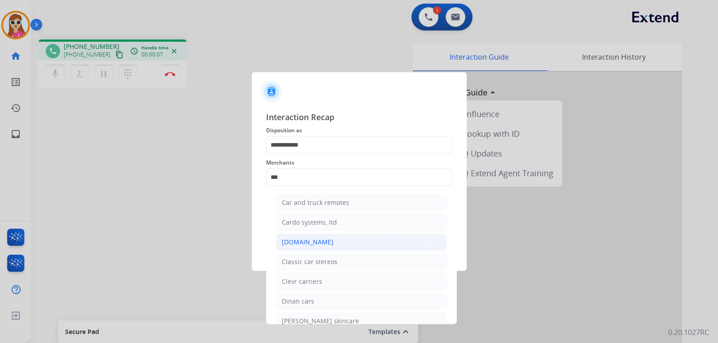
click at [331, 238] on li "[DOMAIN_NAME]" at bounding box center [361, 242] width 171 height 17
type input "**********"
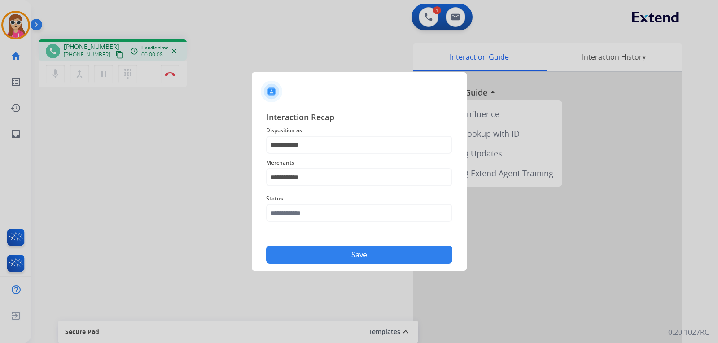
click at [336, 204] on span "Status" at bounding box center [359, 198] width 186 height 11
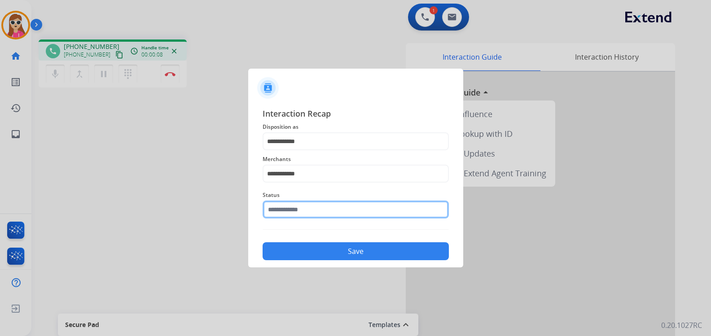
click at [335, 212] on input "text" at bounding box center [356, 210] width 186 height 18
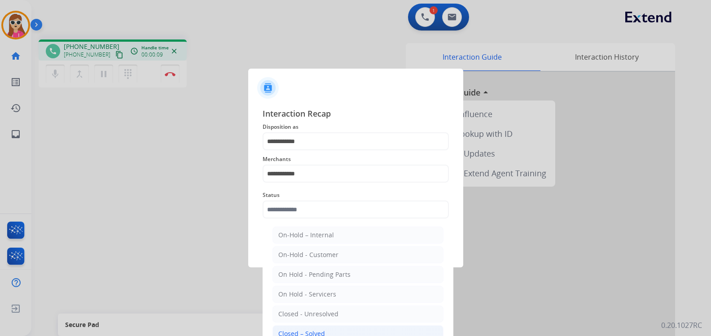
click at [336, 331] on li "Closed – Solved" at bounding box center [357, 333] width 171 height 17
type input "**********"
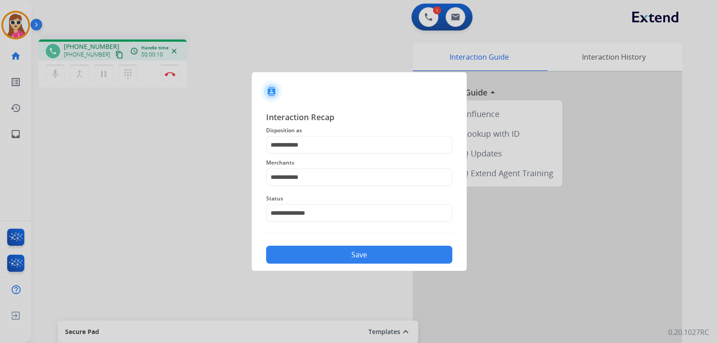
click at [353, 257] on button "Save" at bounding box center [359, 255] width 186 height 18
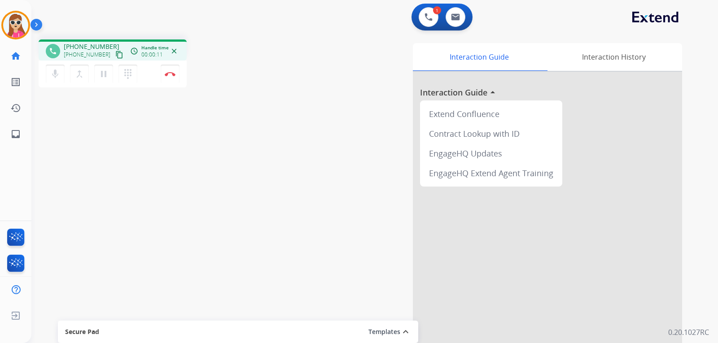
click at [103, 56] on div "[PHONE_NUMBER] content_copy" at bounding box center [94, 54] width 61 height 11
click at [117, 56] on div "phone [PHONE_NUMBER] [PHONE_NUMBER] content_copy access_time Call metrics Queue…" at bounding box center [113, 49] width 148 height 21
click at [115, 56] on mat-icon "content_copy" at bounding box center [119, 55] width 8 height 8
drag, startPoint x: 5, startPoint y: 101, endPoint x: 6, endPoint y: 161, distance: 59.3
click at [6, 161] on div "Harmony Busy Edit Avatar Agent: Harmony Routing Profile: Extend_Training CS hom…" at bounding box center [15, 171] width 31 height 343
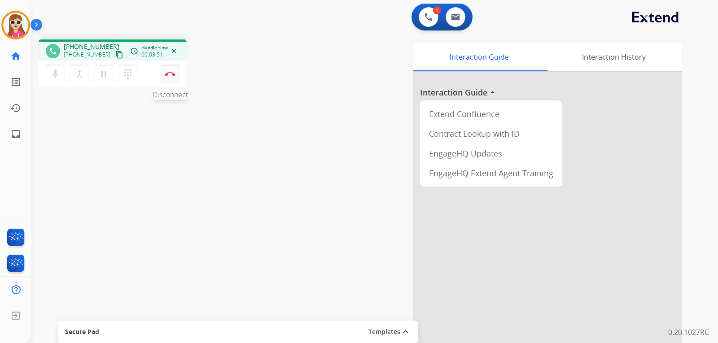
click at [177, 75] on button "Disconnect" at bounding box center [170, 74] width 19 height 19
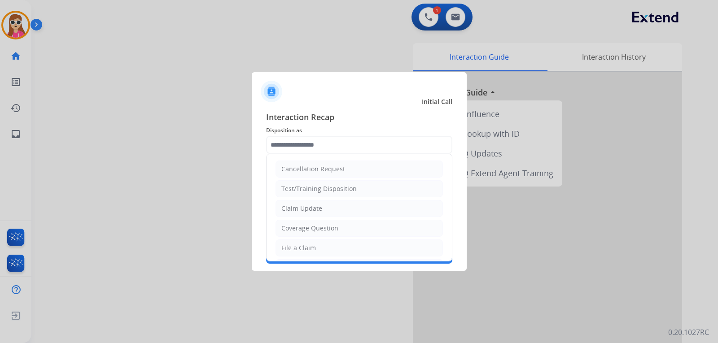
click at [300, 141] on input "text" at bounding box center [359, 145] width 186 height 18
click at [308, 208] on div "Claim Update" at bounding box center [301, 208] width 41 height 9
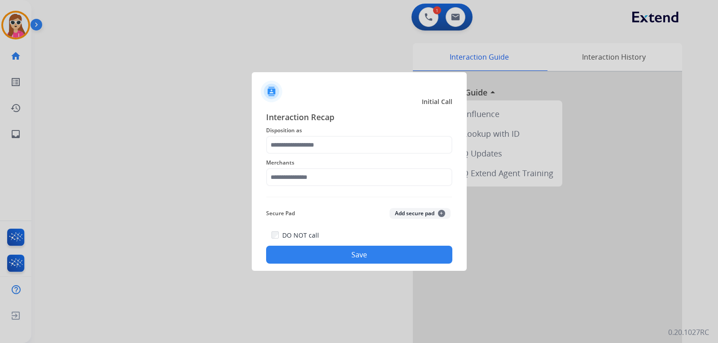
type input "**********"
click at [296, 179] on input "text" at bounding box center [359, 177] width 186 height 18
click at [367, 179] on input "text" at bounding box center [359, 177] width 186 height 18
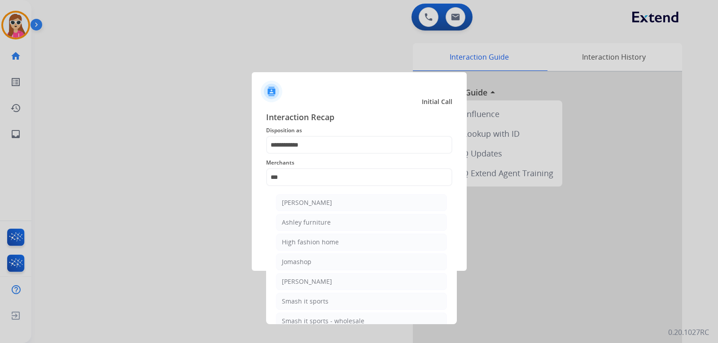
click at [328, 226] on div "Ashley furniture" at bounding box center [306, 222] width 49 height 9
type input "**********"
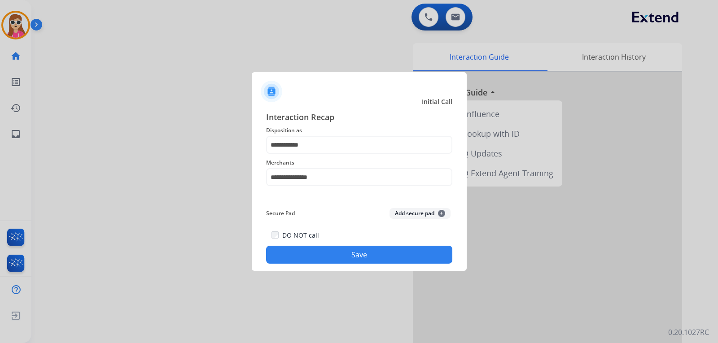
click at [355, 257] on button "Save" at bounding box center [359, 255] width 186 height 18
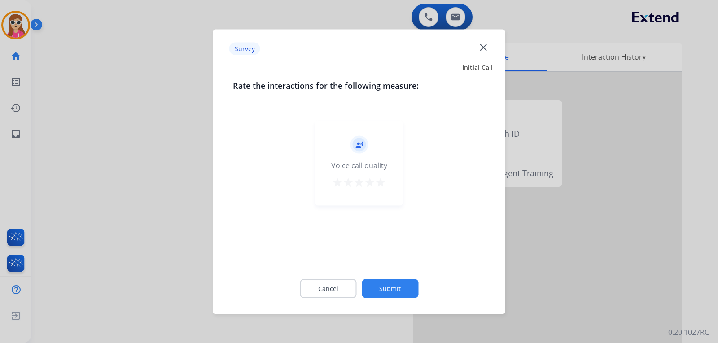
click at [381, 180] on mat-icon "star" at bounding box center [380, 182] width 11 height 11
click at [392, 280] on button "Submit" at bounding box center [390, 288] width 57 height 19
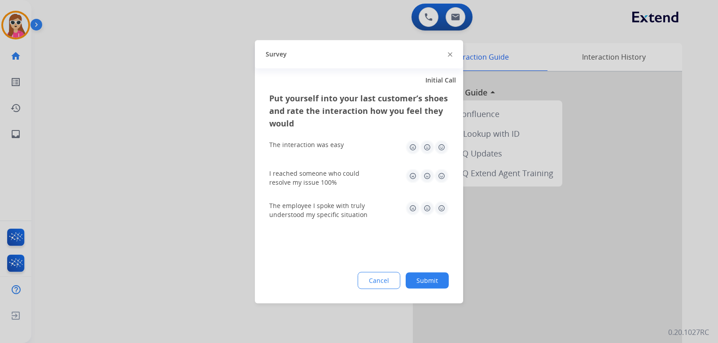
click at [443, 212] on img at bounding box center [441, 208] width 14 height 14
click at [445, 184] on div "I reached someone who could resolve my issue 100%" at bounding box center [359, 178] width 180 height 18
click at [446, 180] on img at bounding box center [441, 176] width 14 height 14
click at [437, 144] on img at bounding box center [441, 147] width 14 height 14
click at [414, 284] on button "Submit" at bounding box center [427, 280] width 43 height 16
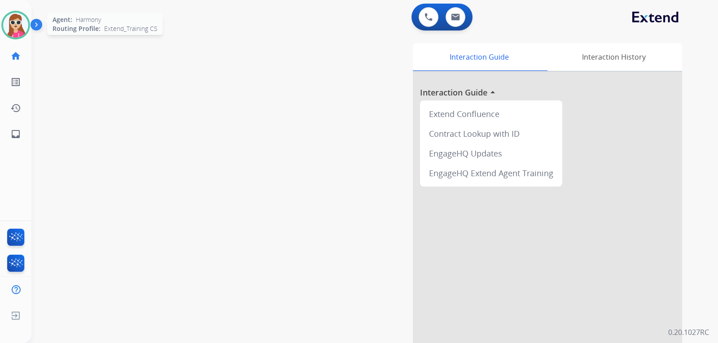
click at [21, 18] on img at bounding box center [15, 25] width 25 height 25
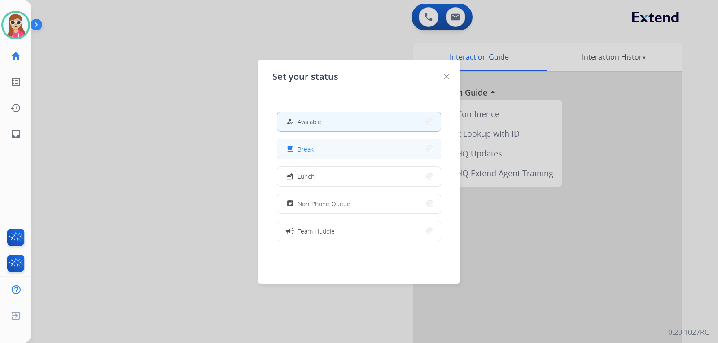
click at [374, 153] on button "free_breakfast Break" at bounding box center [358, 149] width 163 height 19
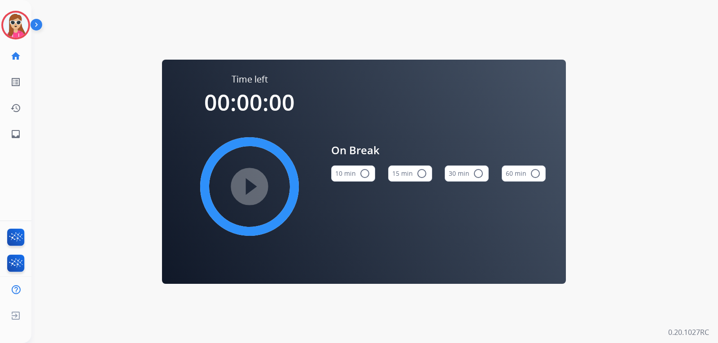
click at [31, 42] on div "Harmony Break Edit Avatar Agent: Harmony Routing Profile: Extend_Training CS ho…" at bounding box center [15, 73] width 31 height 147
click at [26, 23] on img at bounding box center [15, 25] width 25 height 25
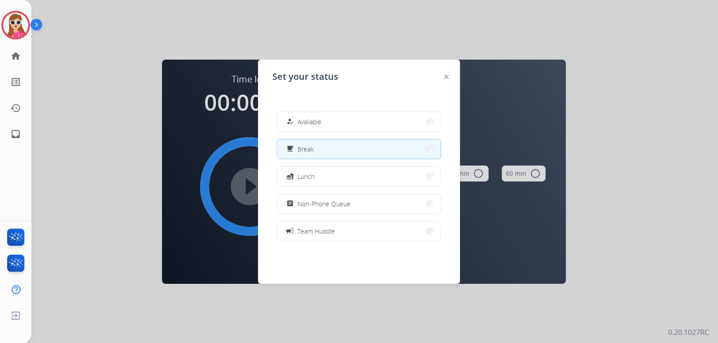
click at [292, 133] on div "how_to_reg Available free_breakfast Break fastfood Lunch assignment Non-Phone Q…" at bounding box center [358, 177] width 173 height 144
click at [363, 116] on button "how_to_reg Available" at bounding box center [358, 121] width 163 height 19
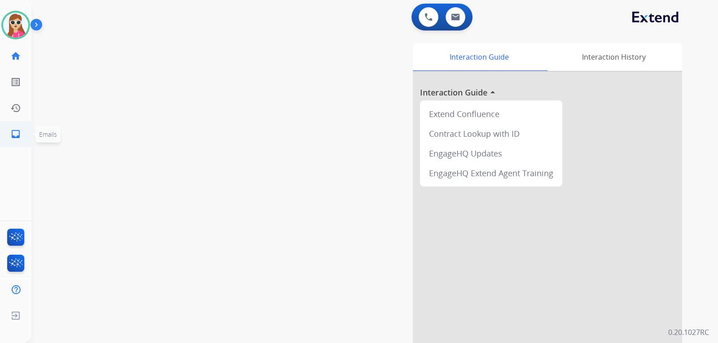
click at [16, 143] on link "inbox Emails" at bounding box center [15, 134] width 25 height 25
select select "**********"
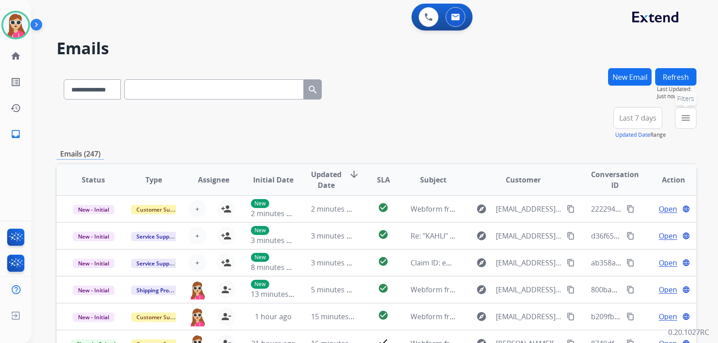
click at [696, 118] on div "**********" at bounding box center [374, 171] width 687 height 343
click at [680, 109] on div "**********" at bounding box center [377, 289] width 640 height 442
click at [679, 120] on button "menu Filters" at bounding box center [686, 118] width 22 height 22
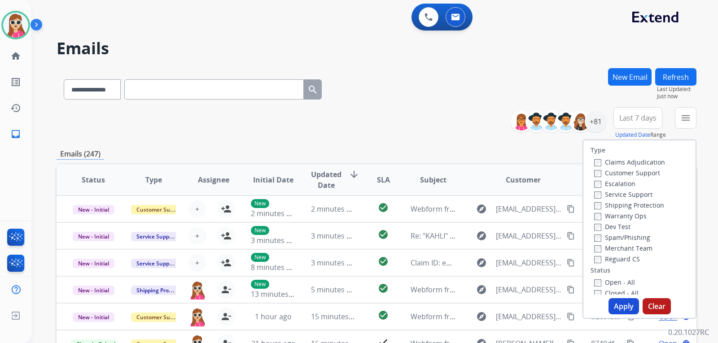
click at [623, 171] on label "Customer Support" at bounding box center [627, 173] width 66 height 9
click at [623, 208] on label "Shipping Protection" at bounding box center [629, 205] width 70 height 9
click at [613, 256] on div "Reguard CS" at bounding box center [629, 259] width 71 height 11
click at [613, 264] on div "Reguard CS" at bounding box center [629, 259] width 71 height 11
click at [613, 263] on label "Reguard CS" at bounding box center [617, 259] width 46 height 9
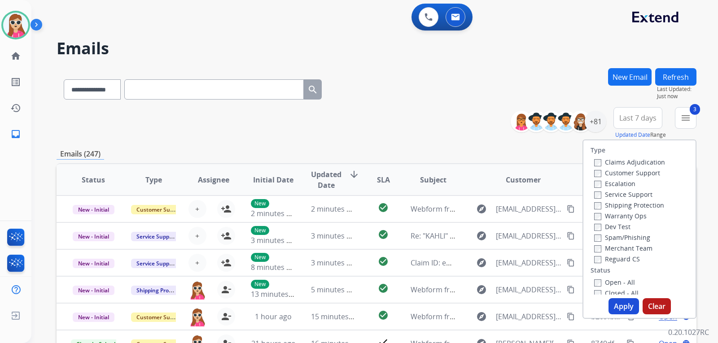
click at [612, 280] on label "Open - All" at bounding box center [614, 282] width 41 height 9
click at [619, 300] on button "Apply" at bounding box center [624, 306] width 31 height 16
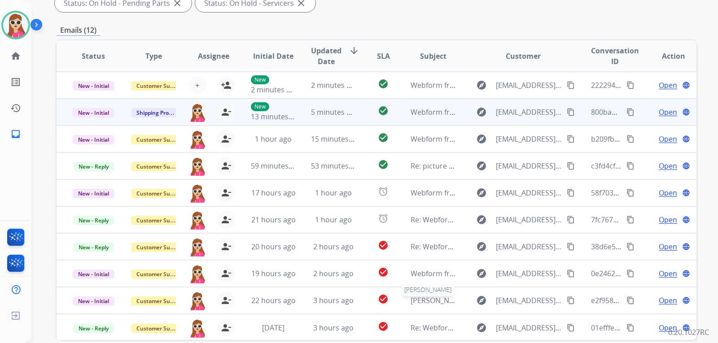
scroll to position [45, 0]
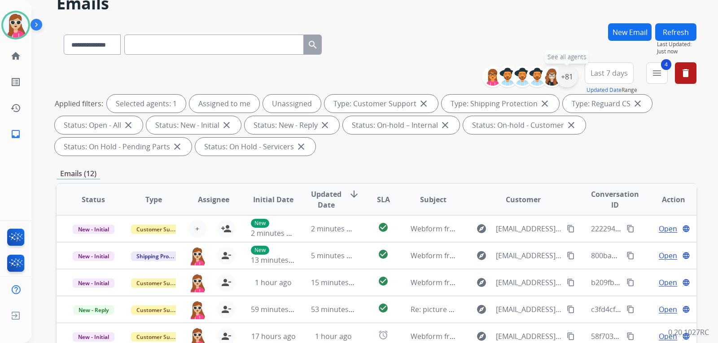
click at [565, 81] on div "+81" at bounding box center [567, 77] width 22 height 22
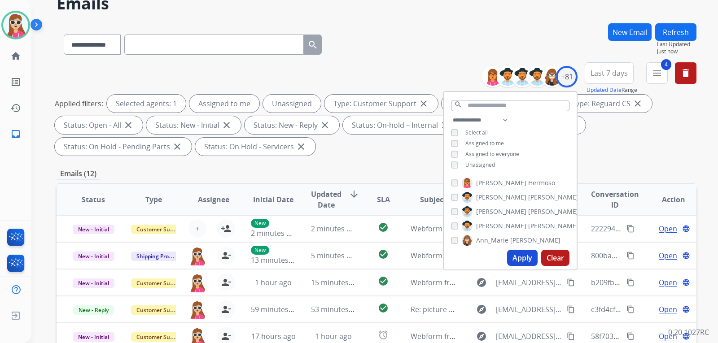
click at [481, 166] on span "Unassigned" at bounding box center [480, 165] width 30 height 8
click at [517, 257] on button "Apply" at bounding box center [522, 258] width 31 height 16
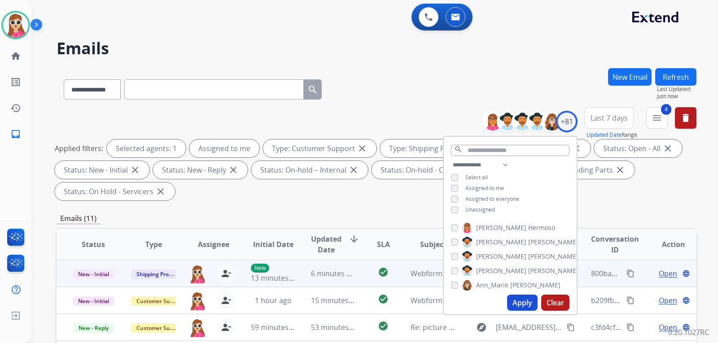
scroll to position [1, 0]
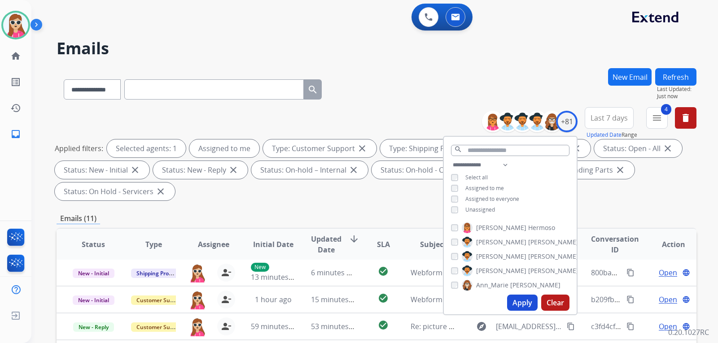
click at [374, 180] on div "Applied filters: Selected agents: 1 Assigned to me Type: Customer Support close…" at bounding box center [375, 170] width 640 height 61
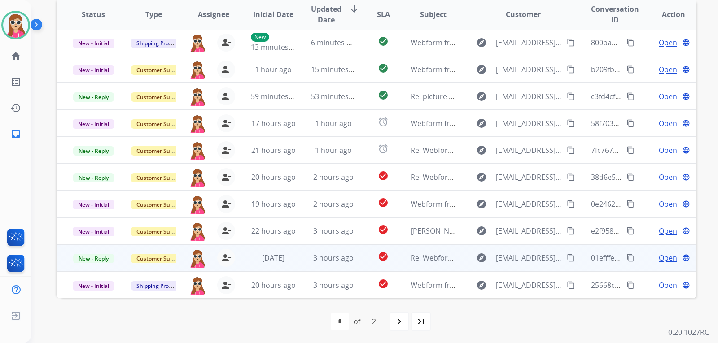
scroll to position [232, 0]
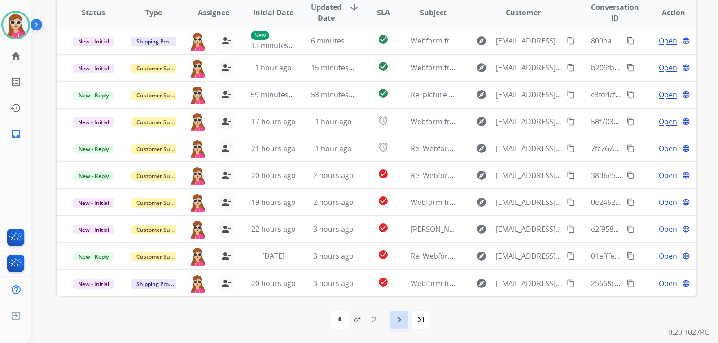
click at [397, 319] on mat-icon "navigate_next" at bounding box center [399, 320] width 11 height 11
select select "*"
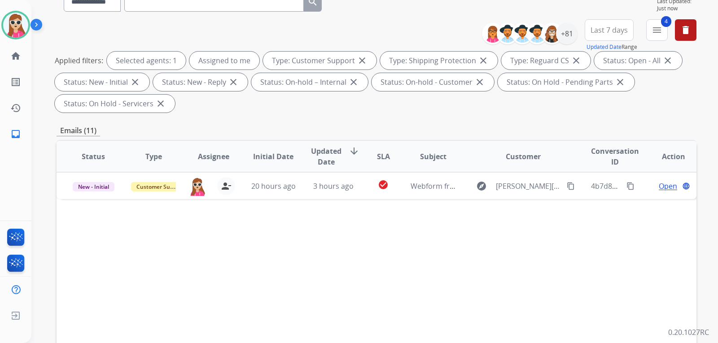
scroll to position [135, 0]
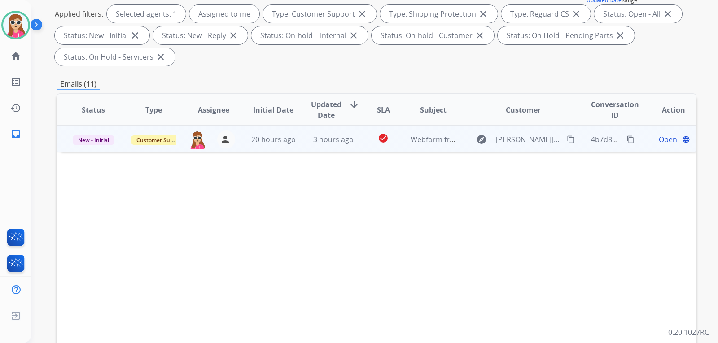
click at [659, 138] on span "Open" at bounding box center [668, 139] width 18 height 11
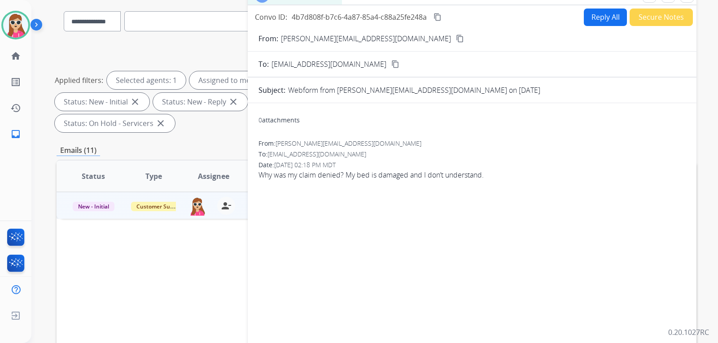
scroll to position [0, 0]
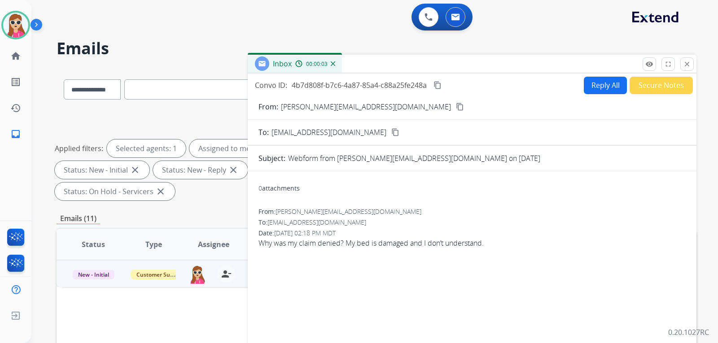
drag, startPoint x: 378, startPoint y: 108, endPoint x: 386, endPoint y: 105, distance: 8.1
click at [456, 108] on mat-icon "content_copy" at bounding box center [460, 107] width 8 height 8
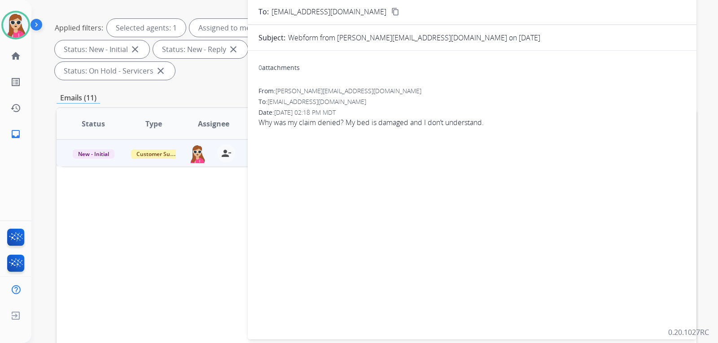
scroll to position [53, 0]
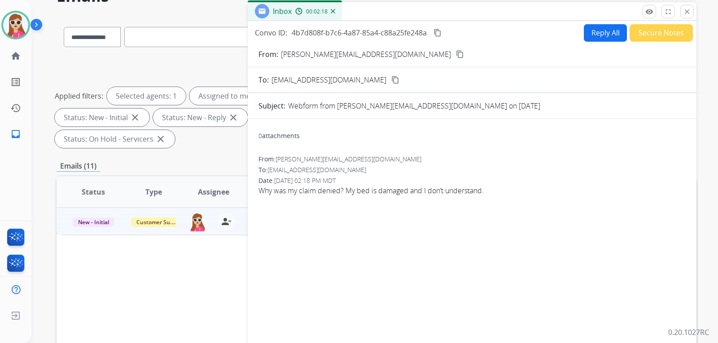
click at [604, 35] on button "Reply All" at bounding box center [605, 33] width 43 height 18
select select "**********"
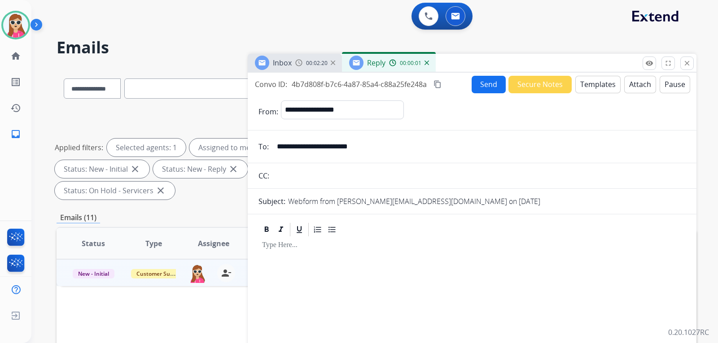
scroll to position [0, 0]
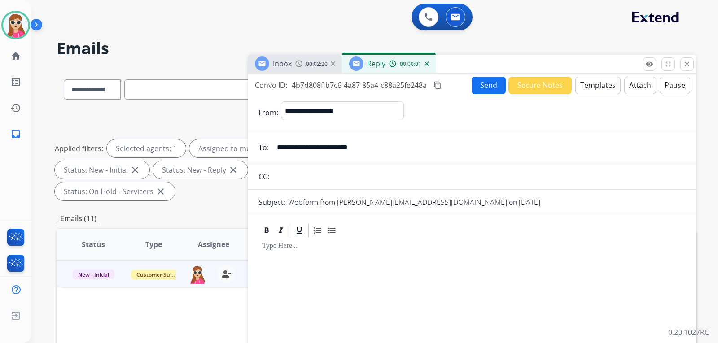
click at [583, 88] on button "Templates" at bounding box center [597, 86] width 45 height 18
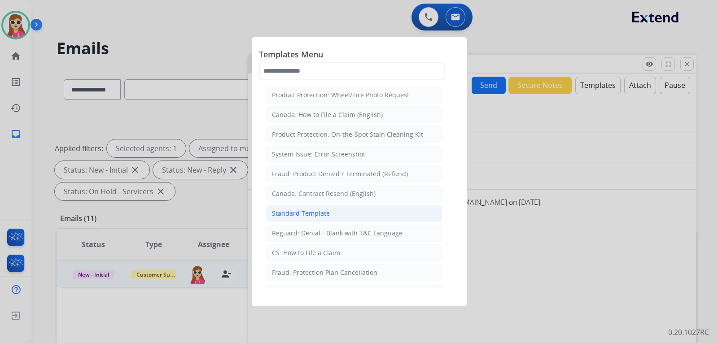
click at [329, 220] on li "Standard Template" at bounding box center [354, 213] width 176 height 17
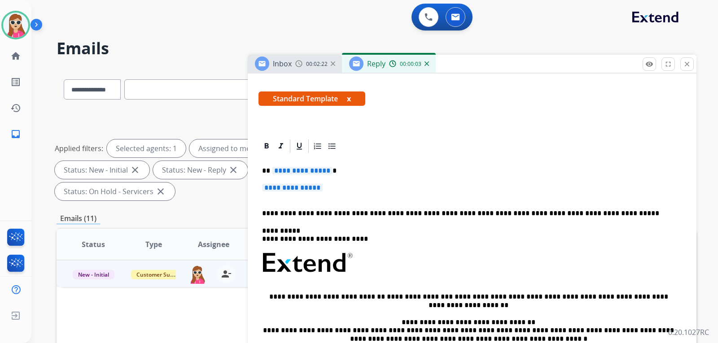
scroll to position [149, 0]
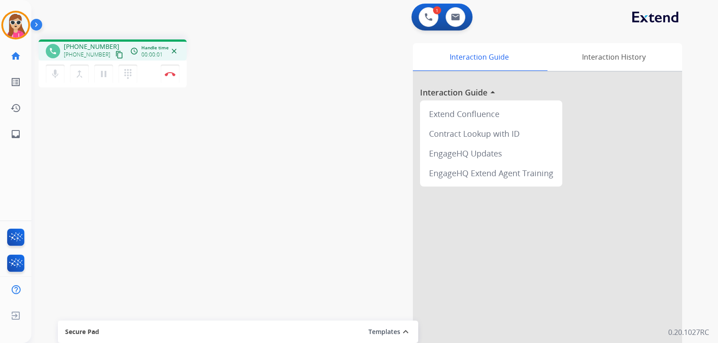
click at [115, 57] on mat-icon "content_copy" at bounding box center [119, 55] width 8 height 8
click at [167, 75] on img at bounding box center [170, 74] width 11 height 4
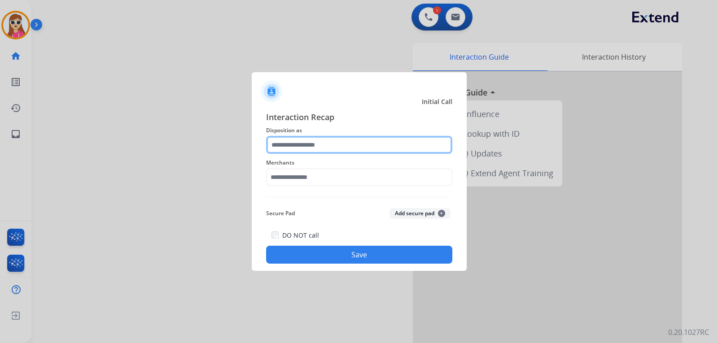
click at [289, 138] on input "text" at bounding box center [359, 145] width 186 height 18
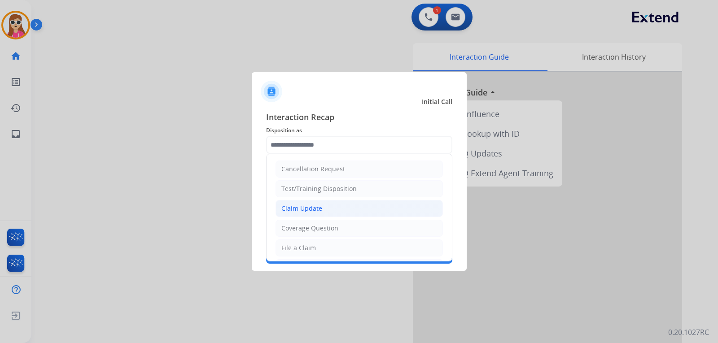
click at [293, 206] on div "Claim Update" at bounding box center [301, 208] width 41 height 9
type input "**********"
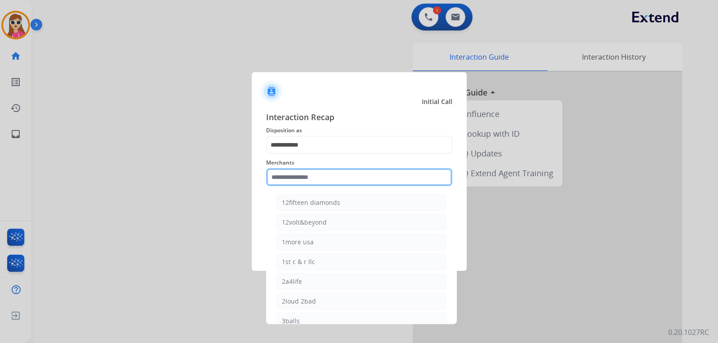
click at [302, 177] on input "text" at bounding box center [359, 177] width 186 height 18
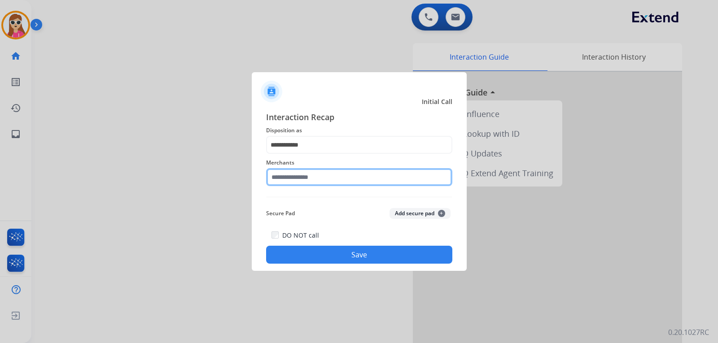
click at [395, 172] on input "text" at bounding box center [359, 177] width 186 height 18
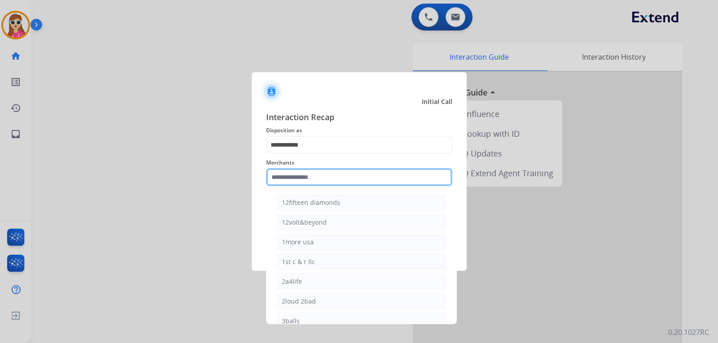
paste input "**********"
type input "**********"
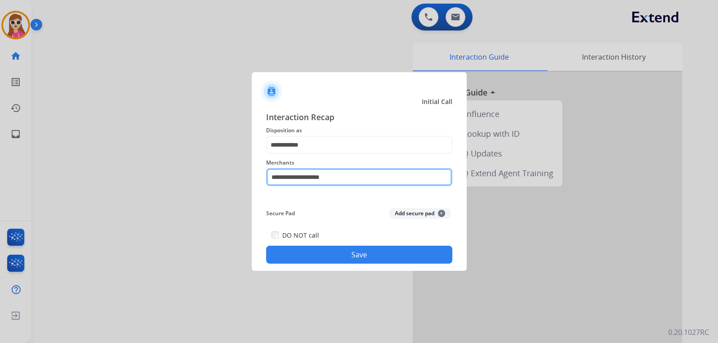
drag, startPoint x: 350, startPoint y: 175, endPoint x: 196, endPoint y: 190, distance: 155.2
click at [0, 196] on app-contact-recap-modal "**********" at bounding box center [0, 171] width 0 height 343
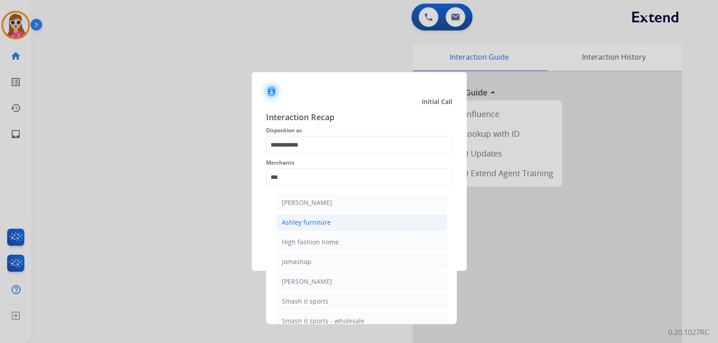
click at [313, 218] on li "Ashley furniture" at bounding box center [361, 222] width 171 height 17
type input "**********"
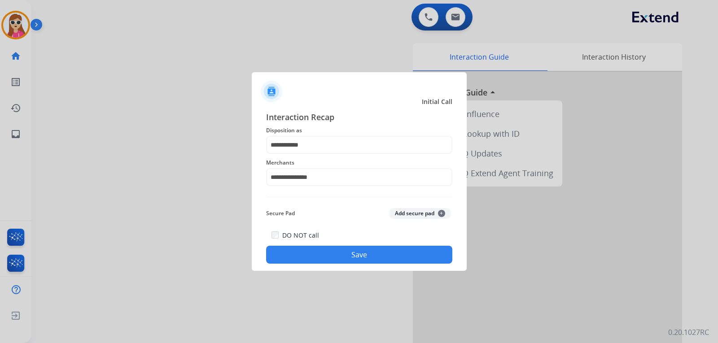
click at [320, 256] on button "Save" at bounding box center [359, 255] width 186 height 18
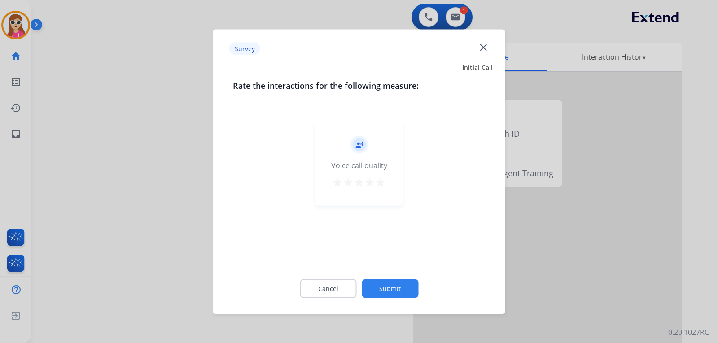
drag, startPoint x: 370, startPoint y: 177, endPoint x: 380, endPoint y: 180, distance: 9.9
click at [373, 178] on mat-icon "star" at bounding box center [369, 182] width 11 height 11
drag, startPoint x: 392, startPoint y: 179, endPoint x: 368, endPoint y: 192, distance: 27.3
click at [390, 179] on div "record_voice_over Voice call quality star star star star star" at bounding box center [359, 162] width 88 height 85
click at [385, 186] on mat-icon "star" at bounding box center [380, 182] width 11 height 11
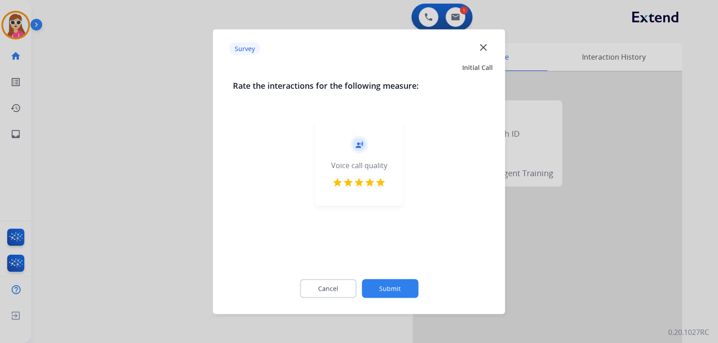
click at [401, 296] on button "Submit" at bounding box center [390, 288] width 57 height 19
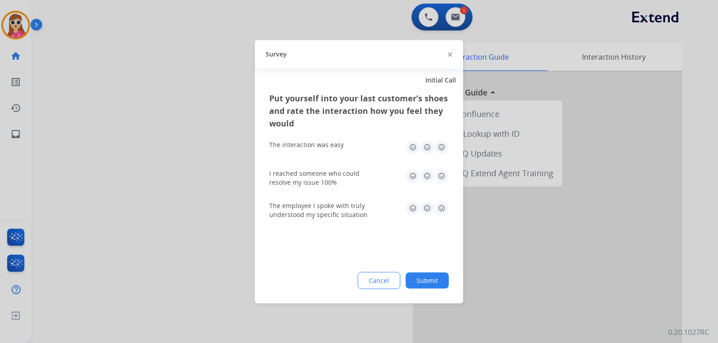
click at [440, 149] on img at bounding box center [441, 147] width 14 height 14
click at [444, 179] on img at bounding box center [441, 176] width 14 height 14
click at [446, 215] on div "The employee I spoke with truly understood my specific situation" at bounding box center [359, 210] width 180 height 18
click at [443, 204] on img at bounding box center [441, 208] width 14 height 14
click at [429, 279] on button "Submit" at bounding box center [427, 280] width 43 height 16
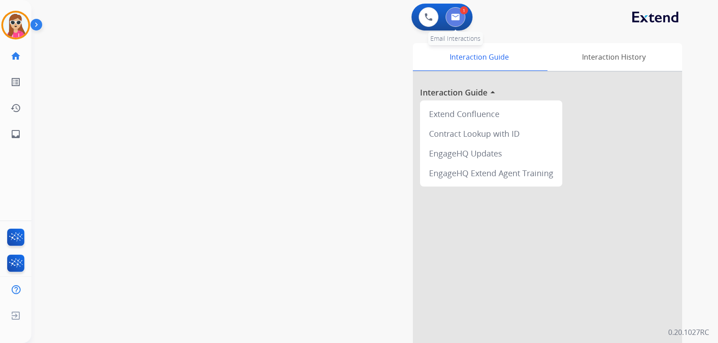
click at [464, 15] on button at bounding box center [456, 17] width 20 height 20
select select "**********"
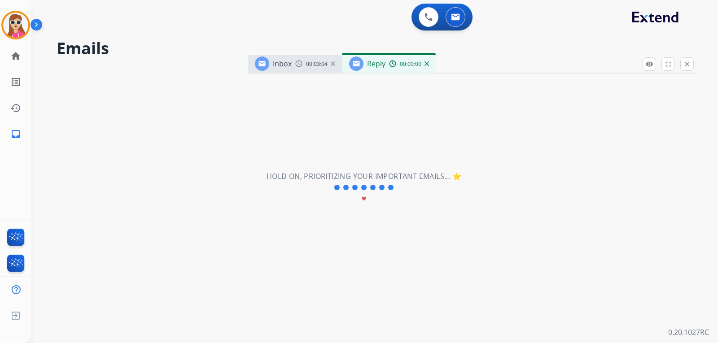
select select "**********"
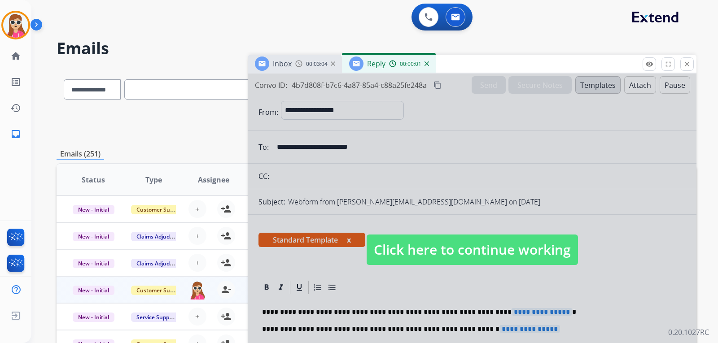
click at [425, 244] on span "Click here to continue working" at bounding box center [472, 250] width 211 height 31
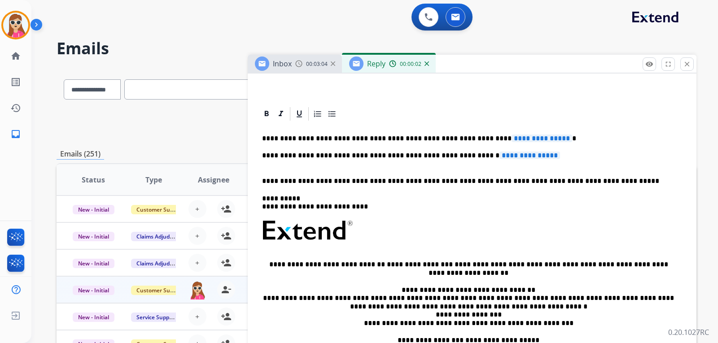
scroll to position [155, 0]
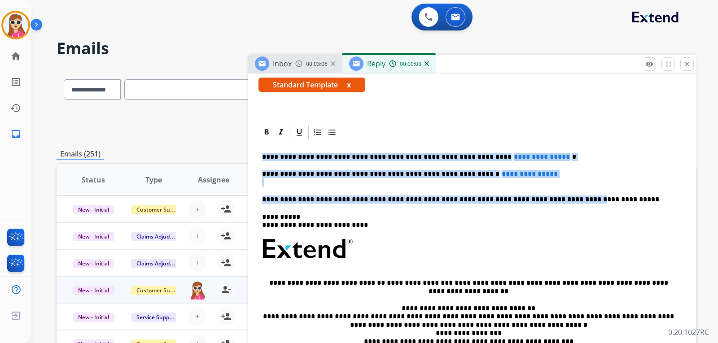
drag, startPoint x: 259, startPoint y: 154, endPoint x: 541, endPoint y: 189, distance: 283.5
click at [541, 189] on div "**********" at bounding box center [471, 270] width 427 height 260
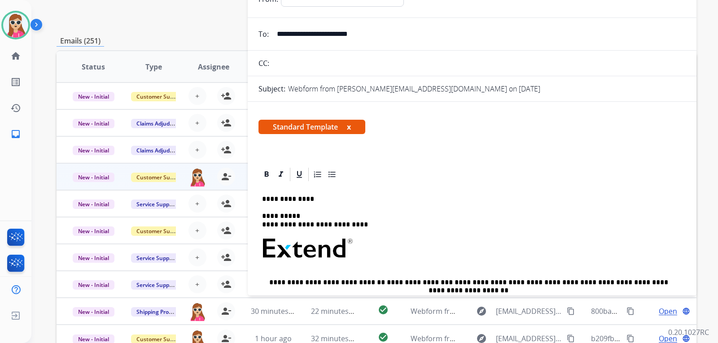
scroll to position [78, 0]
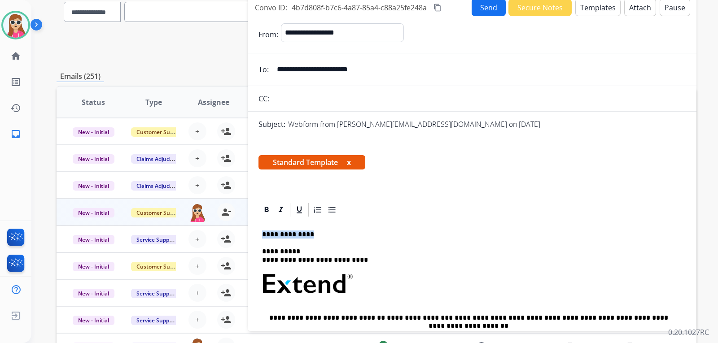
drag, startPoint x: 307, startPoint y: 236, endPoint x: 251, endPoint y: 216, distance: 59.3
click at [251, 216] on div "**********" at bounding box center [472, 342] width 449 height 280
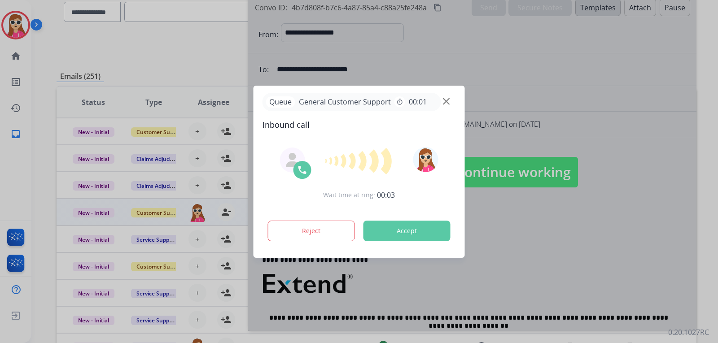
click at [390, 236] on button "Accept" at bounding box center [406, 231] width 87 height 21
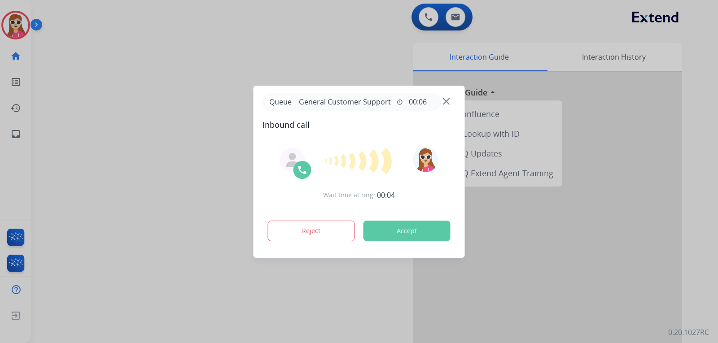
click at [390, 236] on button "Accept" at bounding box center [406, 231] width 87 height 21
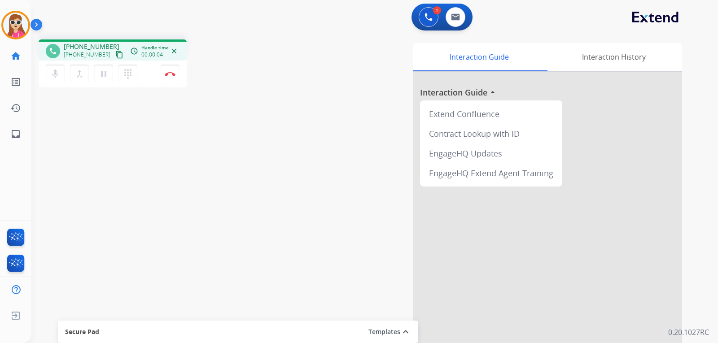
drag, startPoint x: 111, startPoint y: 57, endPoint x: 107, endPoint y: 60, distance: 5.2
click at [115, 57] on mat-icon "content_copy" at bounding box center [119, 55] width 8 height 8
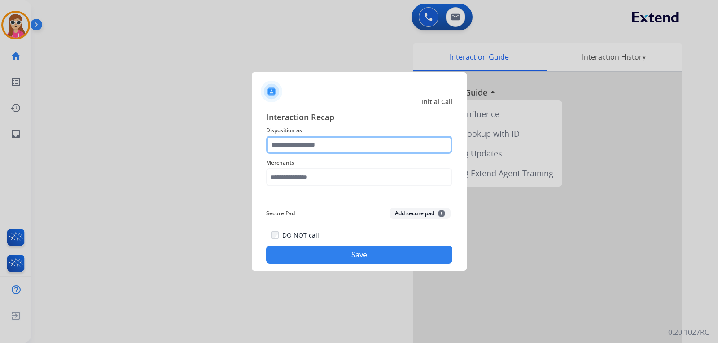
click at [302, 146] on input "text" at bounding box center [359, 145] width 186 height 18
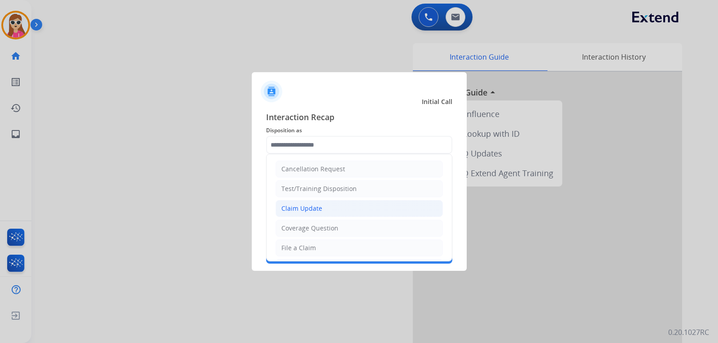
drag, startPoint x: 313, startPoint y: 210, endPoint x: 311, endPoint y: 203, distance: 7.0
click at [313, 209] on div "Claim Update" at bounding box center [301, 208] width 41 height 9
type input "**********"
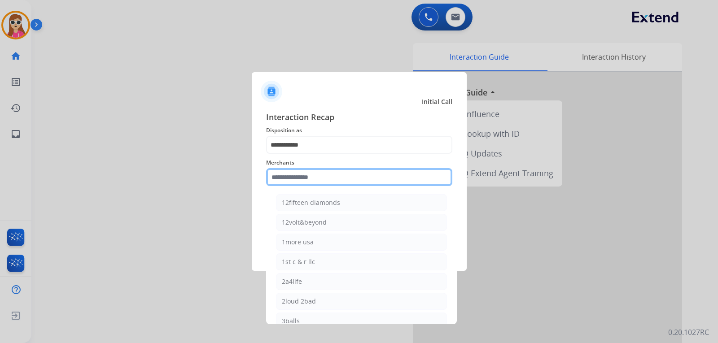
click at [307, 175] on input "text" at bounding box center [359, 177] width 186 height 18
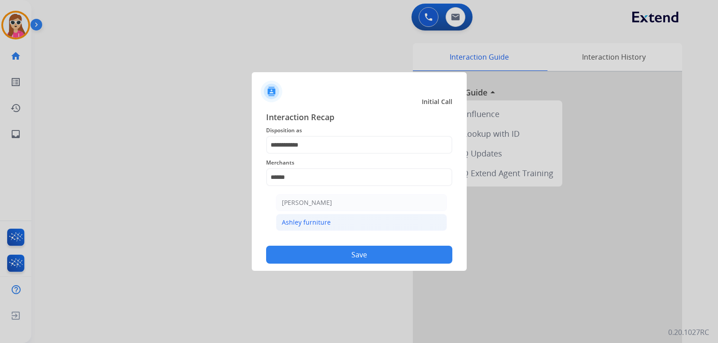
click at [327, 227] on div "Ashley furniture" at bounding box center [306, 222] width 49 height 9
type input "**********"
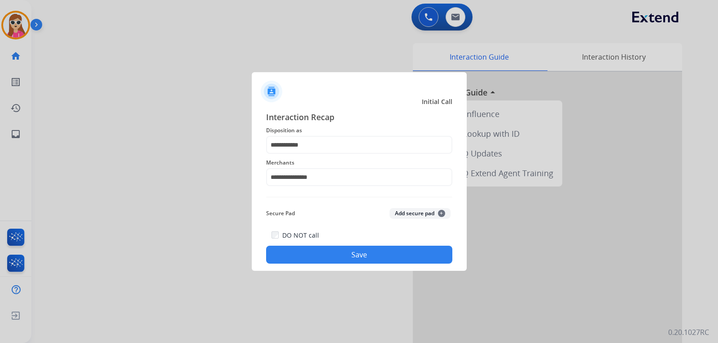
click at [339, 253] on button "Save" at bounding box center [359, 255] width 186 height 18
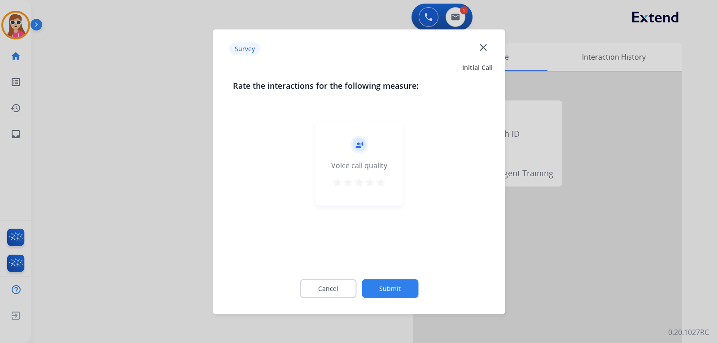
click at [393, 188] on div "record_voice_over Voice call quality star star star star star" at bounding box center [359, 162] width 88 height 85
click at [384, 185] on mat-icon "star" at bounding box center [380, 182] width 11 height 11
click at [398, 288] on button "Submit" at bounding box center [390, 288] width 57 height 19
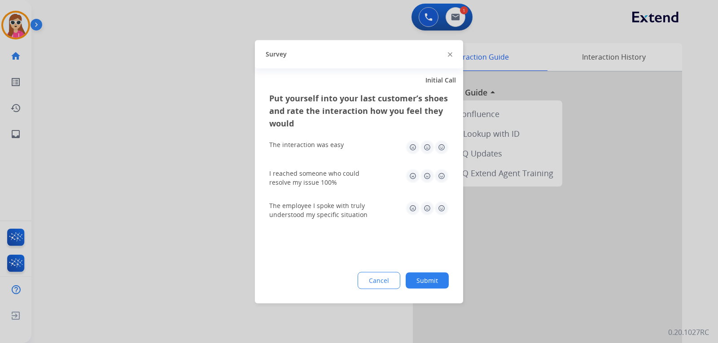
click at [439, 154] on img at bounding box center [441, 147] width 14 height 14
click at [443, 175] on img at bounding box center [441, 176] width 14 height 14
click at [442, 210] on img at bounding box center [441, 208] width 14 height 14
click at [432, 273] on button "Submit" at bounding box center [427, 280] width 43 height 16
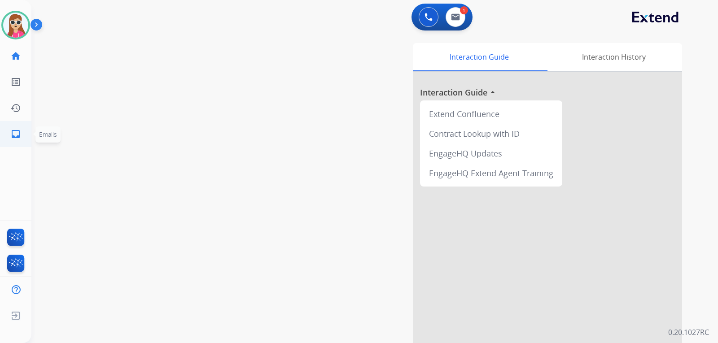
click at [14, 142] on link "inbox Emails" at bounding box center [15, 134] width 25 height 25
select select "**********"
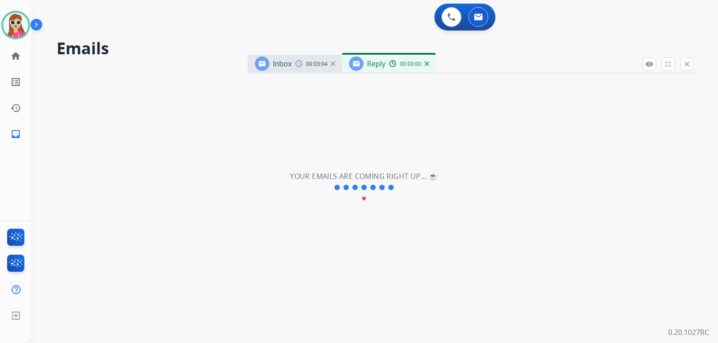
select select "**********"
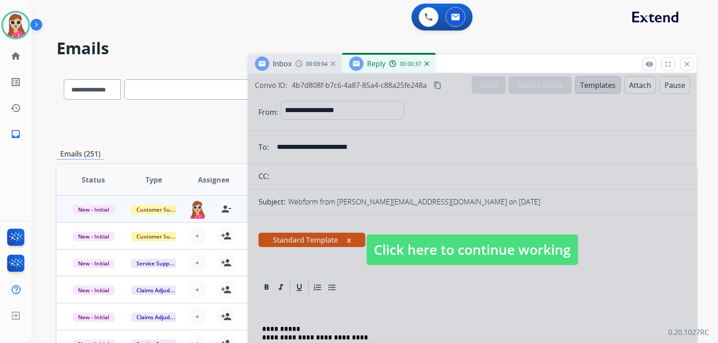
click at [26, 41] on div "Harmony Available Edit Avatar Agent: Harmony Routing Profile: Extend_Training C…" at bounding box center [15, 73] width 31 height 147
click at [29, 35] on div "Agent: Harmony Routing Profile: Extend_Training CS" at bounding box center [15, 25] width 29 height 29
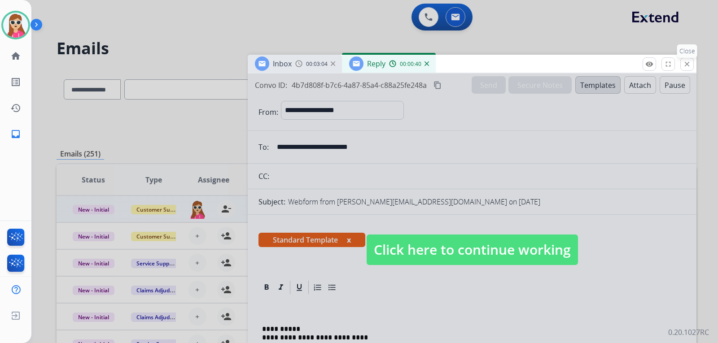
click at [684, 68] on mat-icon "close" at bounding box center [687, 64] width 8 height 8
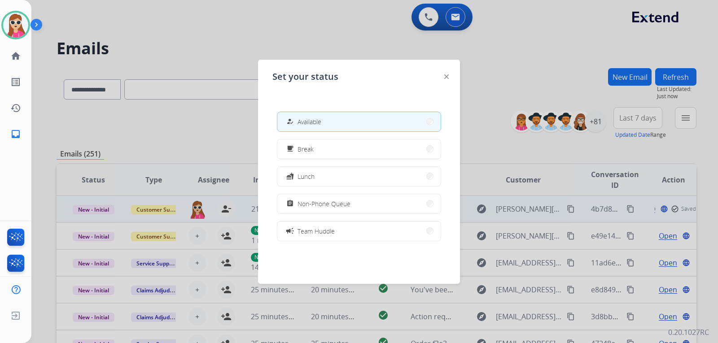
click at [348, 212] on button "assignment Non-Phone Queue" at bounding box center [358, 203] width 163 height 19
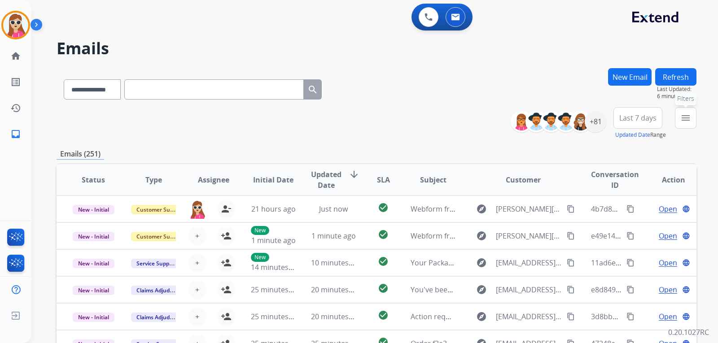
click at [690, 120] on mat-icon "menu" at bounding box center [685, 118] width 11 height 11
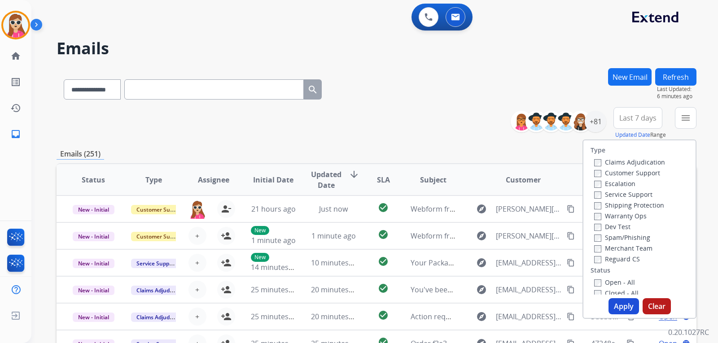
click at [645, 172] on label "Customer Support" at bounding box center [627, 173] width 66 height 9
click at [642, 201] on div "Shipping Protection" at bounding box center [629, 205] width 71 height 11
click at [644, 201] on label "Shipping Protection" at bounding box center [629, 205] width 70 height 9
click at [626, 259] on label "Reguard CS" at bounding box center [617, 259] width 46 height 9
click at [618, 289] on label "Closed - All" at bounding box center [616, 293] width 44 height 9
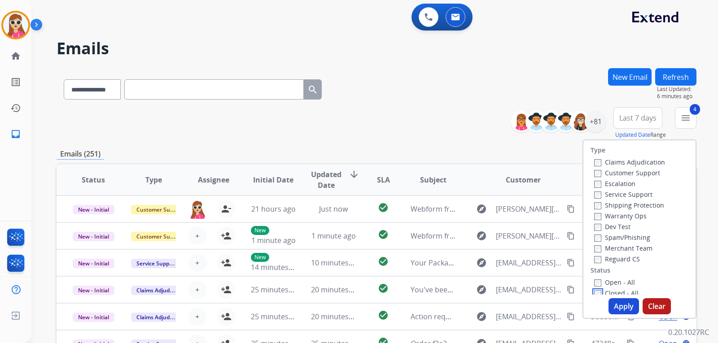
scroll to position [3, 0]
click at [617, 289] on label "Closed - All" at bounding box center [616, 290] width 44 height 9
click at [617, 280] on label "Open - All" at bounding box center [614, 280] width 41 height 9
click at [617, 299] on button "Apply" at bounding box center [624, 306] width 31 height 16
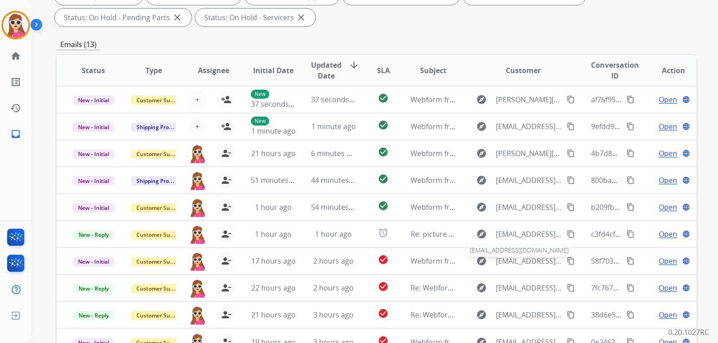
scroll to position [53, 0]
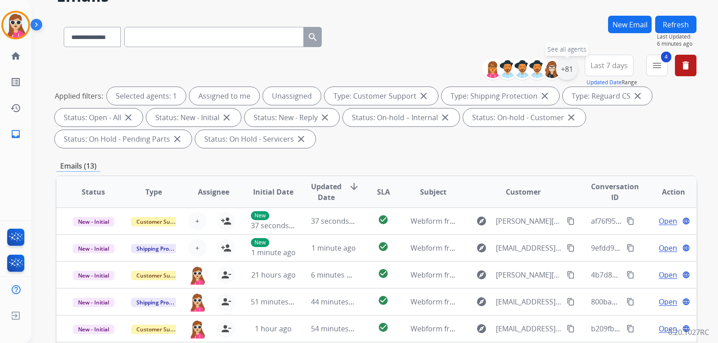
click at [562, 69] on div "+81" at bounding box center [567, 69] width 22 height 22
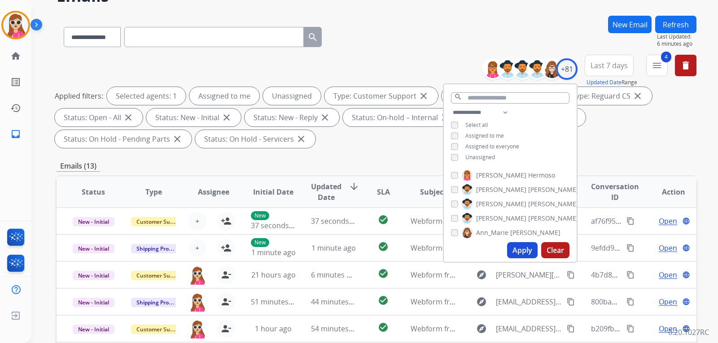
click at [489, 156] on span "Unassigned" at bounding box center [480, 157] width 30 height 8
drag, startPoint x: 513, startPoint y: 254, endPoint x: 506, endPoint y: 244, distance: 11.9
click at [514, 254] on button "Apply" at bounding box center [522, 250] width 31 height 16
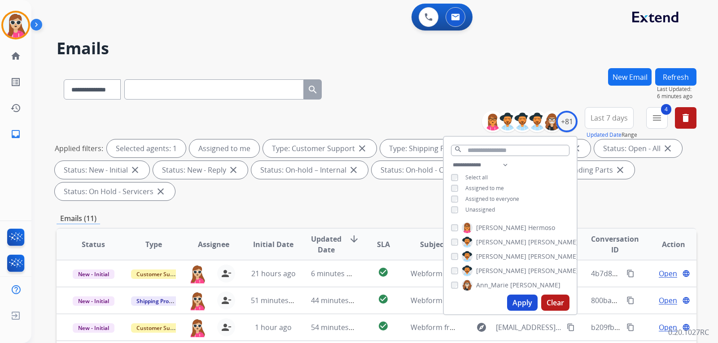
scroll to position [1, 0]
click at [372, 201] on div "**********" at bounding box center [377, 155] width 640 height 97
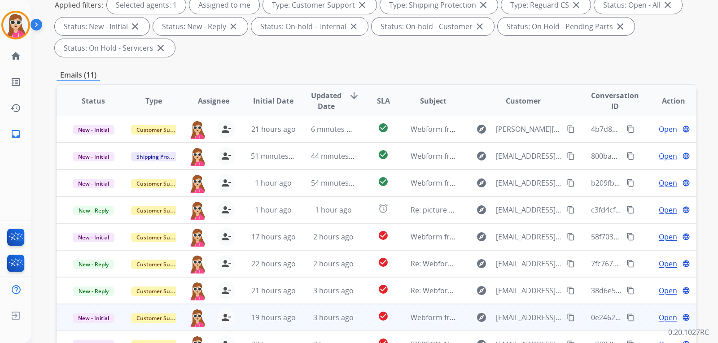
scroll to position [232, 0]
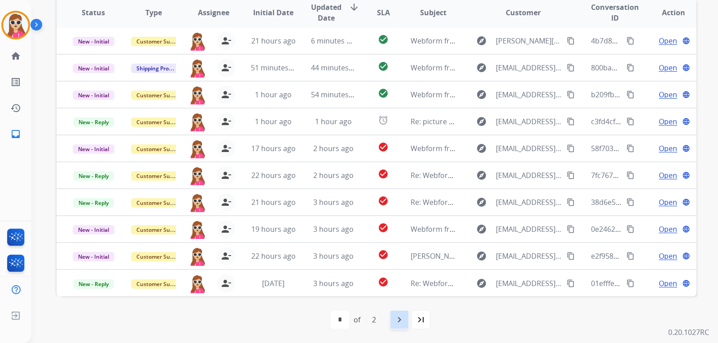
click at [397, 324] on mat-icon "navigate_next" at bounding box center [399, 320] width 11 height 11
select select "*"
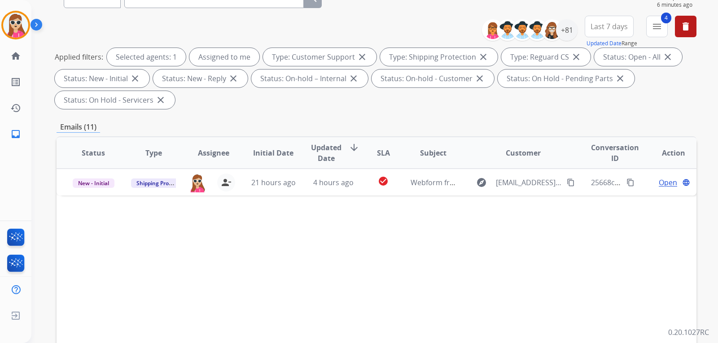
scroll to position [135, 0]
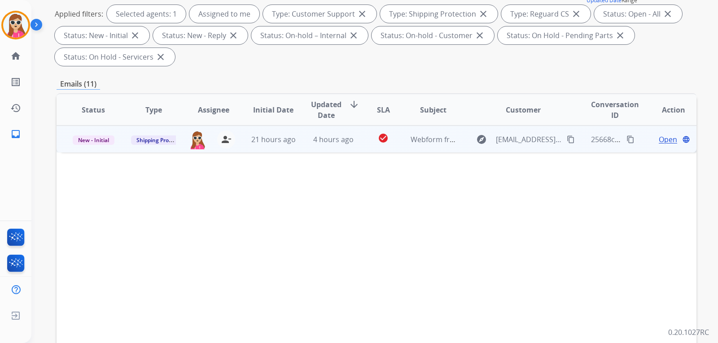
drag, startPoint x: 559, startPoint y: 137, endPoint x: 572, endPoint y: 146, distance: 15.9
click at [560, 137] on div "explore [EMAIL_ADDRESS][DOMAIN_NAME] content_copy" at bounding box center [523, 139] width 105 height 14
click at [659, 140] on span "Open" at bounding box center [668, 139] width 18 height 11
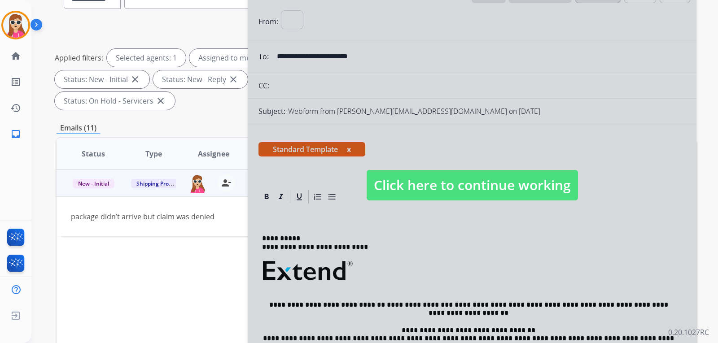
scroll to position [0, 0]
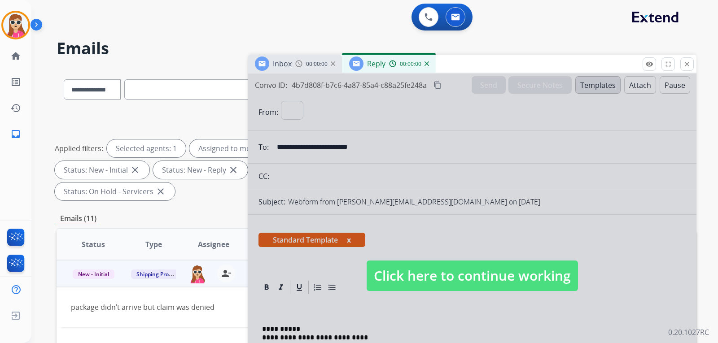
select select "**********"
click at [436, 273] on span "Click here to continue working" at bounding box center [472, 276] width 211 height 31
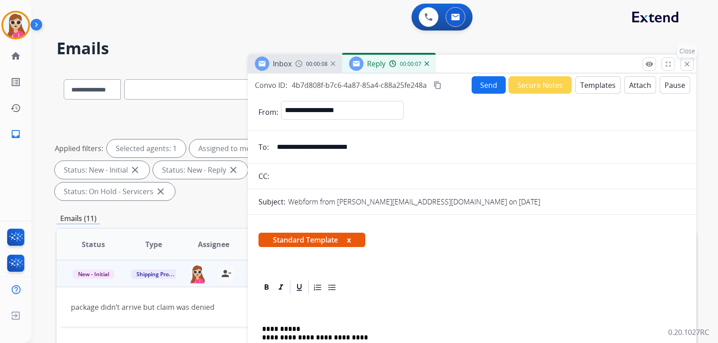
click at [686, 65] on mat-icon "close" at bounding box center [687, 64] width 8 height 8
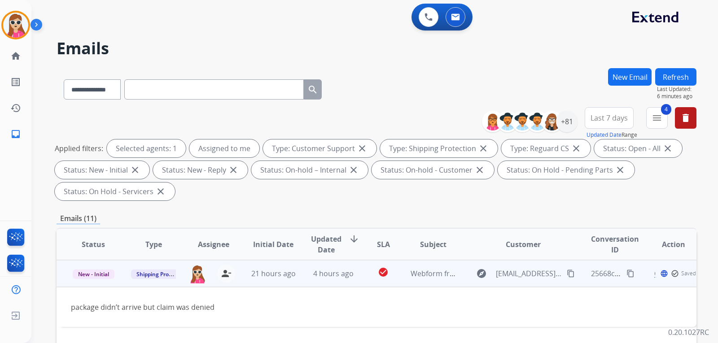
click at [675, 269] on div "check_circle_outline Saved" at bounding box center [683, 273] width 26 height 11
click at [682, 273] on mat-icon "language" at bounding box center [686, 274] width 8 height 8
click at [664, 273] on span "Open" at bounding box center [668, 274] width 18 height 11
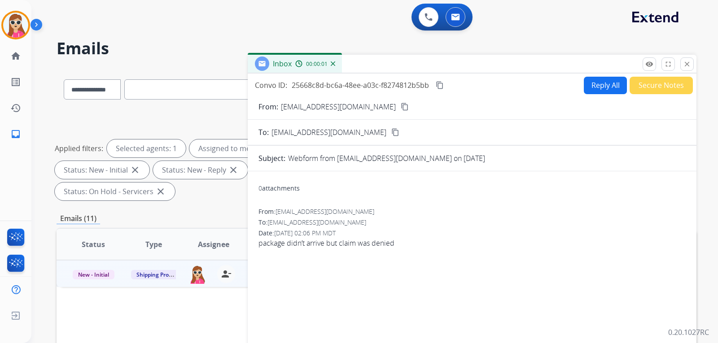
click at [592, 80] on button "Reply All" at bounding box center [605, 86] width 43 height 18
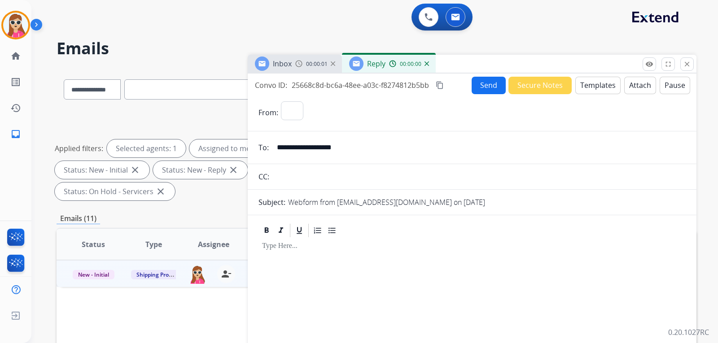
select select "**********"
click at [585, 84] on button "Templates" at bounding box center [597, 86] width 45 height 18
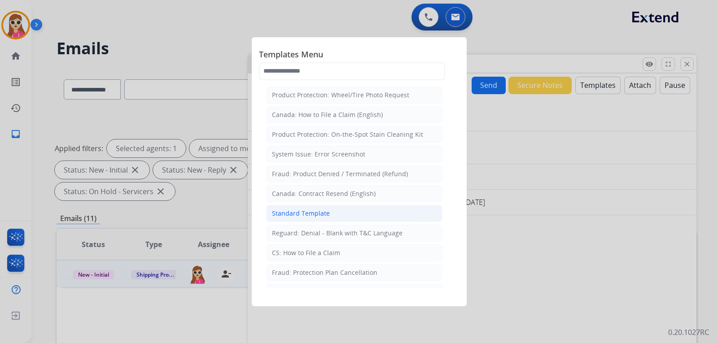
click at [328, 215] on li "Standard Template" at bounding box center [354, 213] width 176 height 17
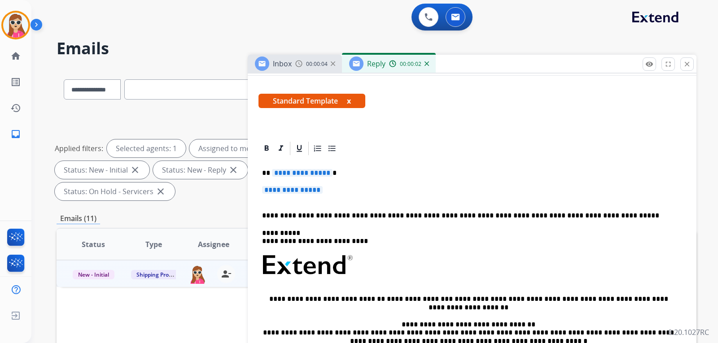
scroll to position [90, 0]
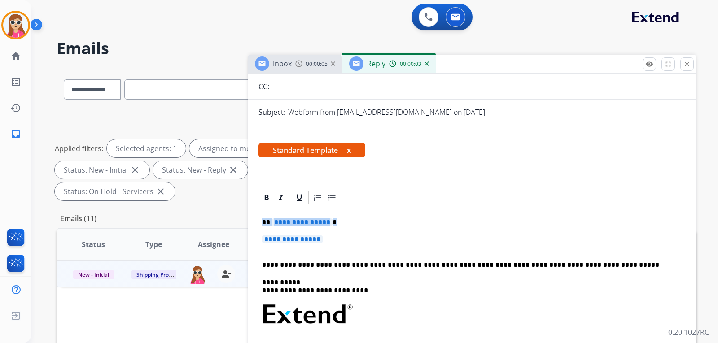
drag, startPoint x: 261, startPoint y: 222, endPoint x: 345, endPoint y: 231, distance: 84.0
click at [345, 231] on div "**********" at bounding box center [471, 336] width 427 height 260
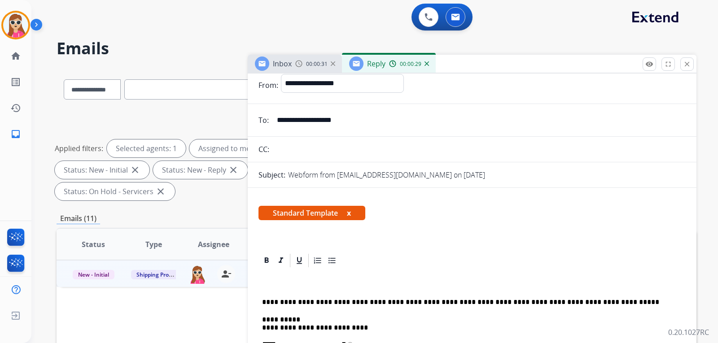
scroll to position [0, 0]
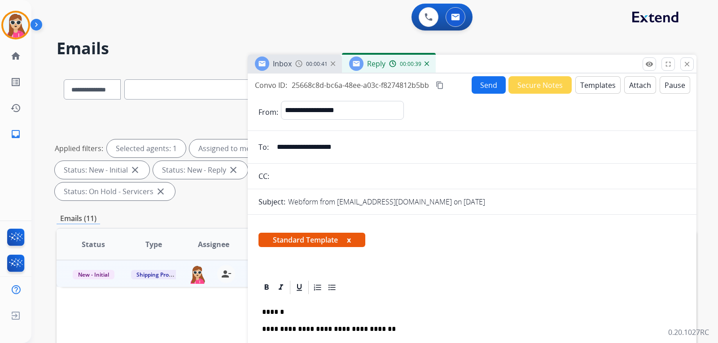
click at [477, 92] on button "Send" at bounding box center [489, 85] width 34 height 18
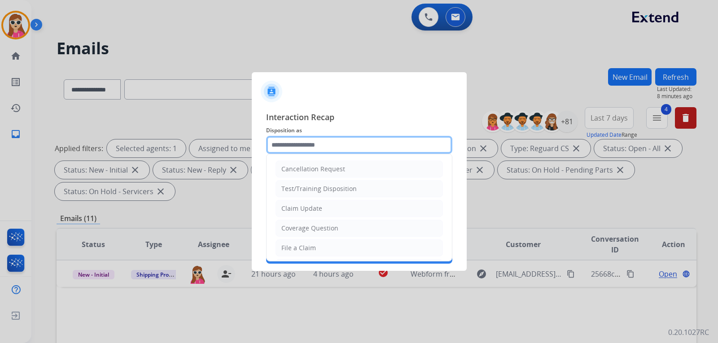
click at [358, 140] on input "text" at bounding box center [359, 145] width 186 height 18
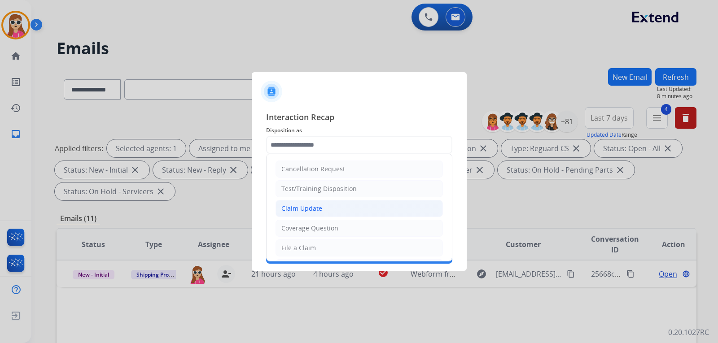
click at [321, 209] on li "Claim Update" at bounding box center [359, 208] width 167 height 17
type input "**********"
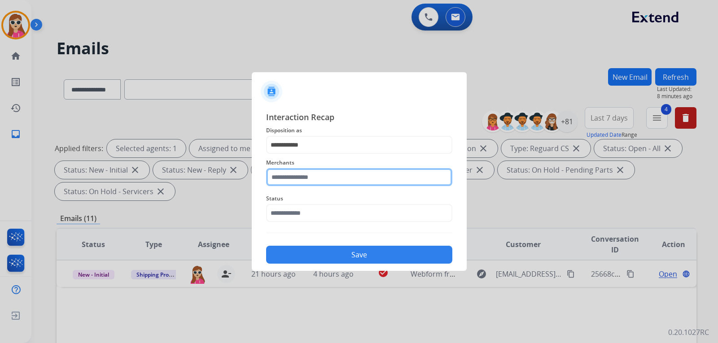
click at [322, 181] on input "text" at bounding box center [359, 177] width 186 height 18
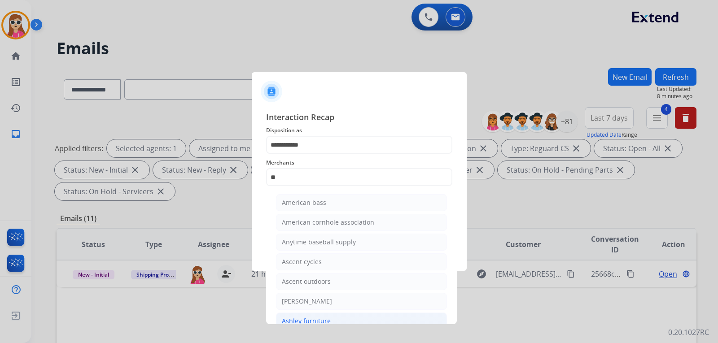
click at [362, 321] on li "Ashley furniture" at bounding box center [361, 321] width 171 height 17
type input "**********"
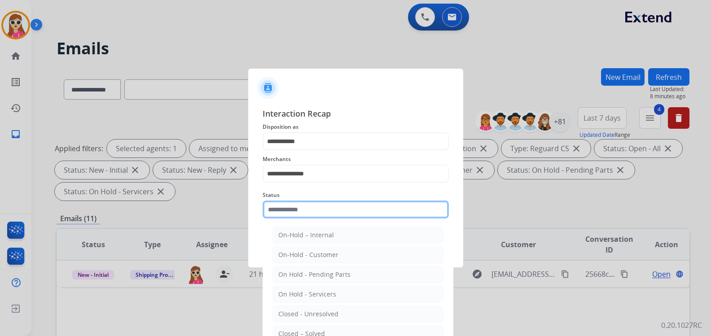
click at [343, 212] on input "text" at bounding box center [356, 210] width 186 height 18
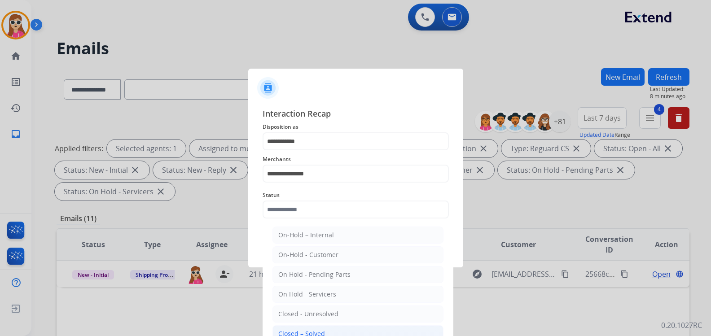
click at [317, 332] on div "Closed – Solved" at bounding box center [301, 333] width 47 height 9
type input "**********"
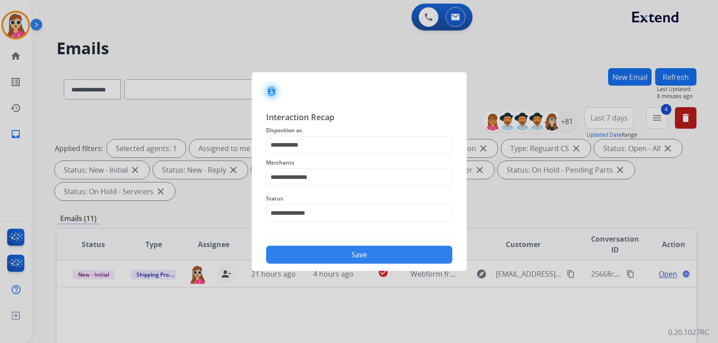
click at [360, 256] on button "Save" at bounding box center [359, 255] width 186 height 18
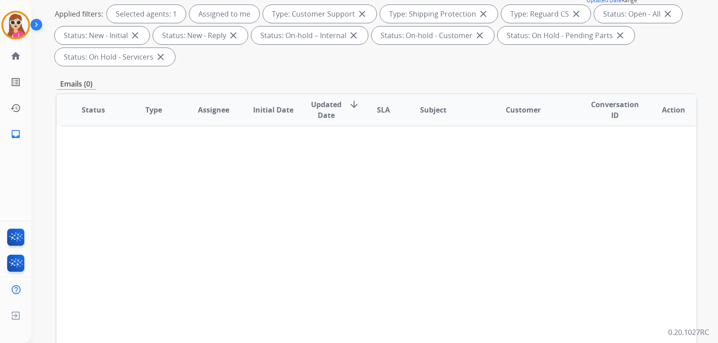
scroll to position [232, 0]
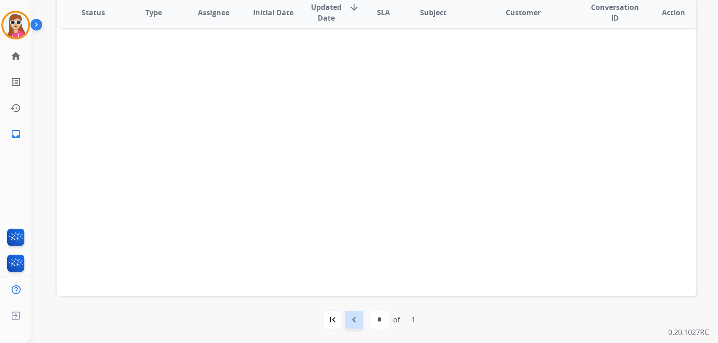
click at [351, 318] on mat-icon "navigate_before" at bounding box center [354, 320] width 11 height 11
select select "*"
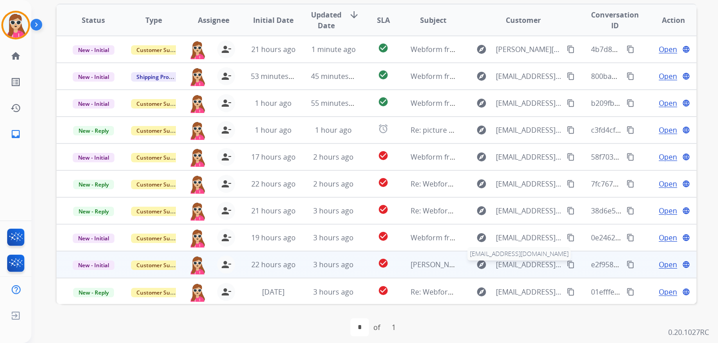
scroll to position [1, 0]
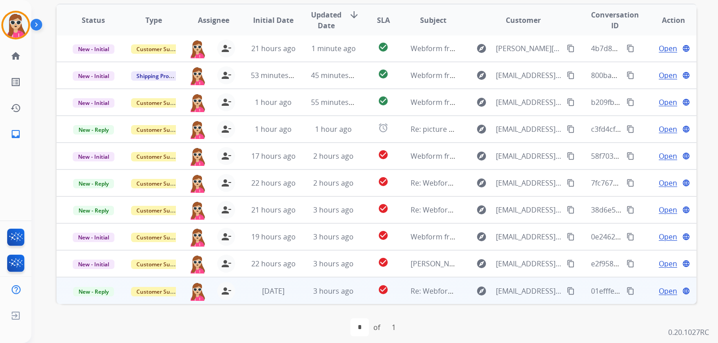
click at [659, 295] on span "Open" at bounding box center [668, 291] width 18 height 11
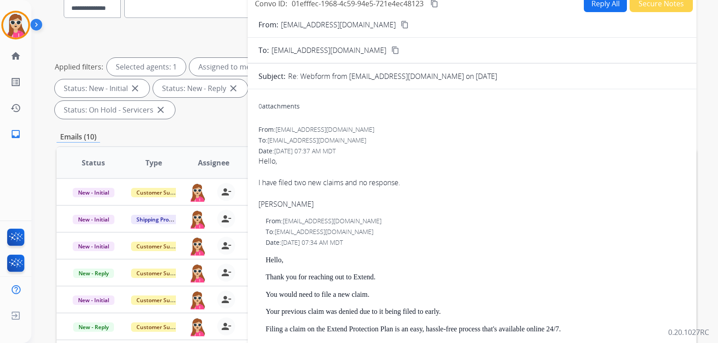
scroll to position [45, 0]
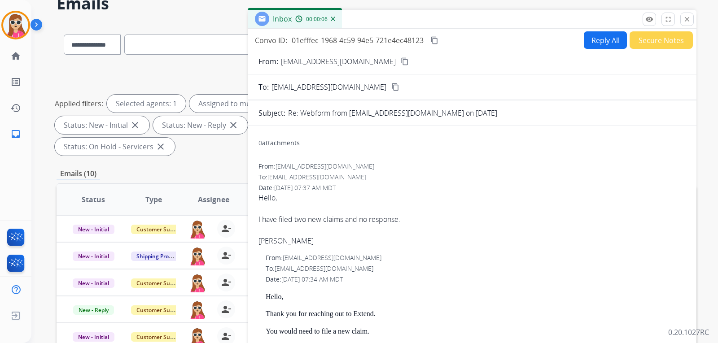
click at [401, 62] on mat-icon "content_copy" at bounding box center [405, 61] width 8 height 8
click at [607, 45] on button "Reply All" at bounding box center [605, 40] width 43 height 18
select select "**********"
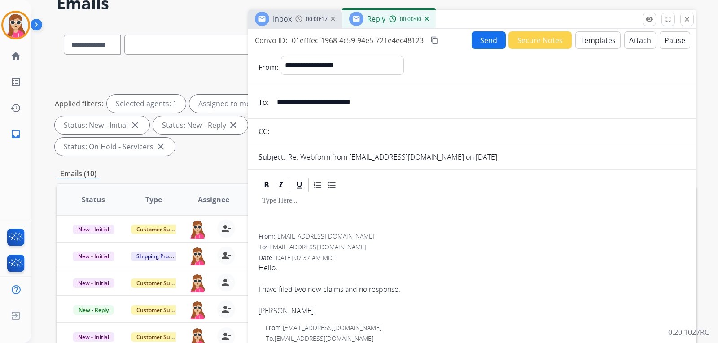
click at [598, 41] on button "Templates" at bounding box center [597, 40] width 45 height 18
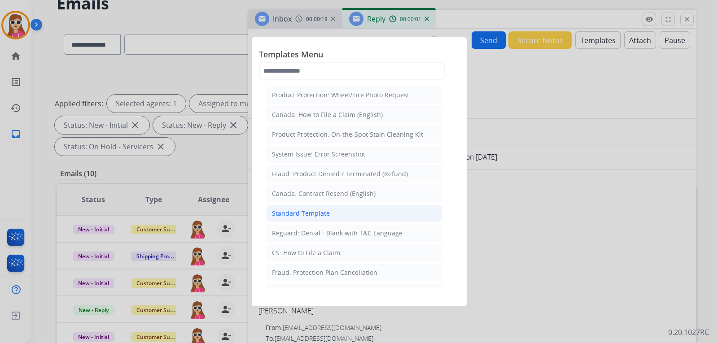
click at [324, 216] on div "Standard Template" at bounding box center [301, 213] width 58 height 9
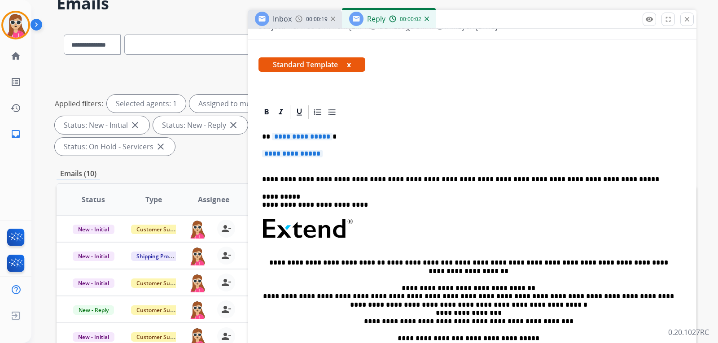
scroll to position [135, 0]
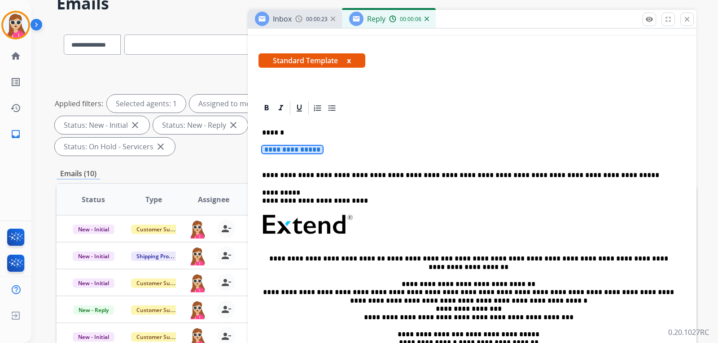
click at [281, 154] on p "**********" at bounding box center [472, 154] width 420 height 17
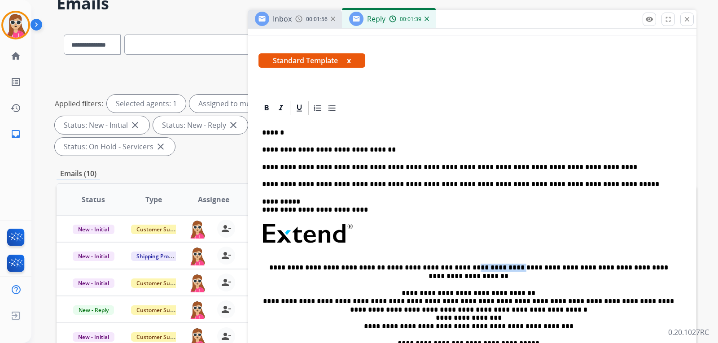
drag, startPoint x: 439, startPoint y: 266, endPoint x: 481, endPoint y: 270, distance: 41.9
click at [481, 270] on p "**********" at bounding box center [468, 272] width 413 height 17
copy p "**********"
click at [556, 164] on p "**********" at bounding box center [468, 167] width 413 height 8
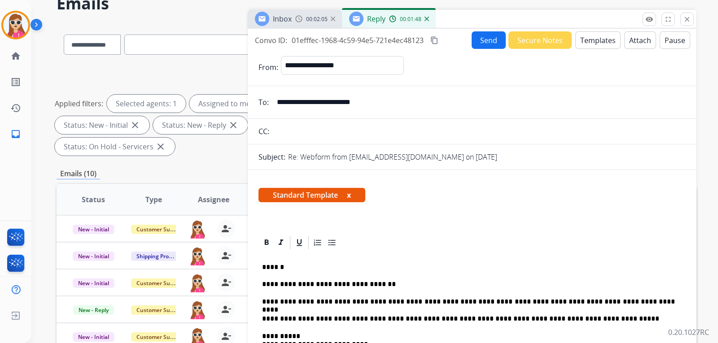
click at [484, 39] on button "Send" at bounding box center [489, 40] width 34 height 18
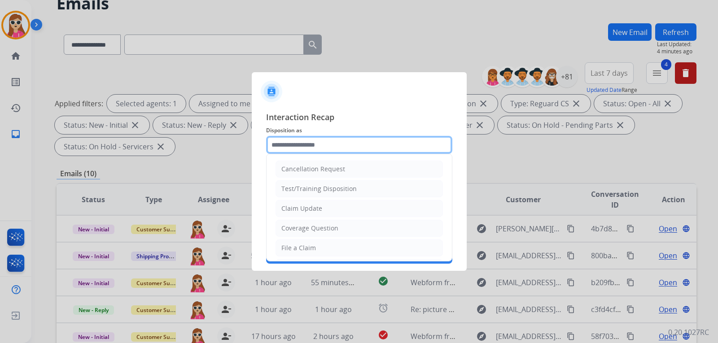
click at [352, 141] on input "text" at bounding box center [359, 145] width 186 height 18
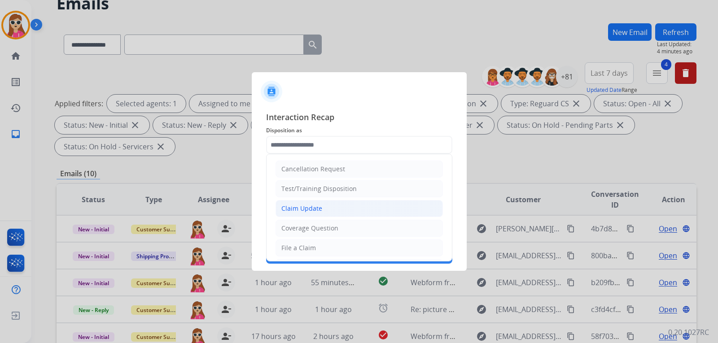
click at [339, 208] on li "Claim Update" at bounding box center [359, 208] width 167 height 17
type input "**********"
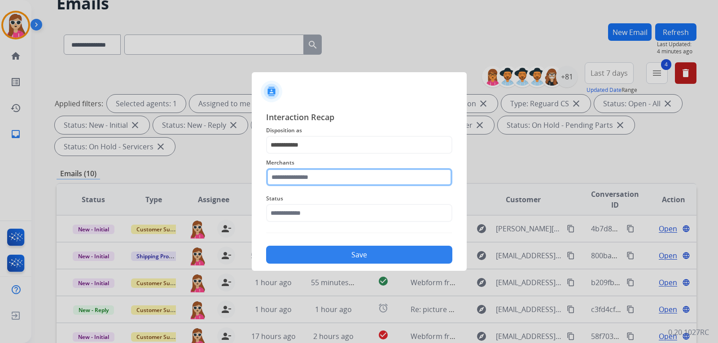
click at [355, 180] on input "text" at bounding box center [359, 177] width 186 height 18
click at [298, 184] on input "text" at bounding box center [359, 177] width 186 height 18
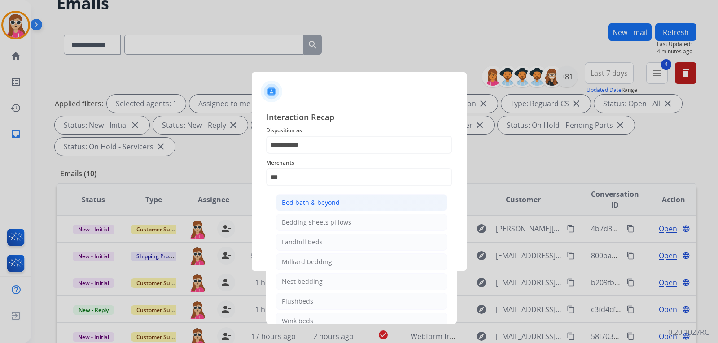
click at [328, 205] on div "Bed bath & beyond" at bounding box center [311, 202] width 58 height 9
type input "**********"
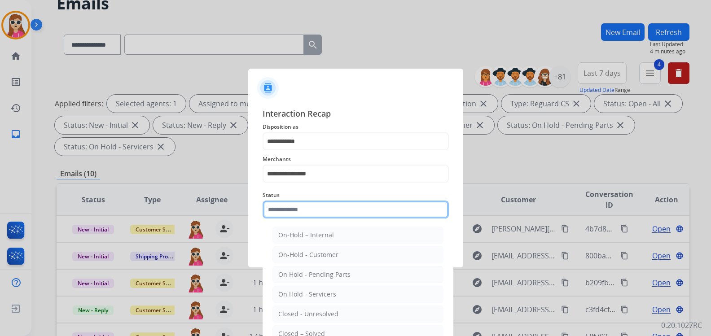
click at [324, 218] on input "text" at bounding box center [356, 210] width 186 height 18
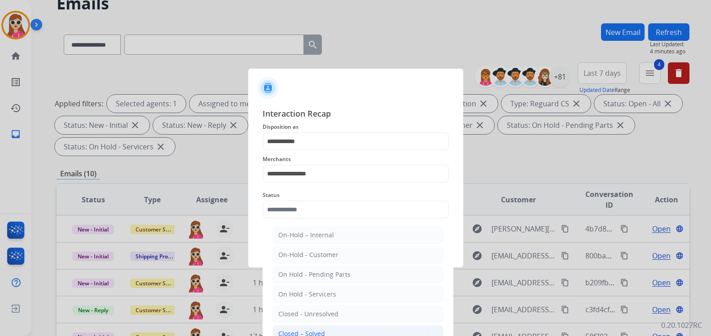
click at [323, 330] on div "Closed – Solved" at bounding box center [301, 333] width 47 height 9
type input "**********"
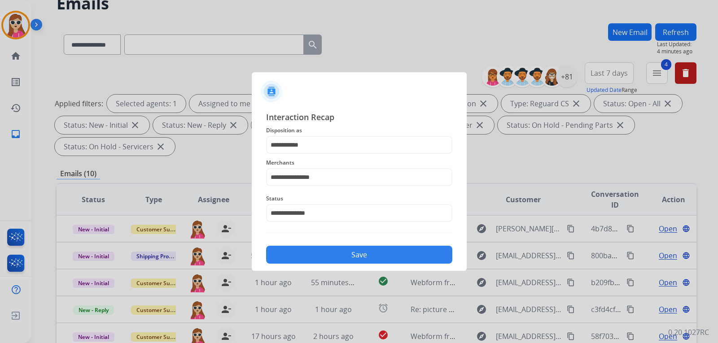
click at [344, 263] on button "Save" at bounding box center [359, 255] width 186 height 18
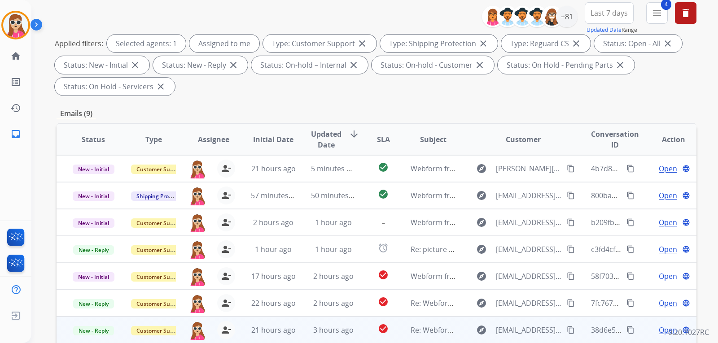
scroll to position [232, 0]
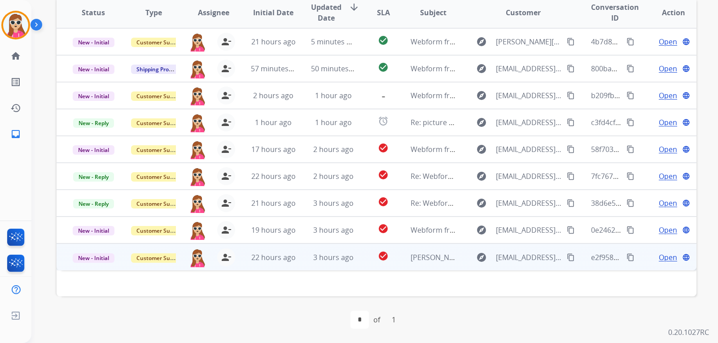
click at [666, 258] on span "Open" at bounding box center [668, 257] width 18 height 11
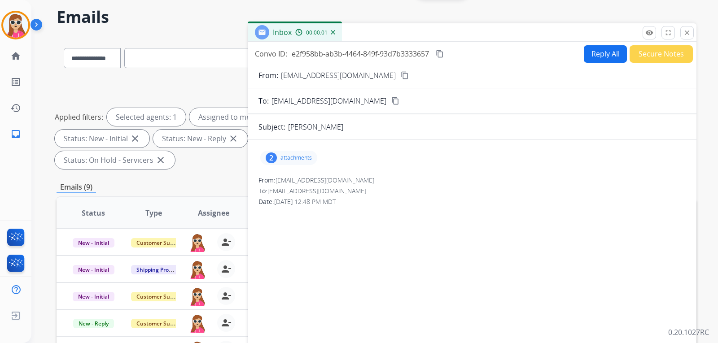
scroll to position [0, 0]
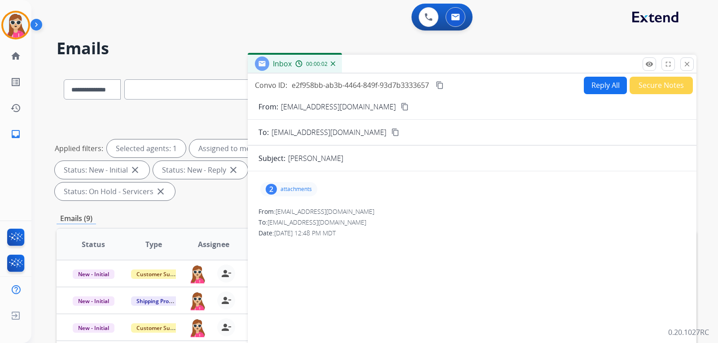
click at [309, 187] on p "attachments" at bounding box center [295, 189] width 31 height 7
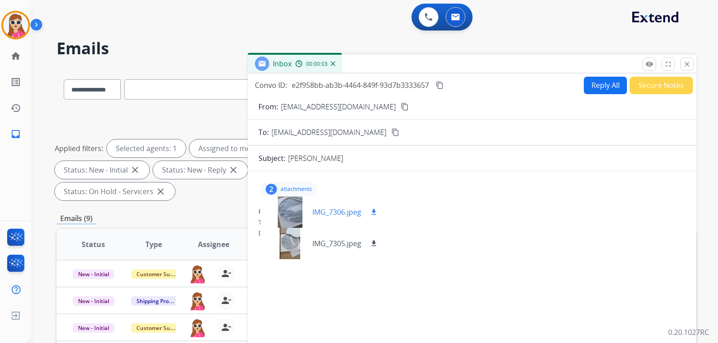
click at [375, 211] on mat-icon "download" at bounding box center [374, 212] width 8 height 8
click at [403, 180] on div "2 attachments IMG_7306.jpeg download IMG_7305.jpeg download" at bounding box center [471, 190] width 427 height 22
click at [599, 85] on button "Reply All" at bounding box center [605, 86] width 43 height 18
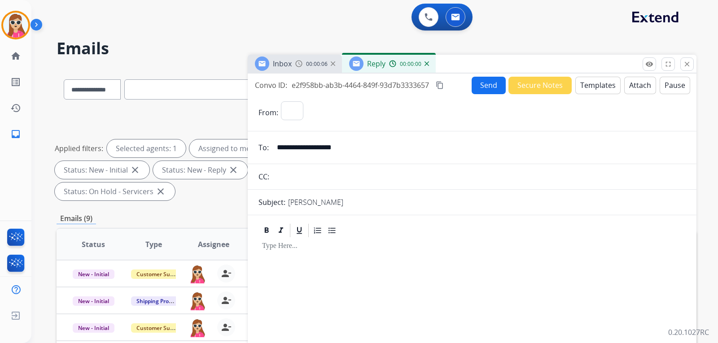
select select "**********"
click at [599, 85] on button "Templates" at bounding box center [597, 86] width 45 height 18
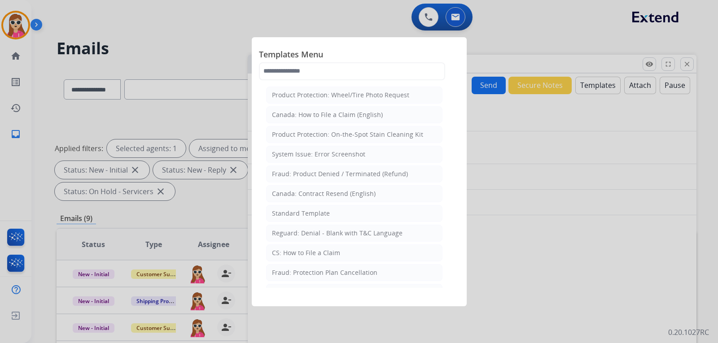
click at [353, 209] on li "Standard Template" at bounding box center [354, 213] width 176 height 17
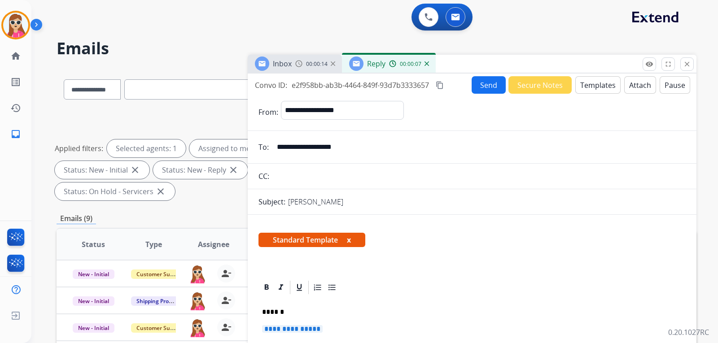
click at [287, 335] on p "**********" at bounding box center [472, 333] width 420 height 17
drag, startPoint x: 297, startPoint y: 332, endPoint x: 298, endPoint y: 327, distance: 5.5
click at [297, 331] on span "**********" at bounding box center [292, 329] width 61 height 8
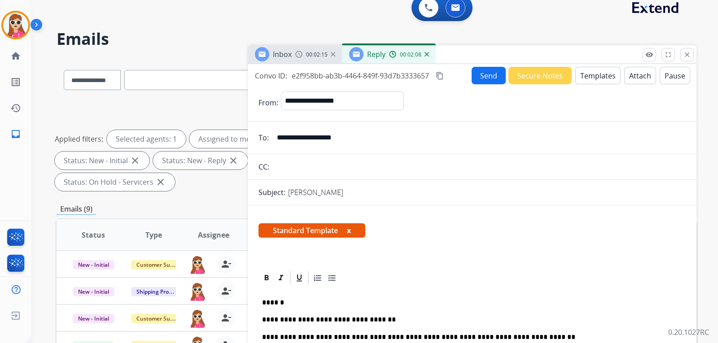
click at [488, 65] on div "**********" at bounding box center [472, 255] width 449 height 383
click at [478, 73] on button "Send" at bounding box center [489, 76] width 34 height 18
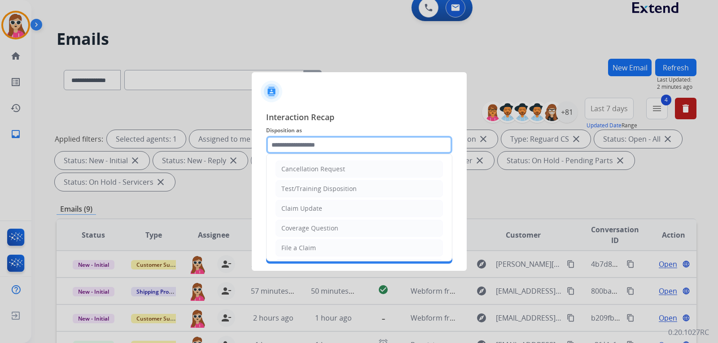
click at [337, 149] on input "text" at bounding box center [359, 145] width 186 height 18
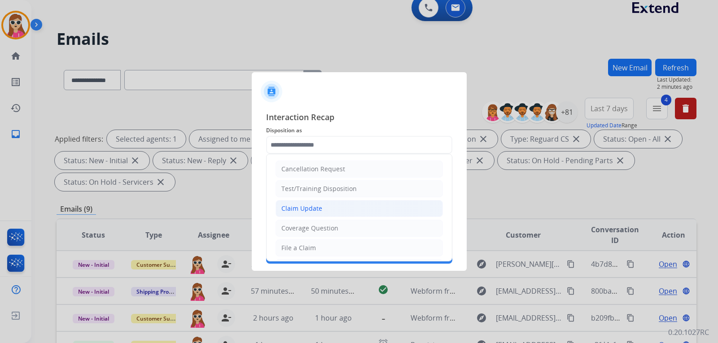
click at [320, 208] on div "Claim Update" at bounding box center [301, 208] width 41 height 9
type input "**********"
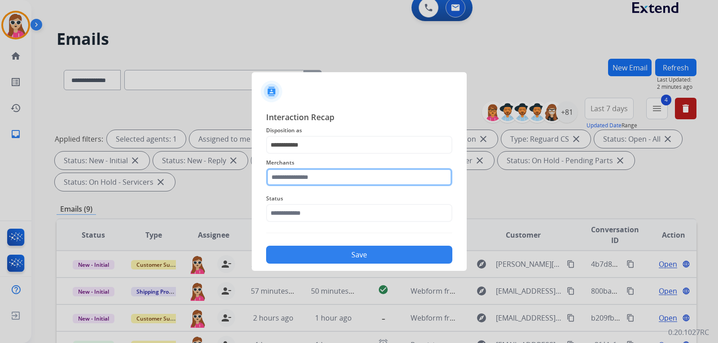
click at [324, 186] on input "text" at bounding box center [359, 177] width 186 height 18
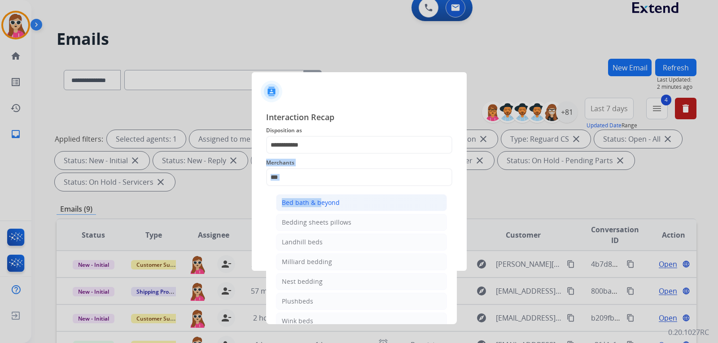
drag, startPoint x: 317, startPoint y: 189, endPoint x: 317, endPoint y: 199, distance: 9.4
click at [317, 190] on div "Merchants *** Bed bath & beyond Bedding sheets pillows Landhill beds [PERSON_NA…" at bounding box center [359, 172] width 186 height 36
click at [317, 199] on div "Bed bath & beyond" at bounding box center [311, 202] width 58 height 9
type input "**********"
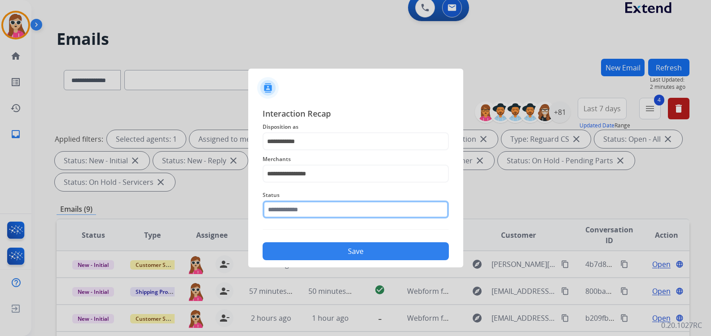
click at [328, 217] on input "text" at bounding box center [356, 210] width 186 height 18
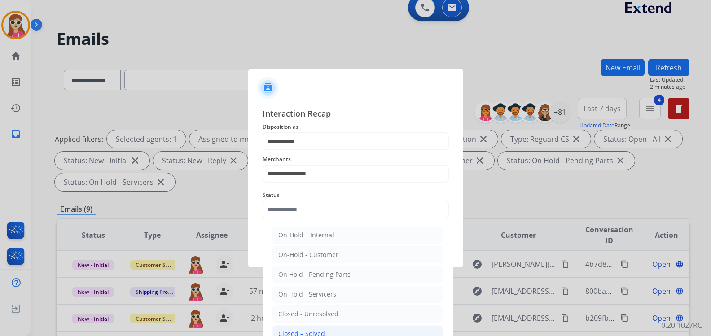
click at [338, 333] on li "Closed – Solved" at bounding box center [357, 333] width 171 height 17
type input "**********"
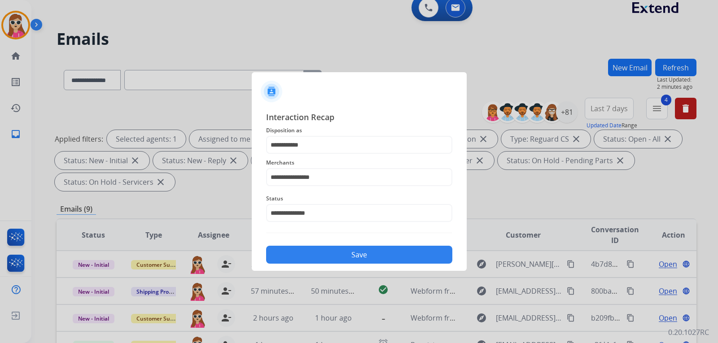
click at [323, 256] on button "Save" at bounding box center [359, 255] width 186 height 18
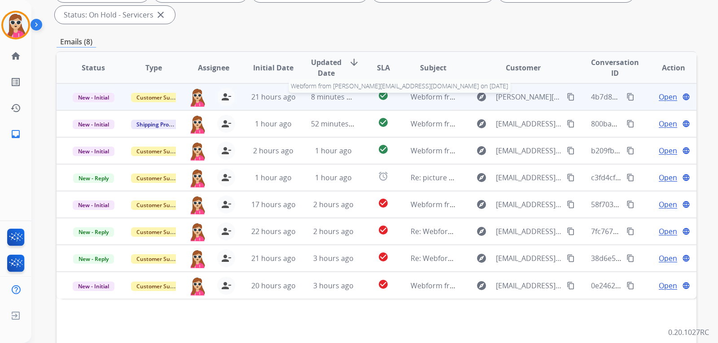
scroll to position [224, 0]
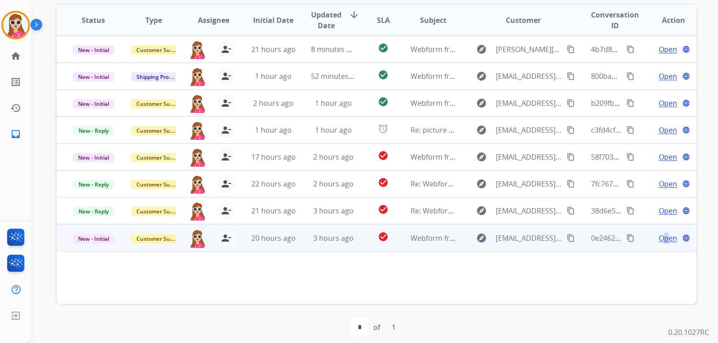
click at [661, 240] on span "Open" at bounding box center [668, 238] width 18 height 11
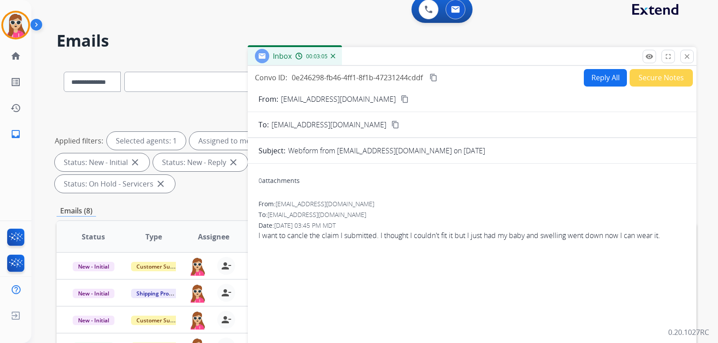
scroll to position [0, 0]
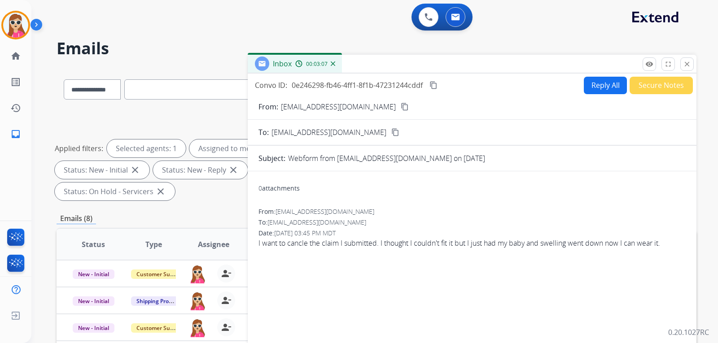
click at [401, 107] on mat-icon "content_copy" at bounding box center [405, 107] width 8 height 8
click at [557, 71] on div "Inbox 00:03:08" at bounding box center [472, 64] width 449 height 19
click at [597, 86] on button "Reply All" at bounding box center [605, 86] width 43 height 18
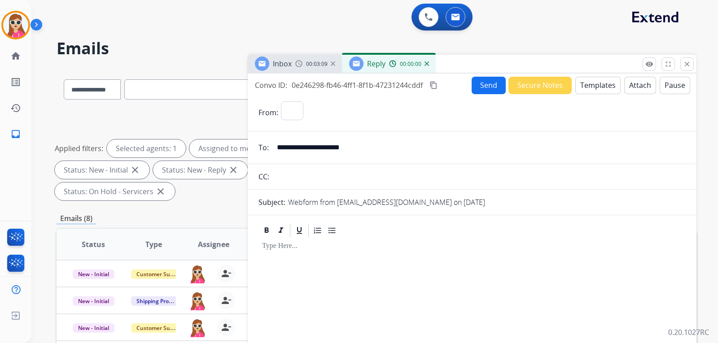
select select "**********"
click at [599, 89] on button "Templates" at bounding box center [597, 86] width 45 height 18
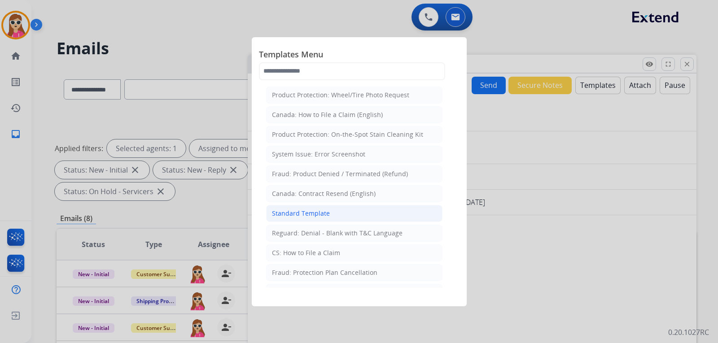
click at [325, 217] on div "Standard Template" at bounding box center [301, 213] width 58 height 9
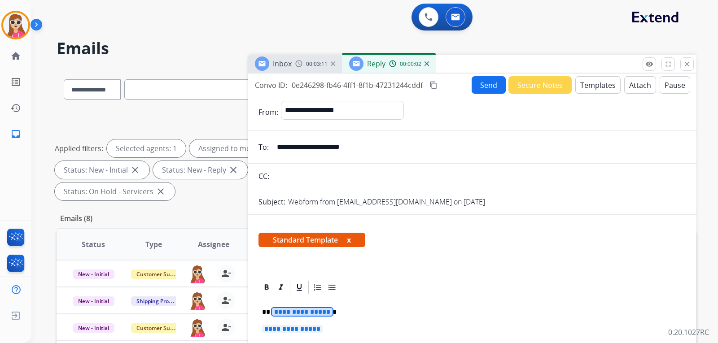
click at [297, 314] on span "**********" at bounding box center [302, 312] width 61 height 8
click at [311, 331] on span "**********" at bounding box center [292, 329] width 61 height 8
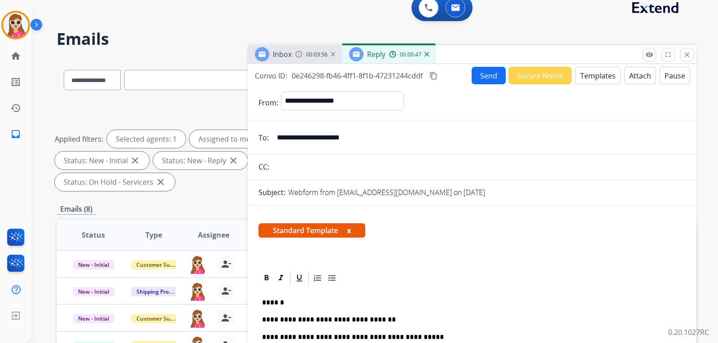
drag, startPoint x: 359, startPoint y: 137, endPoint x: 282, endPoint y: 137, distance: 77.6
click at [281, 137] on input "**********" at bounding box center [479, 138] width 414 height 18
drag, startPoint x: 277, startPoint y: 137, endPoint x: 372, endPoint y: 141, distance: 95.7
click at [372, 141] on input "**********" at bounding box center [479, 138] width 414 height 18
click at [434, 74] on mat-icon "content_copy" at bounding box center [433, 76] width 8 height 8
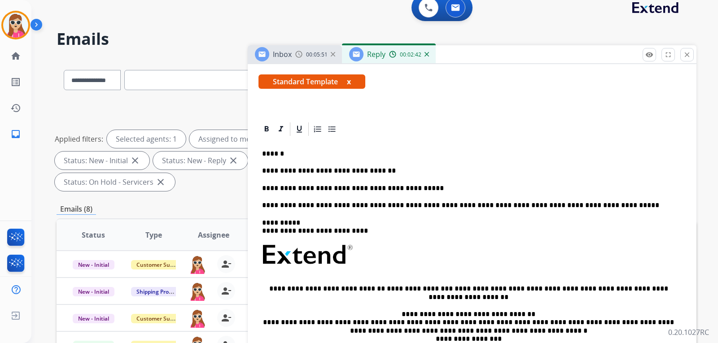
scroll to position [158, 0]
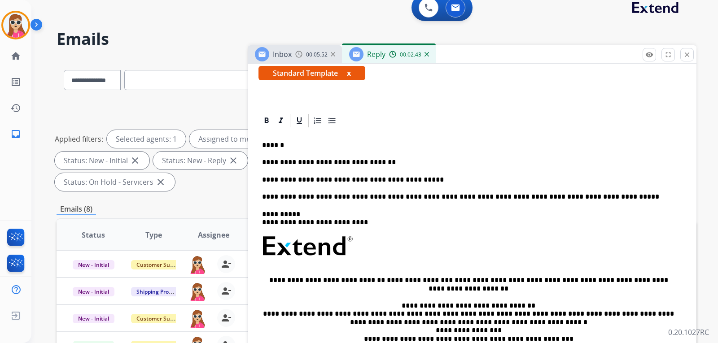
click at [347, 183] on p "**********" at bounding box center [468, 180] width 413 height 8
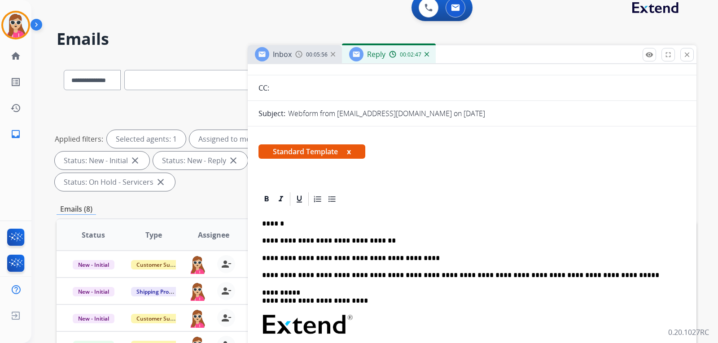
scroll to position [135, 0]
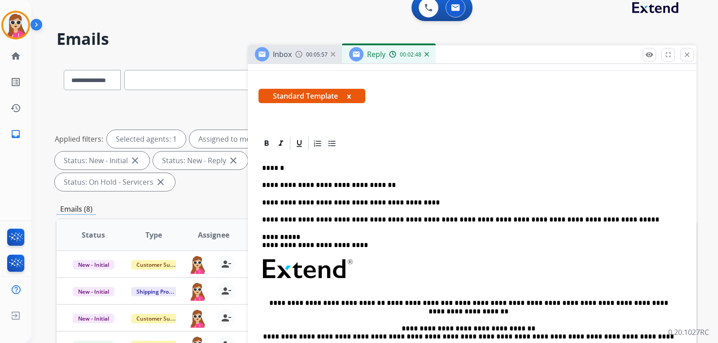
click at [411, 206] on p "**********" at bounding box center [468, 203] width 413 height 8
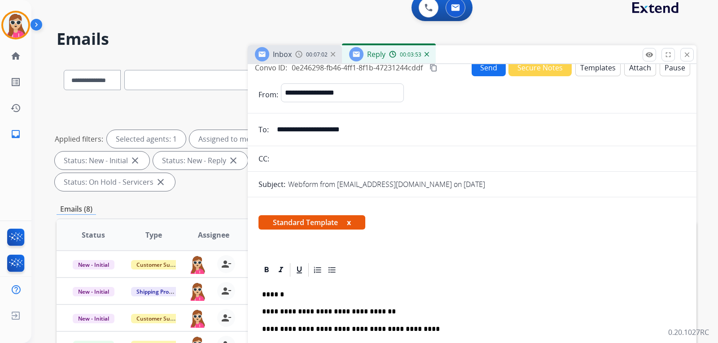
scroll to position [0, 0]
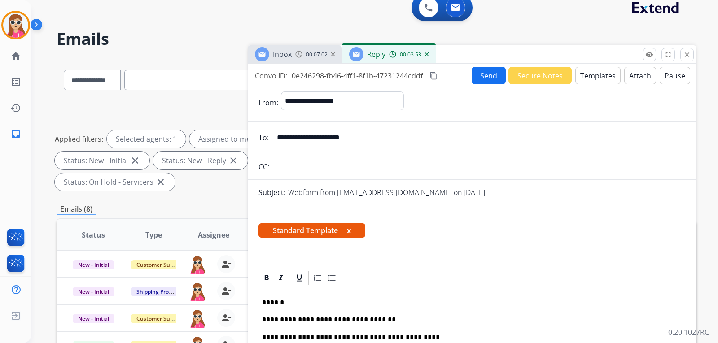
click at [501, 78] on div "Send Secure Notes Templates Attach Pause" at bounding box center [581, 76] width 219 height 18
click at [480, 79] on button "Send" at bounding box center [489, 76] width 34 height 18
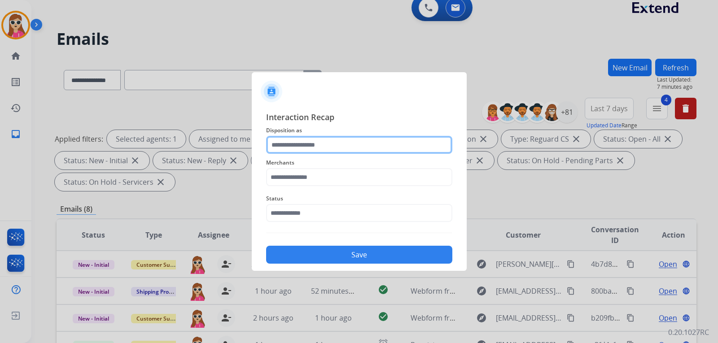
click at [301, 154] on div at bounding box center [359, 145] width 186 height 18
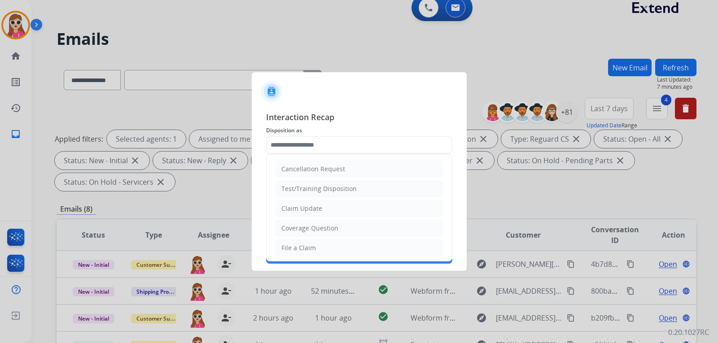
click at [329, 204] on li "Claim Update" at bounding box center [359, 208] width 167 height 17
type input "**********"
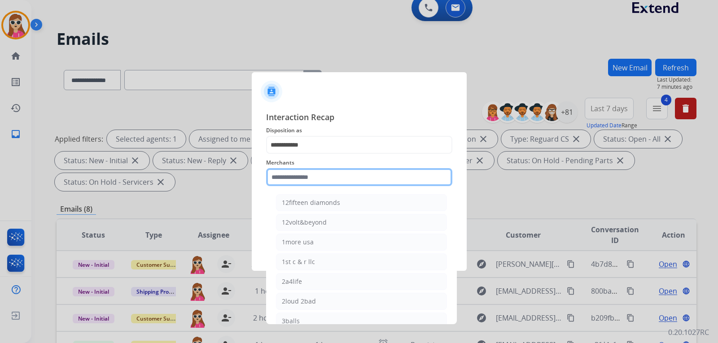
click at [330, 184] on input "text" at bounding box center [359, 177] width 186 height 18
type input "*"
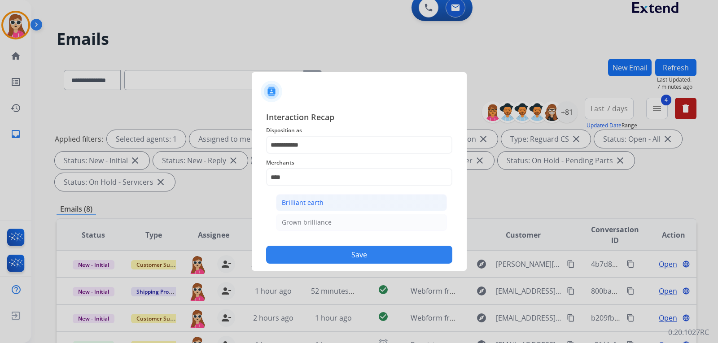
click at [319, 199] on div "Brilliant earth" at bounding box center [303, 202] width 42 height 9
type input "**********"
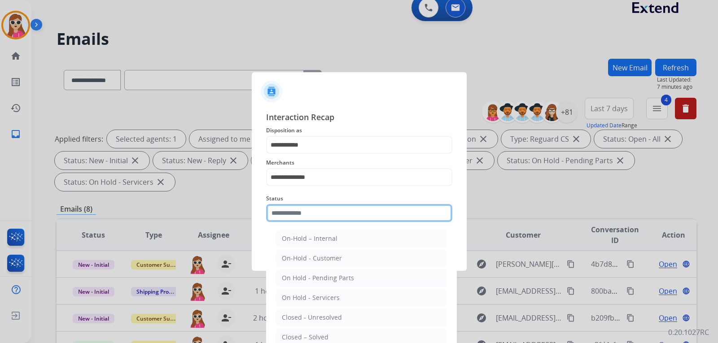
click at [321, 211] on input "text" at bounding box center [359, 213] width 186 height 18
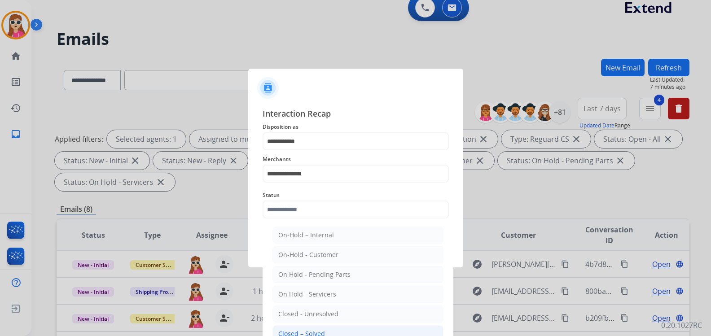
click at [320, 329] on li "Closed – Solved" at bounding box center [357, 333] width 171 height 17
type input "**********"
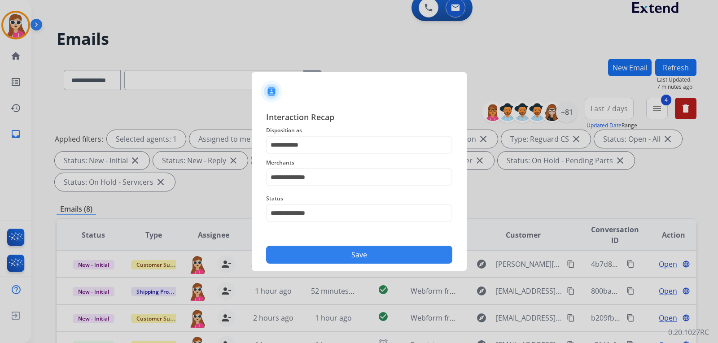
click at [342, 251] on button "Save" at bounding box center [359, 255] width 186 height 18
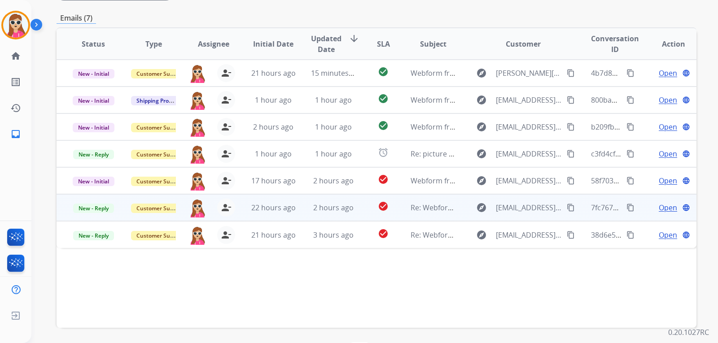
scroll to position [232, 0]
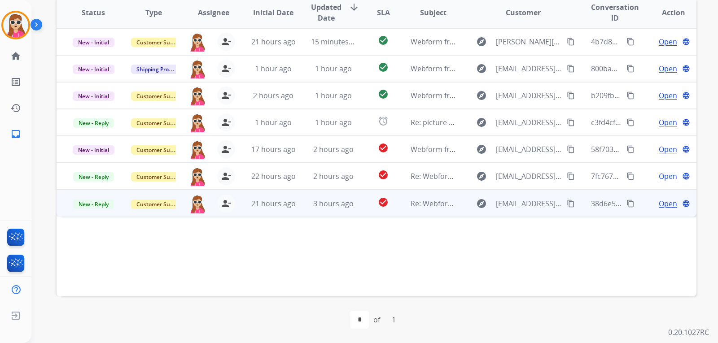
click at [406, 201] on td "Re: Webform from [EMAIL_ADDRESS][DOMAIN_NAME] on [DATE]" at bounding box center [426, 203] width 60 height 27
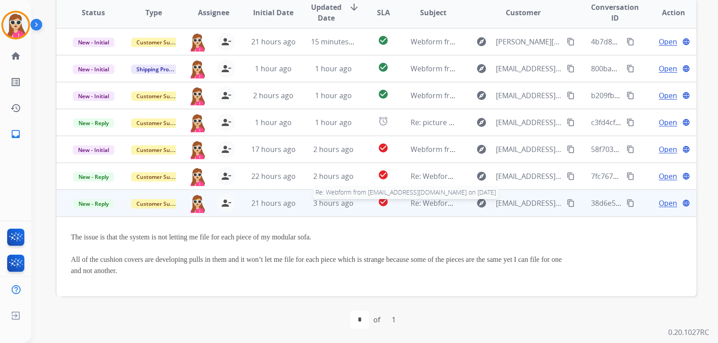
scroll to position [16, 0]
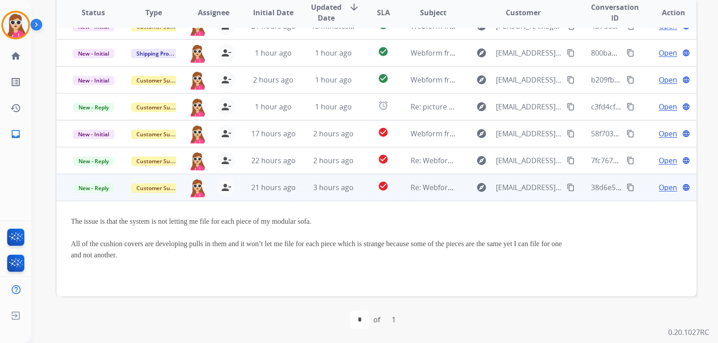
click at [659, 184] on span "Open" at bounding box center [668, 187] width 18 height 11
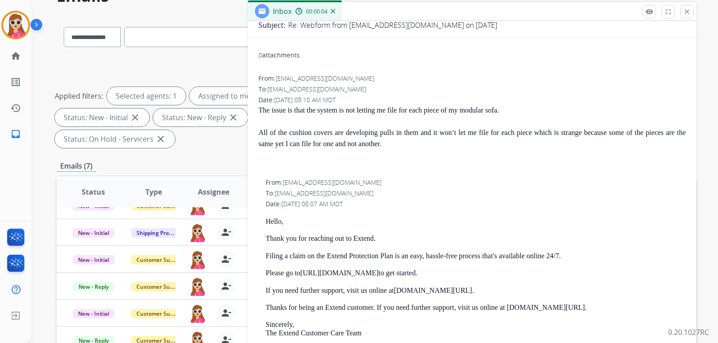
scroll to position [180, 0]
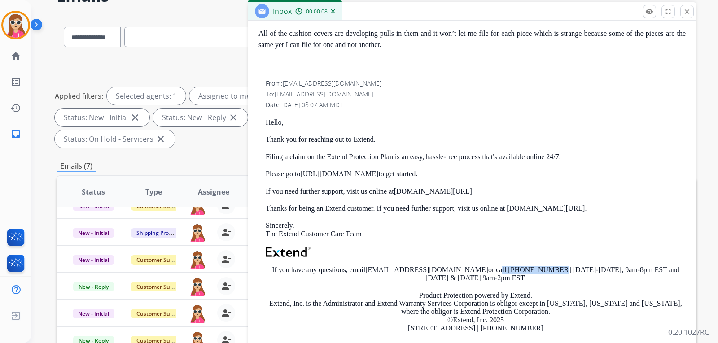
drag, startPoint x: 436, startPoint y: 269, endPoint x: 485, endPoint y: 267, distance: 48.5
click at [485, 267] on p "If you have any questions, email [EMAIL_ADDRESS][DOMAIN_NAME] or call [PHONE_NU…" at bounding box center [476, 274] width 420 height 17
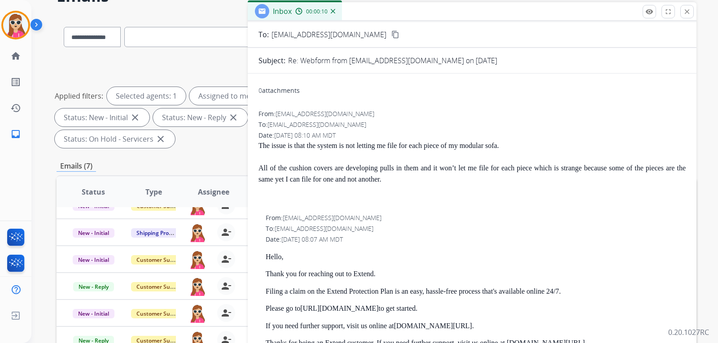
scroll to position [0, 0]
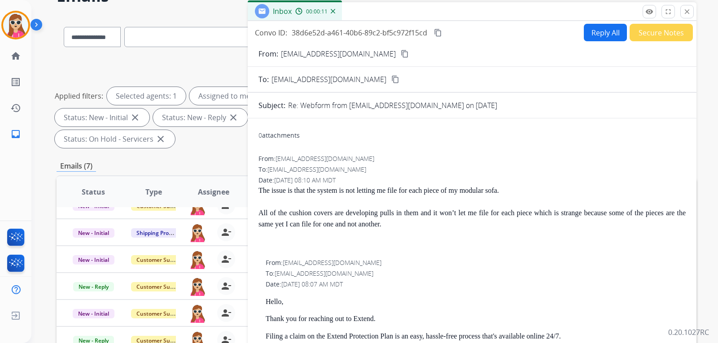
click at [593, 32] on button "Reply All" at bounding box center [605, 33] width 43 height 18
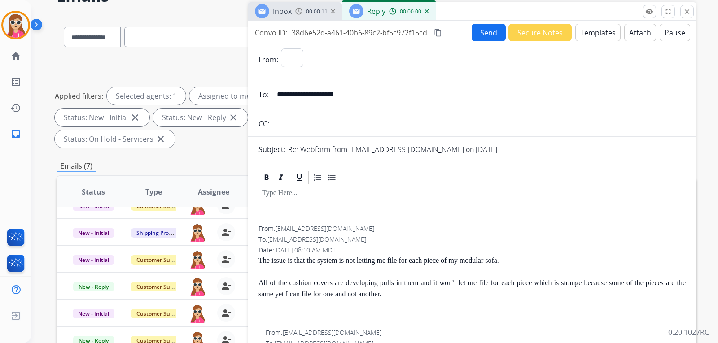
select select "**********"
click at [348, 193] on p at bounding box center [472, 193] width 420 height 8
click at [602, 32] on button "Templates" at bounding box center [597, 33] width 45 height 18
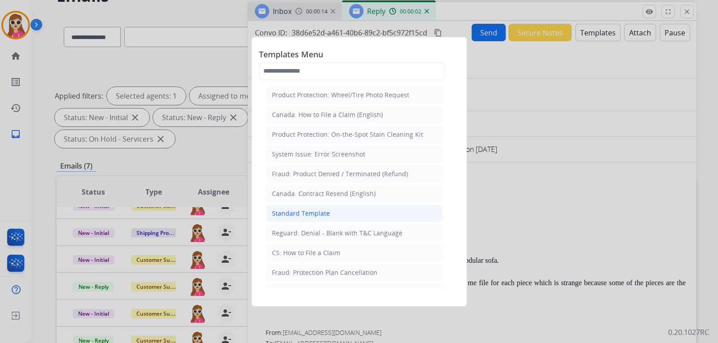
click at [333, 212] on li "Standard Template" at bounding box center [354, 213] width 176 height 17
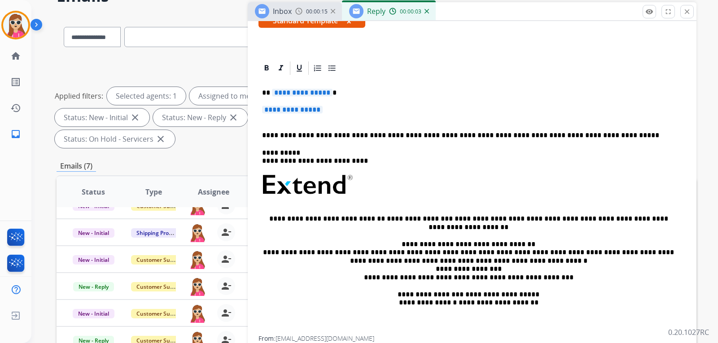
scroll to position [180, 0]
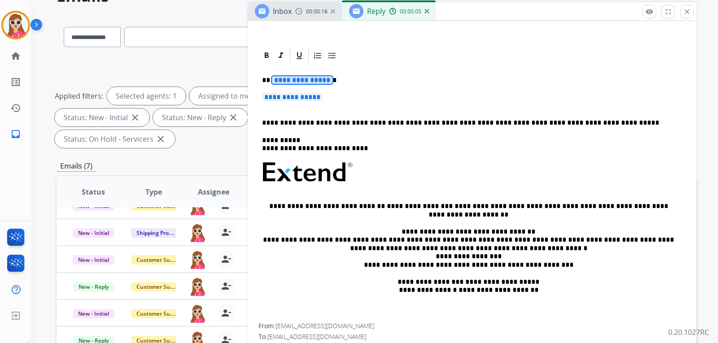
click at [321, 82] on span "**********" at bounding box center [302, 80] width 61 height 8
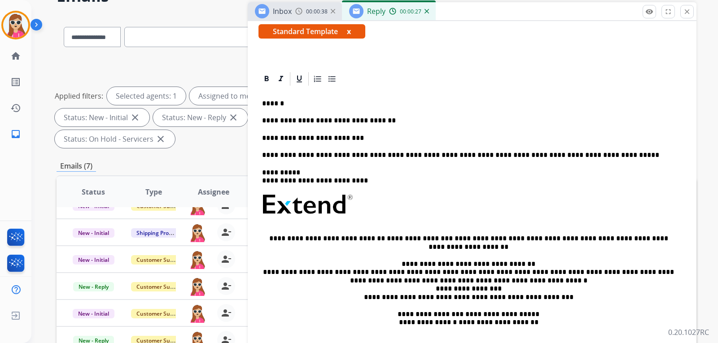
scroll to position [135, 0]
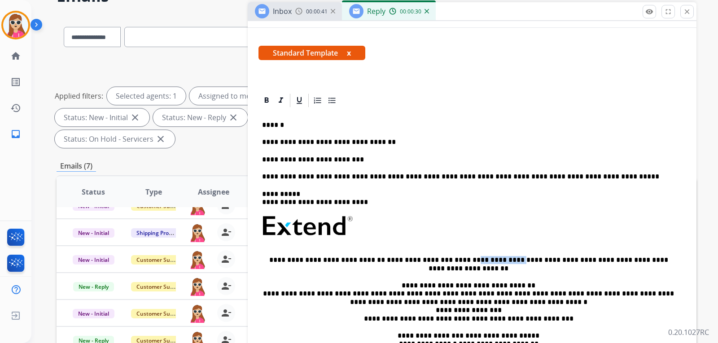
drag, startPoint x: 440, startPoint y: 261, endPoint x: 481, endPoint y: 258, distance: 40.5
click at [481, 258] on p "**********" at bounding box center [468, 264] width 413 height 17
click at [477, 269] on p "**********" at bounding box center [468, 264] width 413 height 17
drag, startPoint x: 481, startPoint y: 260, endPoint x: 442, endPoint y: 257, distance: 38.7
click at [442, 257] on p "**********" at bounding box center [468, 264] width 413 height 17
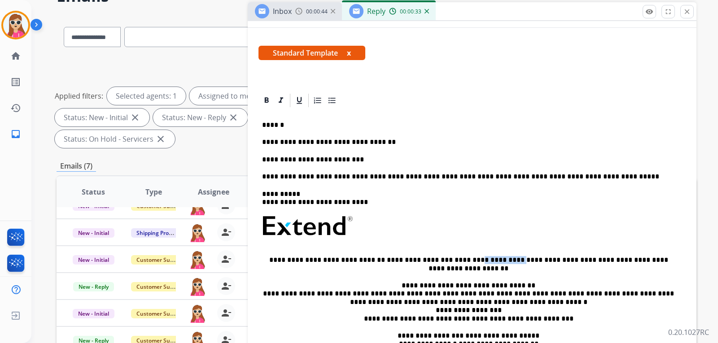
copy p "**********"
click at [356, 161] on p "**********" at bounding box center [468, 160] width 413 height 8
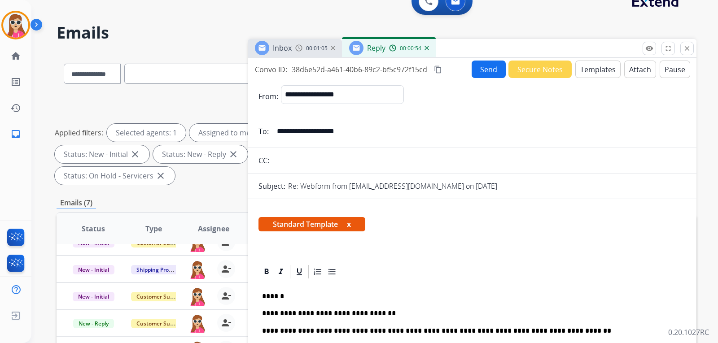
scroll to position [0, 0]
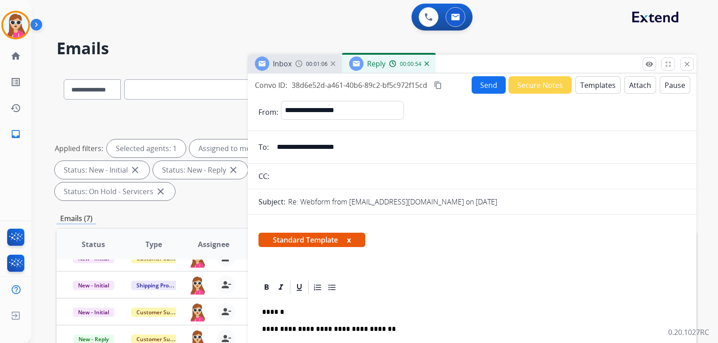
click at [491, 91] on button "Send" at bounding box center [489, 85] width 34 height 18
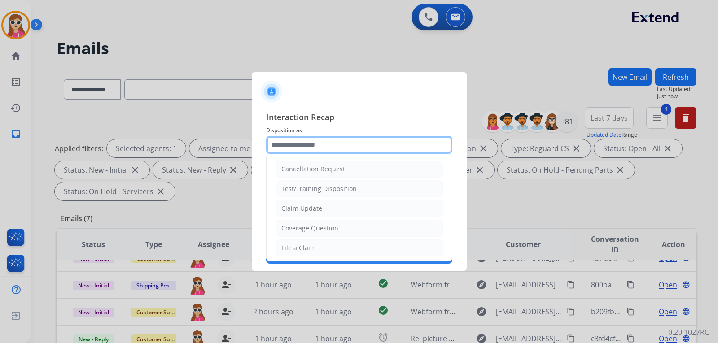
click at [411, 145] on input "text" at bounding box center [359, 145] width 186 height 18
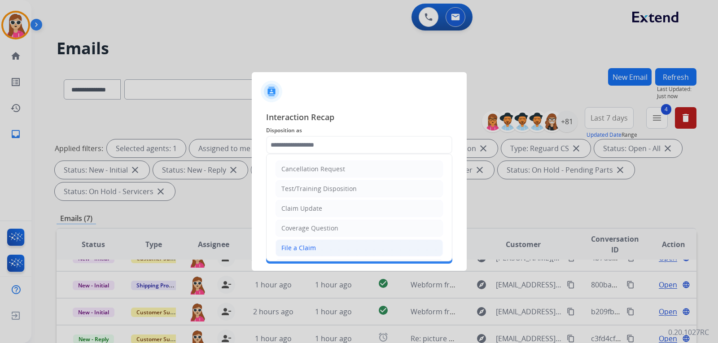
click at [383, 243] on li "File a Claim" at bounding box center [359, 248] width 167 height 17
type input "**********"
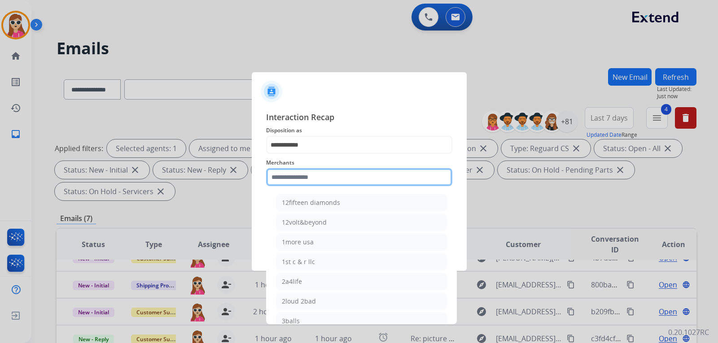
click at [389, 178] on input "text" at bounding box center [359, 177] width 186 height 18
type input "*"
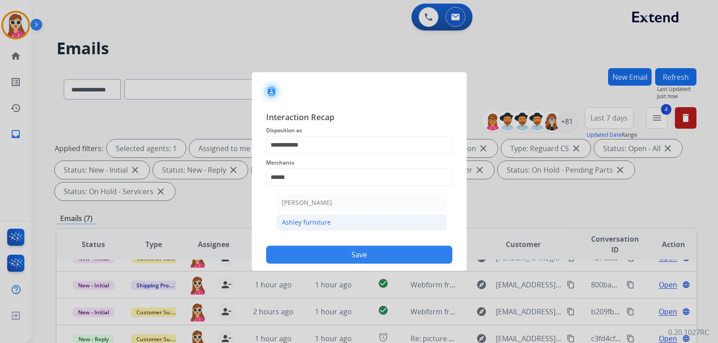
click at [323, 218] on li "Ashley furniture" at bounding box center [361, 222] width 171 height 17
type input "**********"
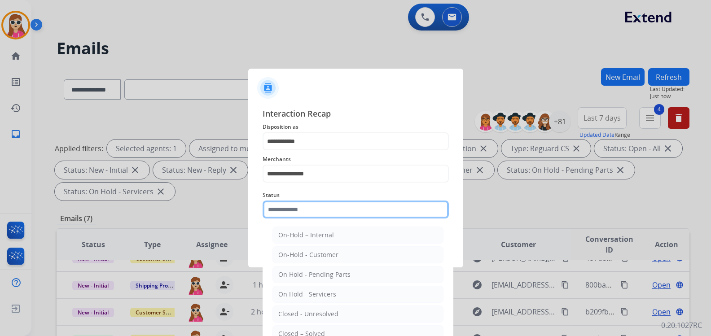
click at [327, 214] on input "text" at bounding box center [356, 210] width 186 height 18
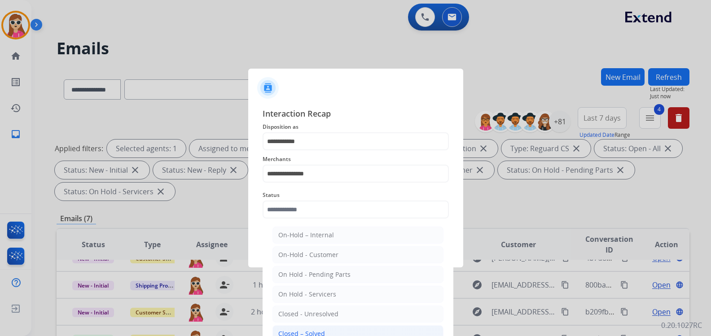
click at [353, 331] on li "Closed – Solved" at bounding box center [357, 333] width 171 height 17
type input "**********"
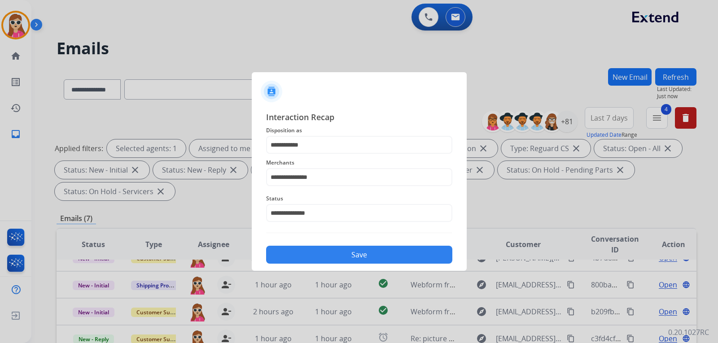
click at [370, 260] on button "Save" at bounding box center [359, 255] width 186 height 18
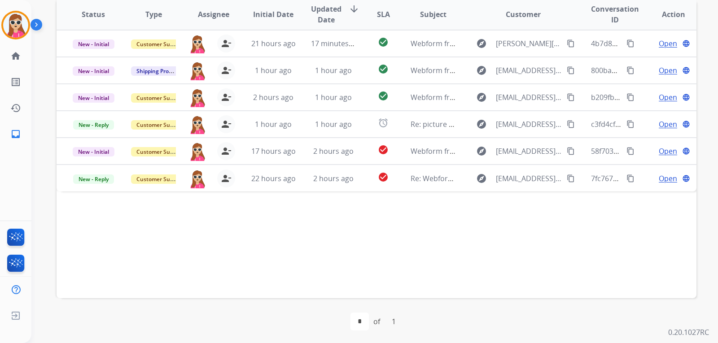
scroll to position [232, 0]
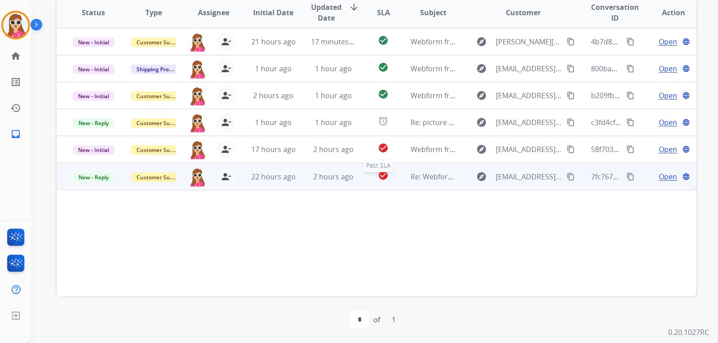
click at [386, 171] on div "check_circle" at bounding box center [383, 176] width 25 height 13
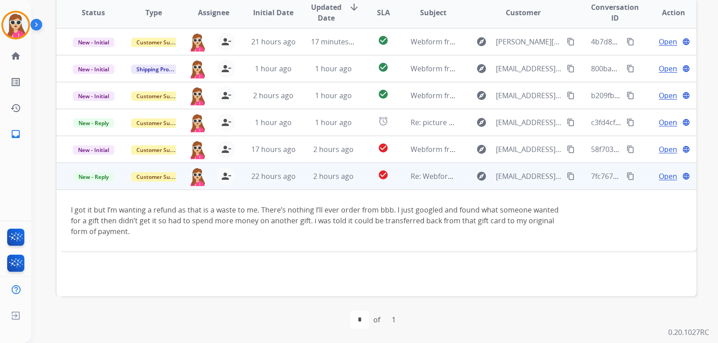
click at [667, 179] on span "Open" at bounding box center [668, 176] width 18 height 11
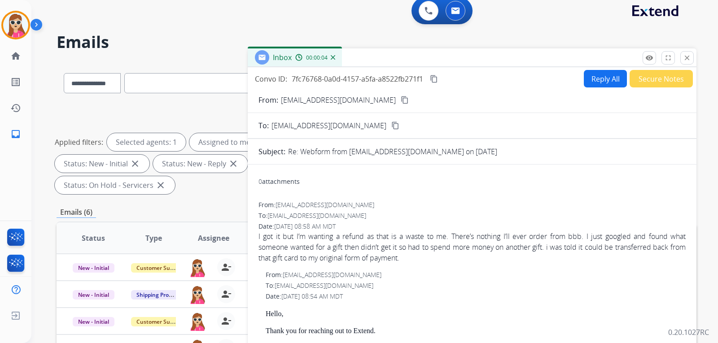
scroll to position [0, 0]
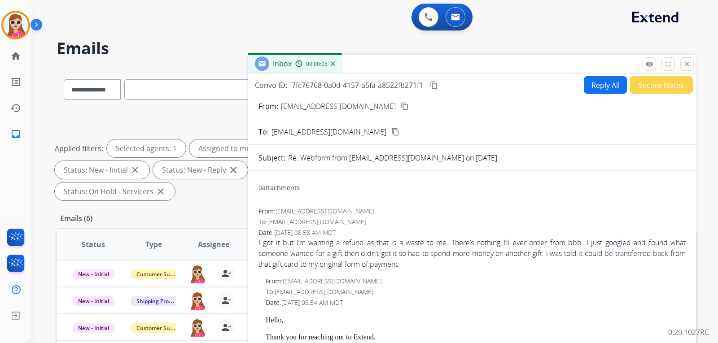
click at [603, 85] on button "Reply All" at bounding box center [605, 85] width 43 height 18
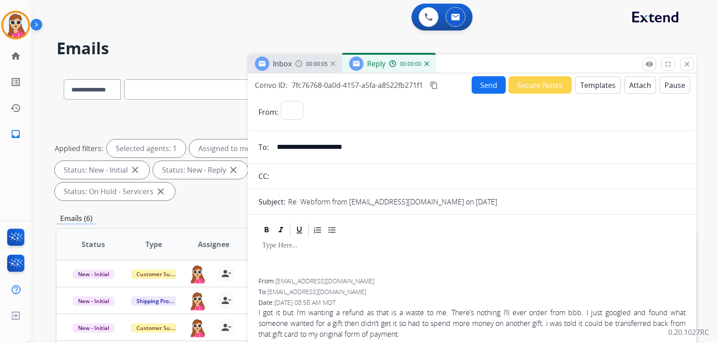
select select "**********"
click at [600, 90] on button "Templates" at bounding box center [597, 85] width 45 height 18
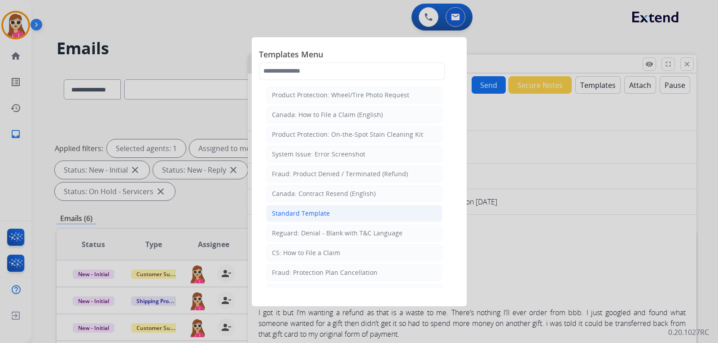
click at [346, 209] on li "Standard Template" at bounding box center [354, 213] width 176 height 17
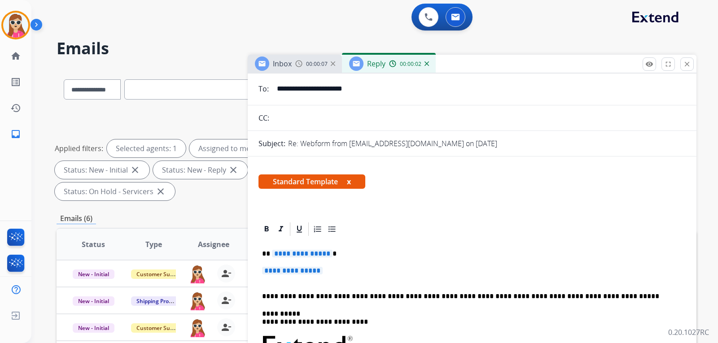
scroll to position [90, 0]
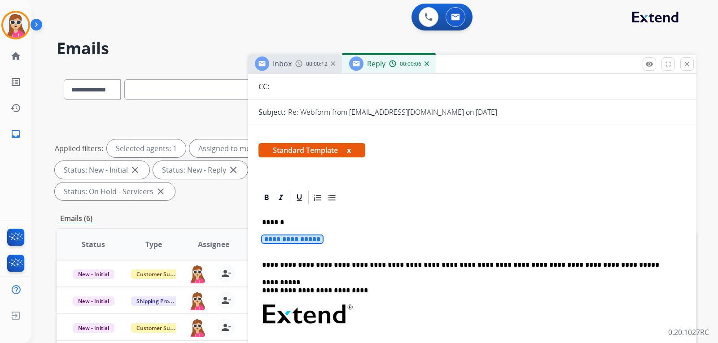
click at [307, 236] on span "**********" at bounding box center [292, 240] width 61 height 8
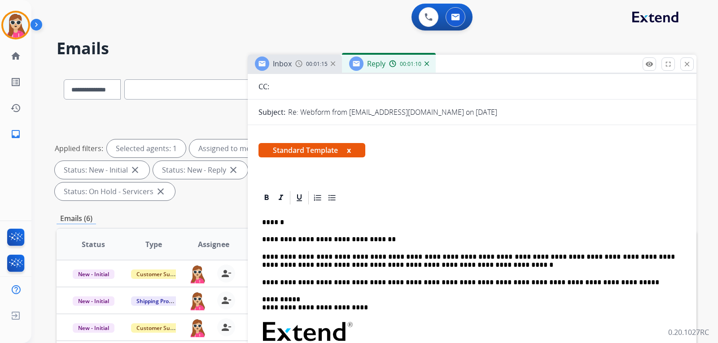
drag, startPoint x: 266, startPoint y: 266, endPoint x: 413, endPoint y: 200, distance: 161.5
click at [413, 200] on div at bounding box center [471, 198] width 427 height 16
click at [415, 265] on p "**********" at bounding box center [468, 261] width 413 height 17
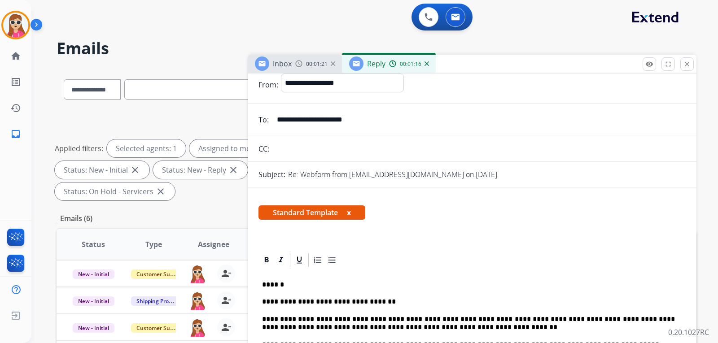
scroll to position [0, 0]
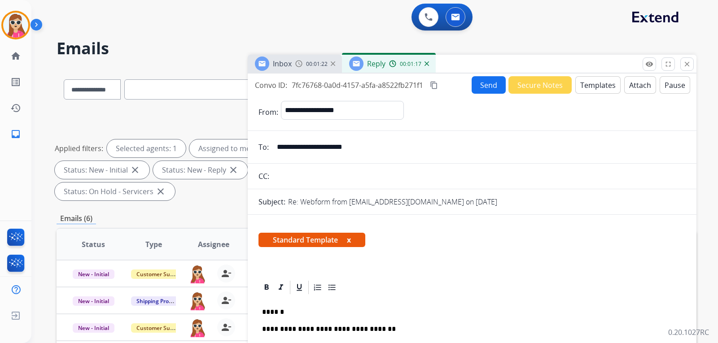
click at [477, 87] on button "Send" at bounding box center [489, 85] width 34 height 18
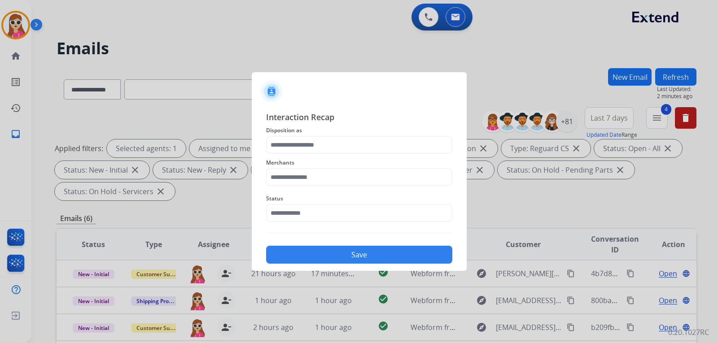
click at [373, 135] on span "Disposition as" at bounding box center [359, 130] width 186 height 11
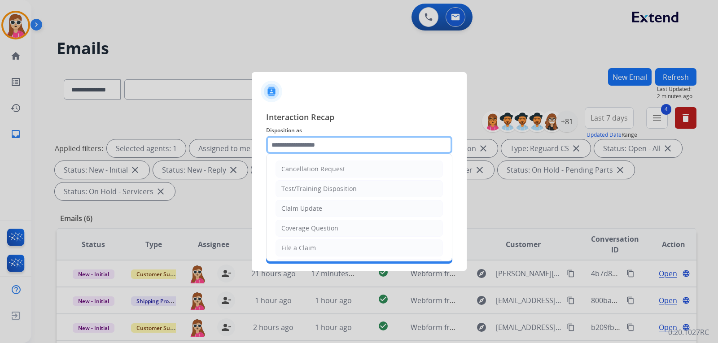
click at [372, 152] on input "text" at bounding box center [359, 145] width 186 height 18
click at [369, 209] on li "Claim Update" at bounding box center [359, 208] width 167 height 17
type input "**********"
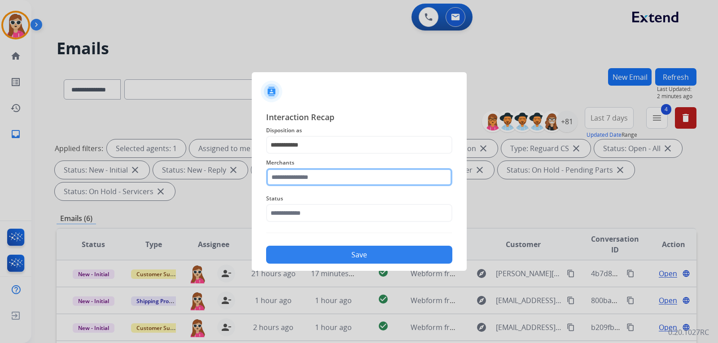
click at [367, 175] on input "text" at bounding box center [359, 177] width 186 height 18
click at [400, 182] on input "text" at bounding box center [359, 177] width 186 height 18
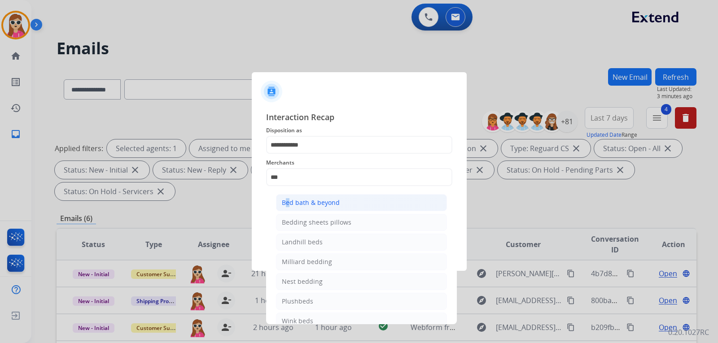
click at [284, 203] on div "Bed bath & beyond" at bounding box center [311, 202] width 58 height 9
type input "**********"
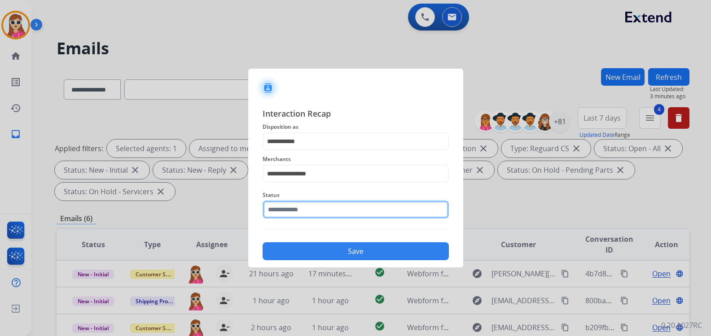
click at [286, 208] on input "text" at bounding box center [356, 210] width 186 height 18
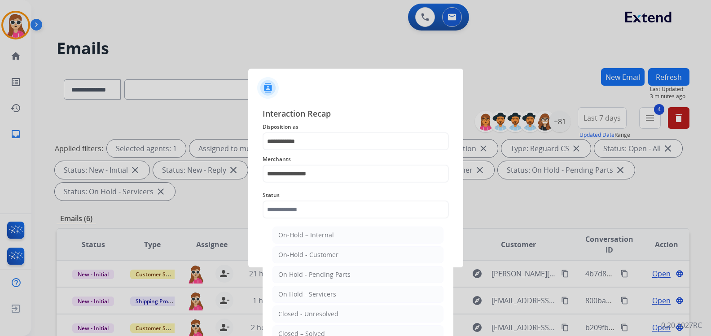
click at [321, 328] on li "Closed – Solved" at bounding box center [357, 333] width 171 height 17
type input "**********"
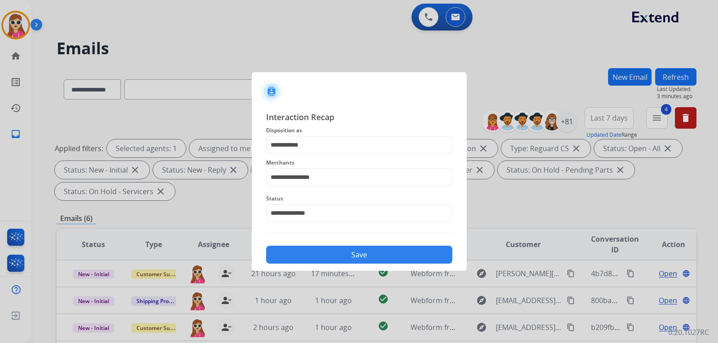
click at [324, 258] on button "Save" at bounding box center [359, 255] width 186 height 18
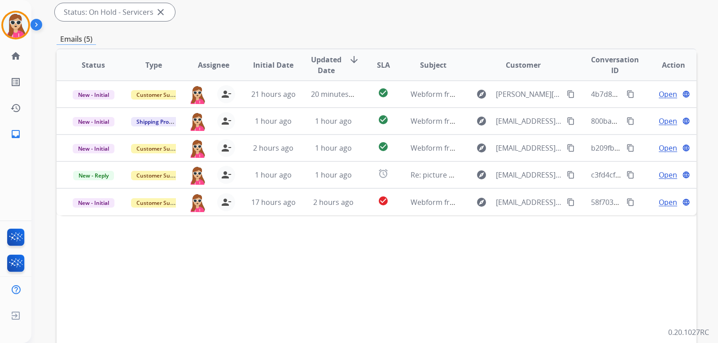
scroll to position [232, 0]
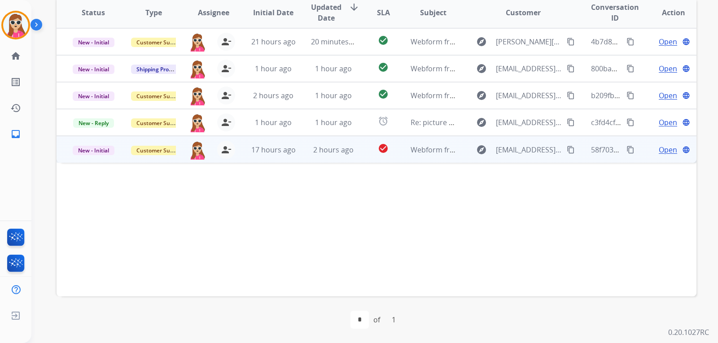
click at [660, 155] on td "Open language" at bounding box center [666, 149] width 60 height 27
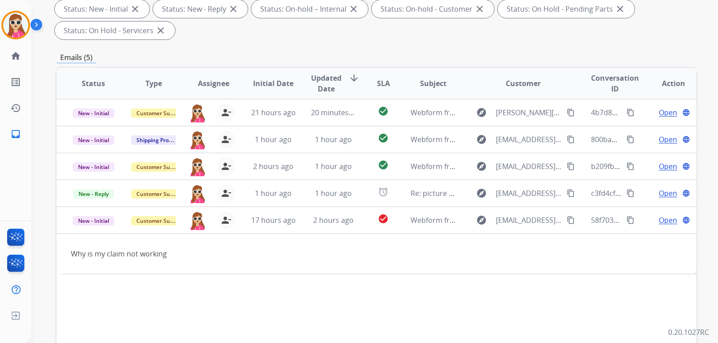
scroll to position [97, 0]
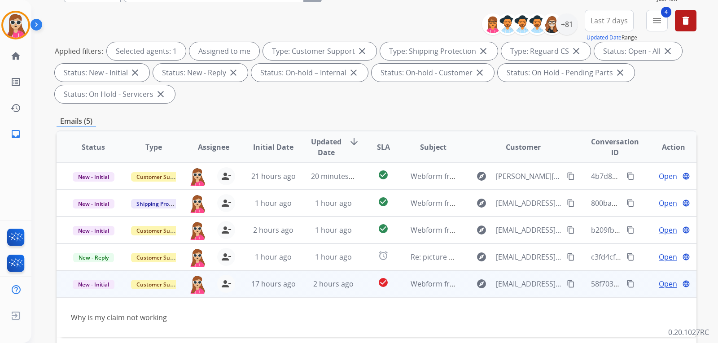
click at [665, 281] on span "Open" at bounding box center [668, 284] width 18 height 11
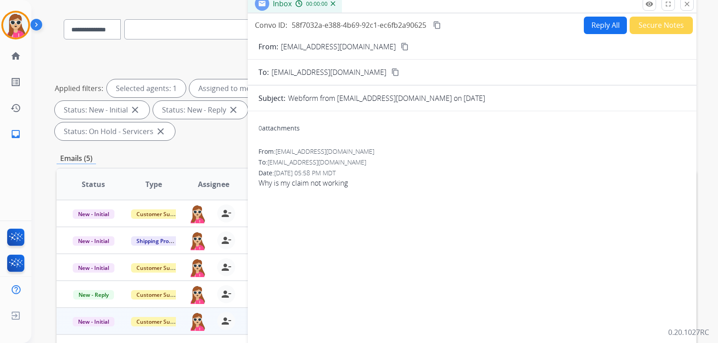
scroll to position [0, 0]
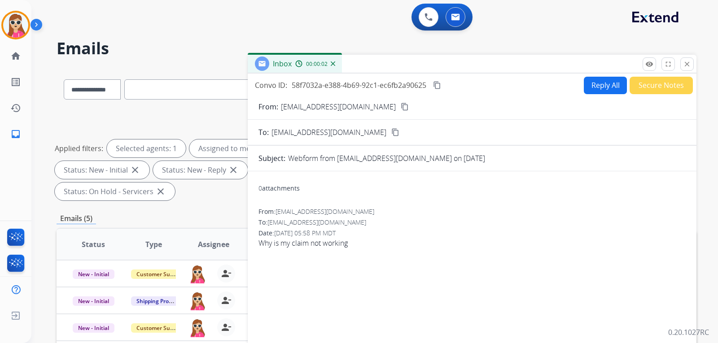
click at [595, 80] on button "Reply All" at bounding box center [605, 86] width 43 height 18
select select "**********"
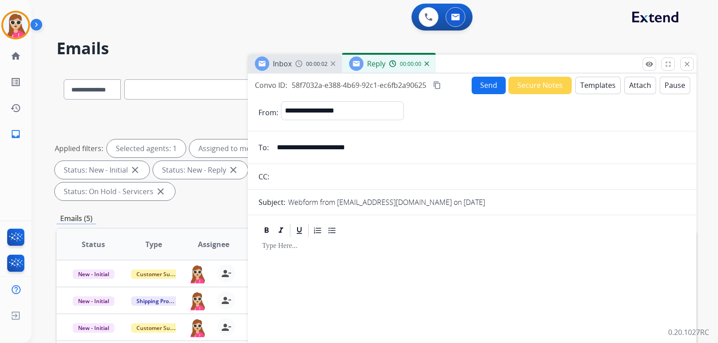
click at [596, 81] on button "Templates" at bounding box center [597, 86] width 45 height 18
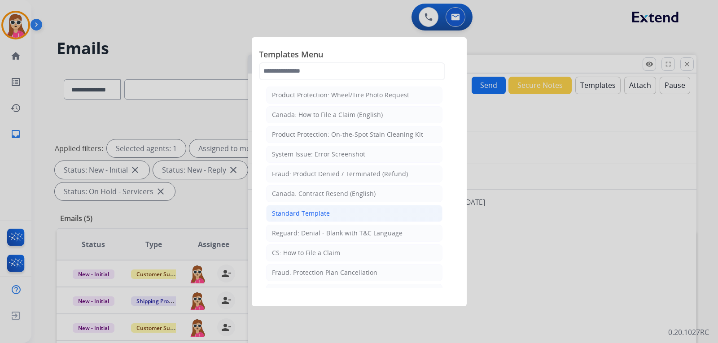
click at [373, 218] on li "Standard Template" at bounding box center [354, 213] width 176 height 17
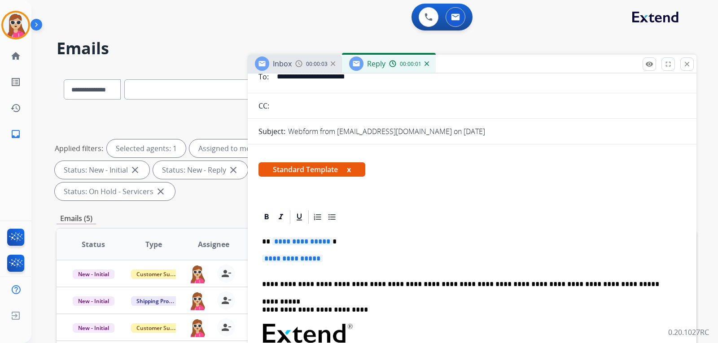
scroll to position [90, 0]
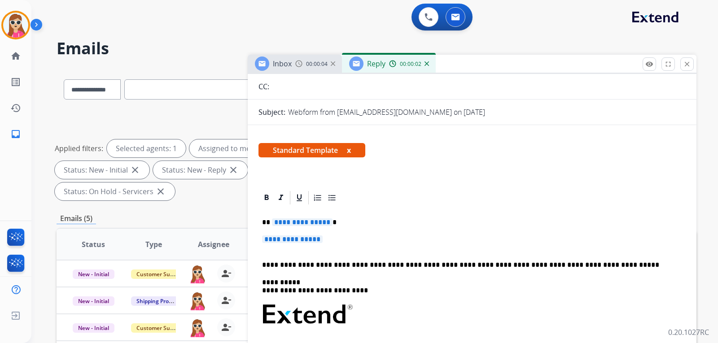
click at [302, 225] on span "**********" at bounding box center [302, 223] width 61 height 8
click at [315, 240] on span "**********" at bounding box center [292, 240] width 61 height 8
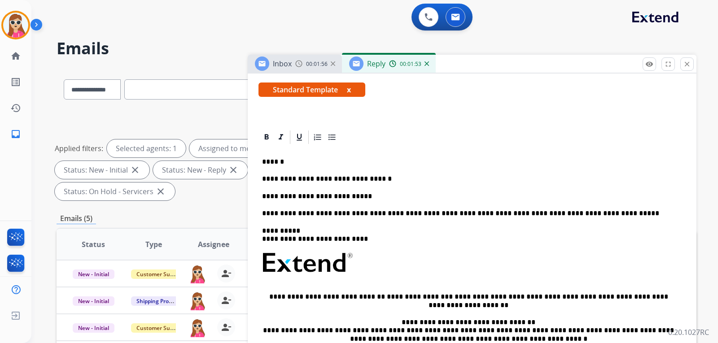
scroll to position [158, 0]
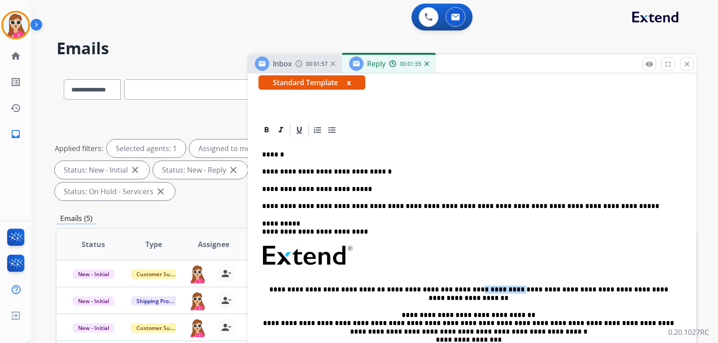
drag, startPoint x: 442, startPoint y: 291, endPoint x: 482, endPoint y: 289, distance: 40.9
click at [482, 289] on p "**********" at bounding box center [468, 294] width 413 height 17
copy p "**********"
click at [361, 184] on div "**********" at bounding box center [471, 272] width 427 height 269
click at [350, 181] on div "**********" at bounding box center [471, 272] width 427 height 269
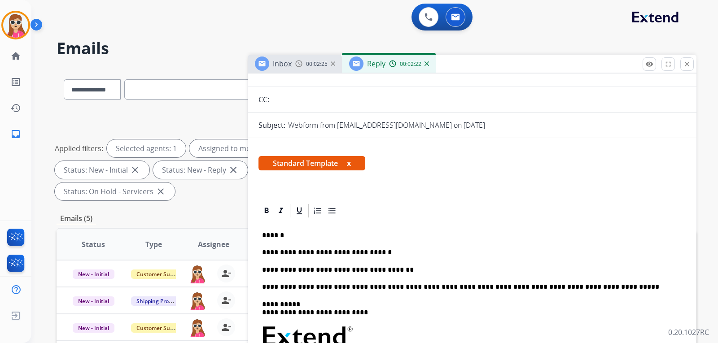
scroll to position [0, 0]
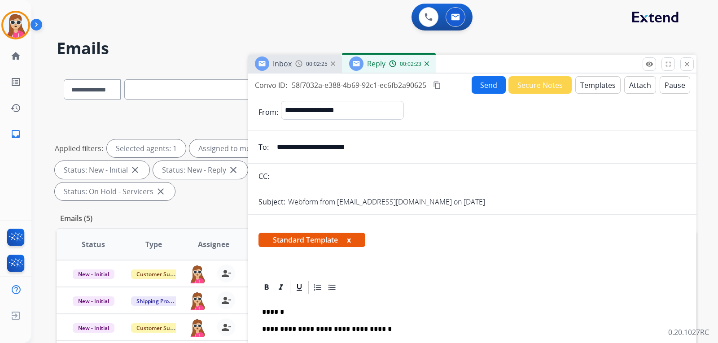
click at [483, 88] on button "Send" at bounding box center [489, 85] width 34 height 18
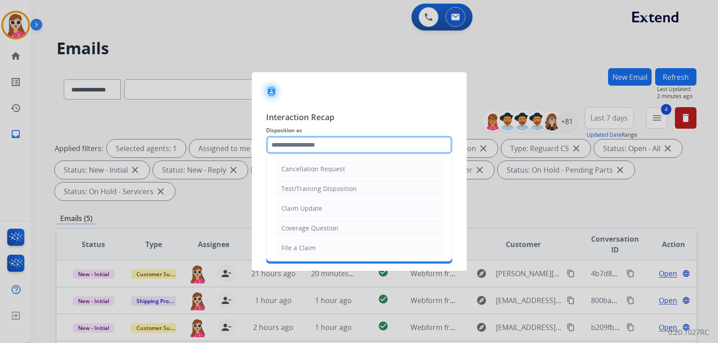
click at [329, 143] on input "text" at bounding box center [359, 145] width 186 height 18
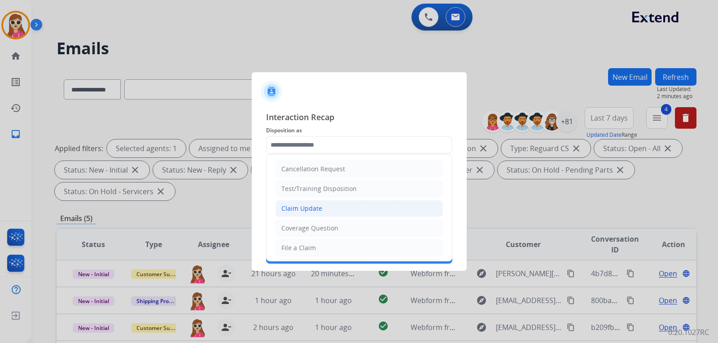
click at [312, 209] on div "Claim Update" at bounding box center [301, 208] width 41 height 9
type input "**********"
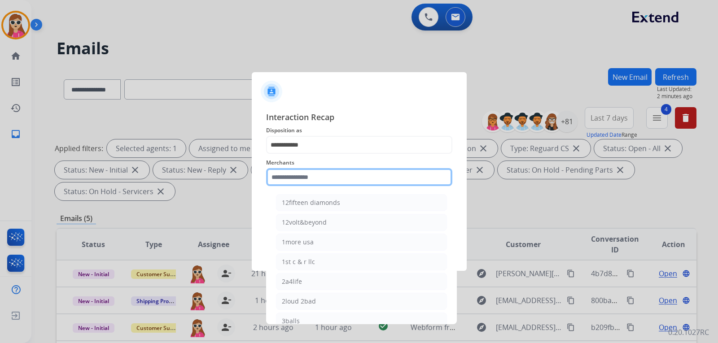
click at [310, 176] on input "text" at bounding box center [359, 177] width 186 height 18
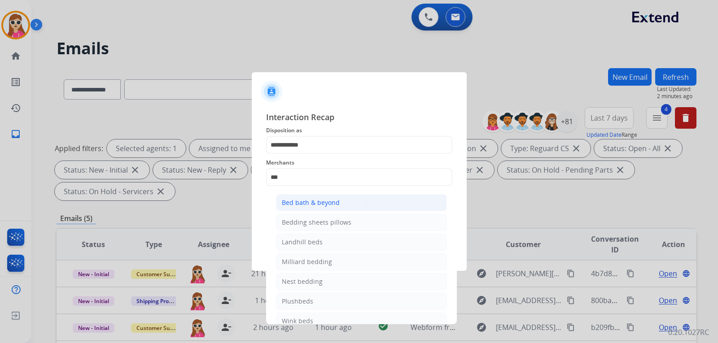
click at [289, 202] on div "Bed bath & beyond" at bounding box center [311, 202] width 58 height 9
type input "**********"
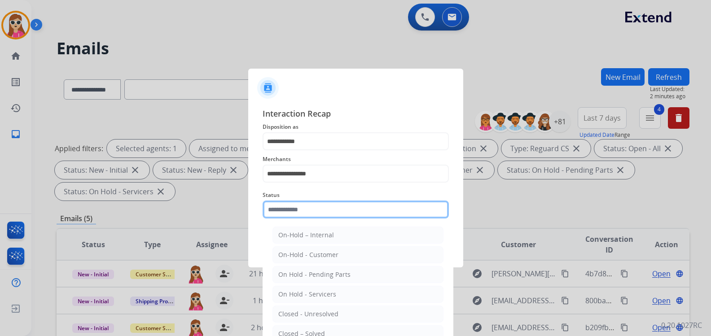
drag, startPoint x: 293, startPoint y: 219, endPoint x: 292, endPoint y: 224, distance: 5.4
click at [293, 219] on input "text" at bounding box center [356, 210] width 186 height 18
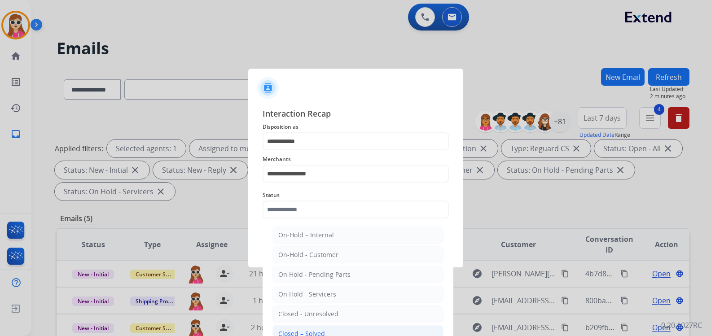
click at [308, 329] on li "Closed – Solved" at bounding box center [357, 333] width 171 height 17
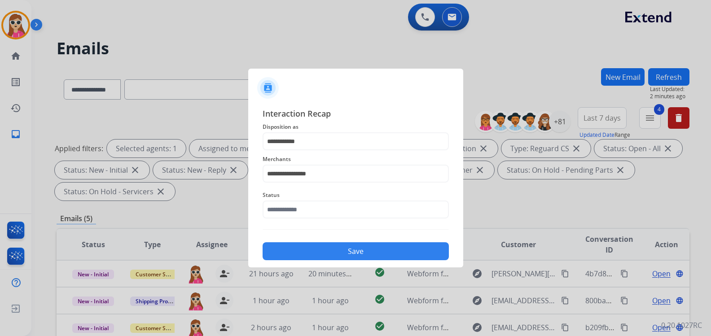
type input "**********"
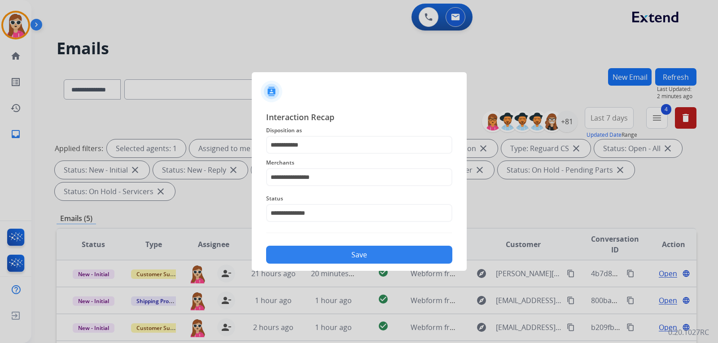
click at [318, 260] on button "Save" at bounding box center [359, 255] width 186 height 18
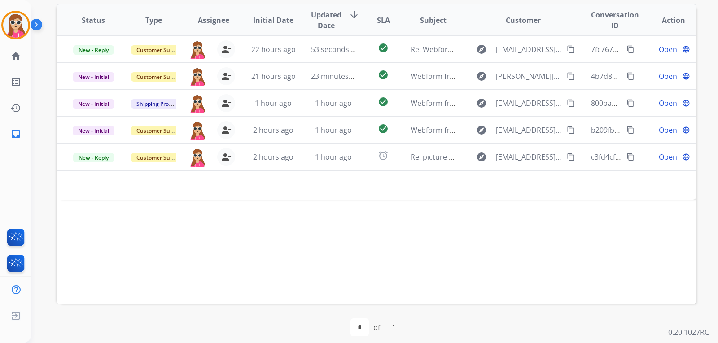
scroll to position [232, 0]
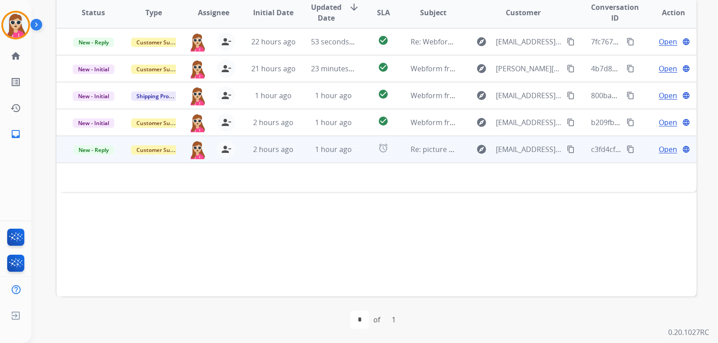
click at [657, 146] on td "Open language" at bounding box center [666, 149] width 60 height 27
click at [659, 147] on span "Open" at bounding box center [668, 150] width 18 height 11
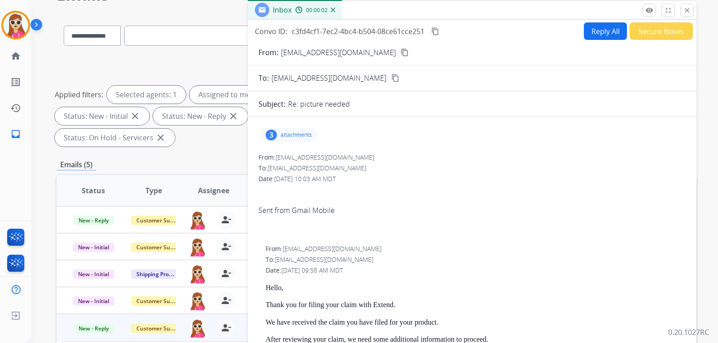
scroll to position [53, 0]
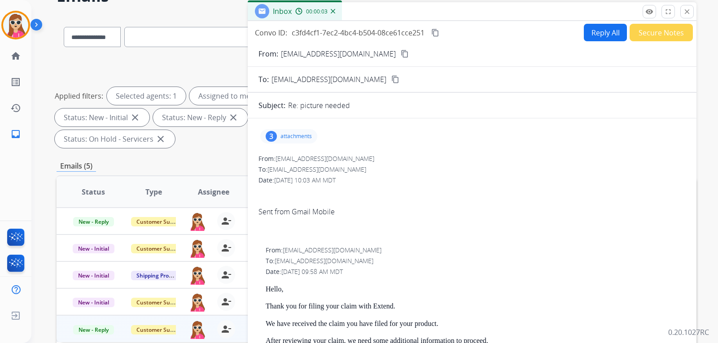
click at [292, 133] on p "attachments" at bounding box center [295, 136] width 31 height 7
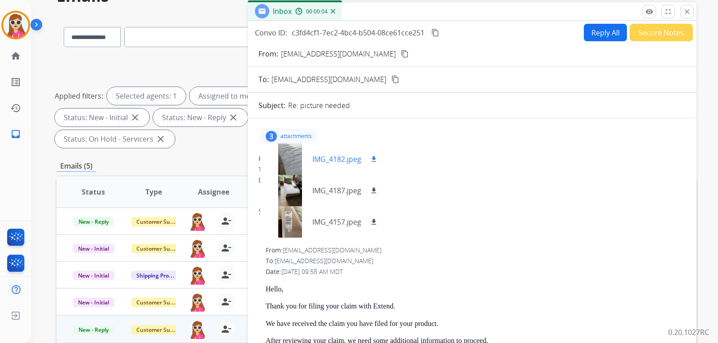
click at [372, 156] on mat-icon "download" at bounding box center [374, 159] width 8 height 8
click at [377, 189] on mat-icon "download" at bounding box center [374, 191] width 8 height 8
drag, startPoint x: 378, startPoint y: 220, endPoint x: 378, endPoint y: 215, distance: 5.4
click at [378, 220] on button "download" at bounding box center [373, 222] width 11 height 11
click at [590, 32] on button "Reply All" at bounding box center [605, 33] width 43 height 18
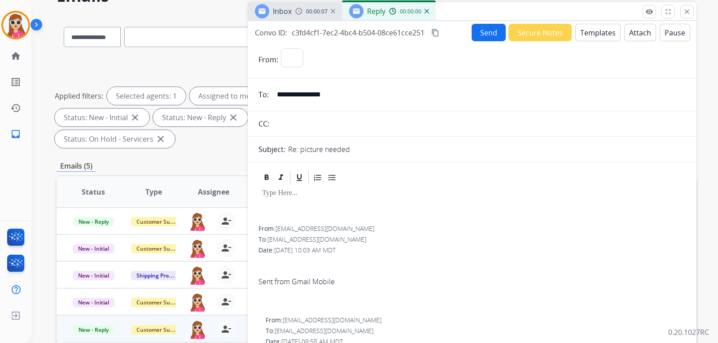
select select "**********"
click at [590, 30] on button "Templates" at bounding box center [597, 33] width 45 height 18
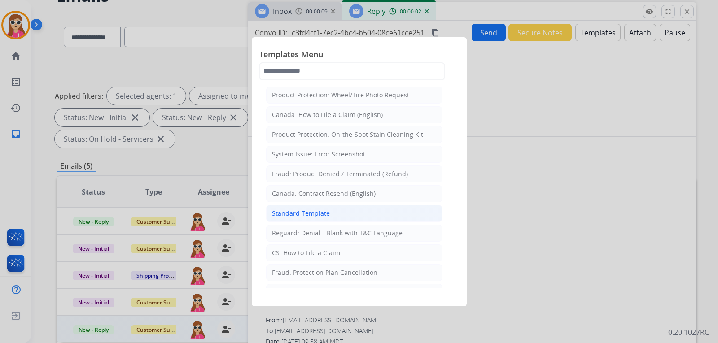
click at [318, 217] on div "Standard Template" at bounding box center [301, 213] width 58 height 9
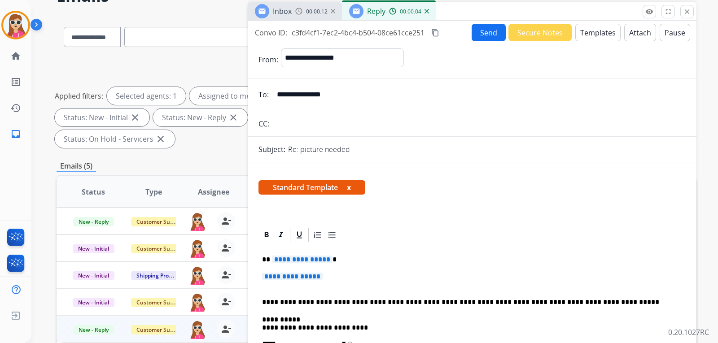
drag, startPoint x: 280, startPoint y: 96, endPoint x: 337, endPoint y: 101, distance: 56.4
click at [337, 101] on input "**********" at bounding box center [479, 95] width 414 height 18
click at [339, 101] on input "**********" at bounding box center [479, 95] width 414 height 18
drag, startPoint x: 348, startPoint y: 93, endPoint x: 265, endPoint y: 92, distance: 82.6
click at [265, 92] on div "**********" at bounding box center [472, 95] width 449 height 18
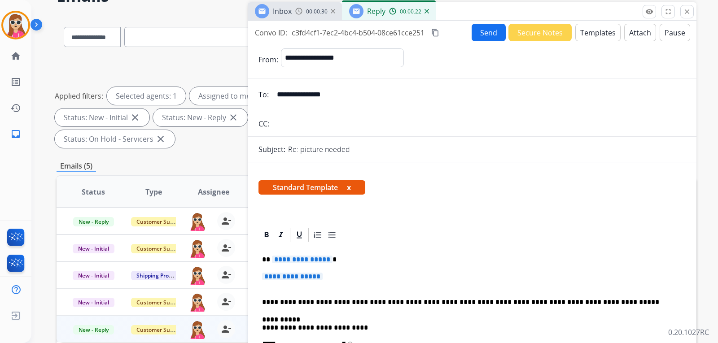
click at [582, 33] on button "Templates" at bounding box center [597, 33] width 45 height 18
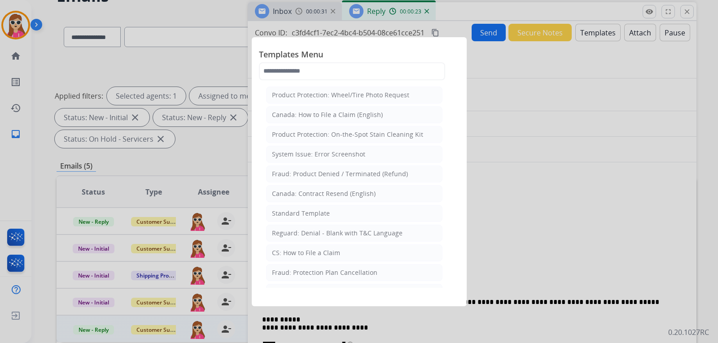
click at [497, 220] on div at bounding box center [359, 171] width 718 height 343
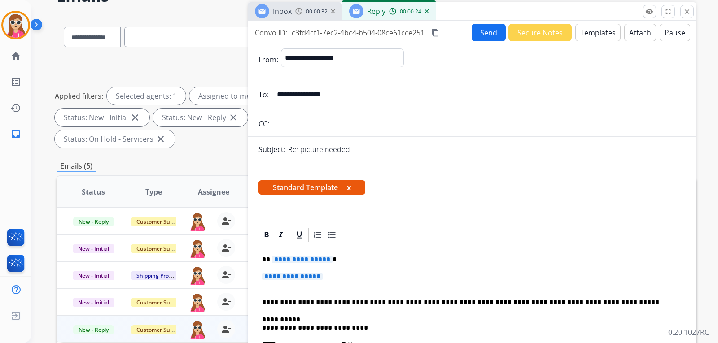
click at [296, 260] on span "**********" at bounding box center [302, 260] width 61 height 8
drag, startPoint x: 282, startPoint y: 274, endPoint x: 280, endPoint y: 264, distance: 10.5
click at [282, 274] on span "**********" at bounding box center [292, 277] width 61 height 8
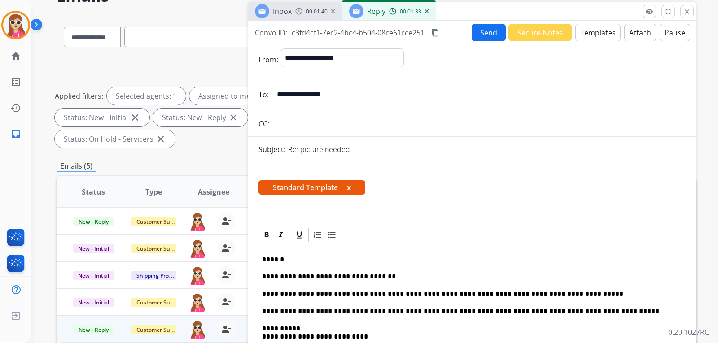
click at [552, 298] on p "**********" at bounding box center [468, 294] width 413 height 8
click at [488, 33] on button "Send" at bounding box center [489, 33] width 34 height 18
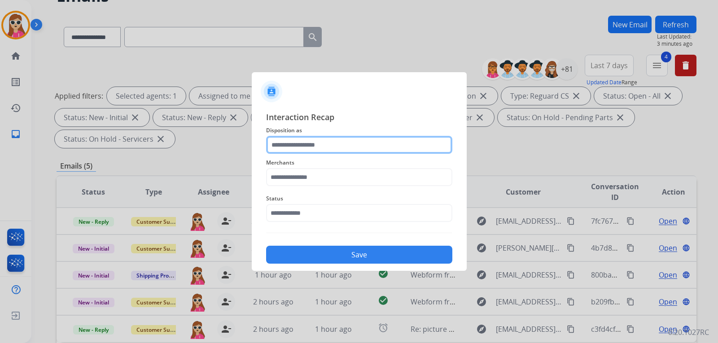
click at [359, 146] on input "text" at bounding box center [359, 145] width 186 height 18
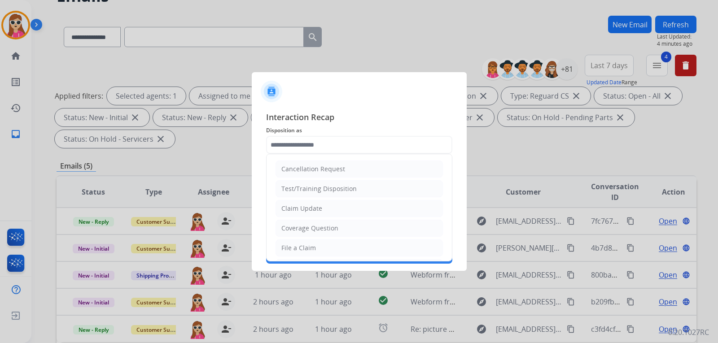
click at [313, 211] on div "Claim Update" at bounding box center [301, 208] width 41 height 9
type input "**********"
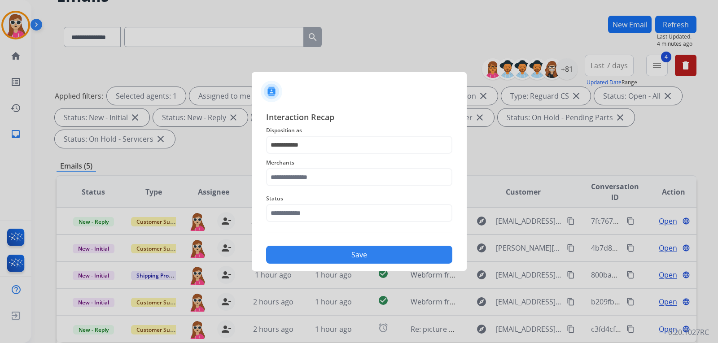
click at [326, 187] on div "Merchants" at bounding box center [359, 172] width 186 height 36
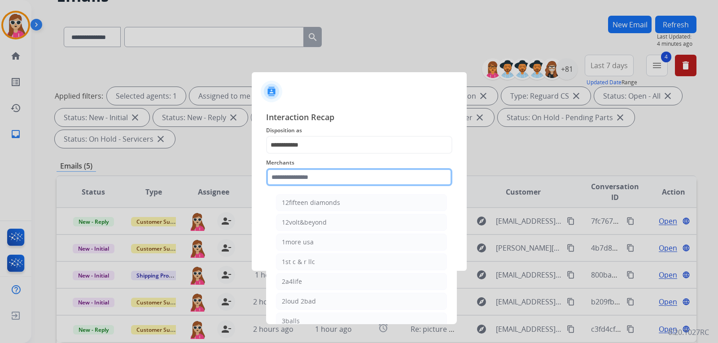
click at [331, 182] on input "text" at bounding box center [359, 177] width 186 height 18
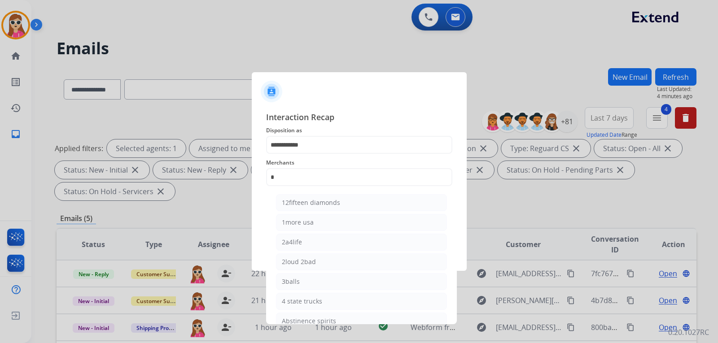
select select "**********"
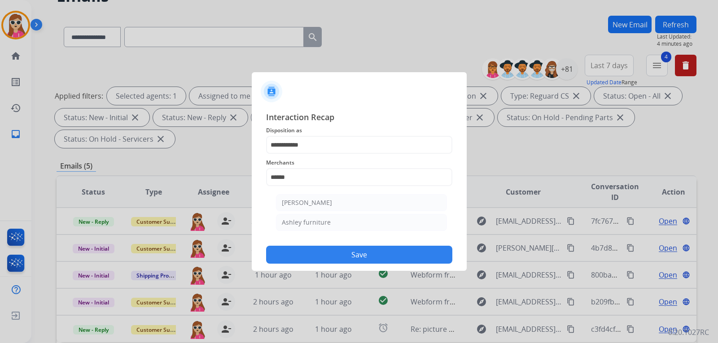
click at [316, 222] on div "Ashley furniture" at bounding box center [306, 222] width 49 height 9
type input "**********"
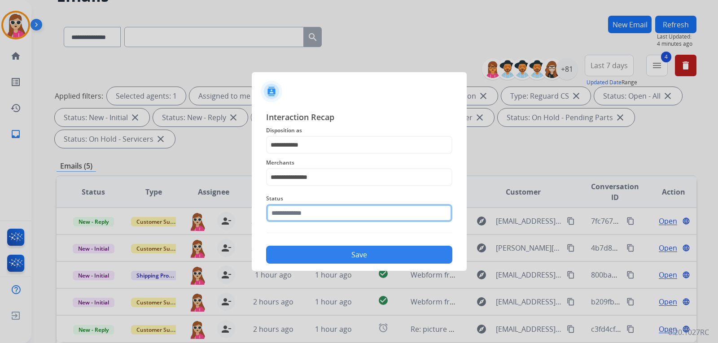
click at [319, 212] on input "text" at bounding box center [359, 213] width 186 height 18
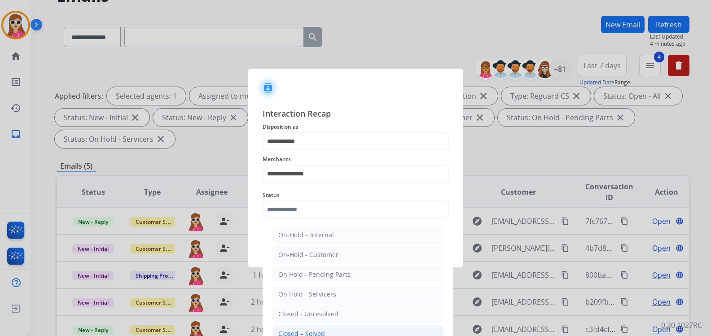
click at [342, 329] on li "Closed – Solved" at bounding box center [357, 333] width 171 height 17
type input "**********"
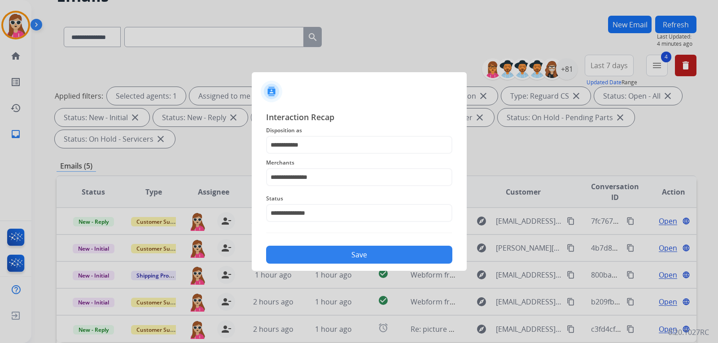
click at [350, 252] on button "Save" at bounding box center [359, 255] width 186 height 18
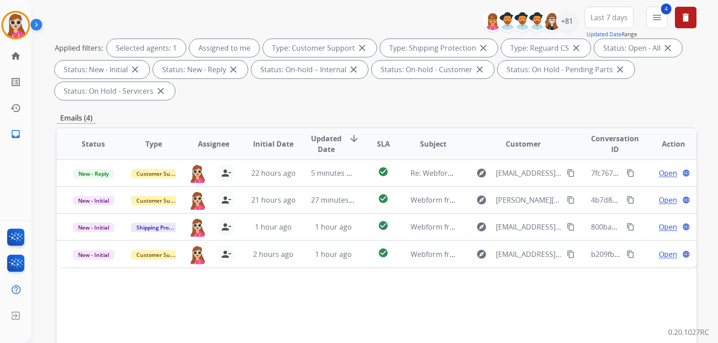
scroll to position [224, 0]
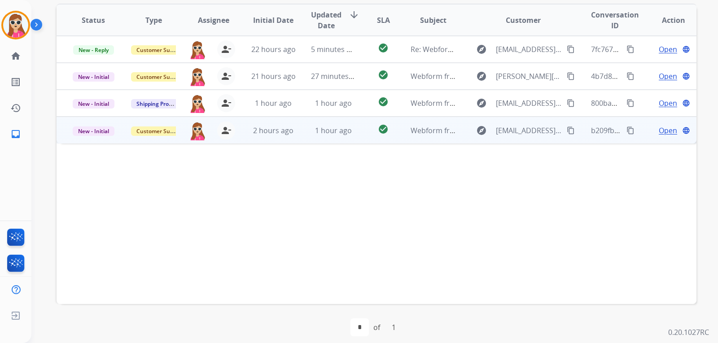
click at [665, 135] on span "Open" at bounding box center [668, 130] width 18 height 11
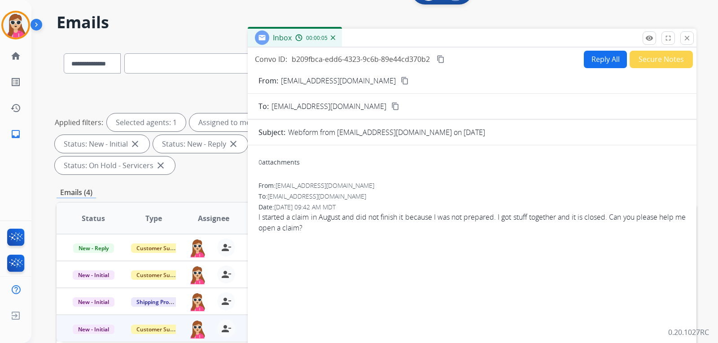
scroll to position [0, 0]
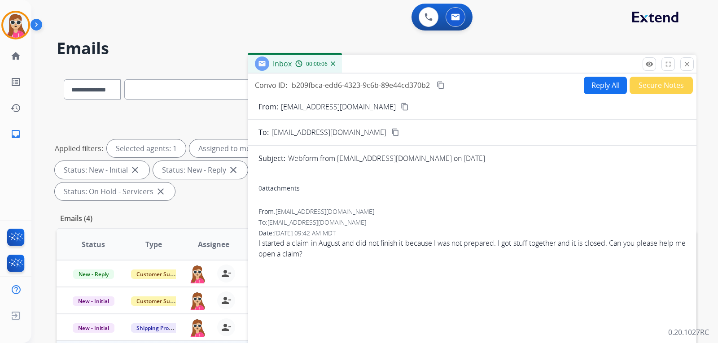
click at [595, 84] on button "Reply All" at bounding box center [605, 86] width 43 height 18
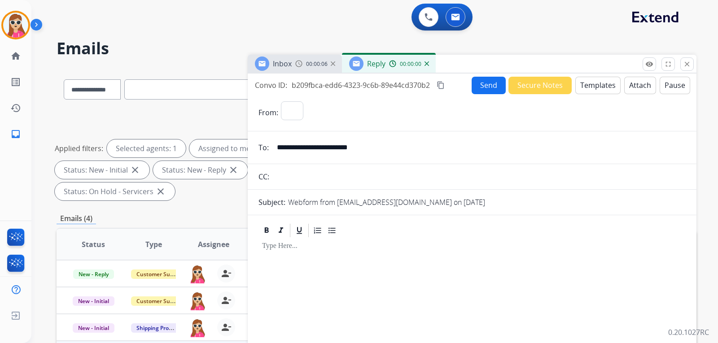
select select "**********"
click at [595, 84] on button "Templates" at bounding box center [597, 86] width 45 height 18
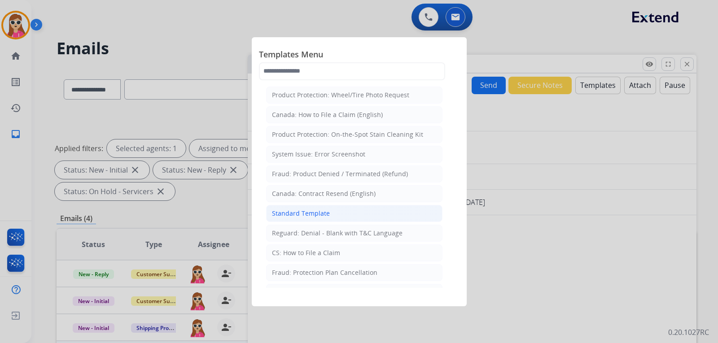
click at [348, 210] on li "Standard Template" at bounding box center [354, 213] width 176 height 17
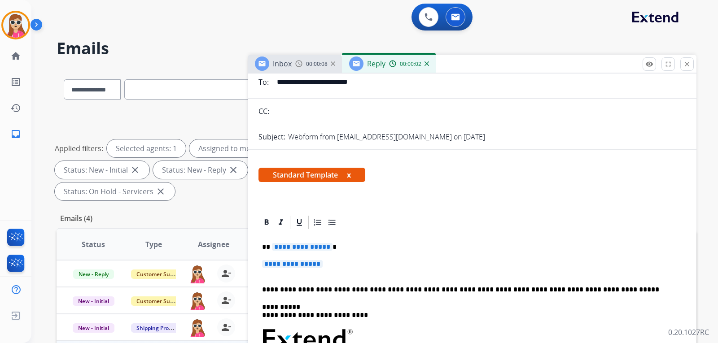
scroll to position [90, 0]
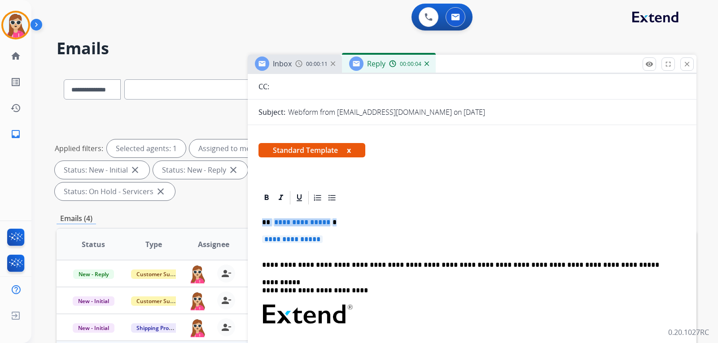
drag, startPoint x: 259, startPoint y: 223, endPoint x: 335, endPoint y: 225, distance: 76.3
click at [326, 236] on div "**********" at bounding box center [471, 336] width 427 height 260
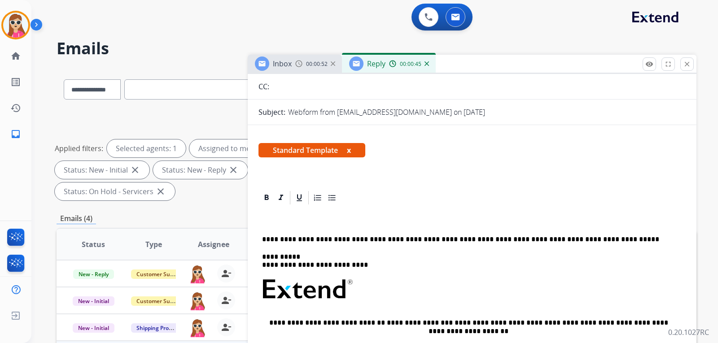
click at [266, 212] on div "**********" at bounding box center [471, 323] width 427 height 234
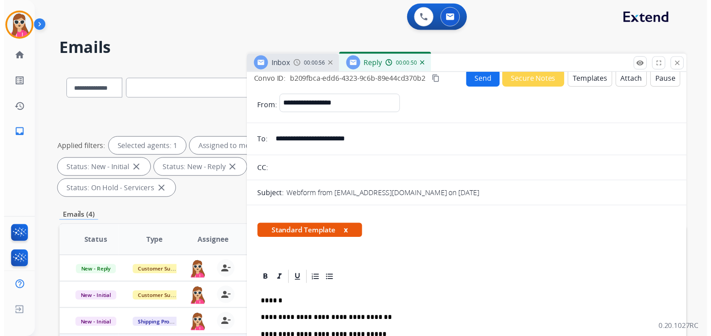
scroll to position [0, 0]
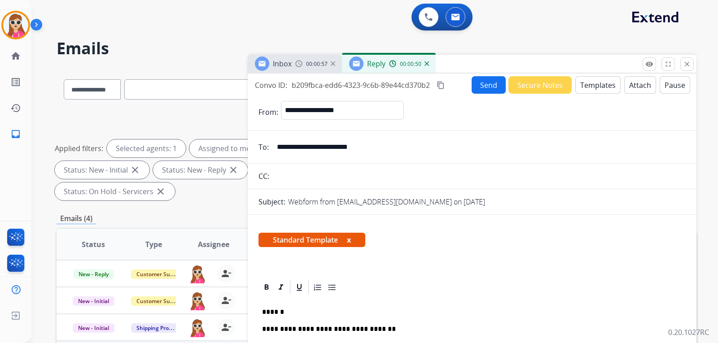
click at [483, 81] on button "Send" at bounding box center [489, 85] width 34 height 18
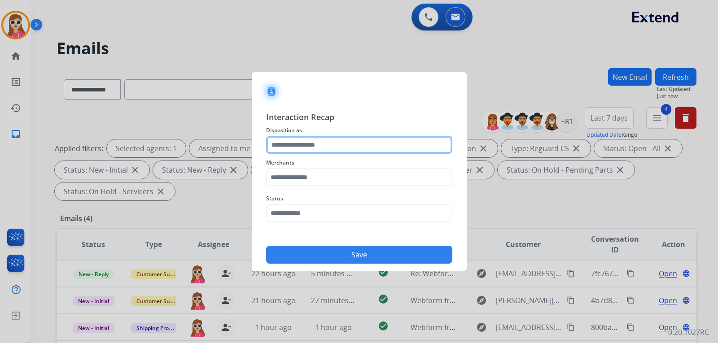
click at [359, 150] on input "text" at bounding box center [359, 145] width 186 height 18
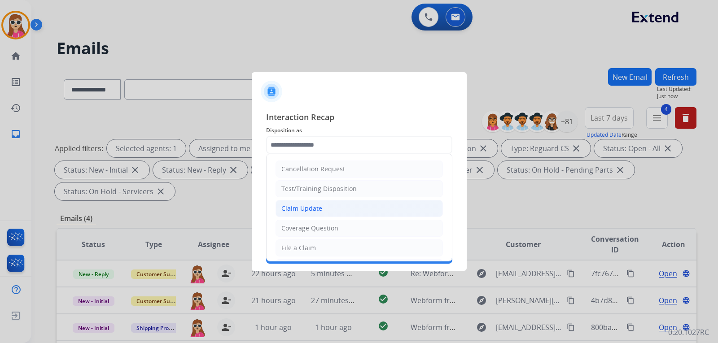
click at [334, 206] on li "Claim Update" at bounding box center [359, 208] width 167 height 17
type input "**********"
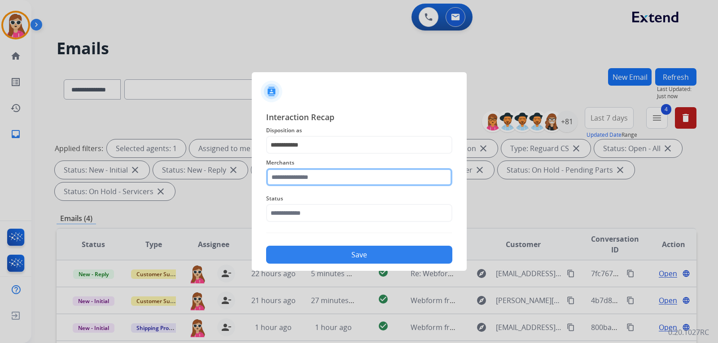
click at [320, 175] on input "text" at bounding box center [359, 177] width 186 height 18
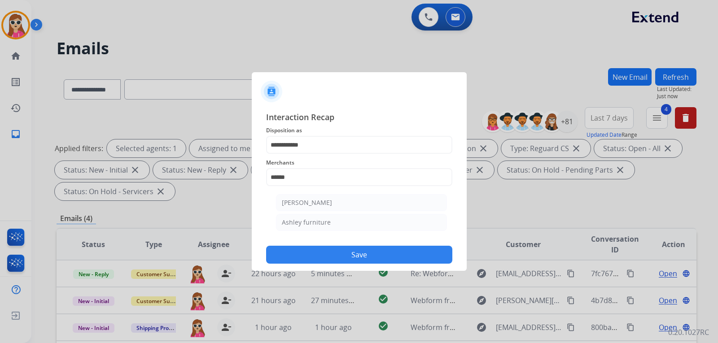
click at [324, 221] on div "Ashley furniture" at bounding box center [306, 222] width 49 height 9
type input "**********"
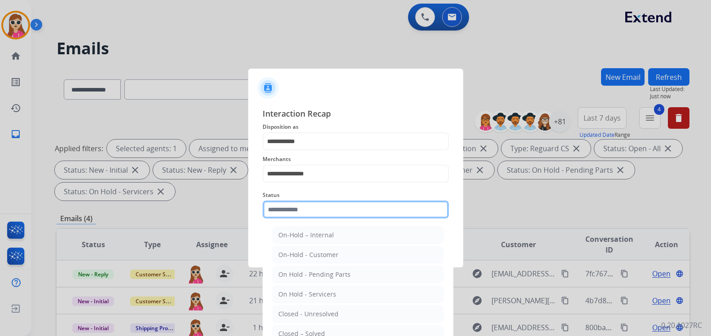
click at [324, 215] on input "text" at bounding box center [356, 210] width 186 height 18
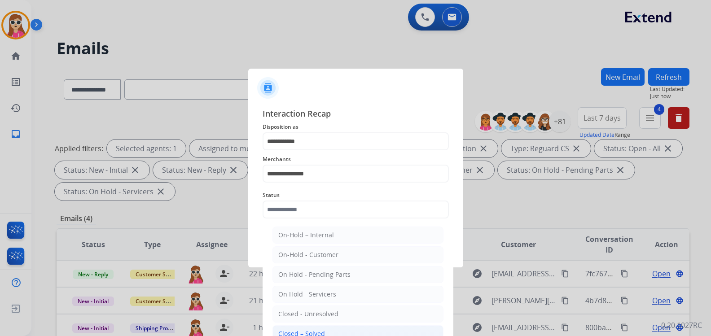
click at [324, 331] on li "Closed – Solved" at bounding box center [357, 333] width 171 height 17
type input "**********"
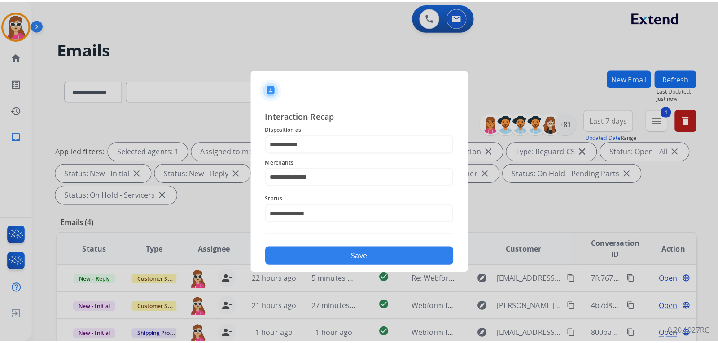
scroll to position [0, 0]
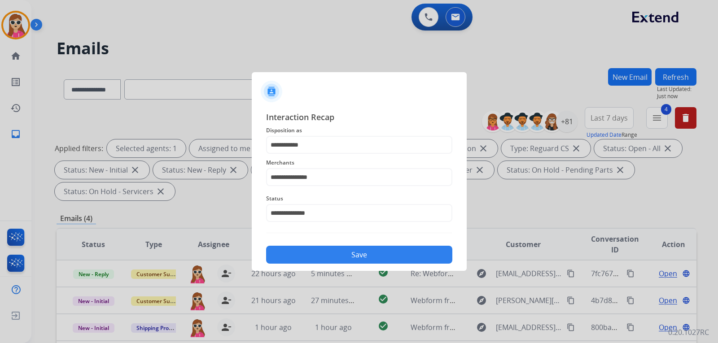
click at [338, 255] on button "Save" at bounding box center [359, 255] width 186 height 18
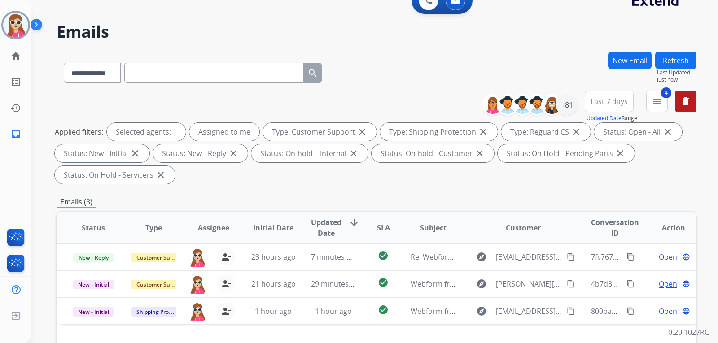
scroll to position [224, 0]
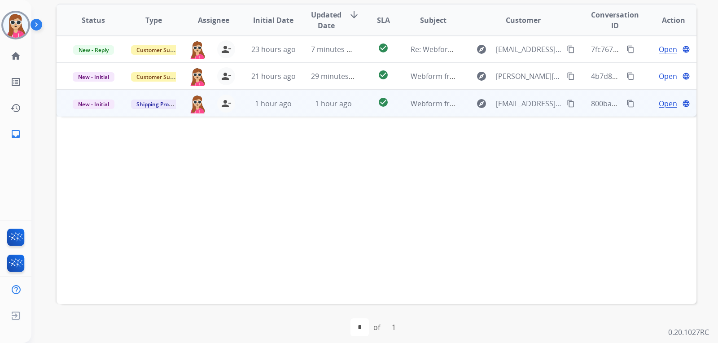
click at [660, 102] on span "Open" at bounding box center [668, 103] width 18 height 11
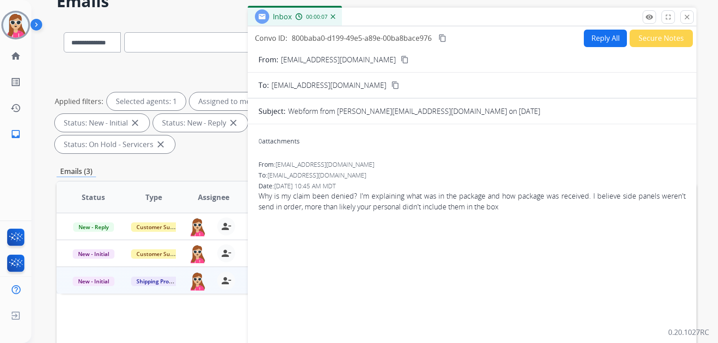
scroll to position [45, 0]
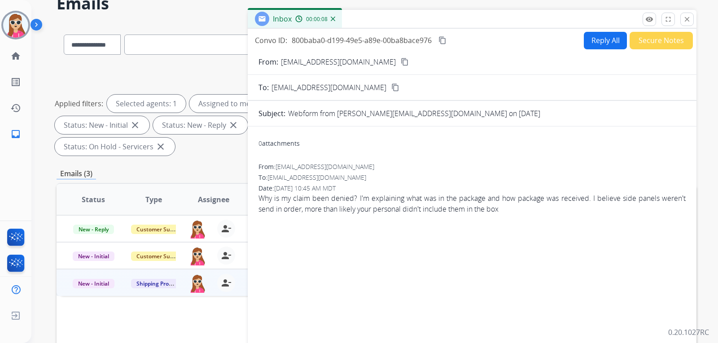
click at [401, 62] on mat-icon "content_copy" at bounding box center [405, 62] width 8 height 8
click at [647, 18] on mat-icon "remove_red_eye" at bounding box center [649, 19] width 8 height 8
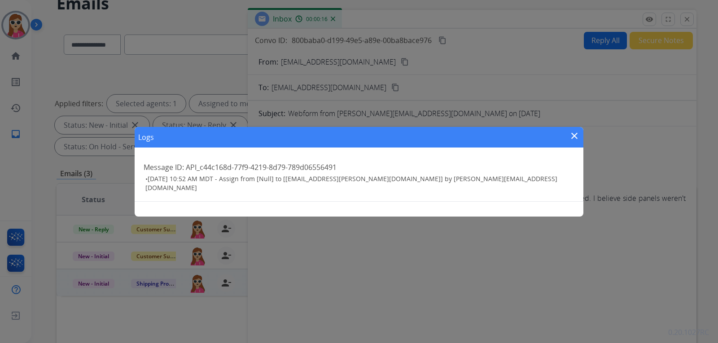
click at [573, 136] on mat-icon "close" at bounding box center [574, 136] width 11 height 11
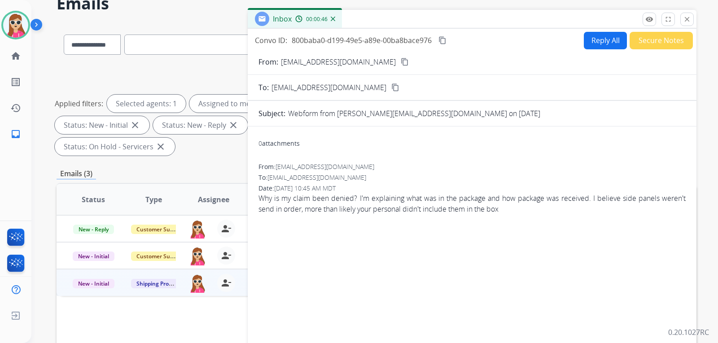
click at [589, 49] on button "Reply All" at bounding box center [605, 41] width 43 height 18
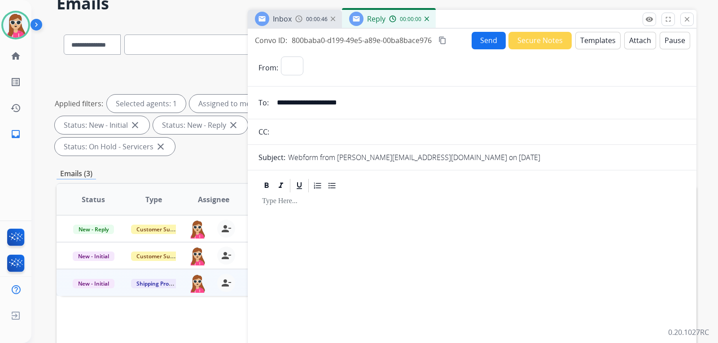
select select "**********"
click at [592, 44] on button "Templates" at bounding box center [597, 41] width 45 height 18
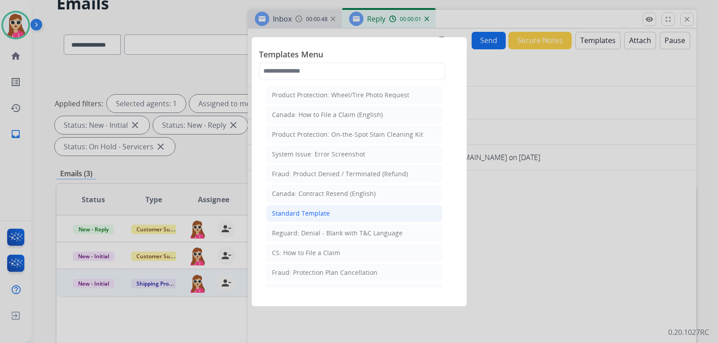
click at [369, 211] on li "Standard Template" at bounding box center [354, 213] width 176 height 17
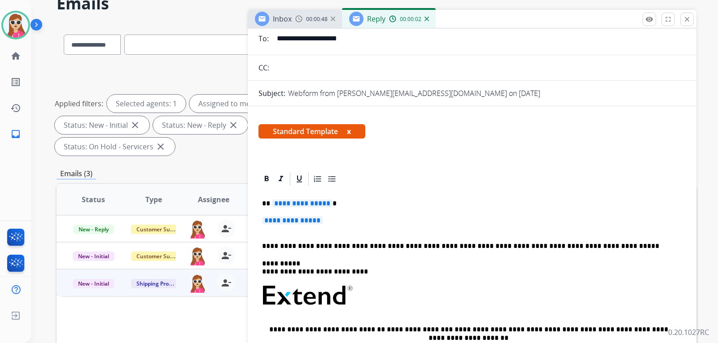
scroll to position [135, 0]
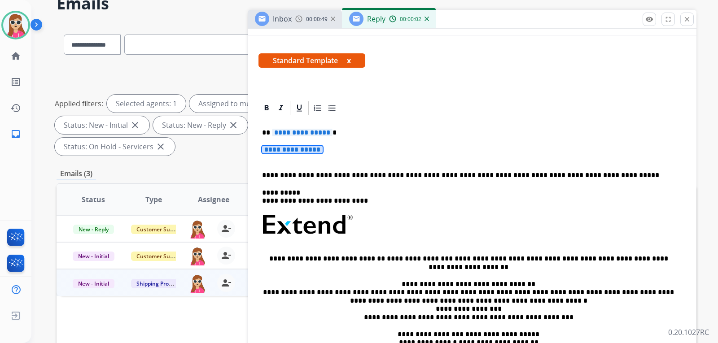
click at [298, 139] on div "**********" at bounding box center [471, 246] width 427 height 260
click at [298, 131] on span "**********" at bounding box center [302, 133] width 61 height 8
click at [296, 155] on p "**********" at bounding box center [472, 154] width 420 height 17
click at [301, 155] on p "**********" at bounding box center [472, 154] width 420 height 17
click at [306, 150] on span "**********" at bounding box center [292, 150] width 61 height 8
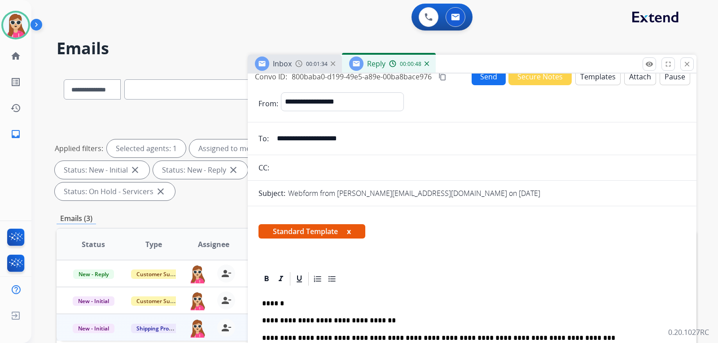
scroll to position [0, 0]
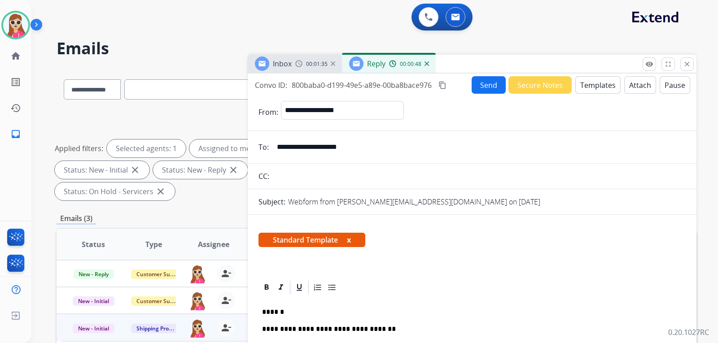
click at [480, 85] on button "Send" at bounding box center [489, 85] width 34 height 18
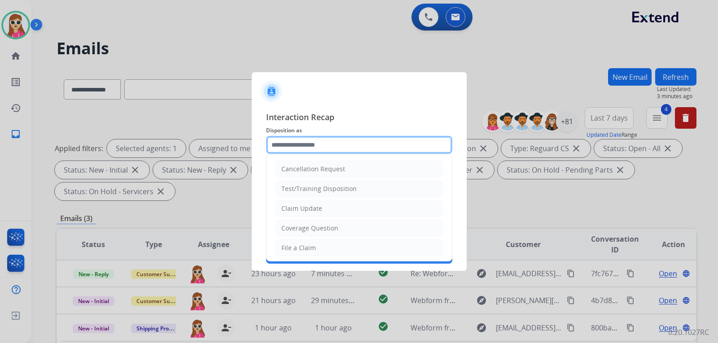
click at [289, 147] on input "text" at bounding box center [359, 145] width 186 height 18
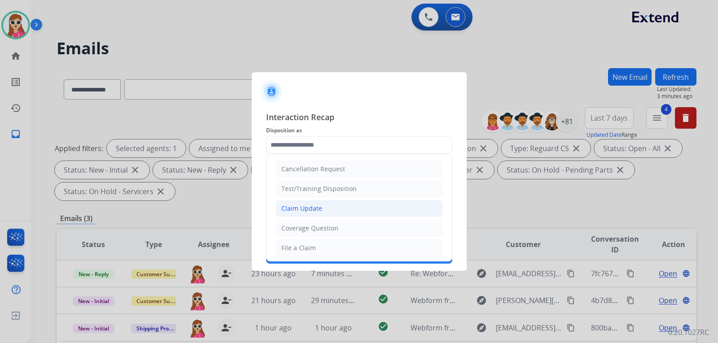
click at [312, 206] on div "Claim Update" at bounding box center [301, 208] width 41 height 9
type input "**********"
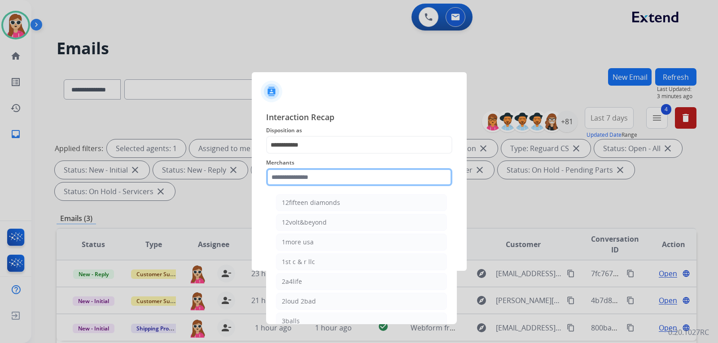
click at [313, 178] on input "text" at bounding box center [359, 177] width 186 height 18
click at [326, 182] on div "Merchants 12fifteen diamonds 12volt&beyond 1more usa 1st c & r llc 2a4life 2lou…" at bounding box center [359, 172] width 186 height 36
click at [326, 179] on input "text" at bounding box center [359, 177] width 186 height 18
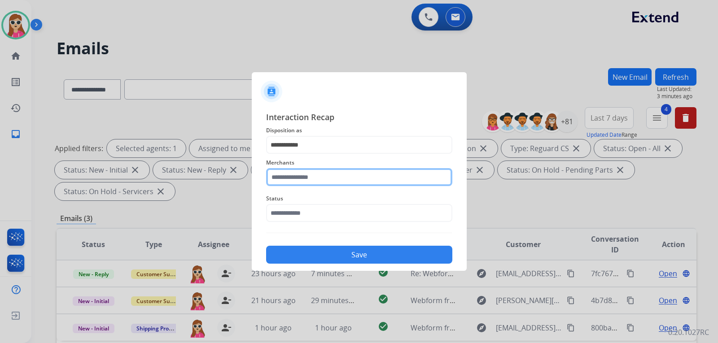
paste input "**********"
click at [370, 177] on input "**********" at bounding box center [359, 177] width 186 height 18
type input "*"
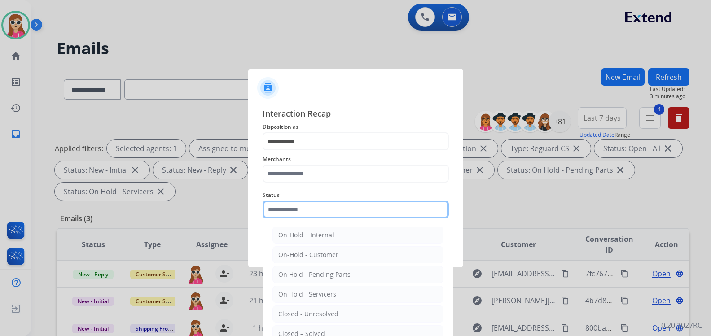
click at [311, 221] on div "Status On-Hold – Internal On-Hold - Customer On Hold - Pending Parts On Hold - …" at bounding box center [356, 204] width 186 height 36
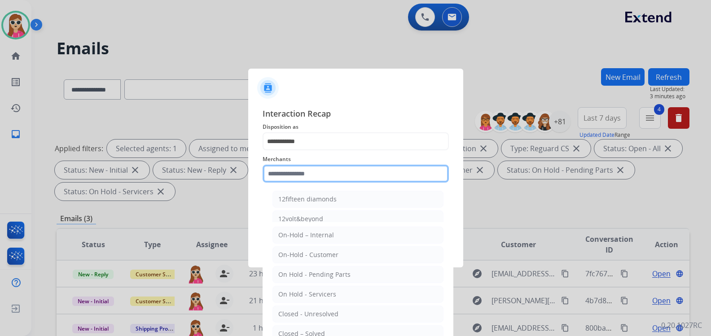
click at [315, 173] on input "text" at bounding box center [356, 174] width 186 height 18
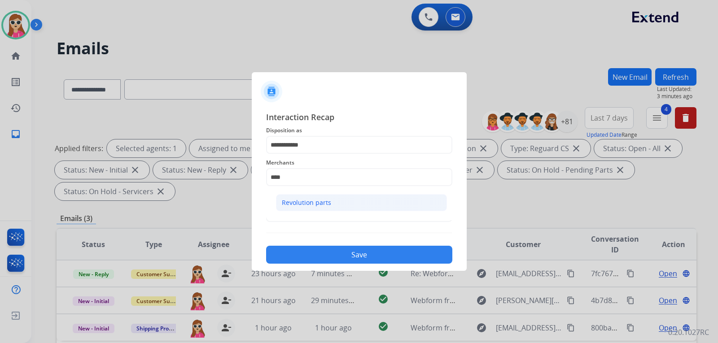
click at [298, 202] on div "Revolution parts" at bounding box center [306, 202] width 49 height 9
type input "**********"
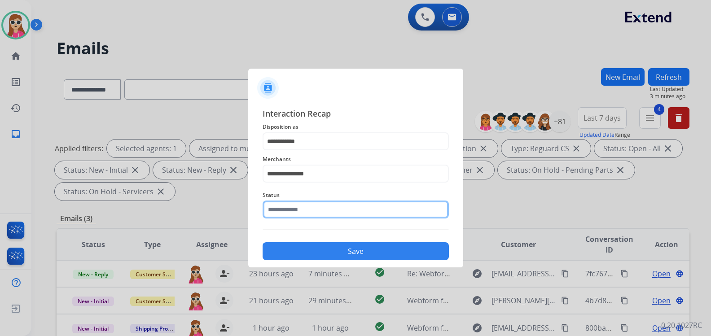
click at [304, 213] on input "text" at bounding box center [356, 210] width 186 height 18
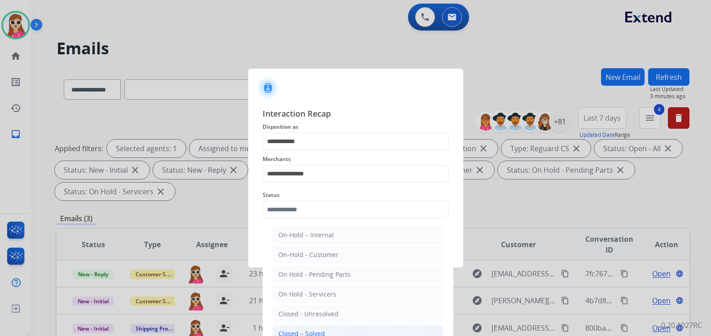
click at [305, 333] on div "Closed – Solved" at bounding box center [301, 333] width 47 height 9
type input "**********"
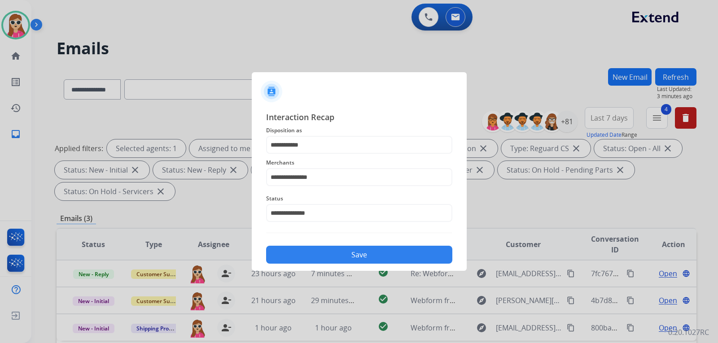
click at [336, 246] on button "Save" at bounding box center [359, 255] width 186 height 18
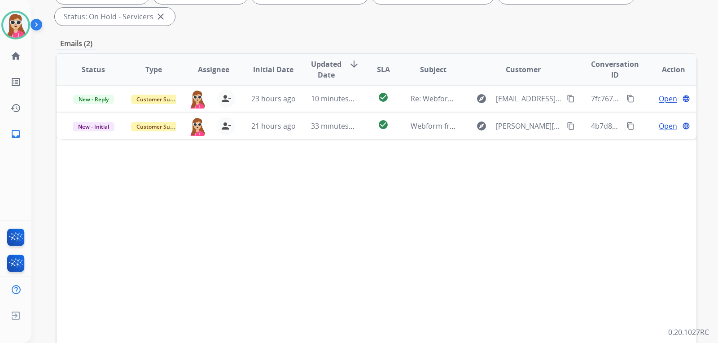
scroll to position [224, 0]
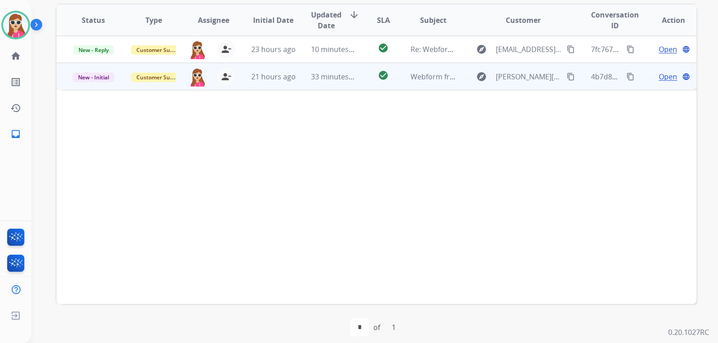
click at [659, 79] on span "Open" at bounding box center [668, 76] width 18 height 11
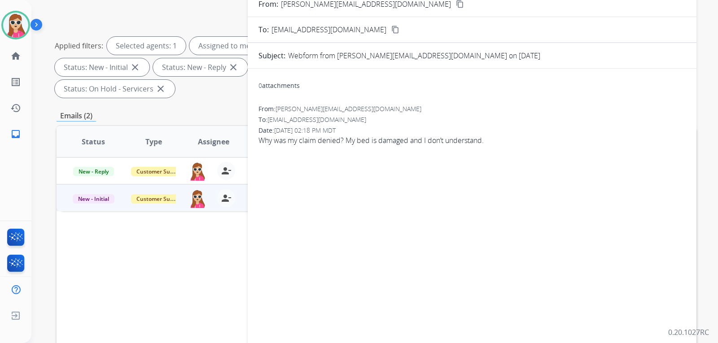
scroll to position [90, 0]
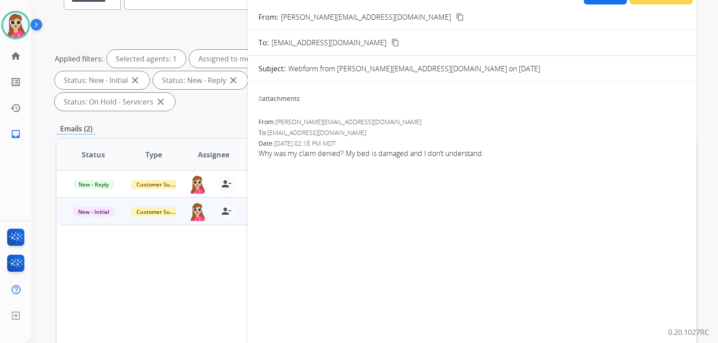
click at [456, 19] on mat-icon "content_copy" at bounding box center [460, 17] width 8 height 8
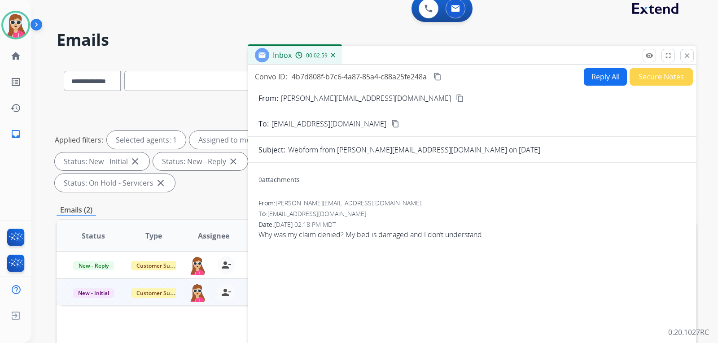
scroll to position [0, 0]
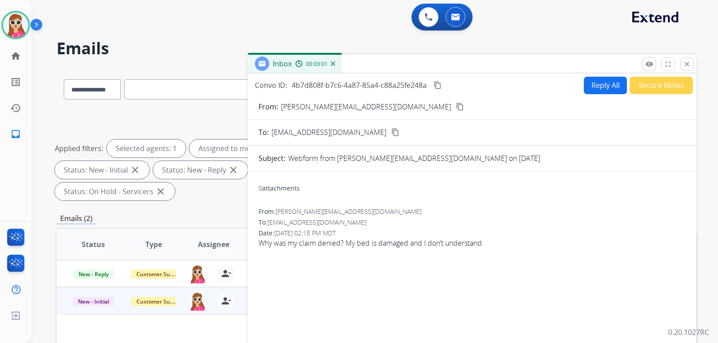
click at [591, 84] on button "Reply All" at bounding box center [605, 86] width 43 height 18
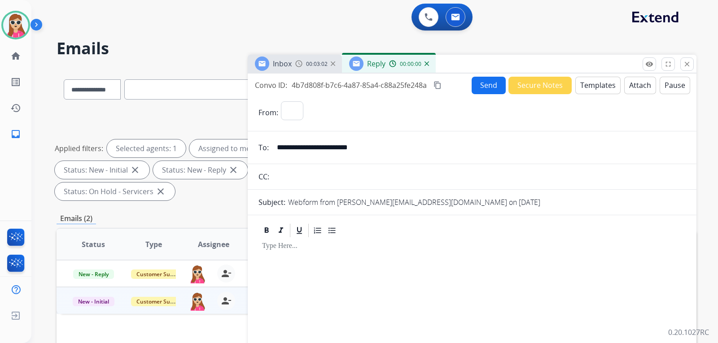
select select "**********"
click at [586, 78] on button "Templates" at bounding box center [597, 86] width 45 height 18
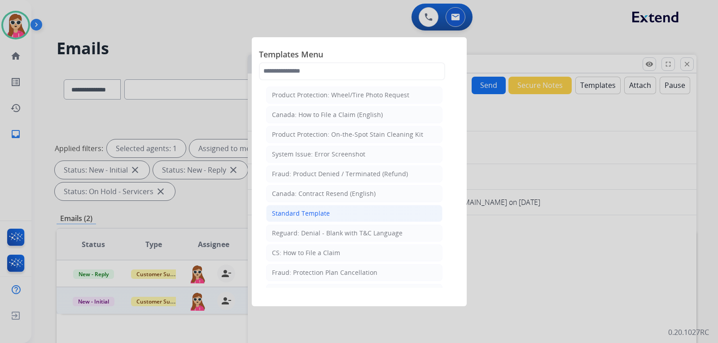
click at [369, 213] on li "Standard Template" at bounding box center [354, 213] width 176 height 17
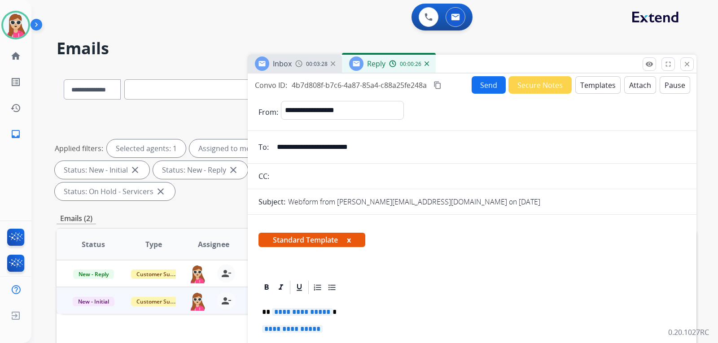
scroll to position [45, 0]
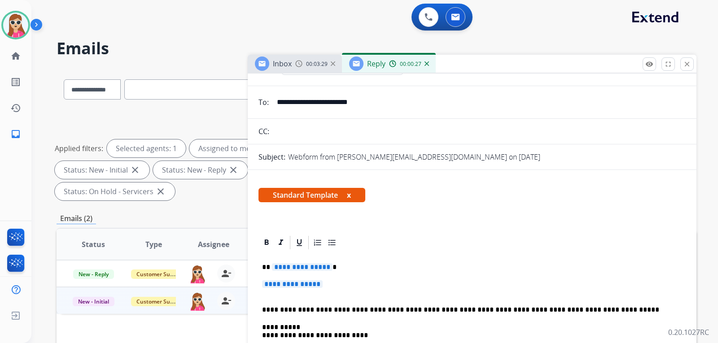
click at [296, 267] on span "**********" at bounding box center [302, 267] width 61 height 8
click at [316, 285] on span "**********" at bounding box center [292, 284] width 61 height 8
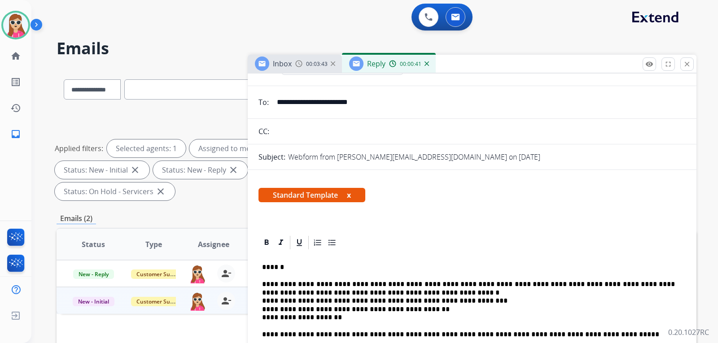
click at [392, 284] on p "**********" at bounding box center [468, 300] width 413 height 41
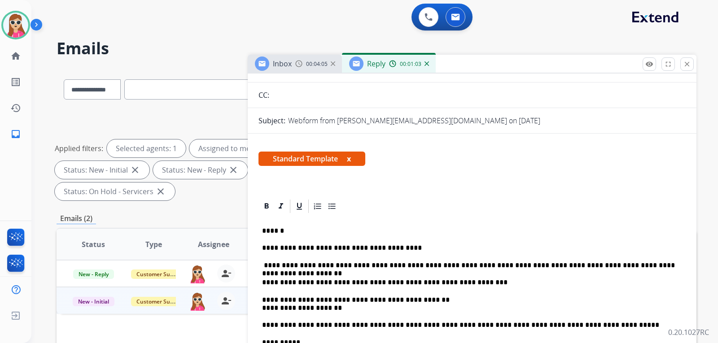
scroll to position [135, 0]
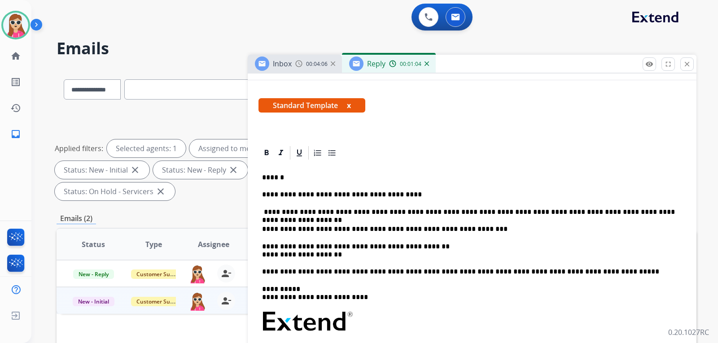
click at [263, 254] on p "**********" at bounding box center [468, 251] width 413 height 17
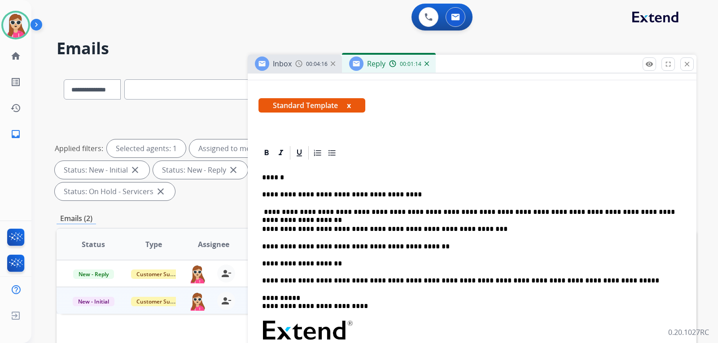
click at [464, 232] on p "**********" at bounding box center [468, 229] width 413 height 8
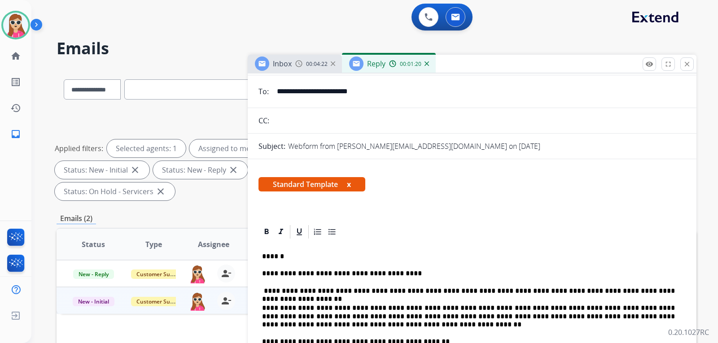
scroll to position [0, 0]
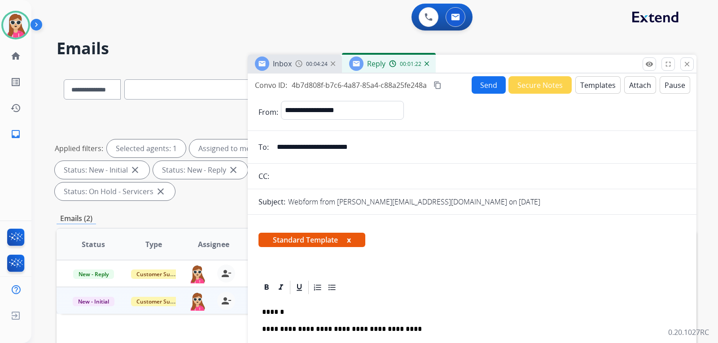
click at [634, 84] on button "Attach" at bounding box center [640, 85] width 32 height 18
click at [625, 84] on button "Attach" at bounding box center [640, 85] width 32 height 18
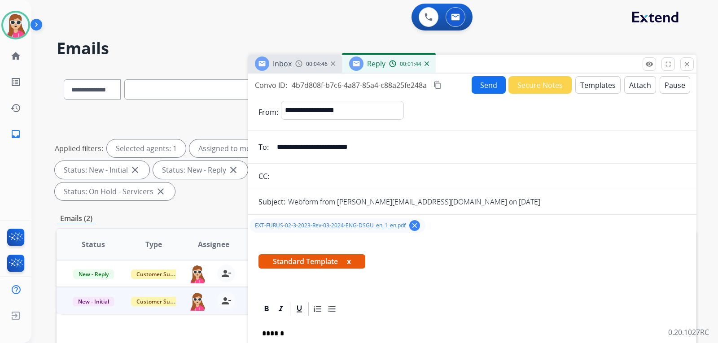
click at [486, 83] on button "Send" at bounding box center [489, 85] width 34 height 18
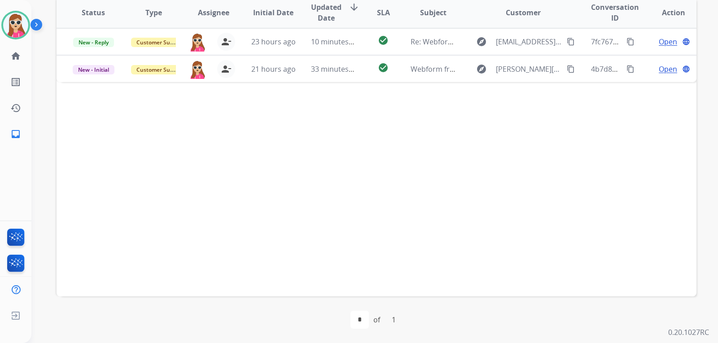
scroll to position [97, 0]
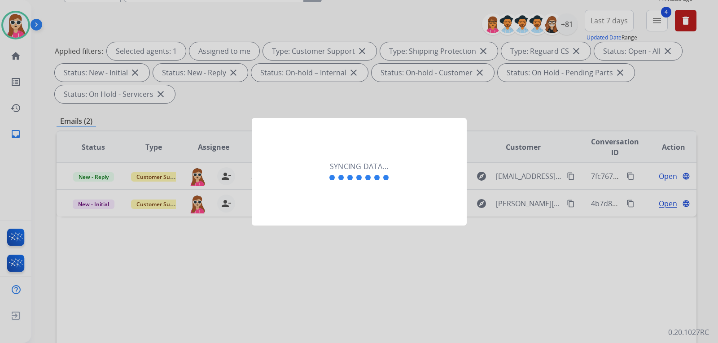
click at [657, 202] on div at bounding box center [359, 171] width 718 height 343
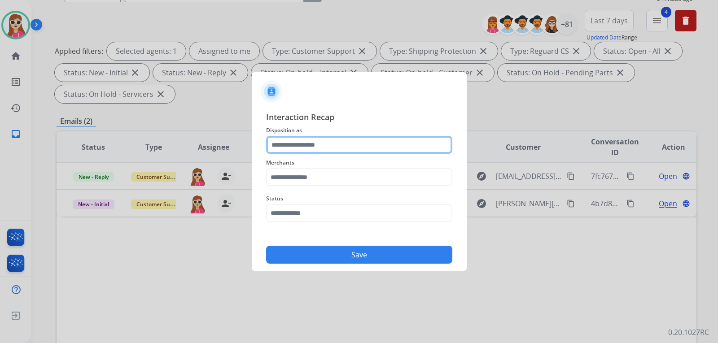
click at [337, 140] on input "text" at bounding box center [359, 145] width 186 height 18
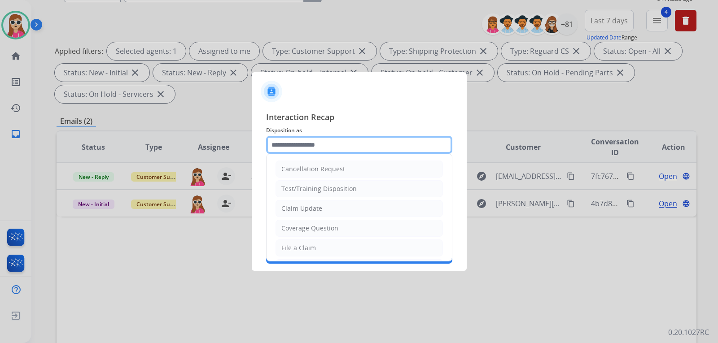
click at [308, 146] on input "text" at bounding box center [359, 145] width 186 height 18
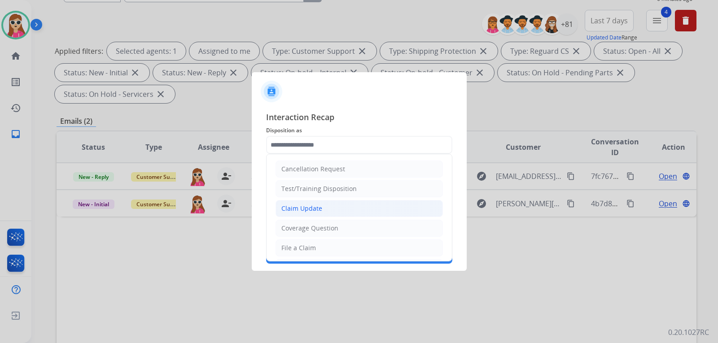
click at [302, 208] on div "Claim Update" at bounding box center [301, 208] width 41 height 9
type input "**********"
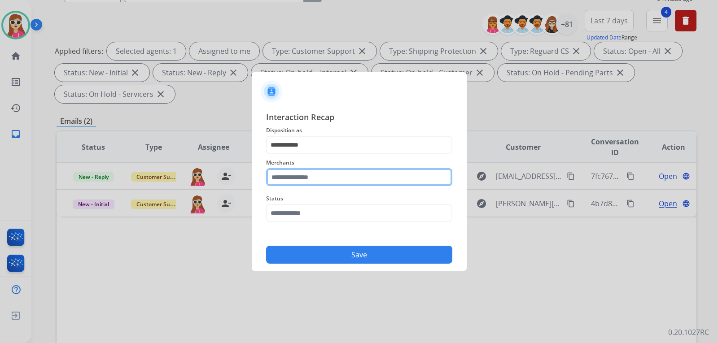
click at [302, 180] on input "text" at bounding box center [359, 177] width 186 height 18
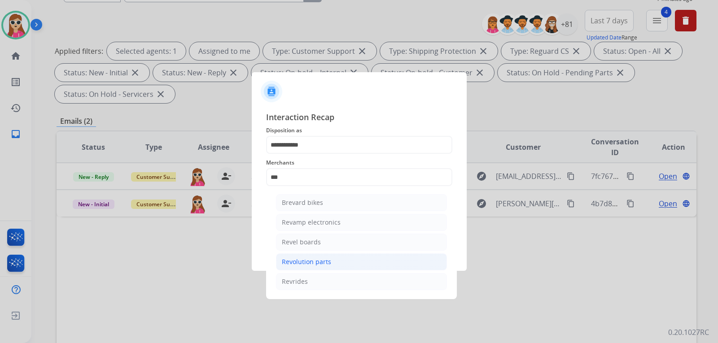
click at [307, 262] on div "Revolution parts" at bounding box center [306, 262] width 49 height 9
type input "**********"
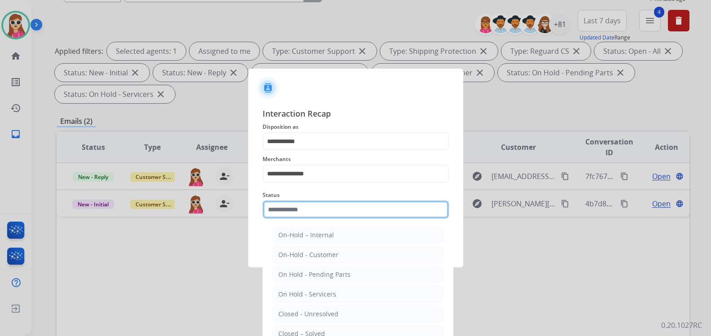
click at [312, 218] on input "text" at bounding box center [356, 210] width 186 height 18
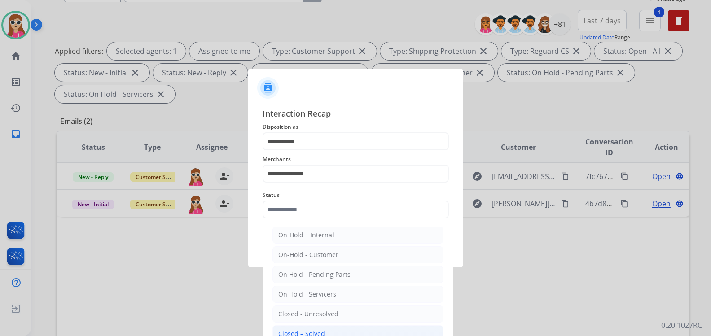
click at [324, 330] on li "Closed – Solved" at bounding box center [357, 333] width 171 height 17
type input "**********"
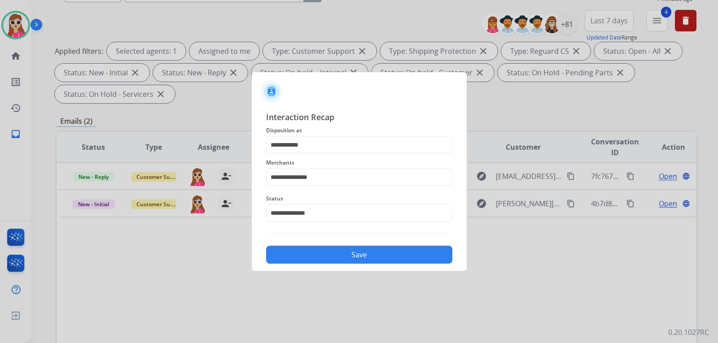
click at [336, 257] on button "Save" at bounding box center [359, 255] width 186 height 18
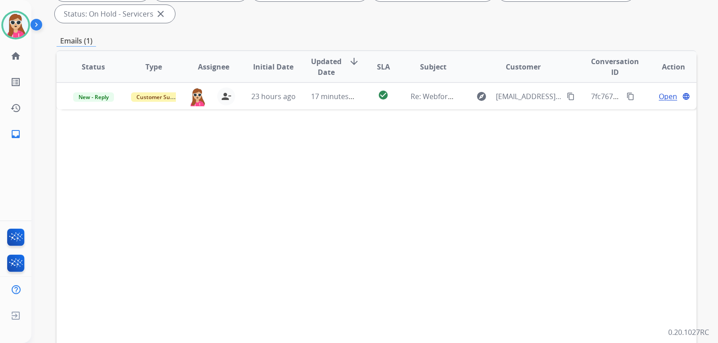
scroll to position [232, 0]
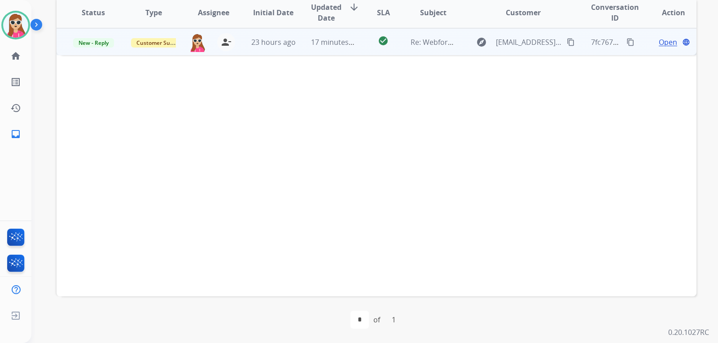
click at [662, 46] on span "Open" at bounding box center [668, 42] width 18 height 11
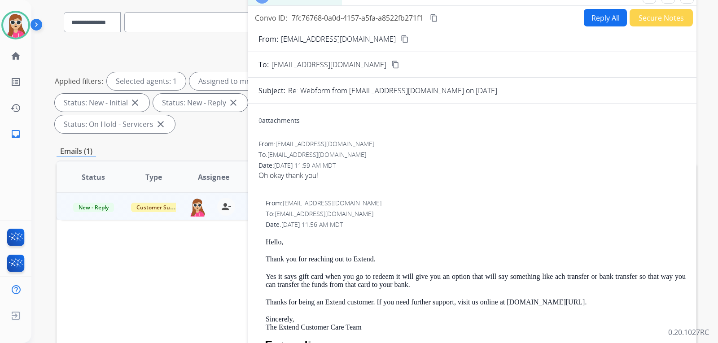
scroll to position [8, 0]
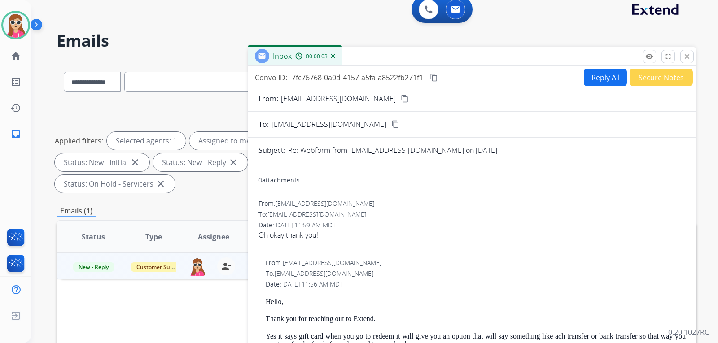
click at [589, 76] on button "Reply All" at bounding box center [605, 78] width 43 height 18
select select "**********"
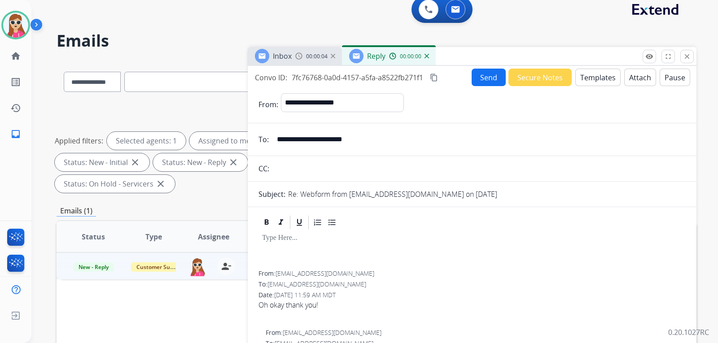
click at [591, 77] on button "Templates" at bounding box center [597, 78] width 45 height 18
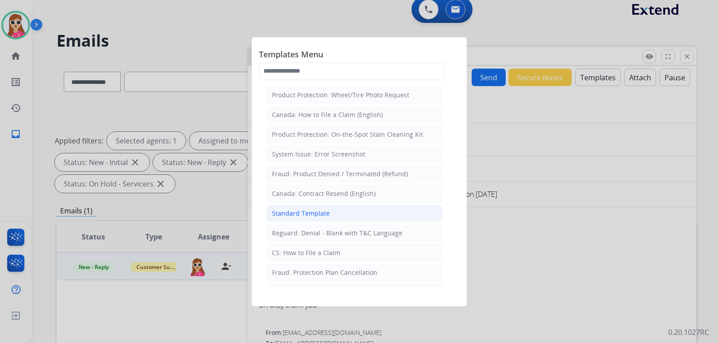
click at [404, 219] on li "Standard Template" at bounding box center [354, 213] width 176 height 17
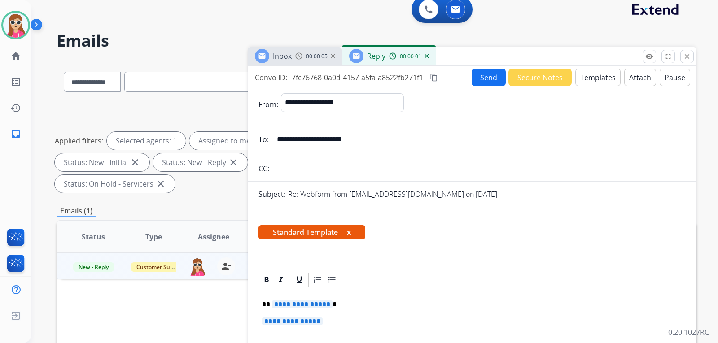
scroll to position [45, 0]
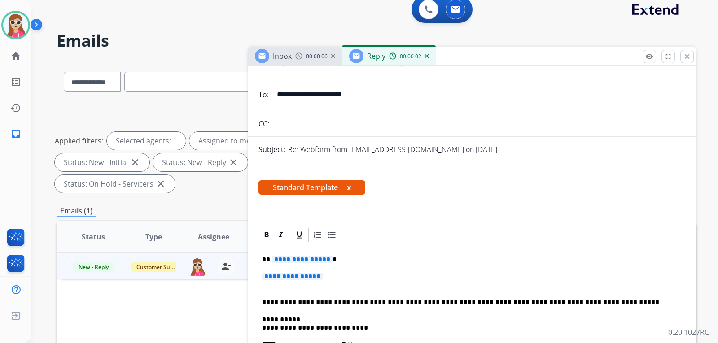
click at [321, 258] on span "**********" at bounding box center [302, 260] width 61 height 8
click at [298, 282] on p "**********" at bounding box center [472, 281] width 420 height 17
click at [296, 277] on span "**********" at bounding box center [292, 277] width 61 height 8
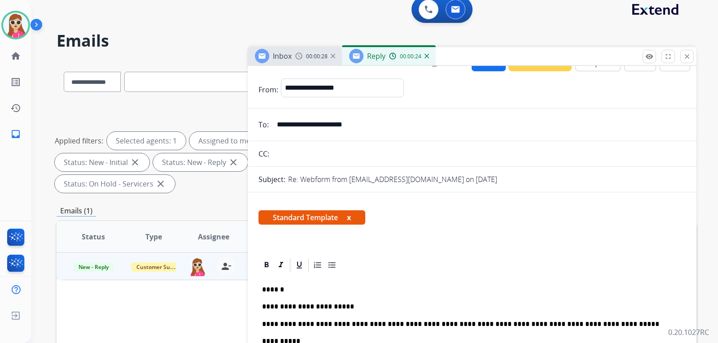
scroll to position [0, 0]
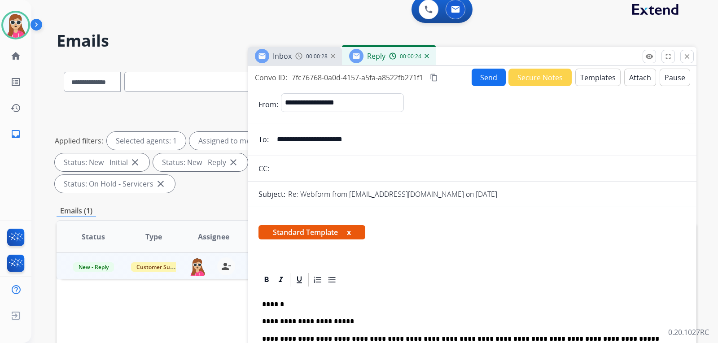
click at [485, 81] on button "Send" at bounding box center [489, 78] width 34 height 18
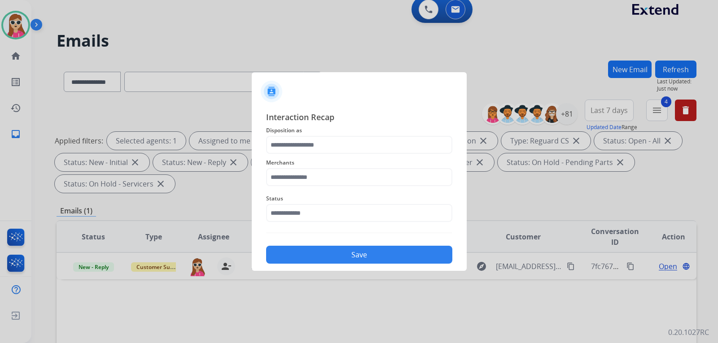
click at [366, 135] on span "Disposition as" at bounding box center [359, 130] width 186 height 11
click at [366, 148] on input "text" at bounding box center [359, 145] width 186 height 18
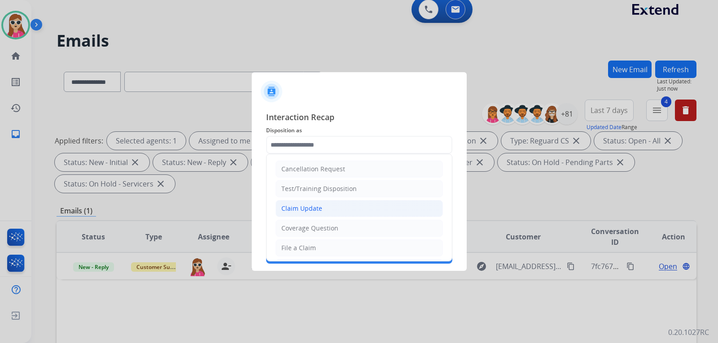
click at [327, 211] on li "Claim Update" at bounding box center [359, 208] width 167 height 17
type input "**********"
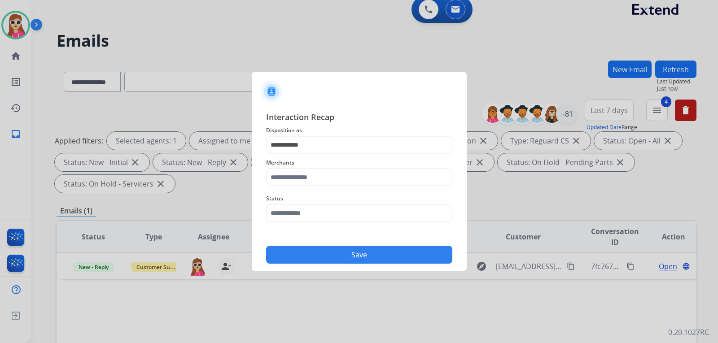
drag, startPoint x: 328, startPoint y: 165, endPoint x: 329, endPoint y: 171, distance: 5.9
click at [329, 171] on div "Merchants" at bounding box center [359, 172] width 186 height 36
click at [329, 181] on input "text" at bounding box center [359, 177] width 186 height 18
click at [344, 179] on div "Merchants" at bounding box center [359, 172] width 186 height 36
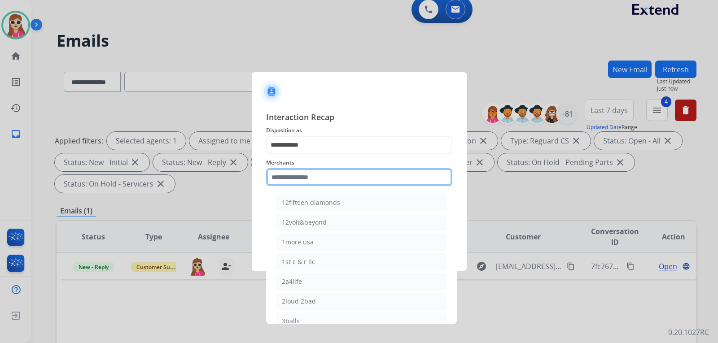
click at [344, 179] on input "text" at bounding box center [359, 177] width 186 height 18
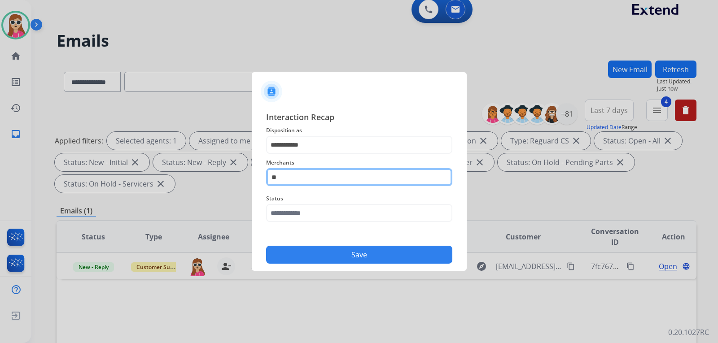
type input "*"
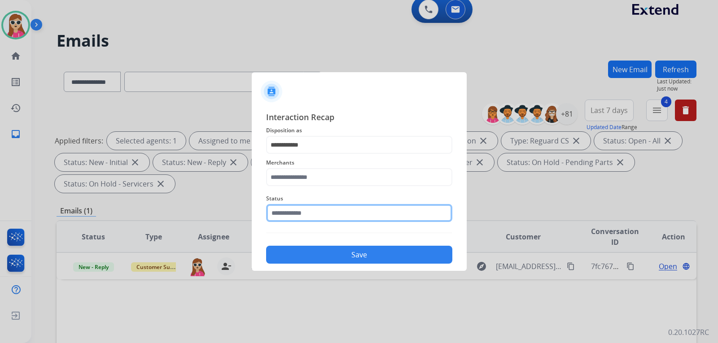
click at [291, 218] on input "text" at bounding box center [359, 213] width 186 height 18
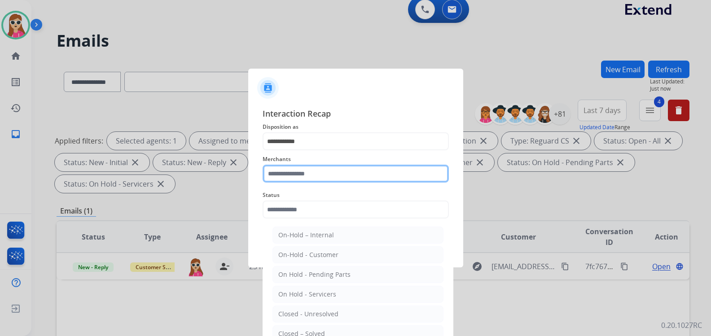
click at [298, 172] on input "text" at bounding box center [356, 174] width 186 height 18
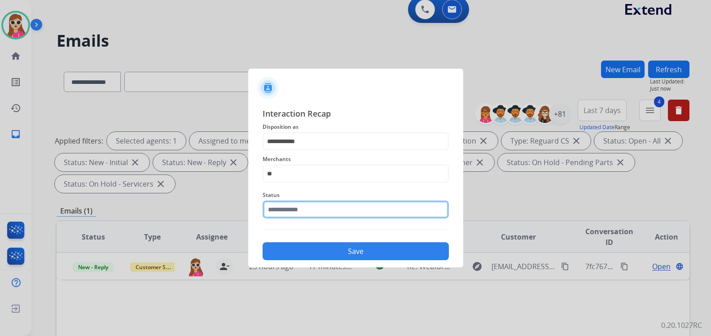
click at [324, 219] on input "text" at bounding box center [356, 210] width 186 height 18
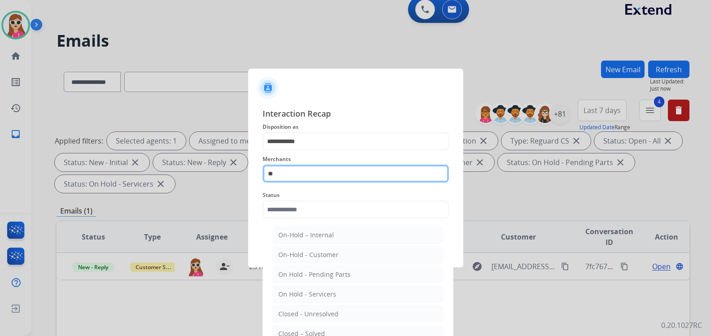
click at [309, 176] on input "**" at bounding box center [356, 174] width 186 height 18
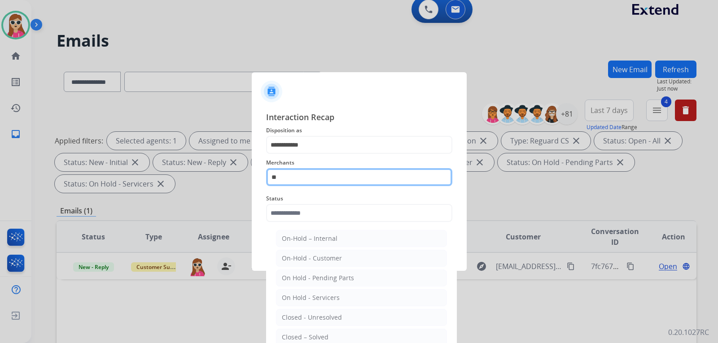
click at [309, 176] on input "**" at bounding box center [359, 177] width 186 height 18
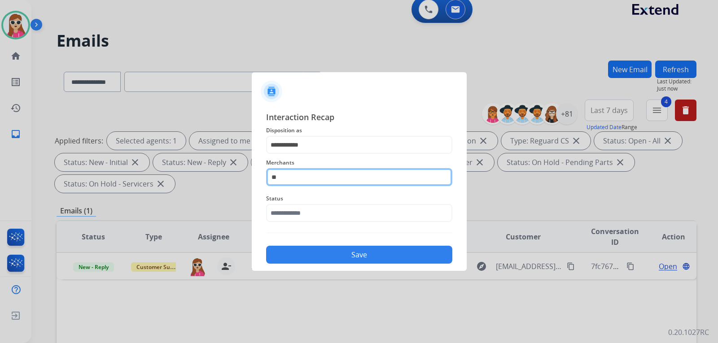
type input "*"
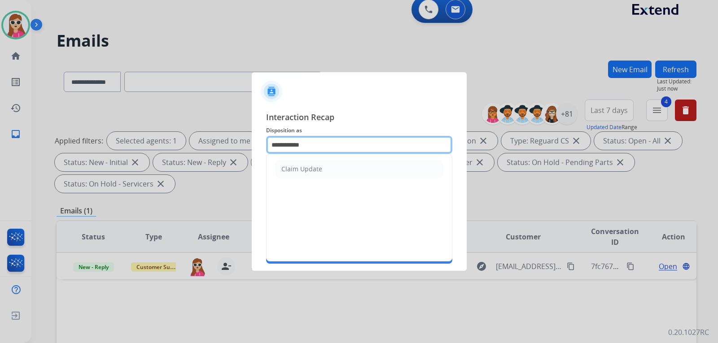
click at [311, 150] on input "**********" at bounding box center [359, 145] width 186 height 18
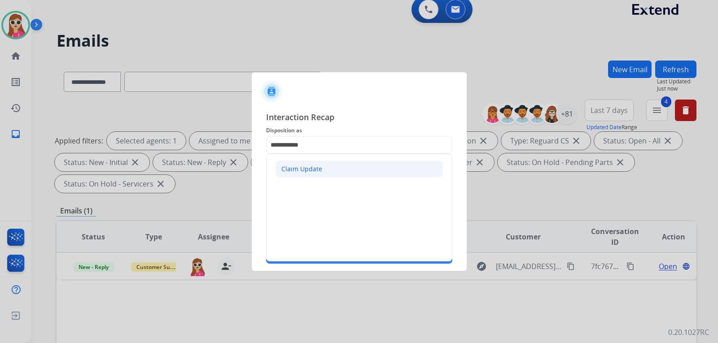
click at [322, 162] on li "Claim Update" at bounding box center [359, 169] width 167 height 17
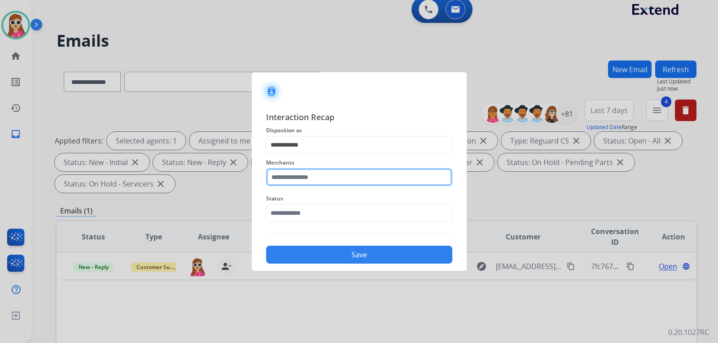
click at [316, 176] on input "text" at bounding box center [359, 177] width 186 height 18
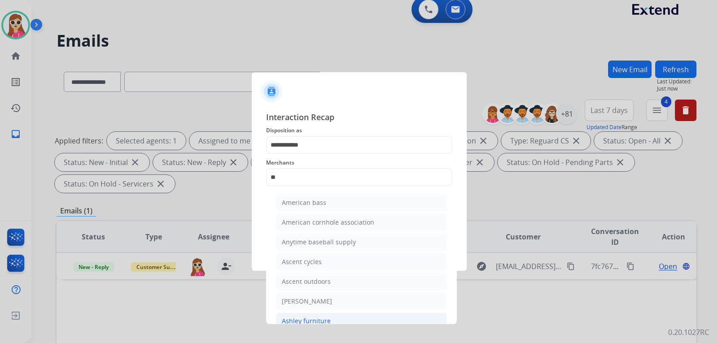
click at [311, 322] on div "Ashley furniture" at bounding box center [306, 321] width 49 height 9
type input "**********"
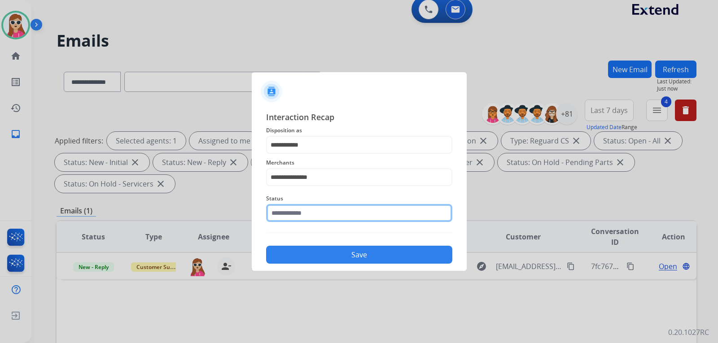
click at [305, 212] on input "text" at bounding box center [359, 213] width 186 height 18
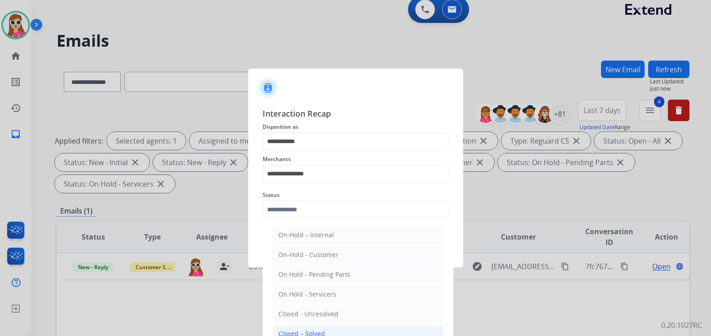
click at [317, 336] on div "Closed – Solved" at bounding box center [301, 333] width 47 height 9
type input "**********"
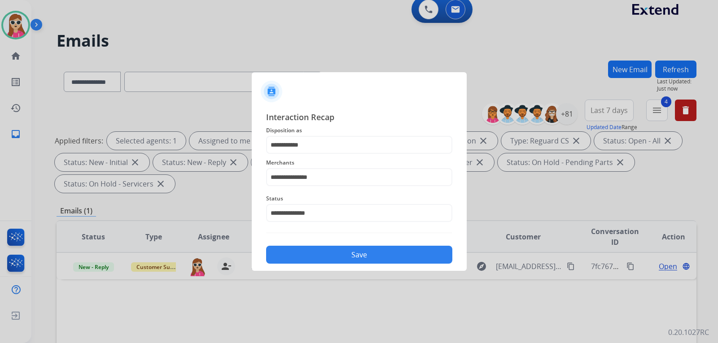
click at [353, 258] on button "Save" at bounding box center [359, 255] width 186 height 18
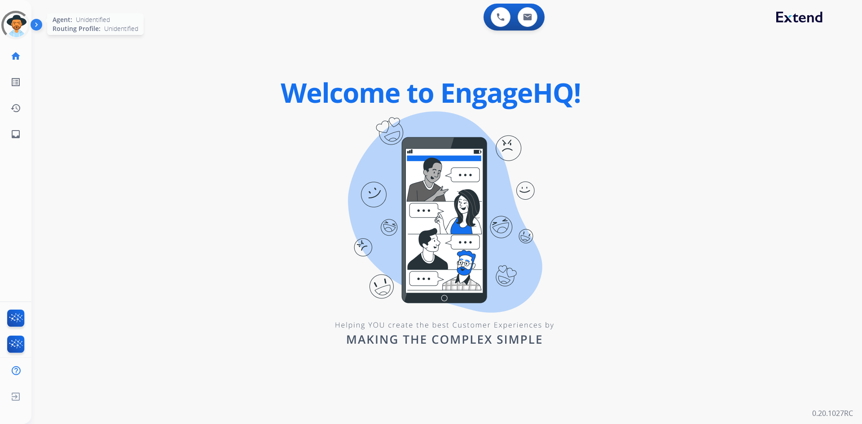
click at [10, 22] on div at bounding box center [16, 25] width 38 height 38
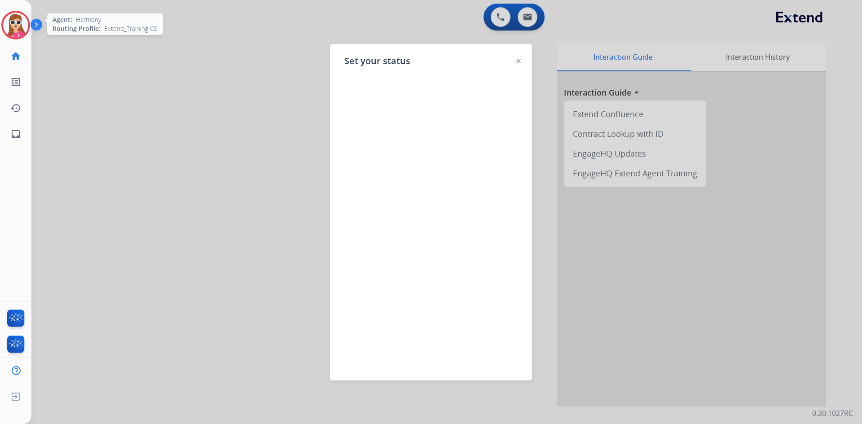
click at [520, 59] on img at bounding box center [518, 61] width 4 height 4
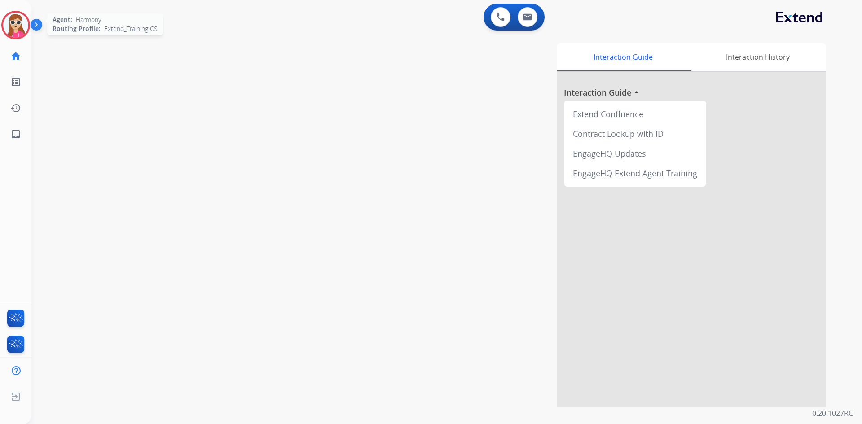
click at [31, 20] on img at bounding box center [38, 26] width 15 height 17
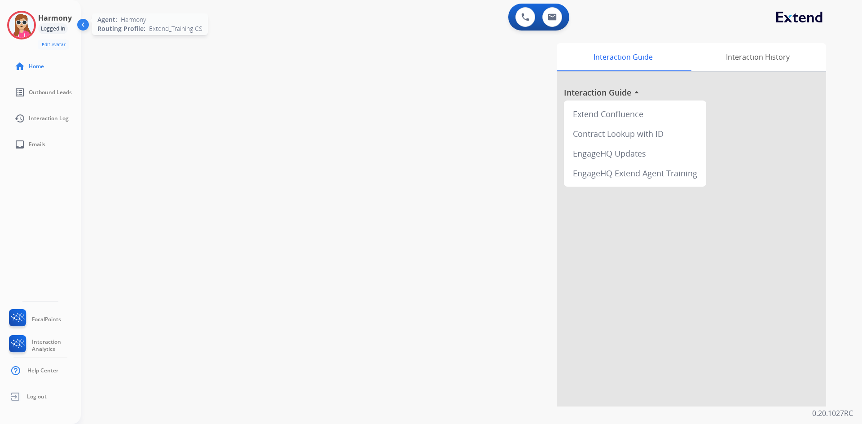
click at [22, 18] on img at bounding box center [21, 25] width 25 height 25
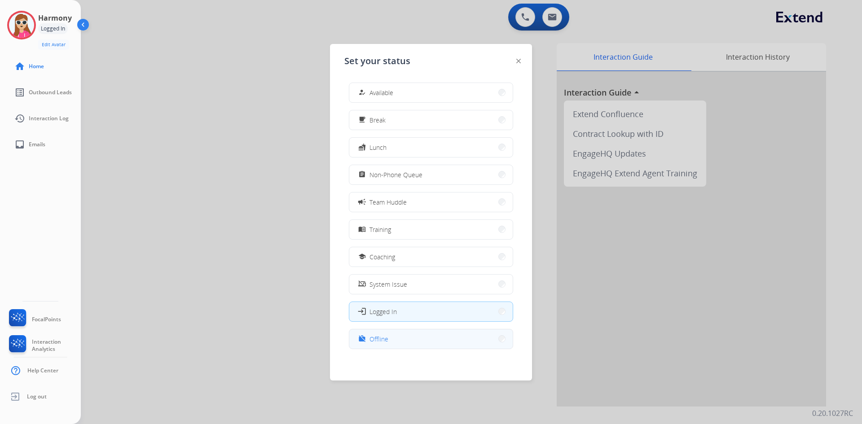
click at [425, 336] on button "work_off Offline" at bounding box center [430, 338] width 163 height 19
